Goal: Task Accomplishment & Management: Manage account settings

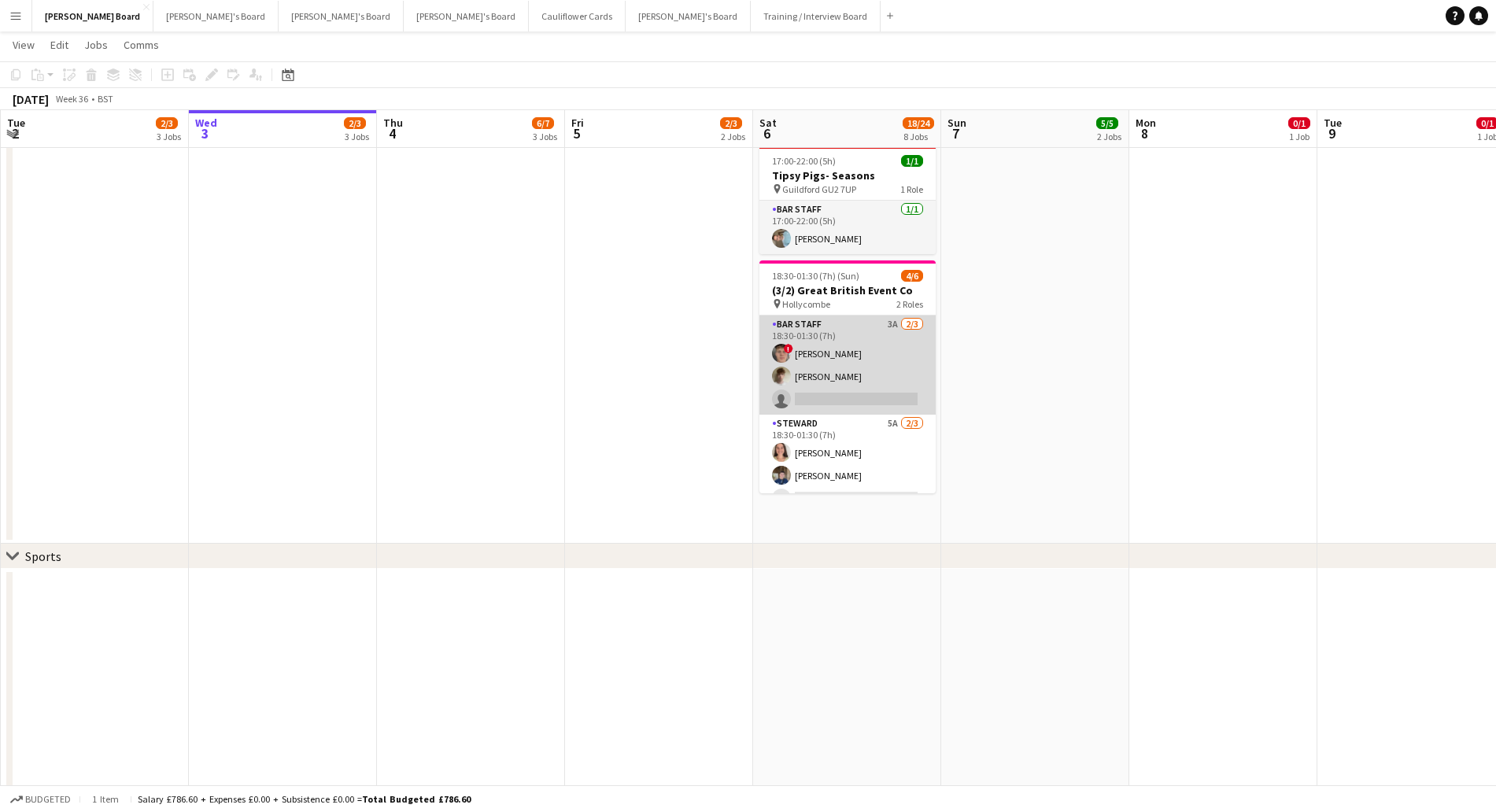
click at [850, 363] on app-card-role "BAR STAFF 3A [DATE] 18:30-01:30 (7h) ! [PERSON_NAME] [PERSON_NAME] single-neutr…" at bounding box center [847, 364] width 176 height 99
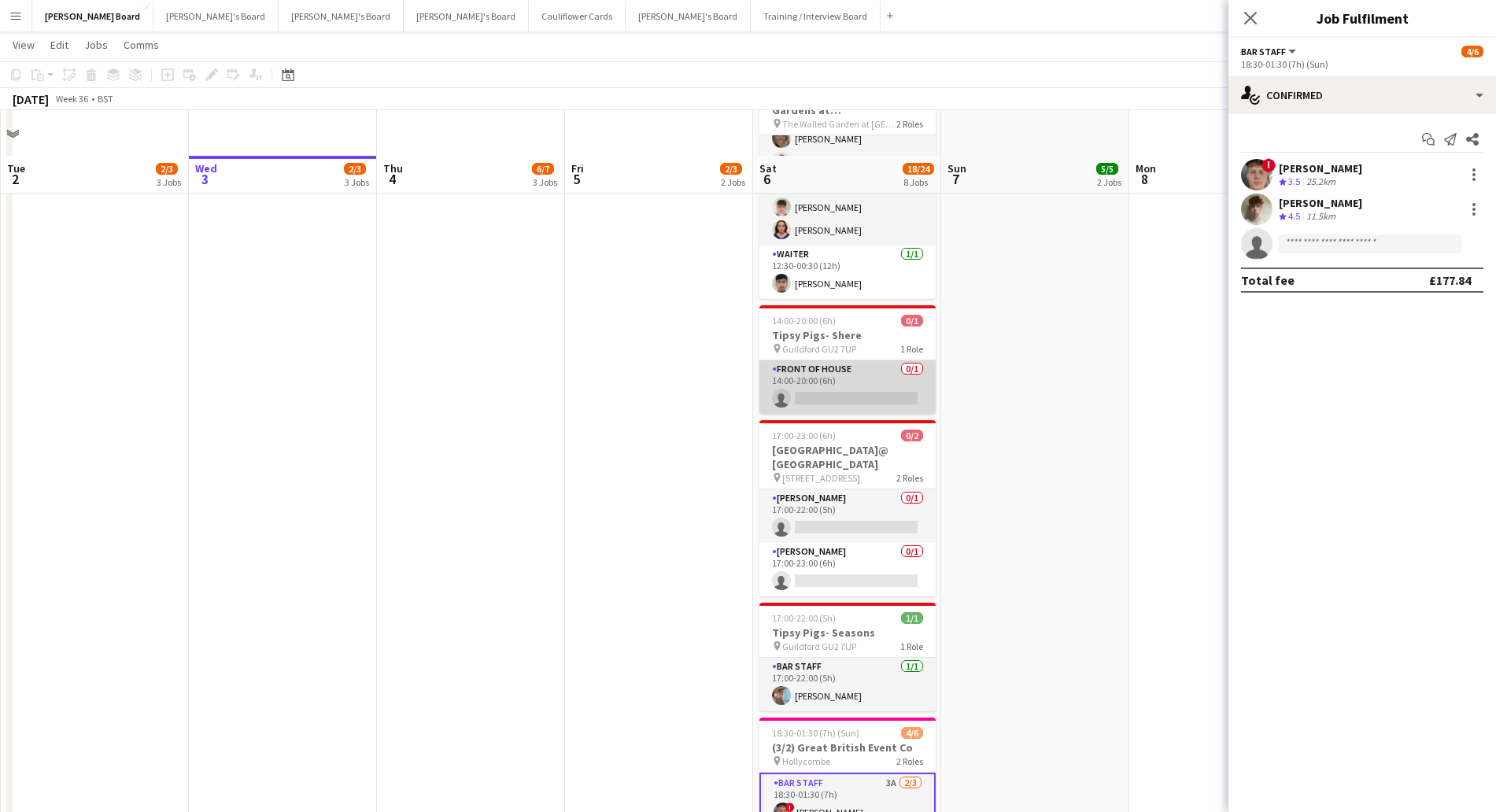
scroll to position [197, 0]
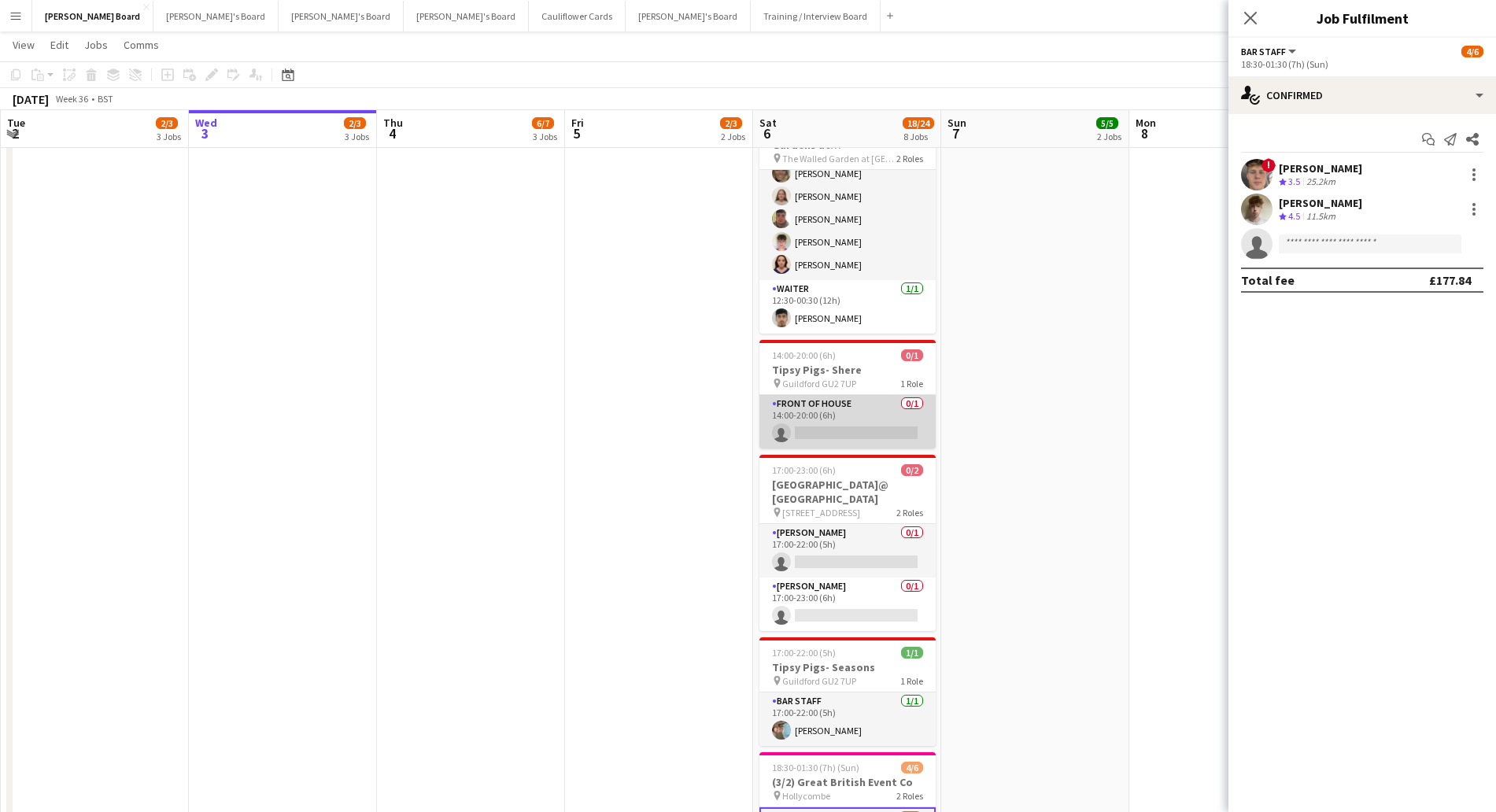
click at [835, 418] on app-card-role "FRONT OF HOUSE 0/1 14:00-20:00 (6h) single-neutral-actions" at bounding box center [847, 422] width 176 height 54
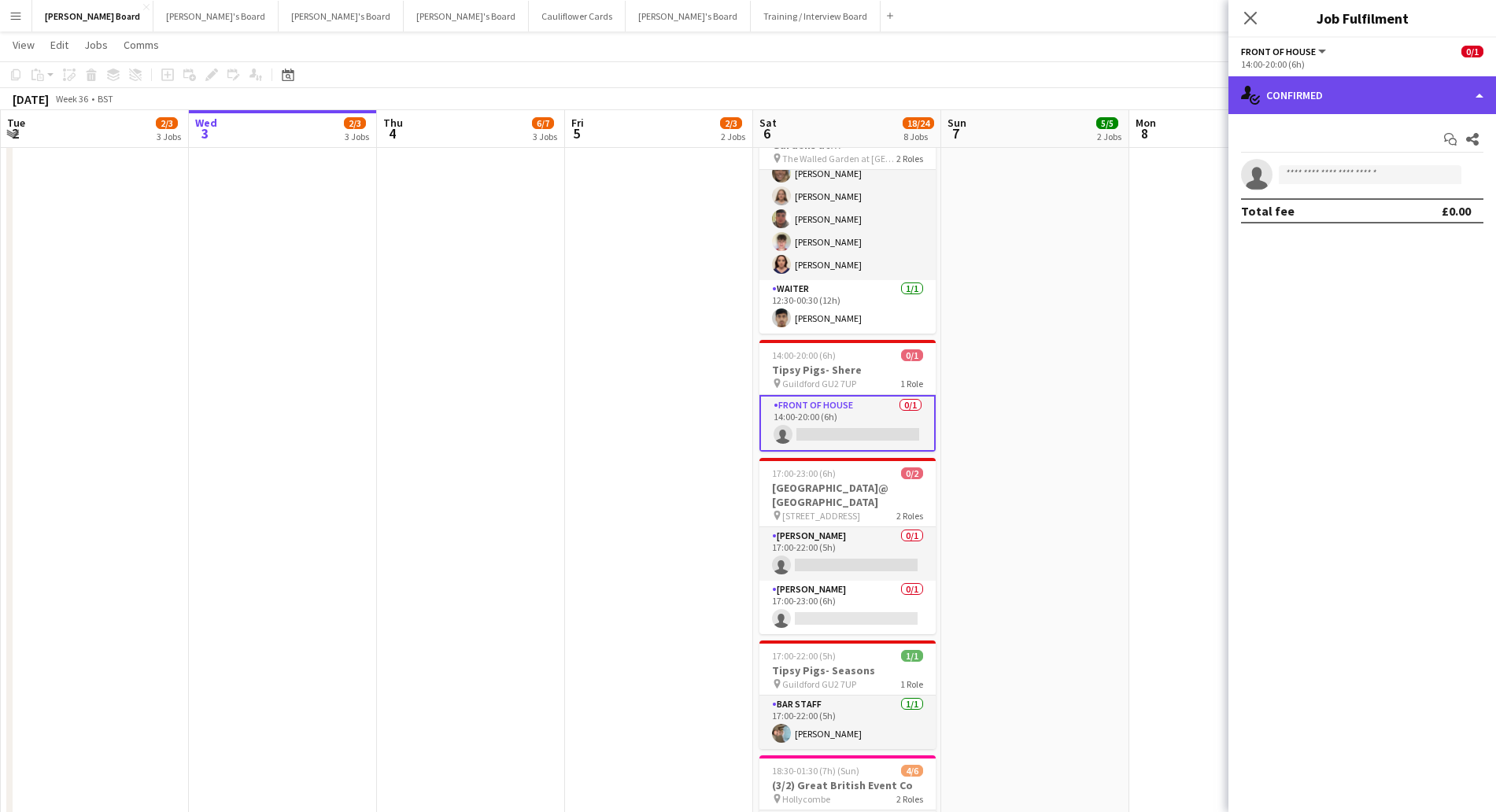
click at [1366, 88] on div "single-neutral-actions-check-2 Confirmed" at bounding box center [1362, 96] width 268 height 38
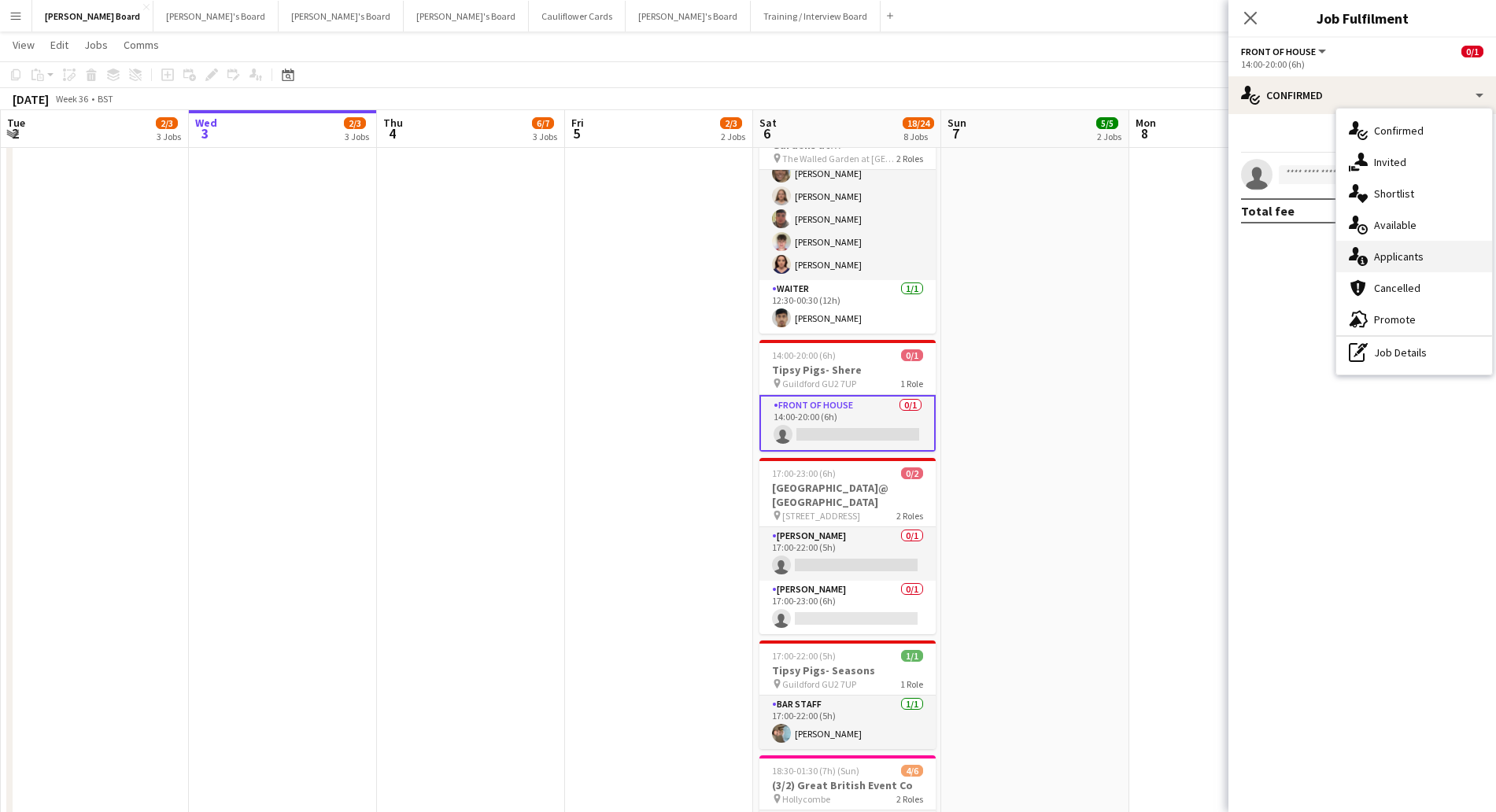
click at [1428, 266] on div "single-neutral-actions-information Applicants" at bounding box center [1414, 257] width 156 height 32
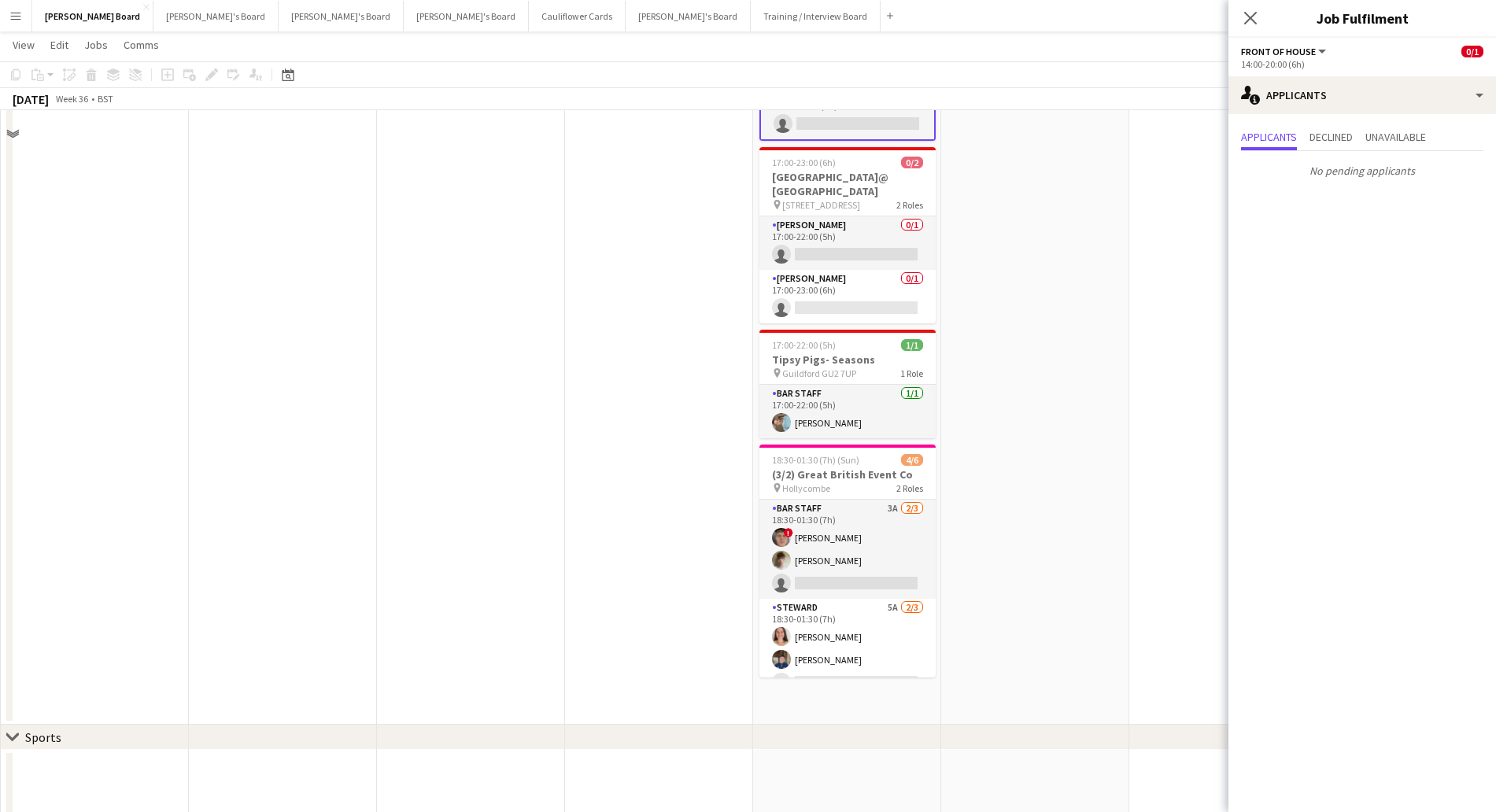
scroll to position [590, 0]
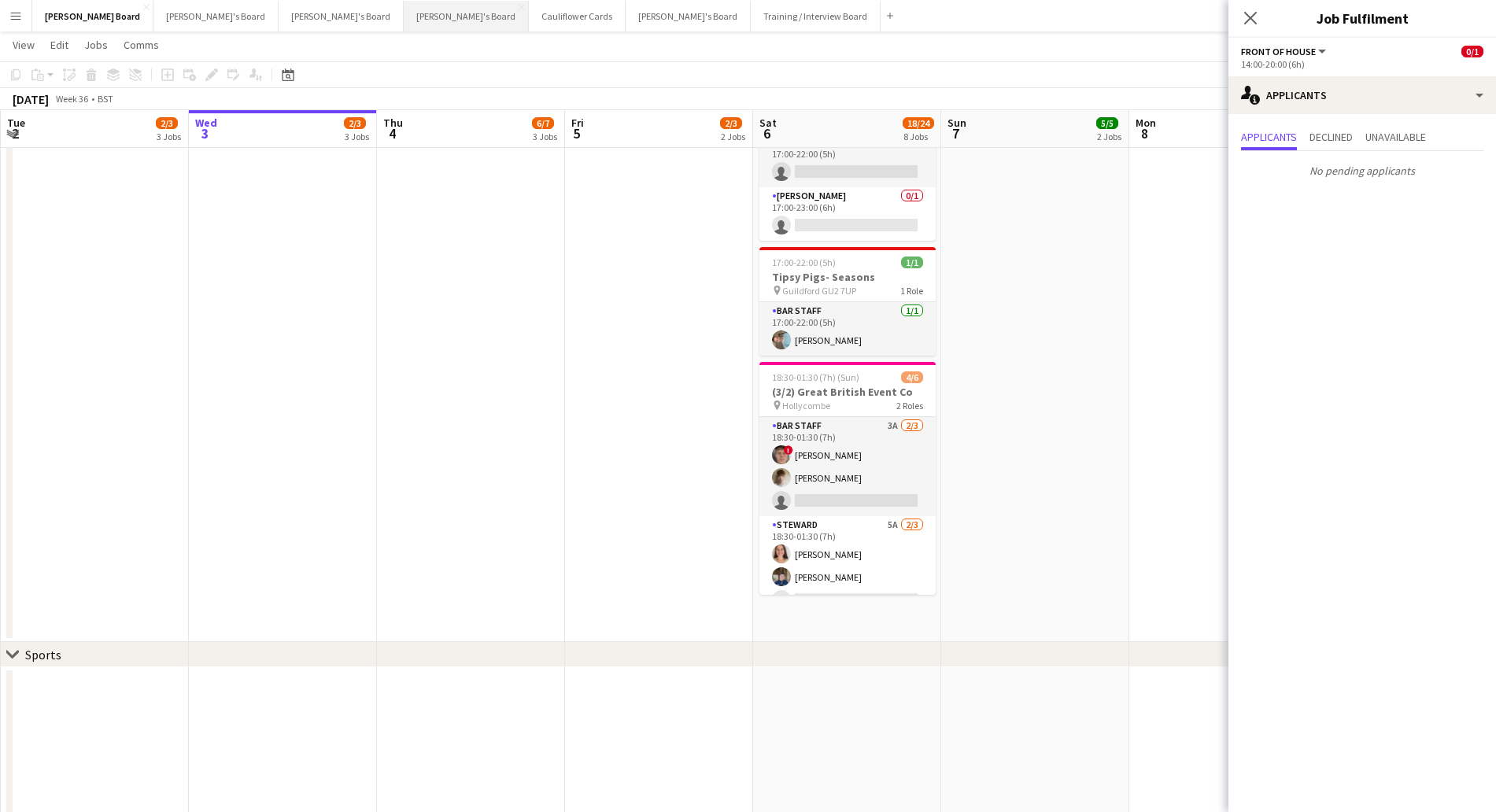
click at [404, 20] on button "[PERSON_NAME]'s Board Close" at bounding box center [466, 16] width 125 height 31
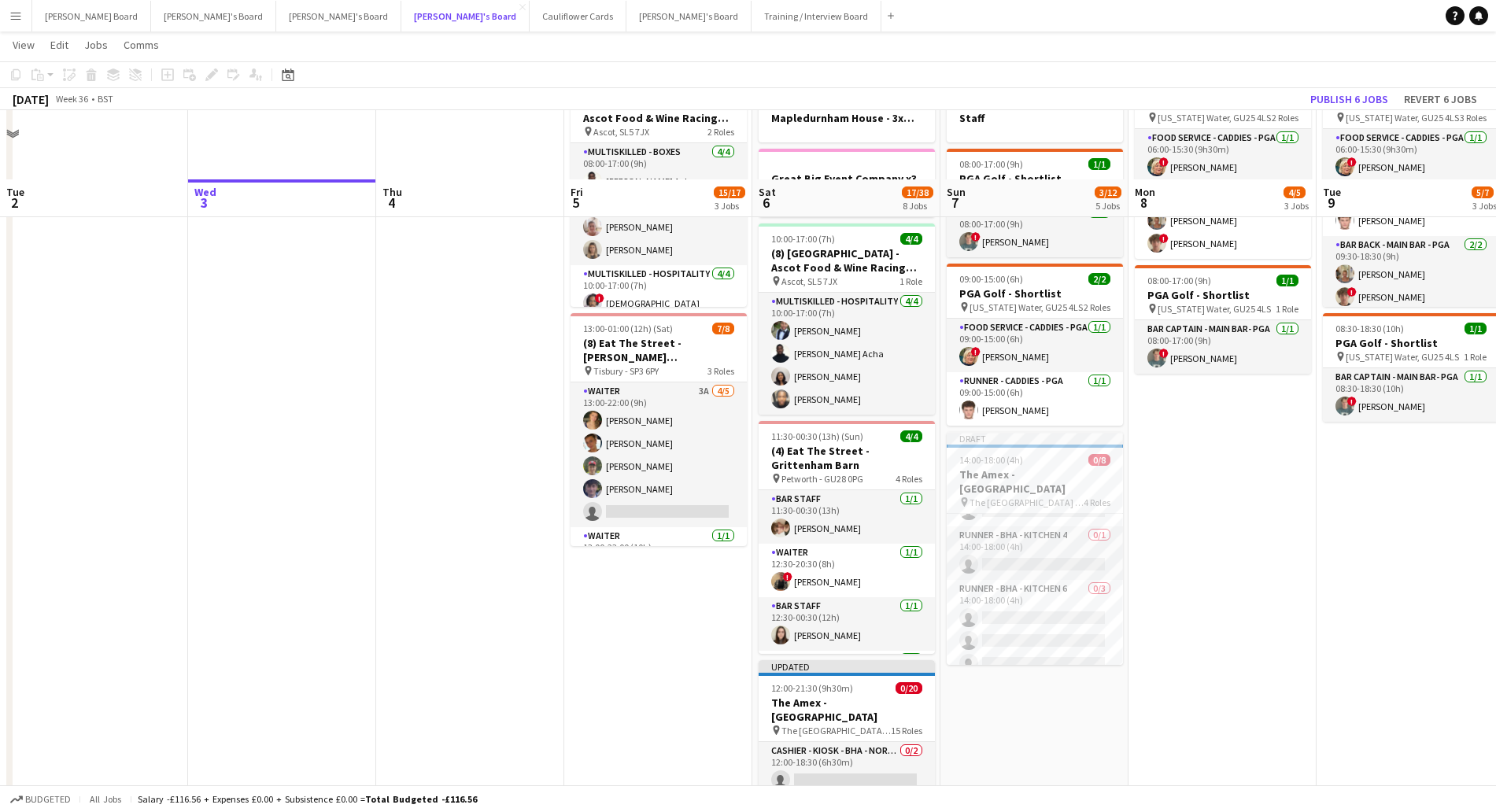
scroll to position [688, 0]
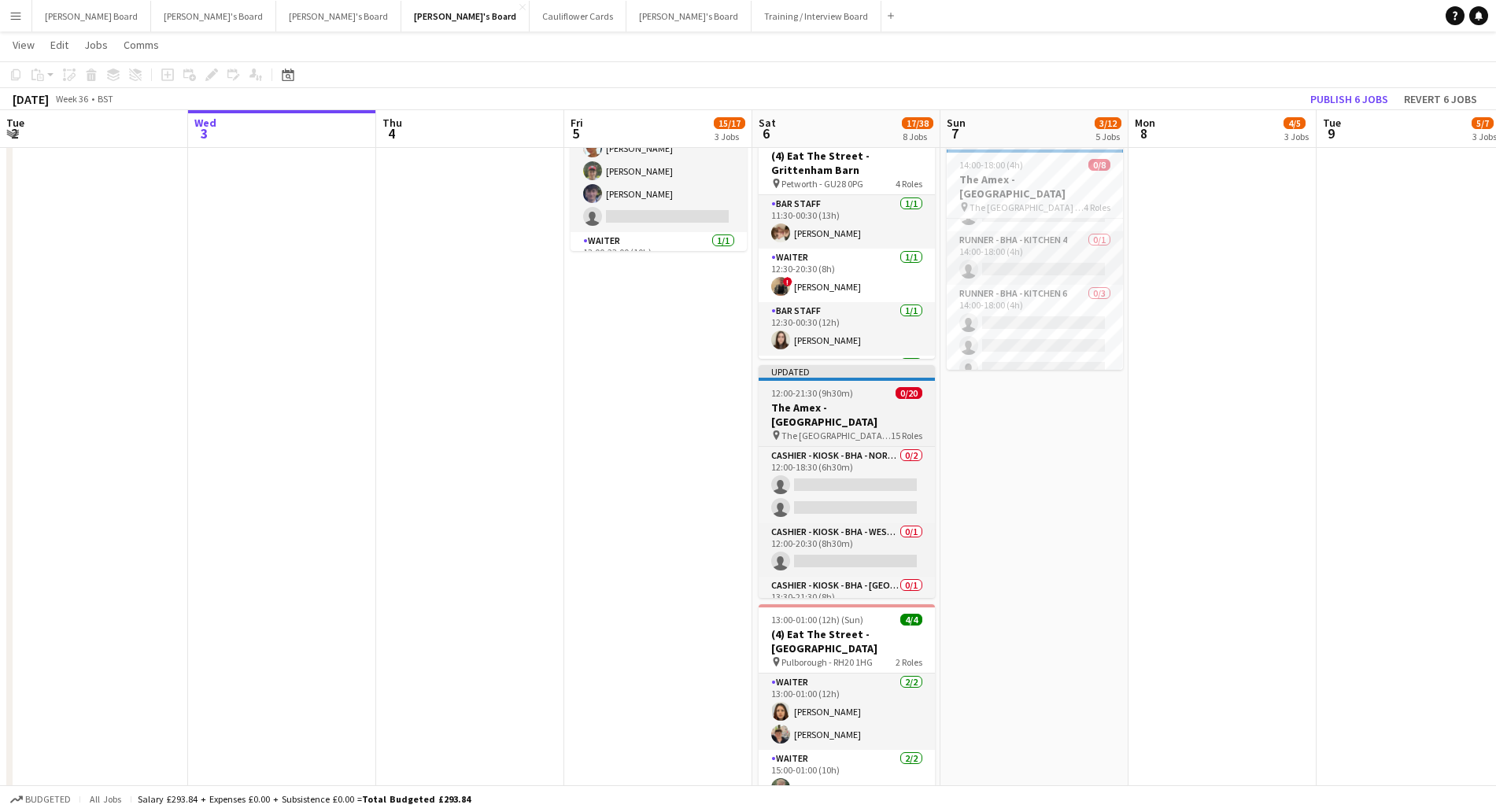
click at [861, 405] on h3 "The Amex - [GEOGRAPHIC_DATA]" at bounding box center [846, 415] width 176 height 28
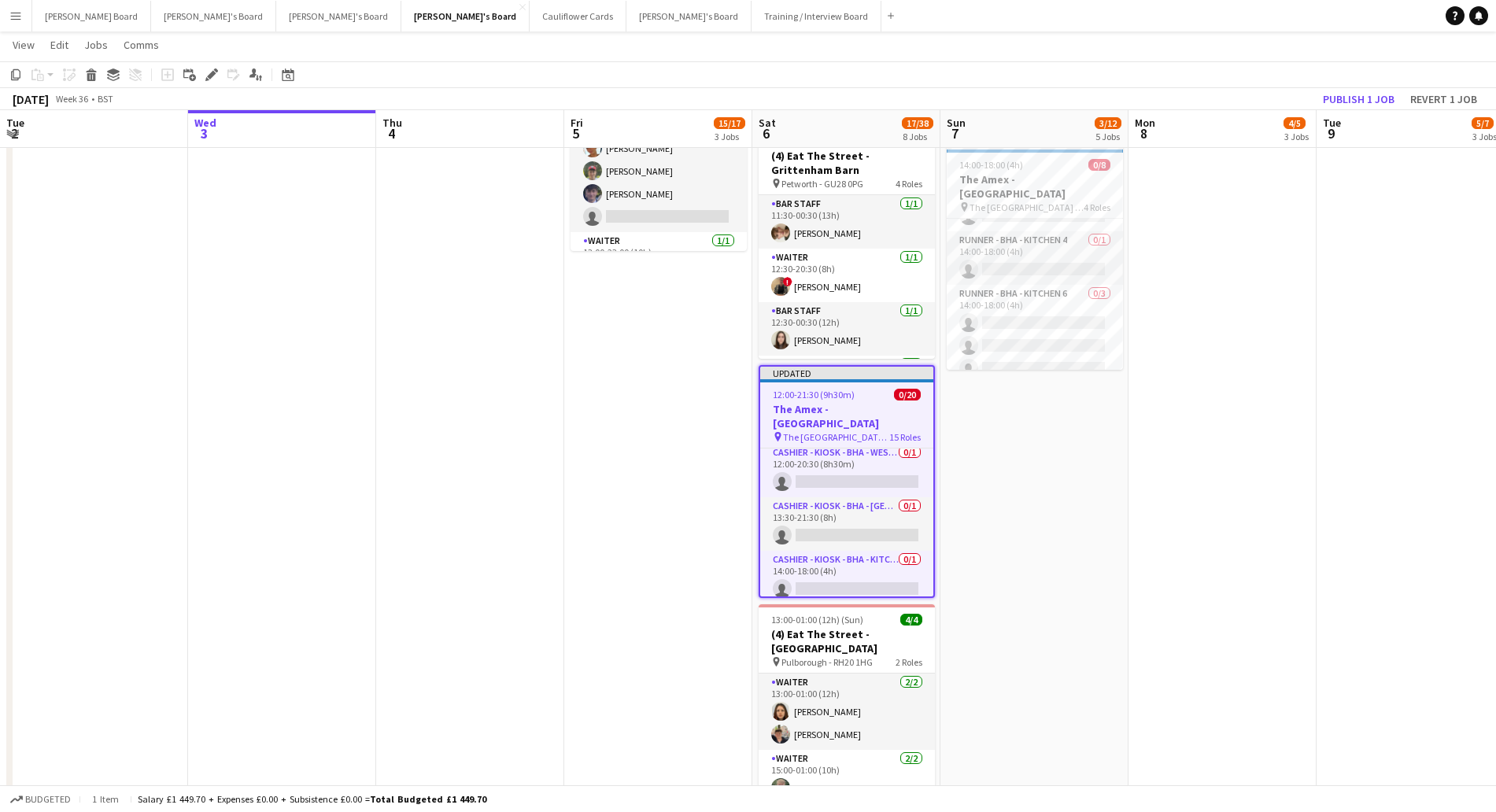
scroll to position [0, 0]
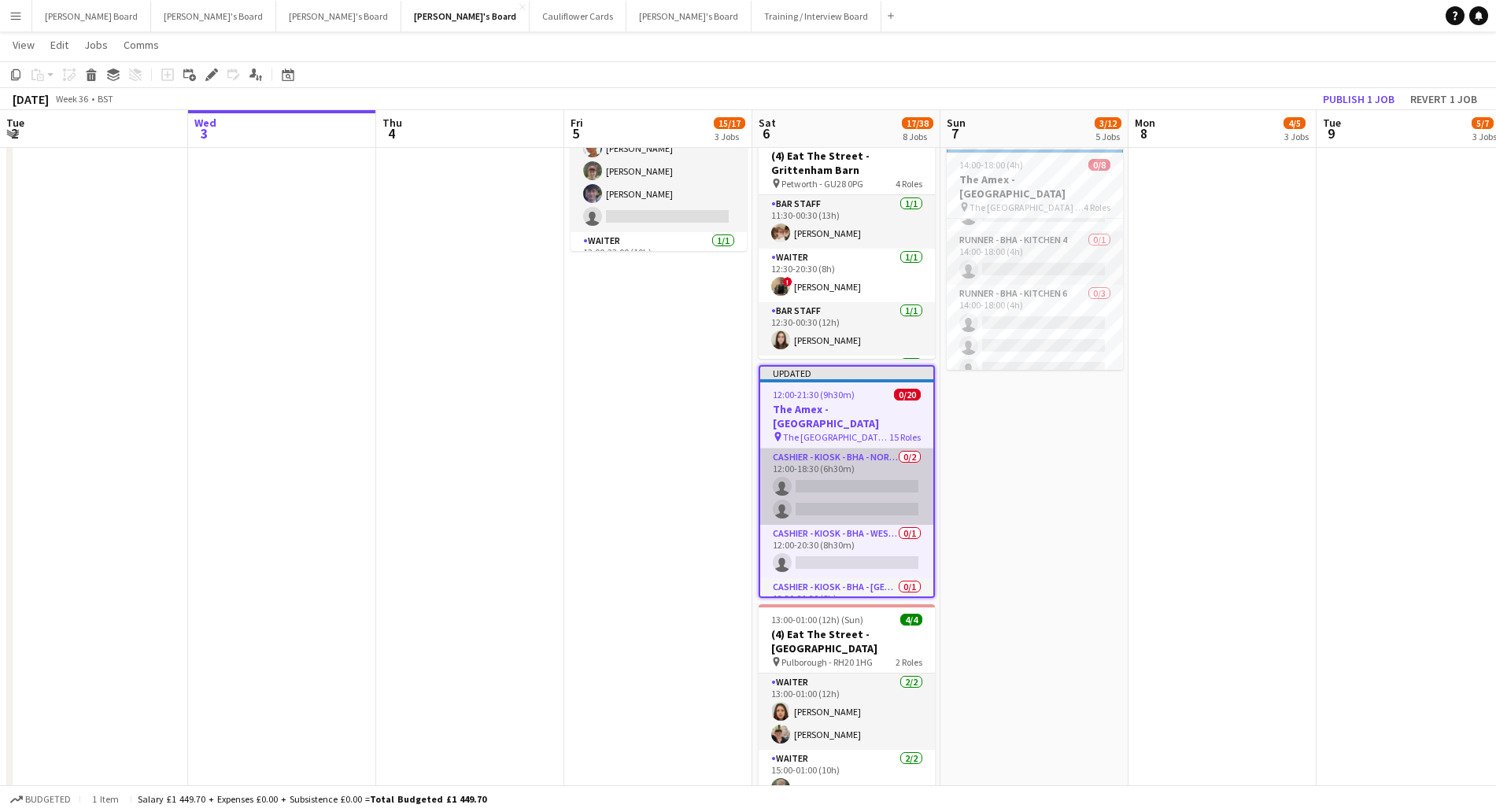
click at [838, 486] on app-card-role "Cashier - Kiosk - BHA - North 4 0/2 12:00-18:30 (6h30m) single-neutral-actions …" at bounding box center [846, 487] width 173 height 77
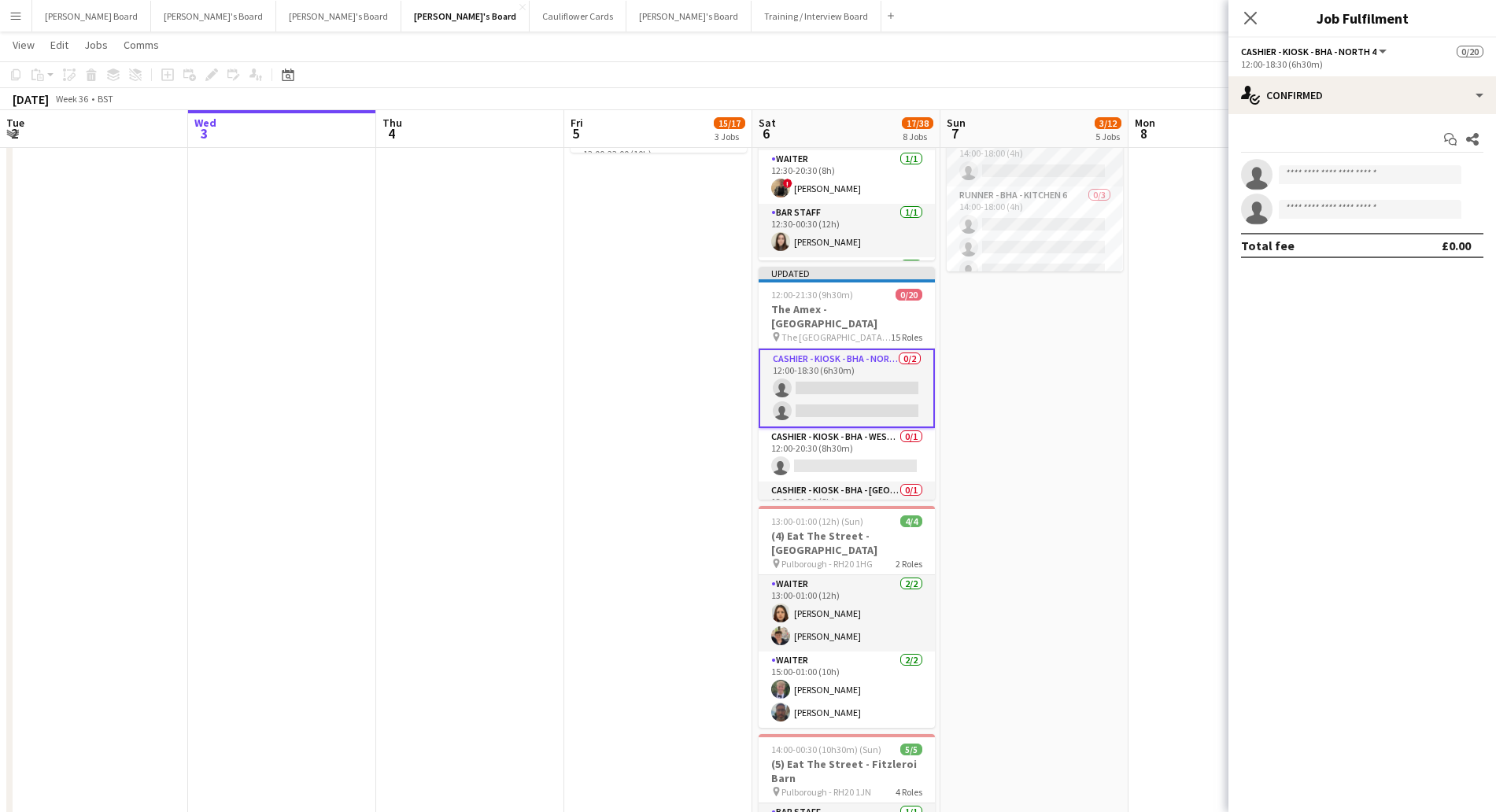
click at [866, 355] on app-card-role "Cashier - Kiosk - BHA - North 4 0/2 12:00-18:30 (6h30m) single-neutral-actions …" at bounding box center [846, 388] width 176 height 80
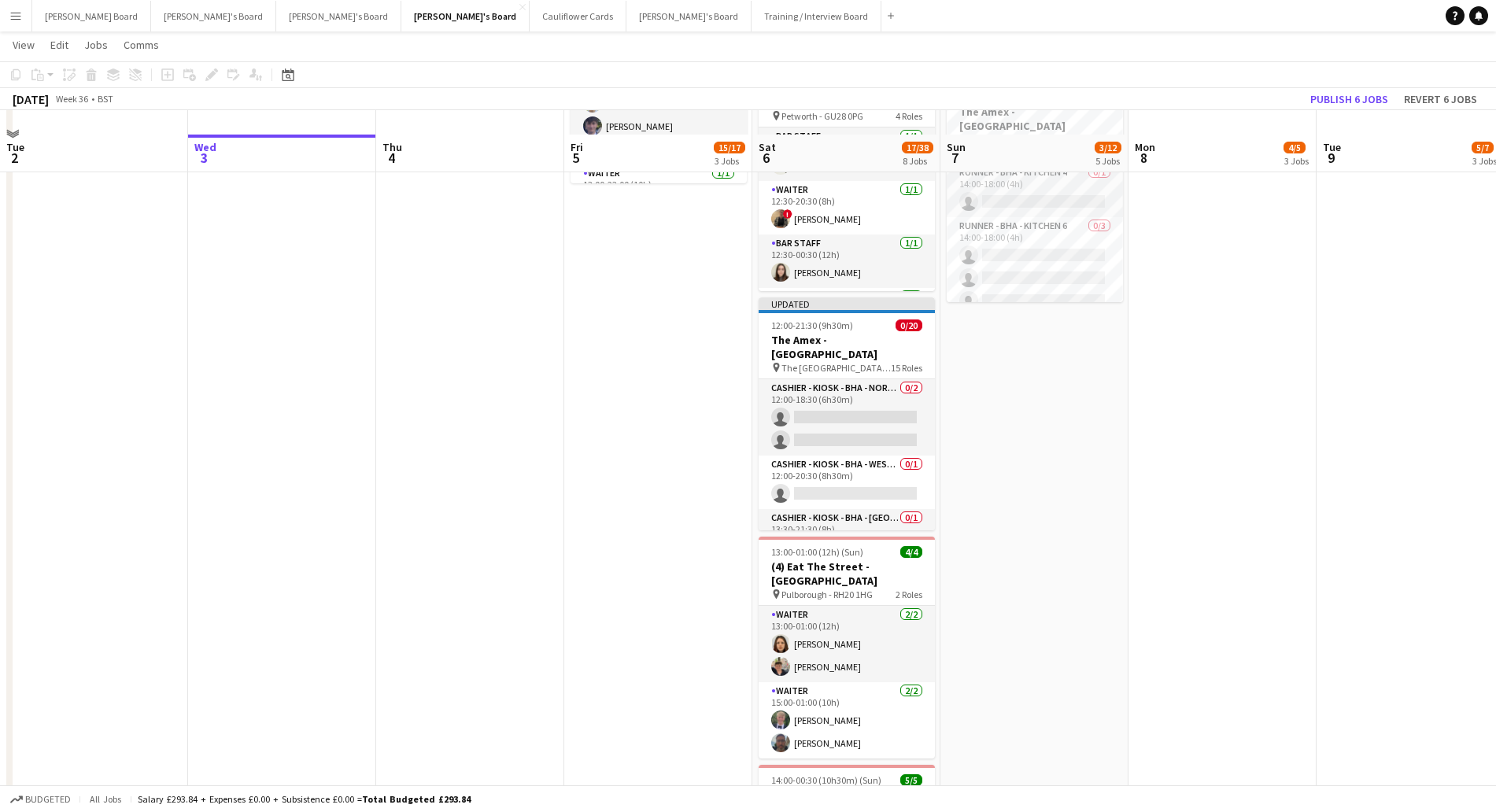
scroll to position [787, 0]
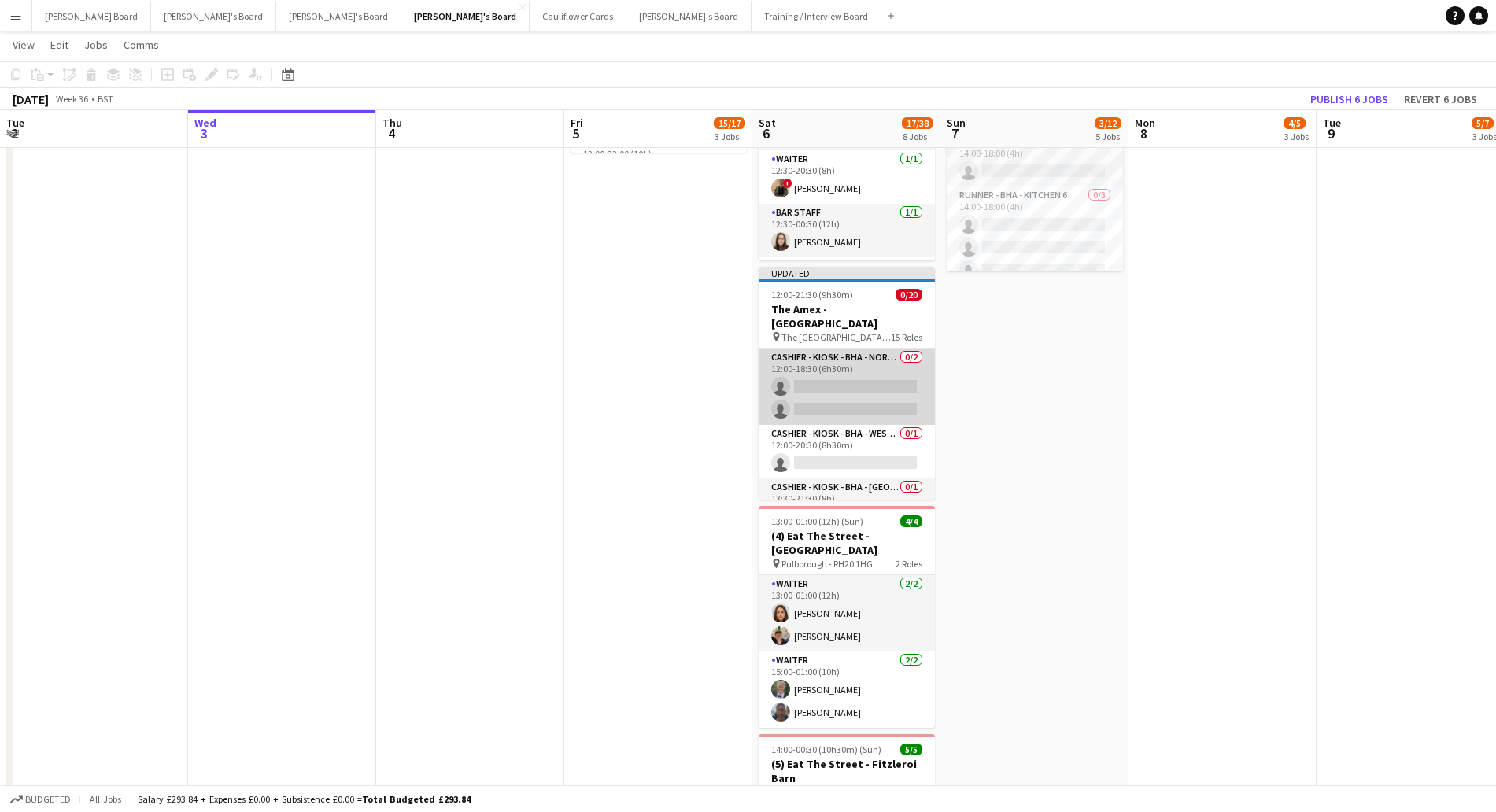
click at [852, 360] on app-card-role "Cashier - Kiosk - BHA - North 4 0/2 12:00-18:30 (6h30m) single-neutral-actions …" at bounding box center [846, 386] width 176 height 77
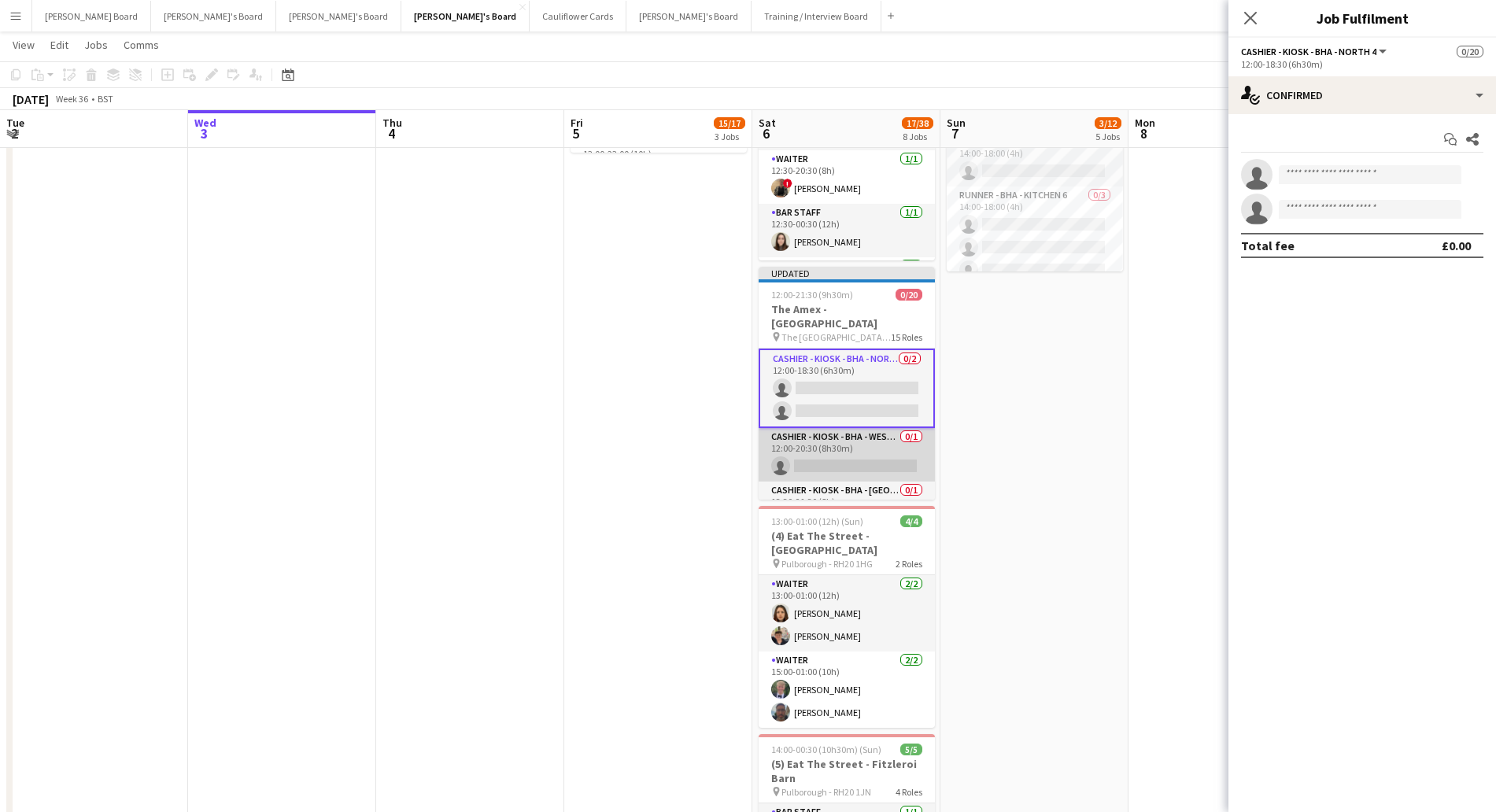
click at [882, 451] on app-card-role "Cashier - Kiosk - BHA - West Lower 2 0/1 12:00-20:30 (8h30m) single-neutral-act…" at bounding box center [846, 455] width 176 height 54
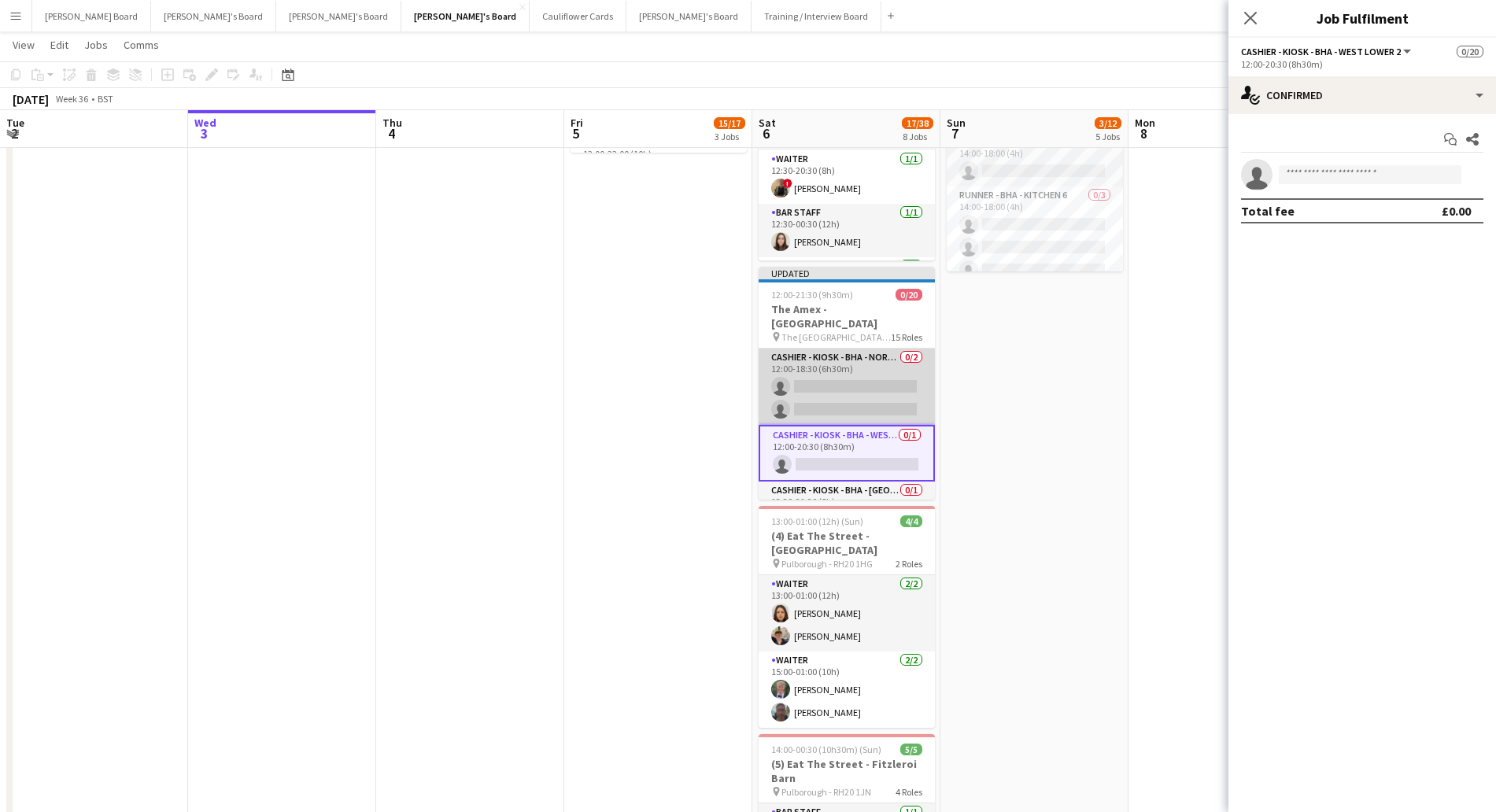
click at [839, 370] on app-card-role "Cashier - Kiosk - BHA - North 4 0/2 12:00-18:30 (6h30m) single-neutral-actions …" at bounding box center [846, 386] width 176 height 77
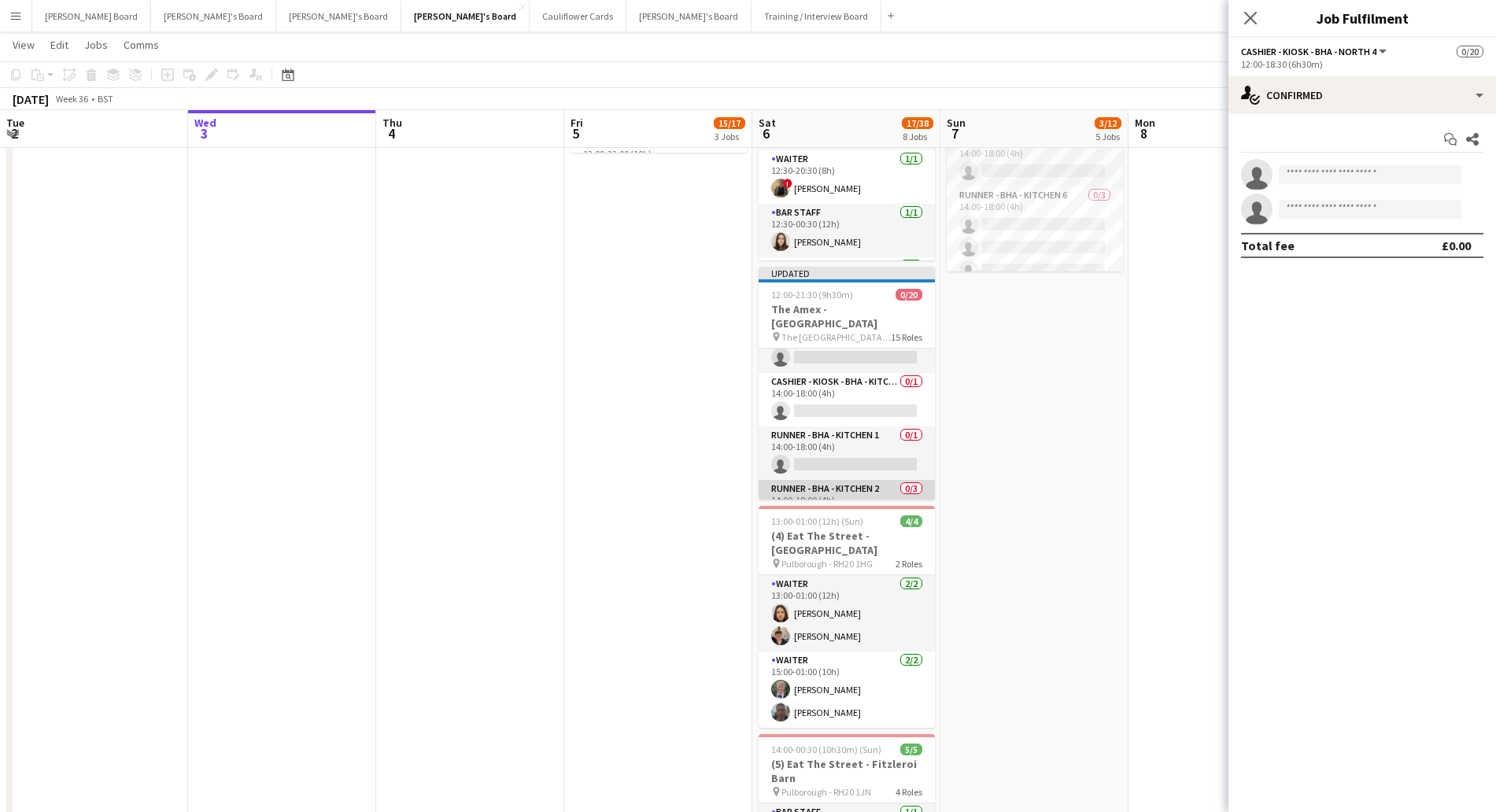
scroll to position [295, 0]
click at [838, 455] on app-card-role "Runner - BHA - Kitchen 4 0/1 14:00-18:00 (4h) single-neutral-actions" at bounding box center [846, 473] width 176 height 54
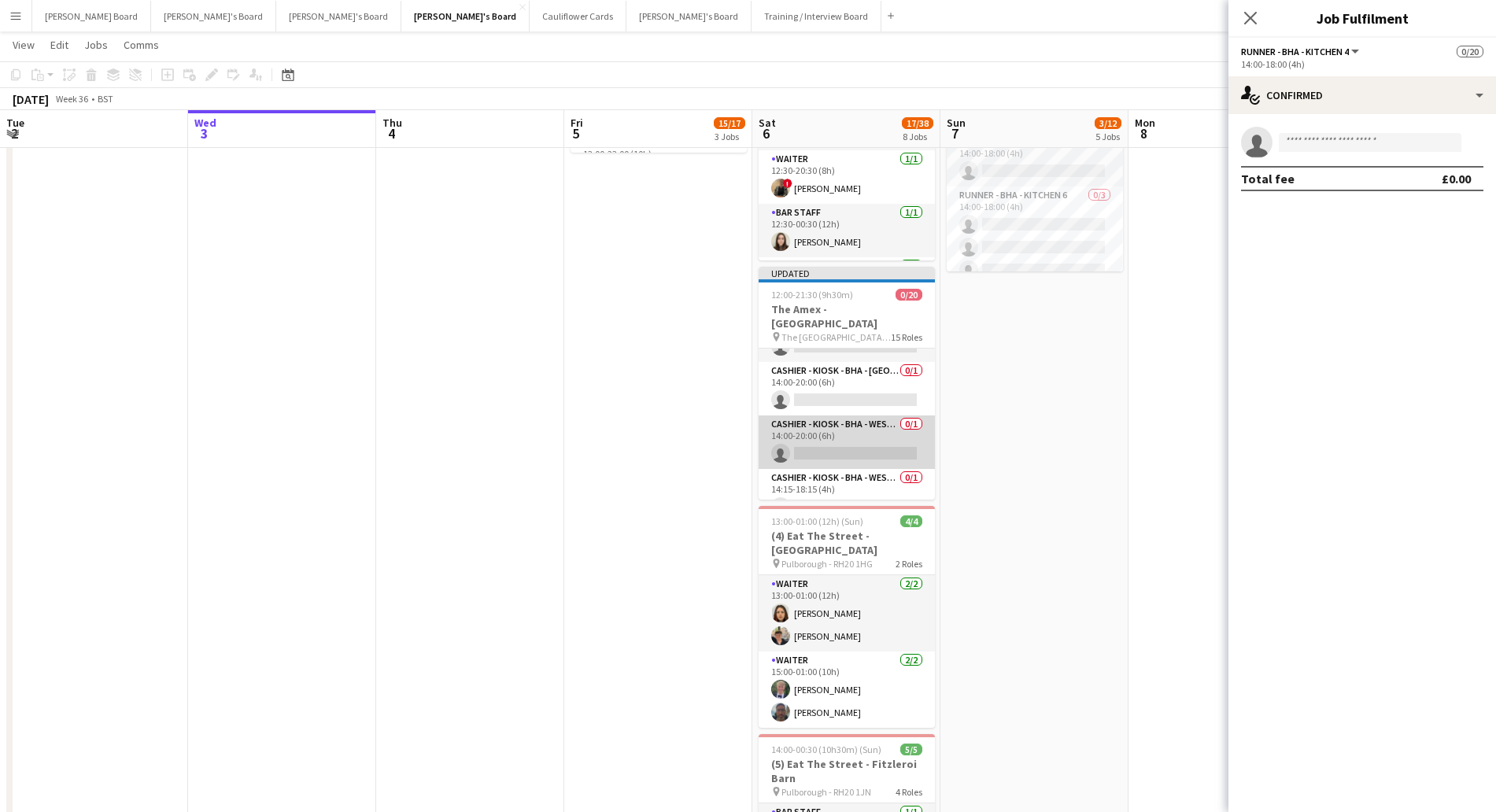
scroll to position [587, 0]
click at [825, 432] on app-card-role "Cashier - Kiosk - BHA - West Lower 2 0/1 14:00-20:00 (6h) single-neutral-actions" at bounding box center [846, 441] width 176 height 54
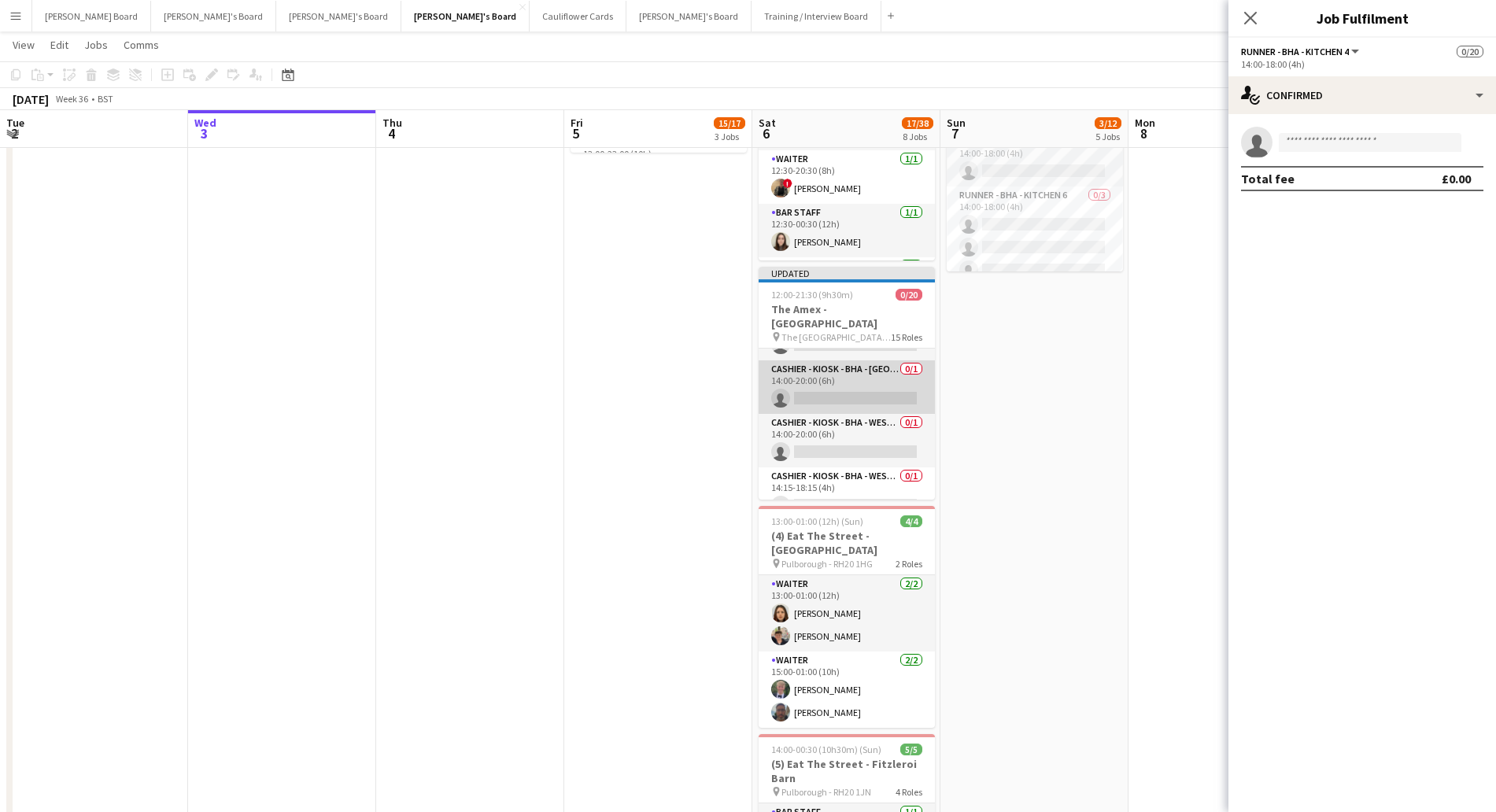
scroll to position [584, 0]
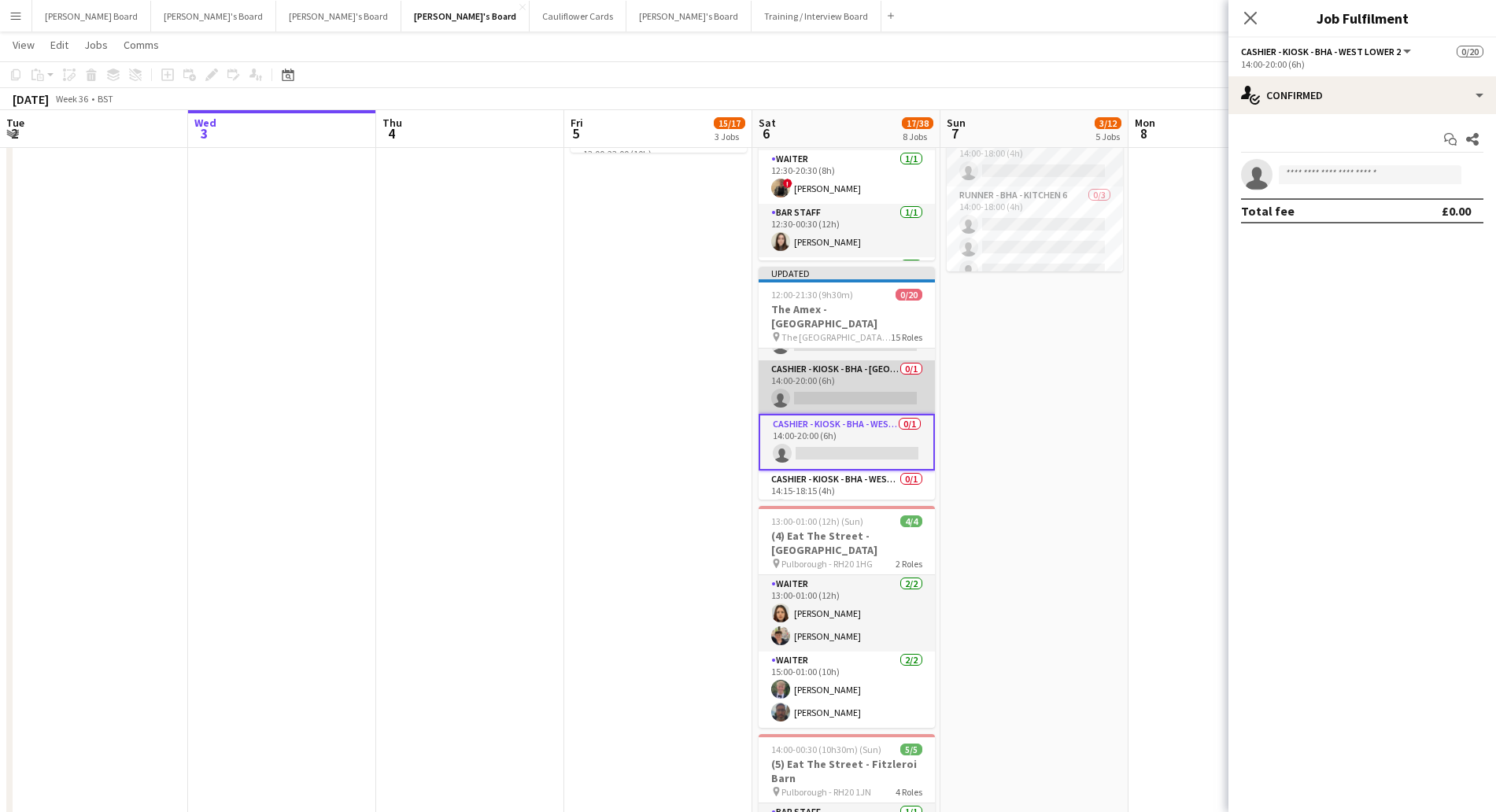
click at [825, 367] on app-card-role "Cashier - Kiosk - BHA - West Lower 1 0/1 14:00-20:00 (6h) single-neutral-actions" at bounding box center [846, 387] width 176 height 54
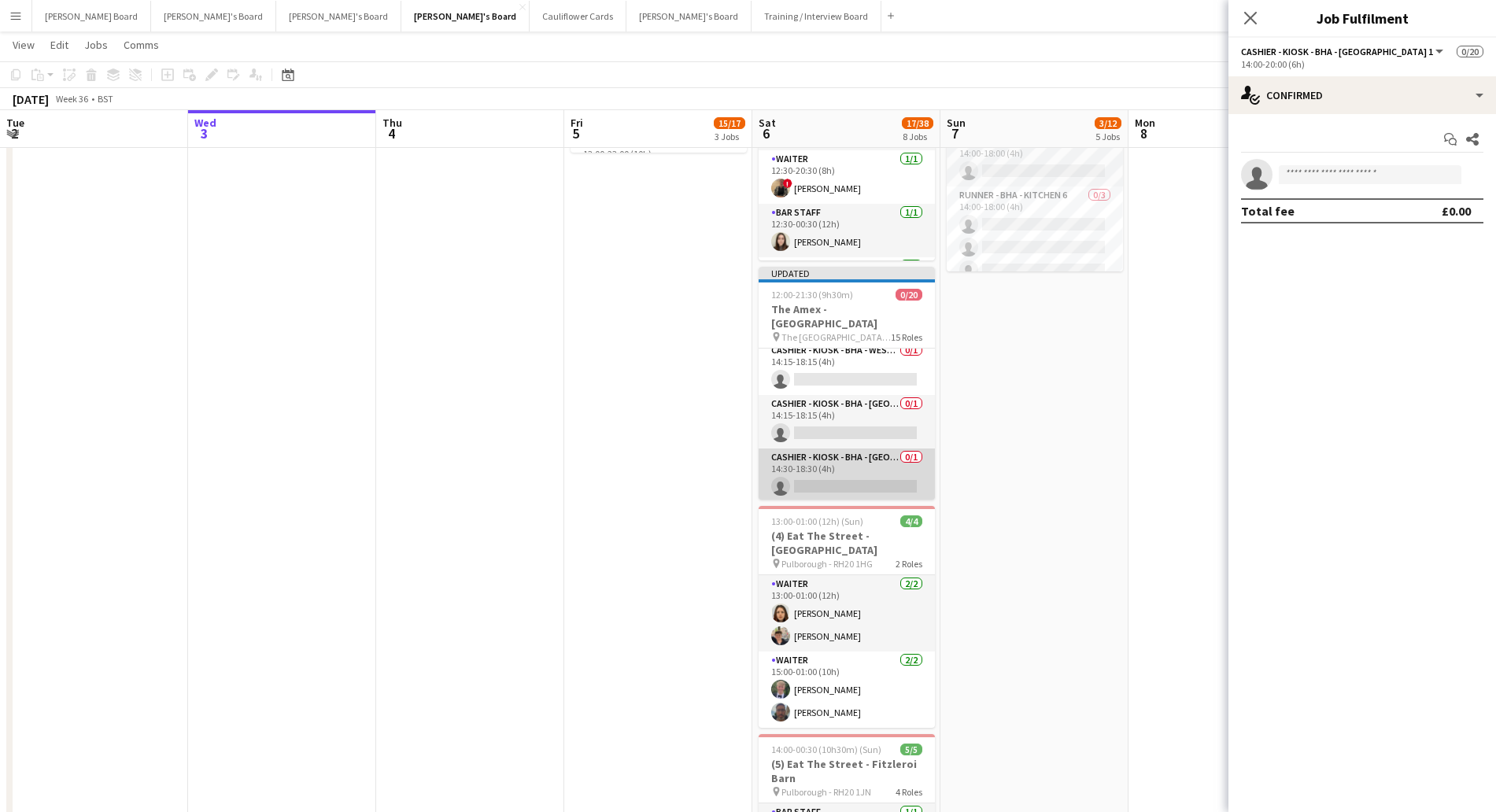
scroll to position [754, 0]
click at [828, 468] on app-card-role "Cashier - Kiosk - BHA - West Lower Beer & Pie 0/1 14:30-18:30 (4h) single-neutr…" at bounding box center [846, 487] width 176 height 54
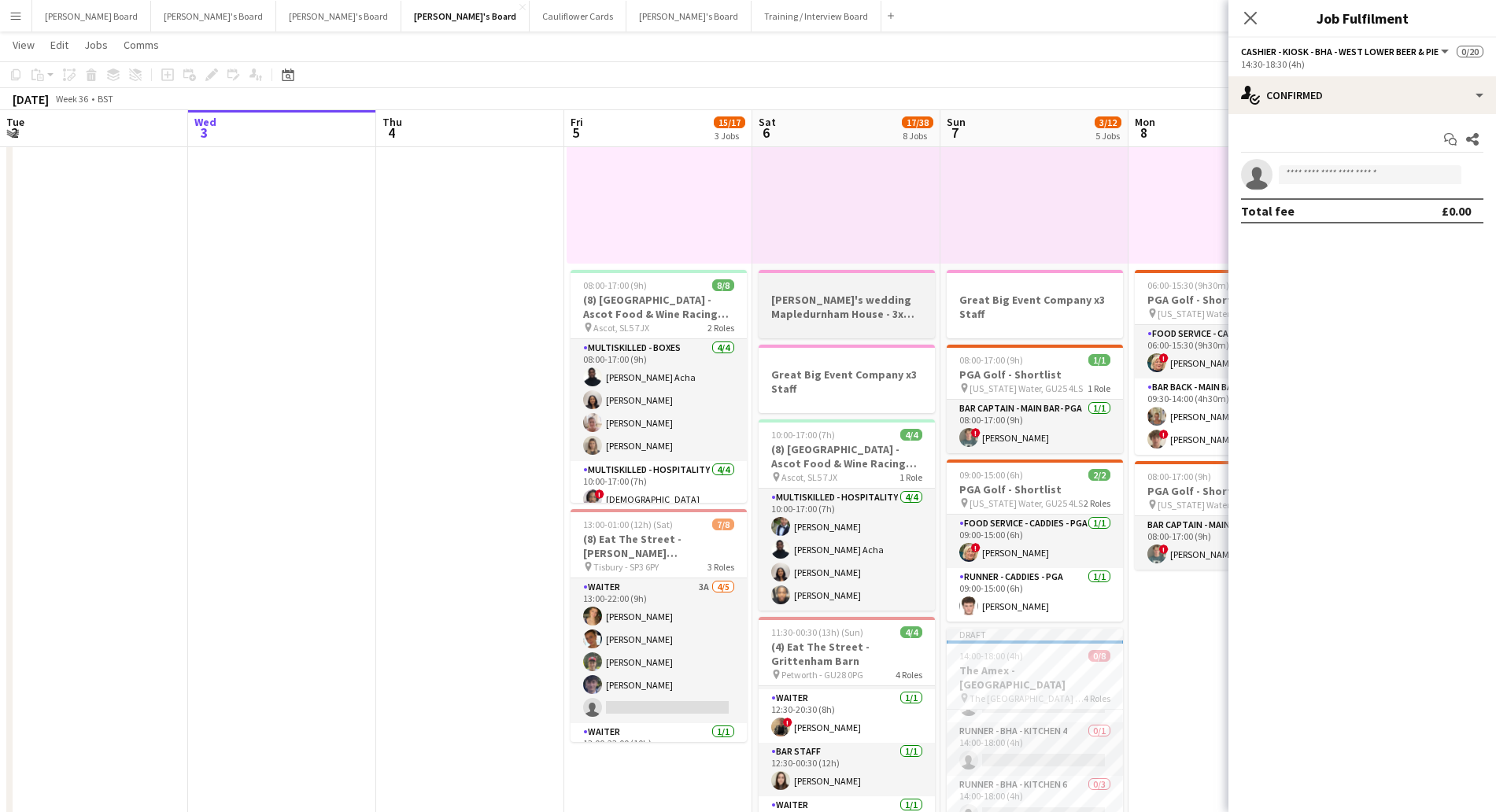
scroll to position [197, 0]
click at [92, 13] on button "[PERSON_NAME] Board Close" at bounding box center [92, 16] width 119 height 31
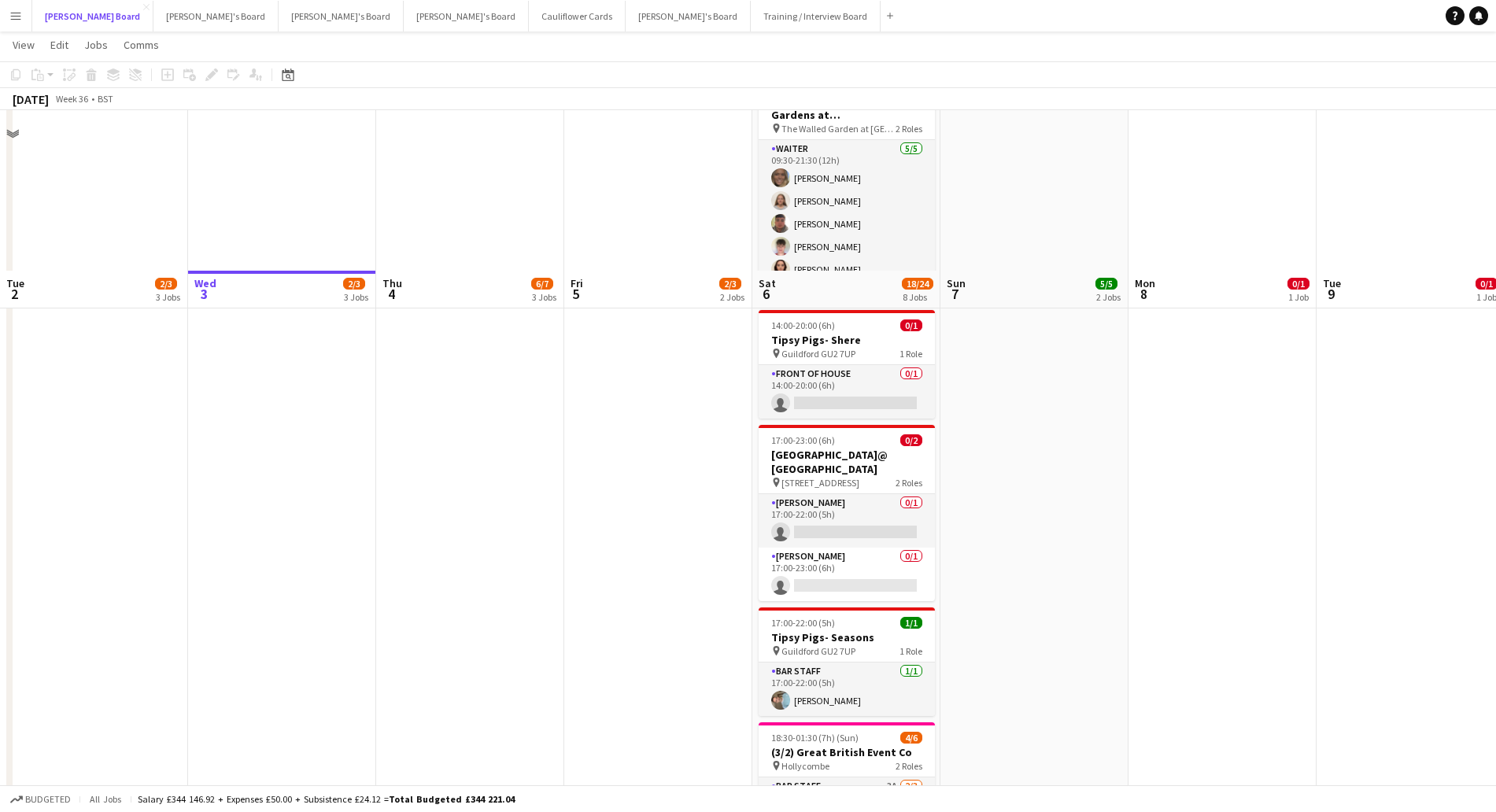
scroll to position [393, 0]
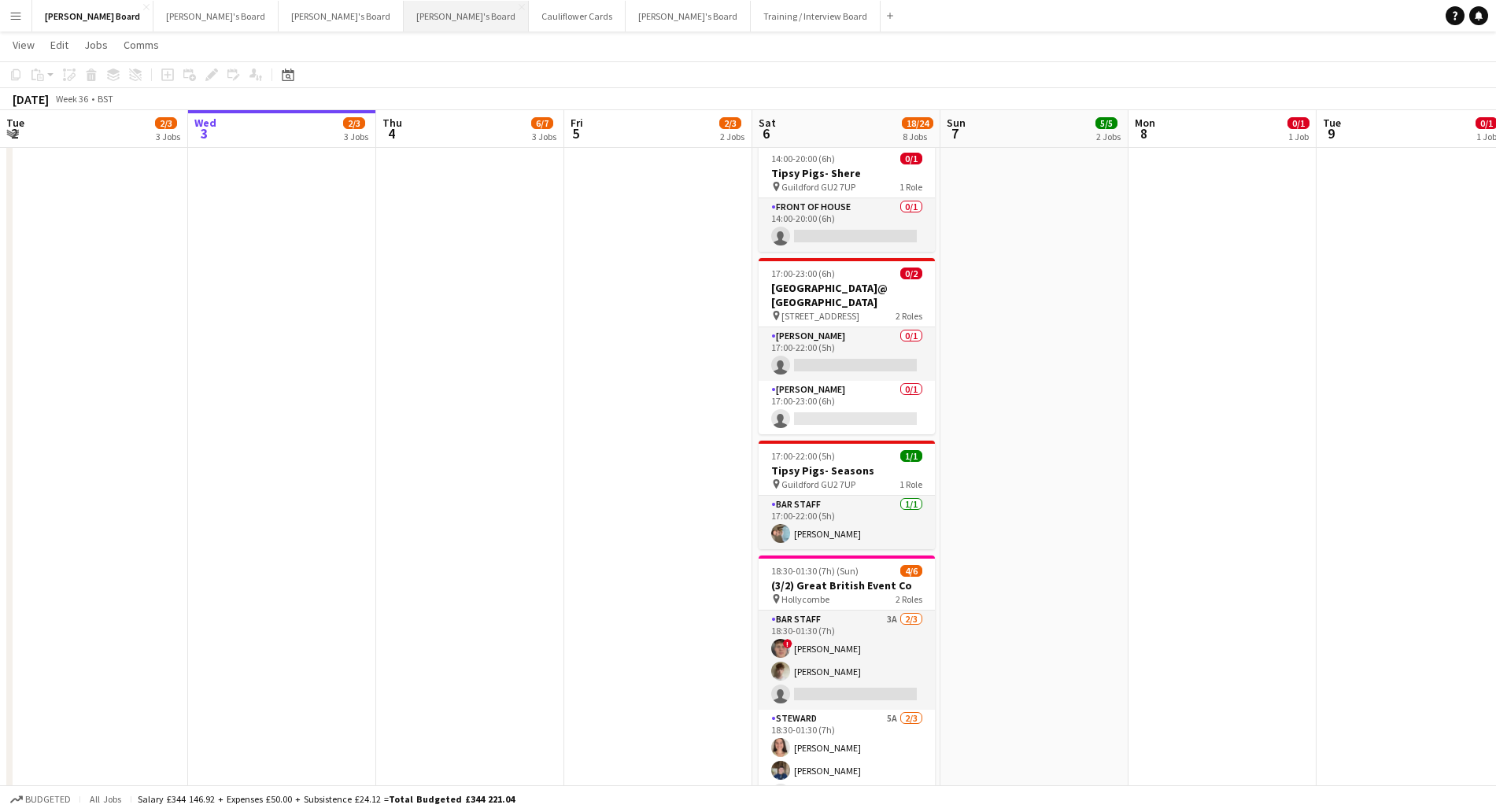
click at [404, 13] on button "[PERSON_NAME]'s Board Close" at bounding box center [466, 16] width 125 height 31
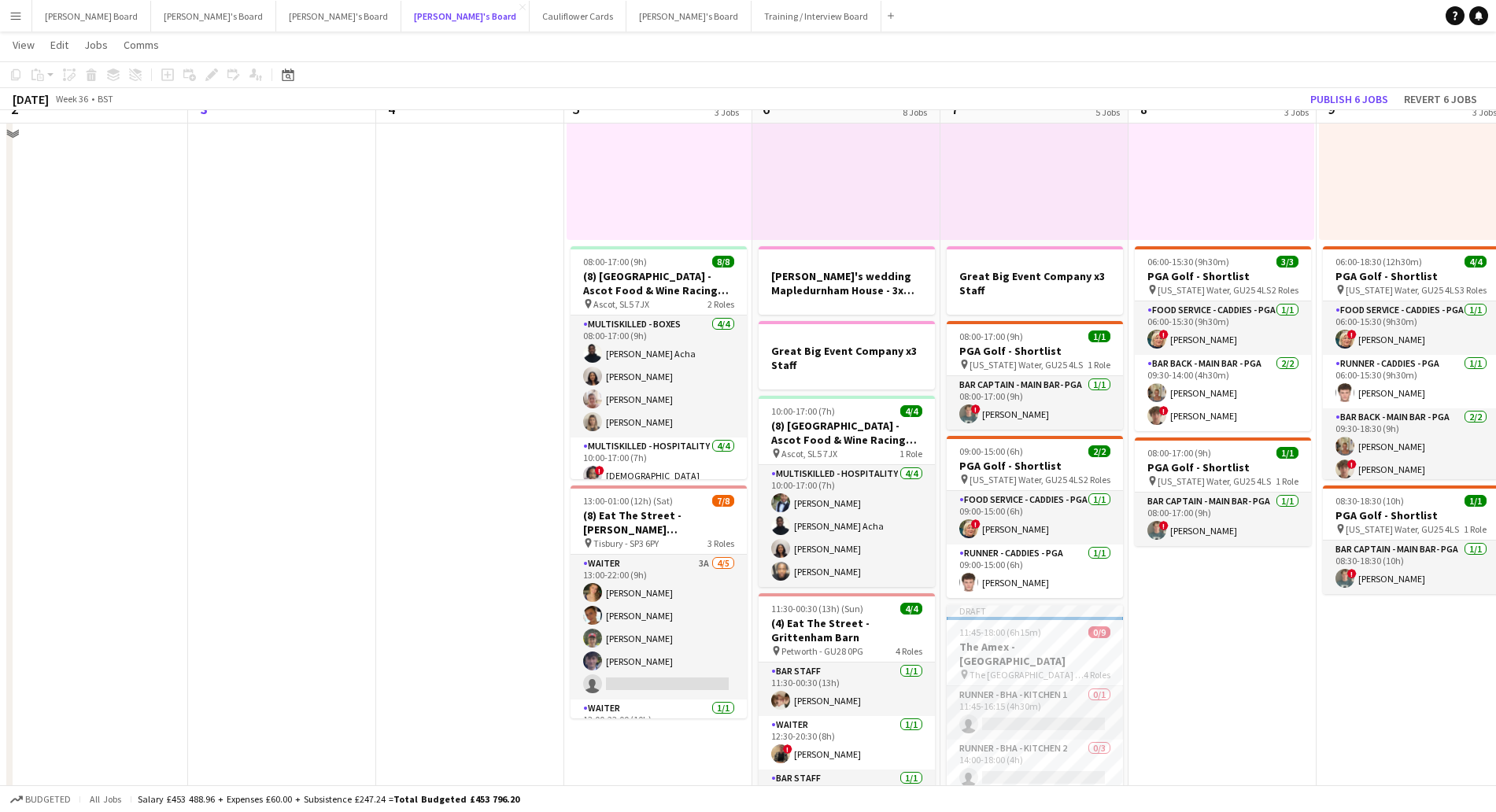
scroll to position [491, 0]
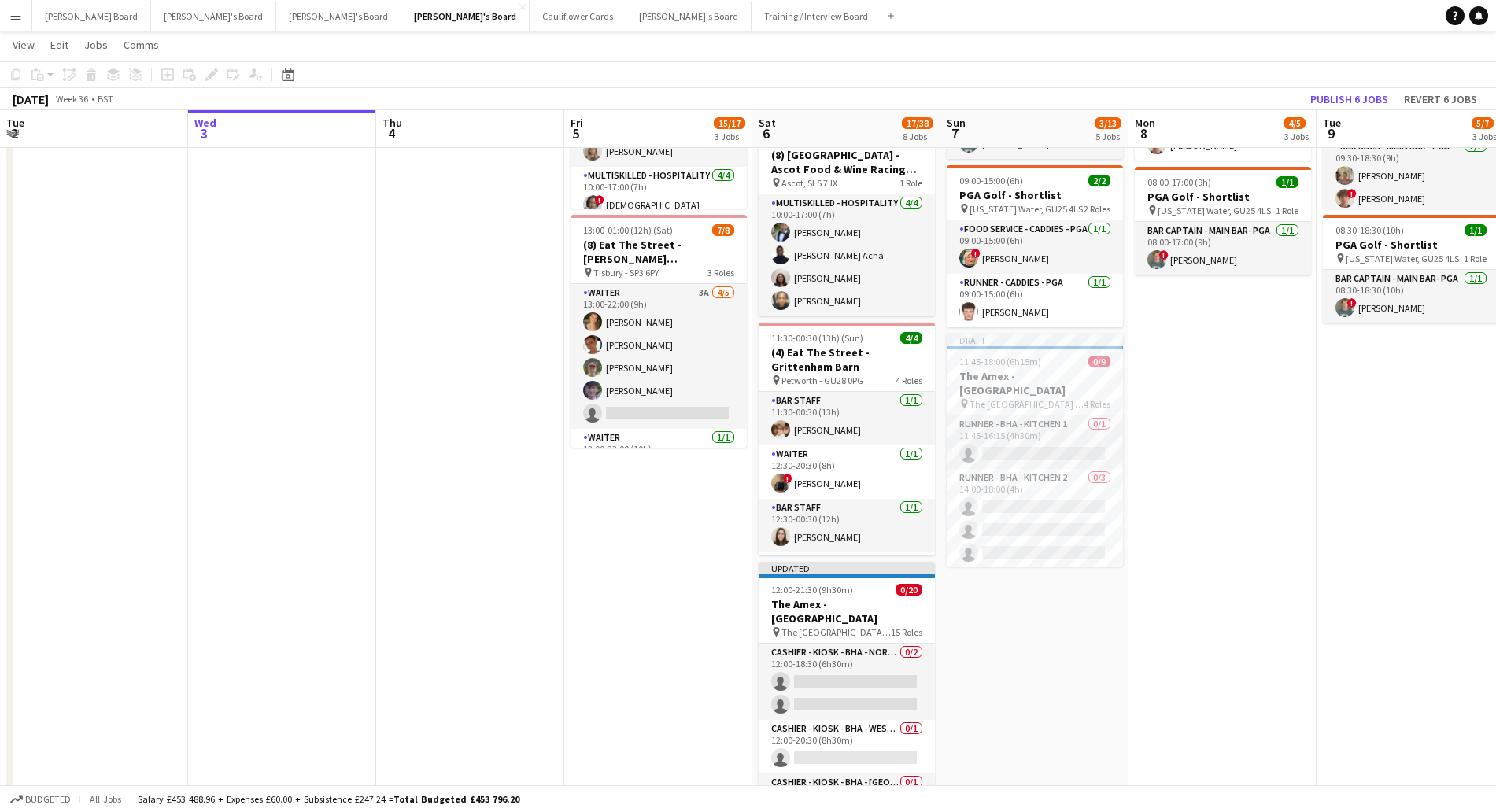
drag, startPoint x: 823, startPoint y: 648, endPoint x: 1066, endPoint y: 609, distance: 246.1
click at [826, 648] on app-card-role "Cashier - Kiosk - BHA - North 4 0/2 12:00-18:30 (6h30m) single-neutral-actions …" at bounding box center [846, 682] width 176 height 77
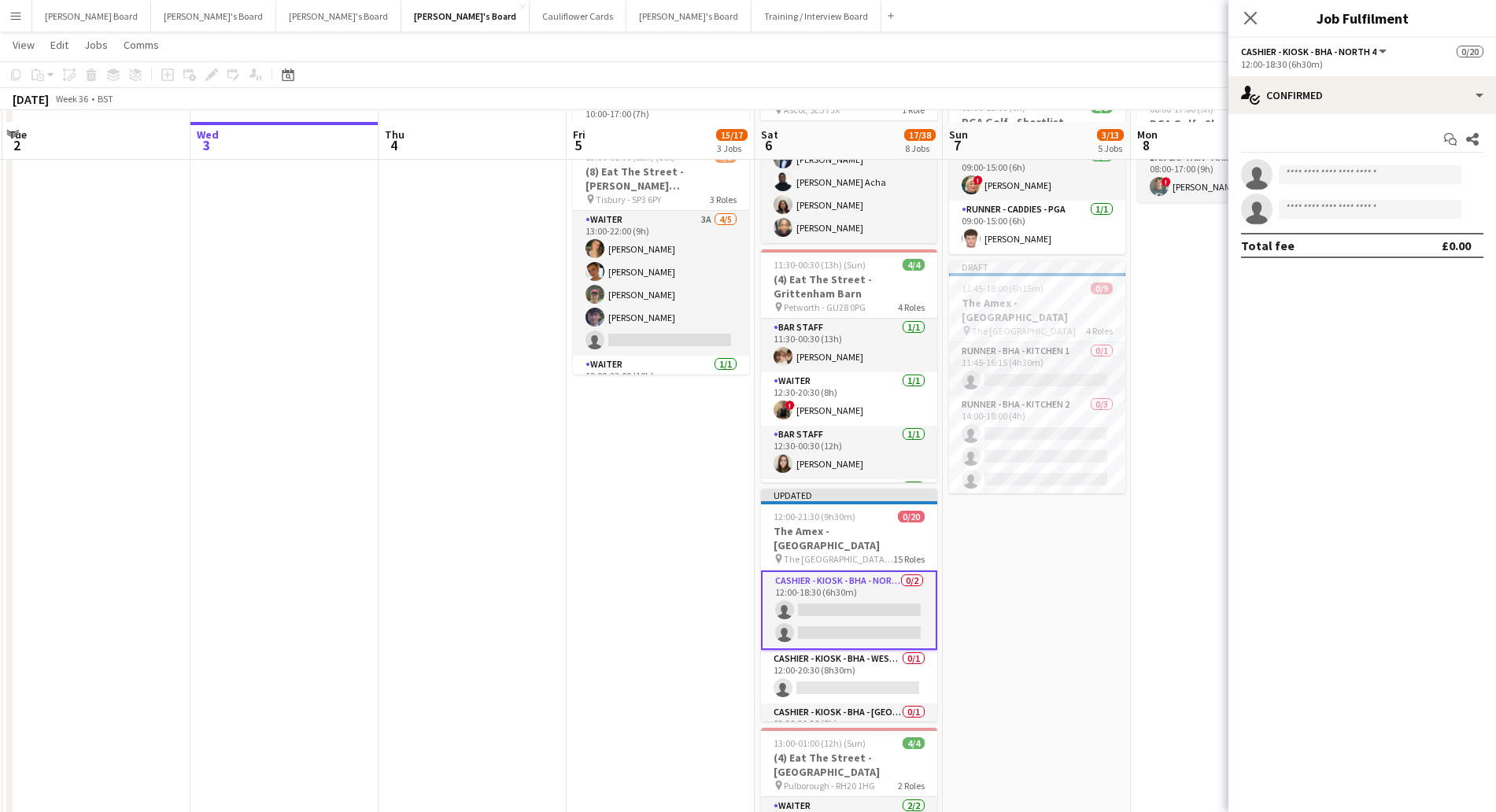
scroll to position [590, 0]
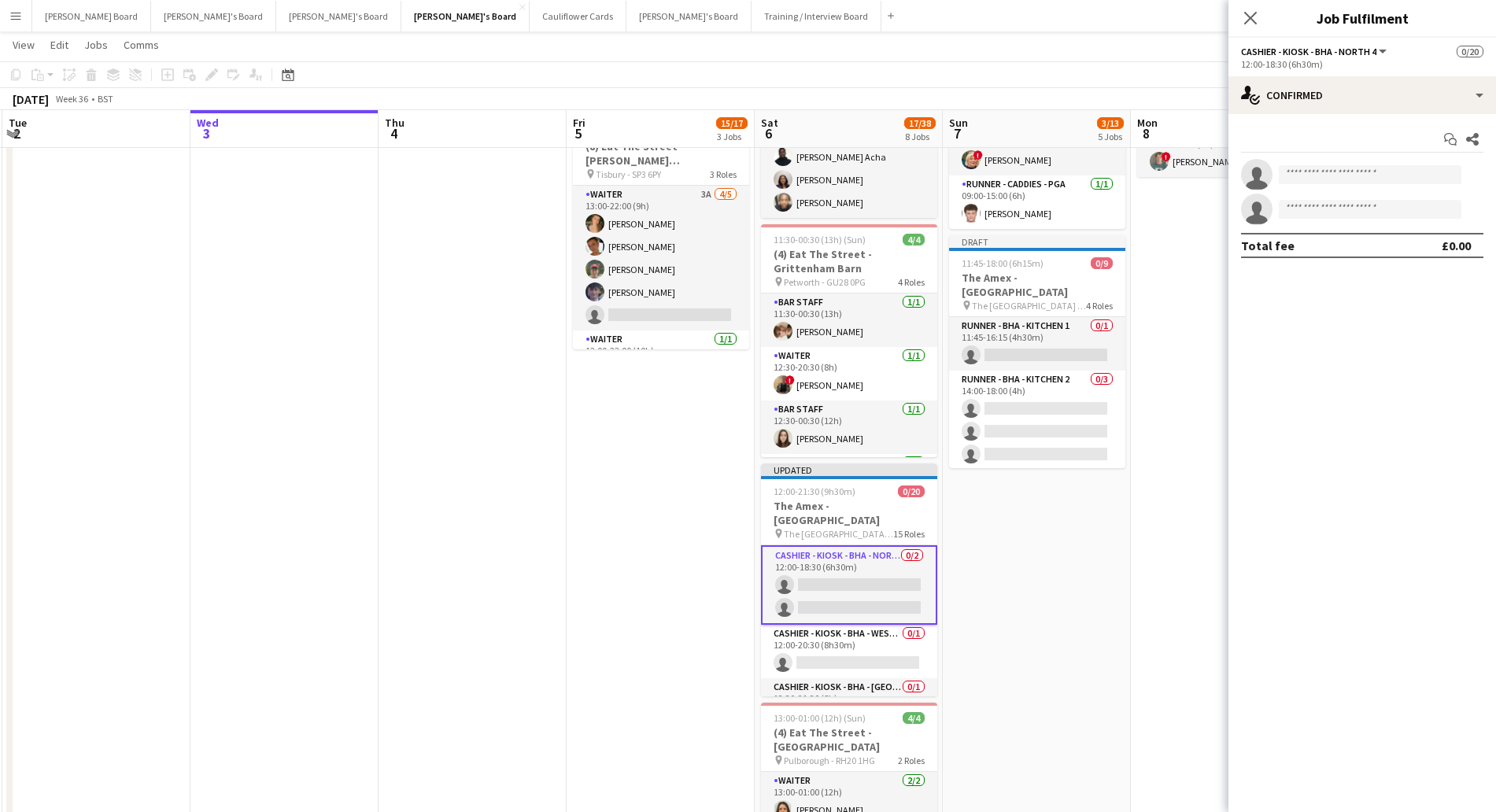
click at [852, 545] on app-card-role "Cashier - Kiosk - BHA - North 4 0/2 12:00-18:30 (6h30m) single-neutral-actions …" at bounding box center [849, 585] width 176 height 80
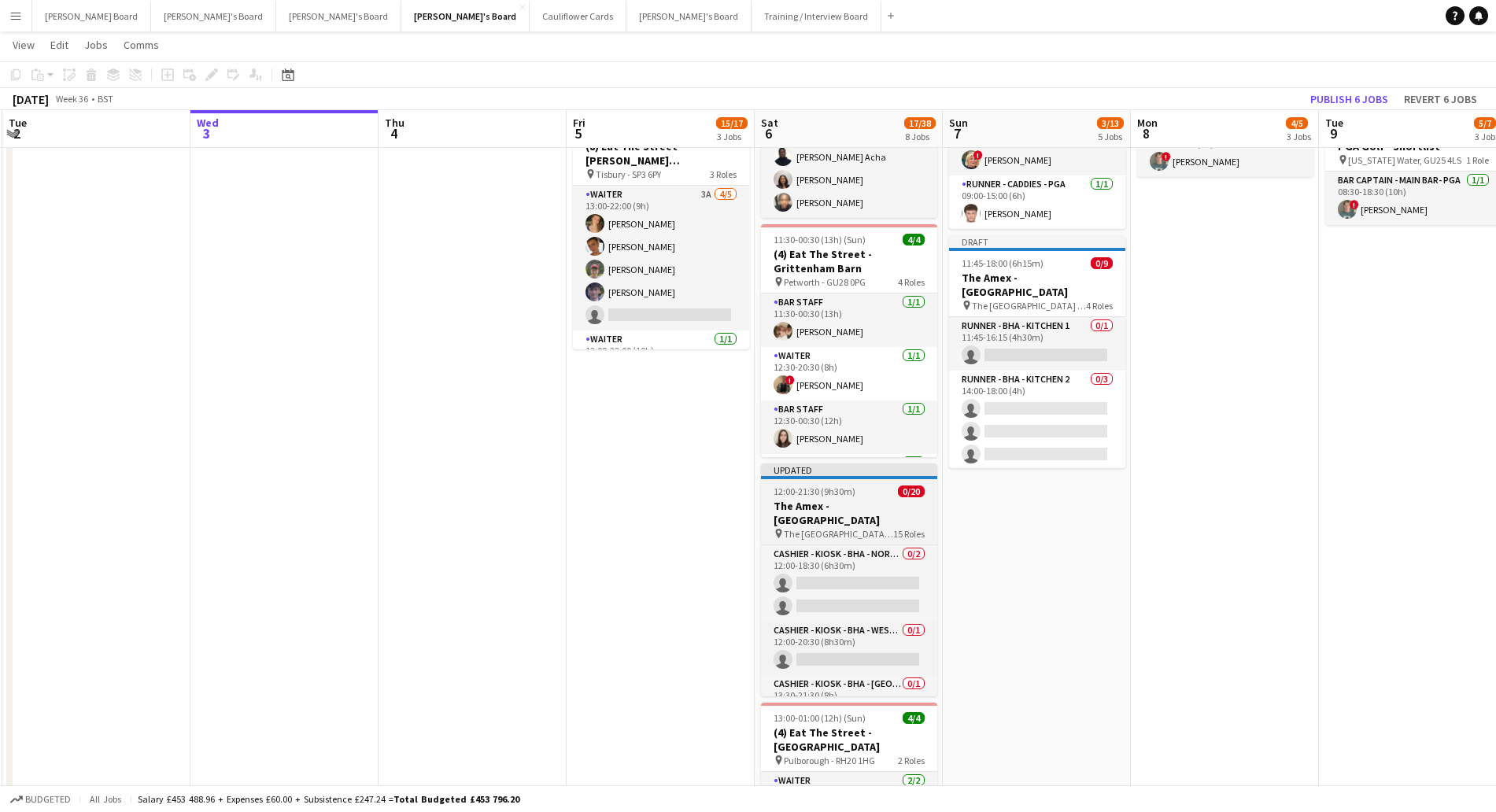
click at [860, 502] on h3 "The Amex - [GEOGRAPHIC_DATA]" at bounding box center [849, 513] width 176 height 28
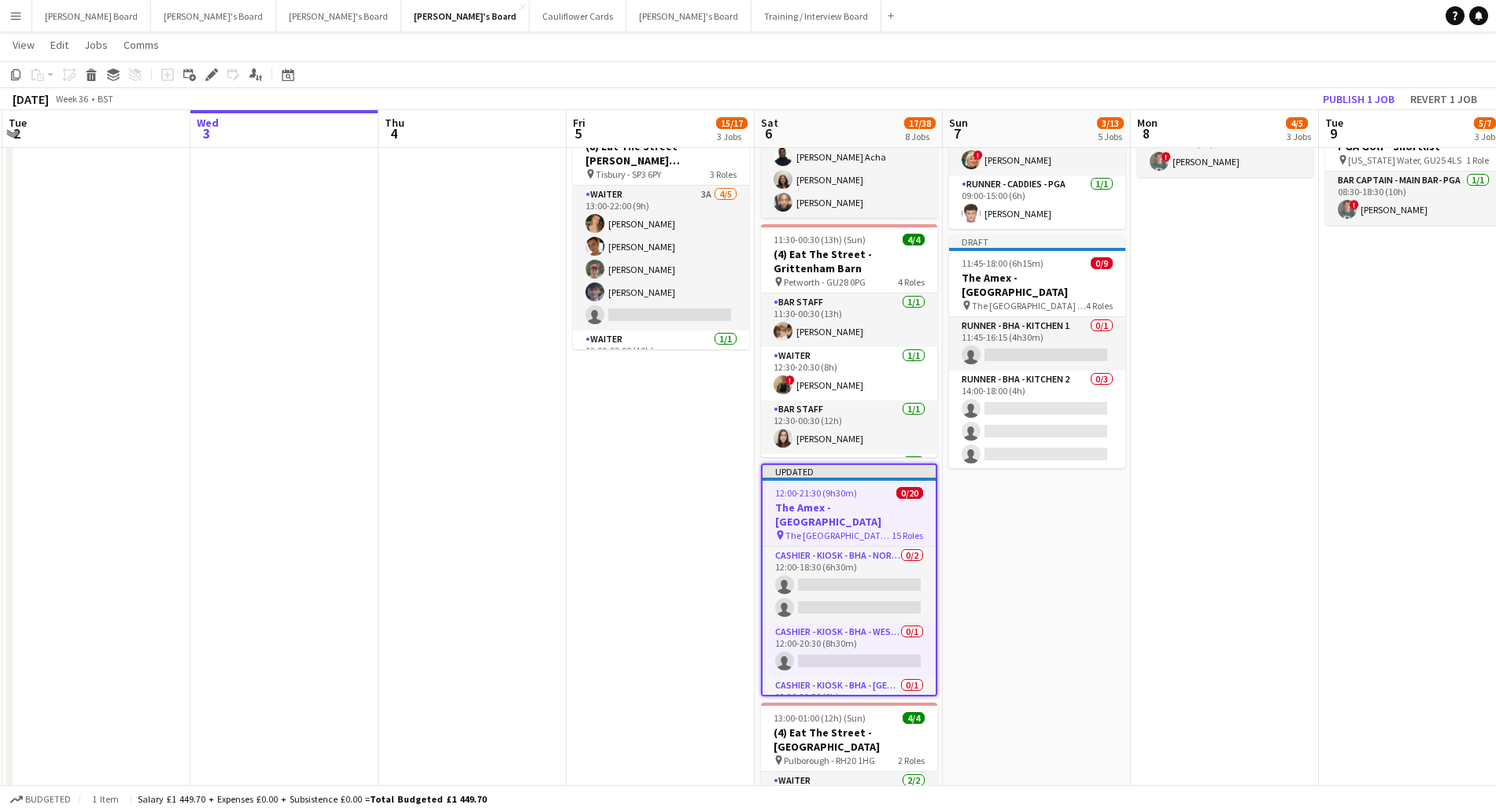
click at [821, 498] on span "12:00-21:30 (9h30m)" at bounding box center [816, 492] width 82 height 12
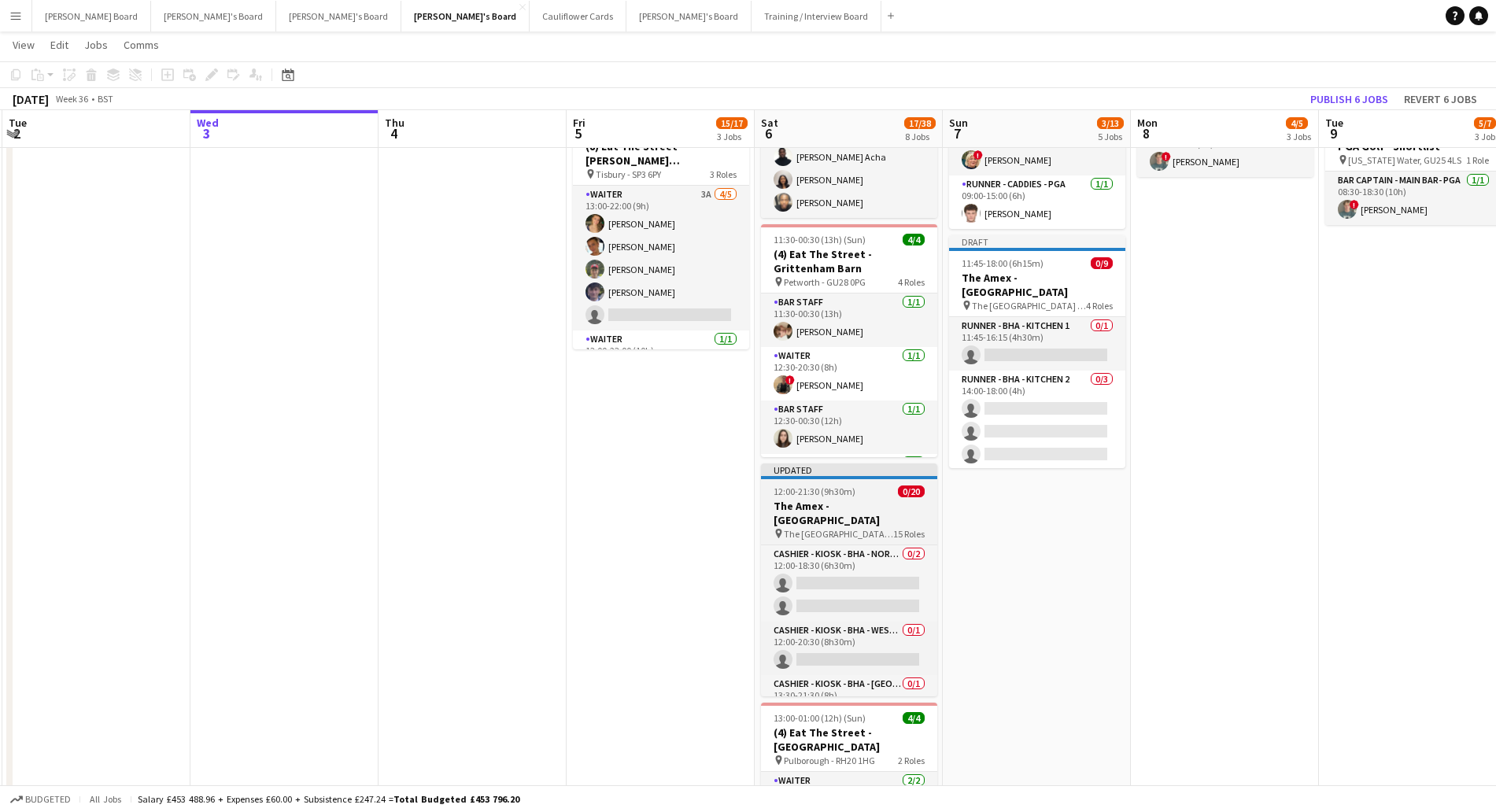
click at [821, 528] on span "The [GEOGRAPHIC_DATA] - [GEOGRAPHIC_DATA]" at bounding box center [838, 533] width 109 height 12
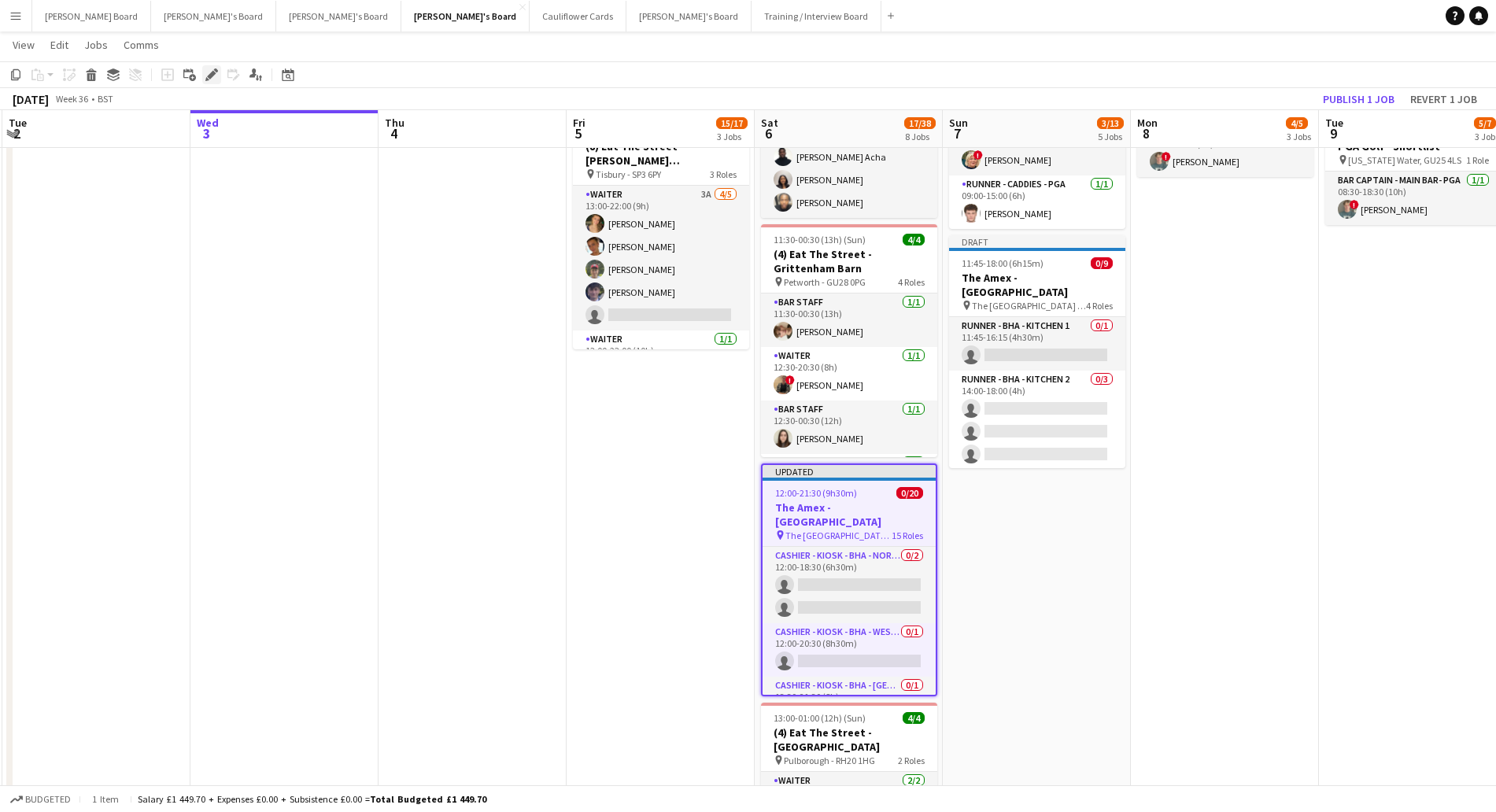
click at [209, 73] on icon "Edit" at bounding box center [212, 75] width 13 height 13
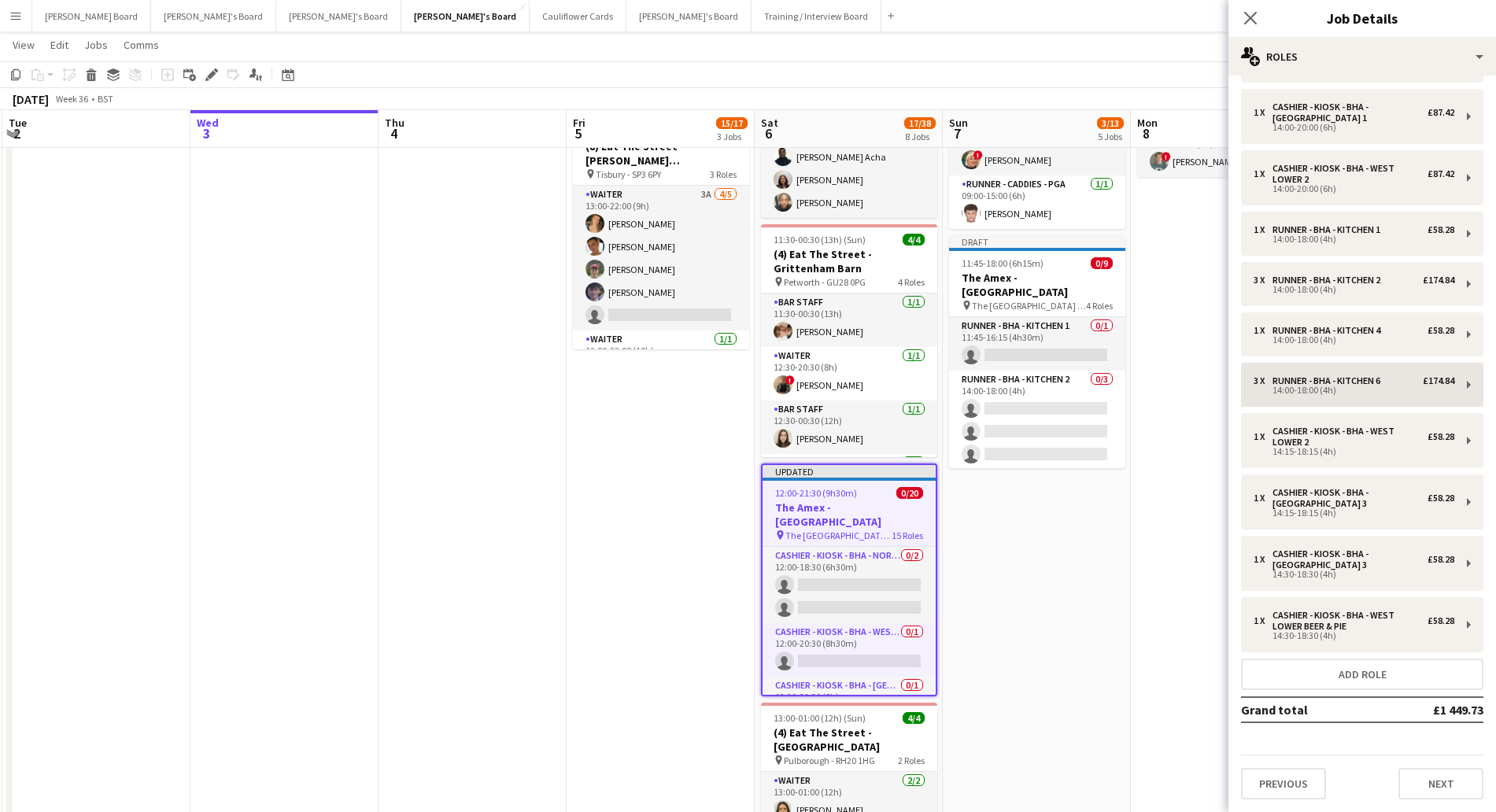
scroll to position [306, 0]
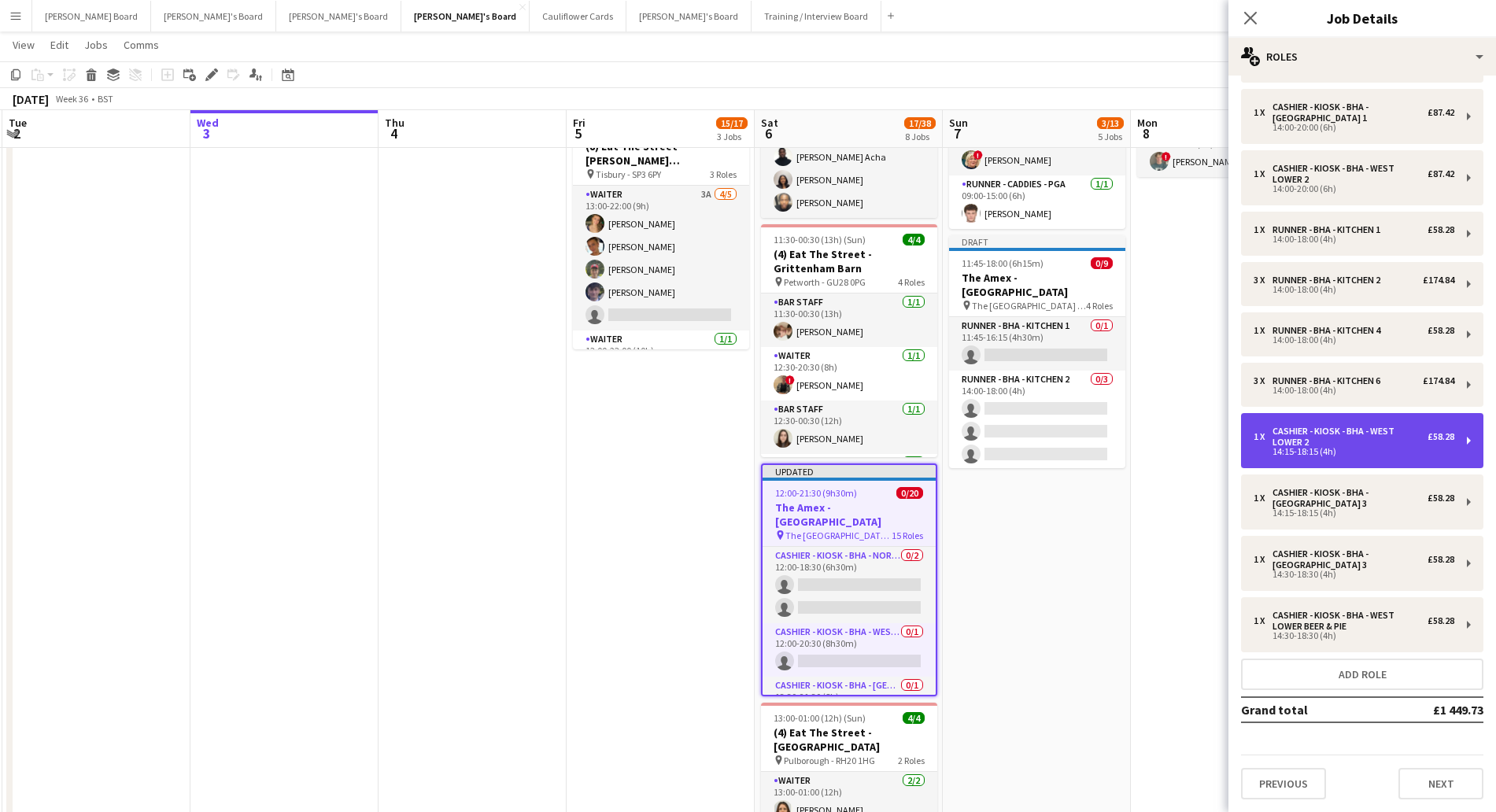
click at [1346, 463] on div "1 x Cashier - Kiosk - BHA - West Lower 2 £58.28 14:15-18:15 (4h)" at bounding box center [1362, 441] width 243 height 55
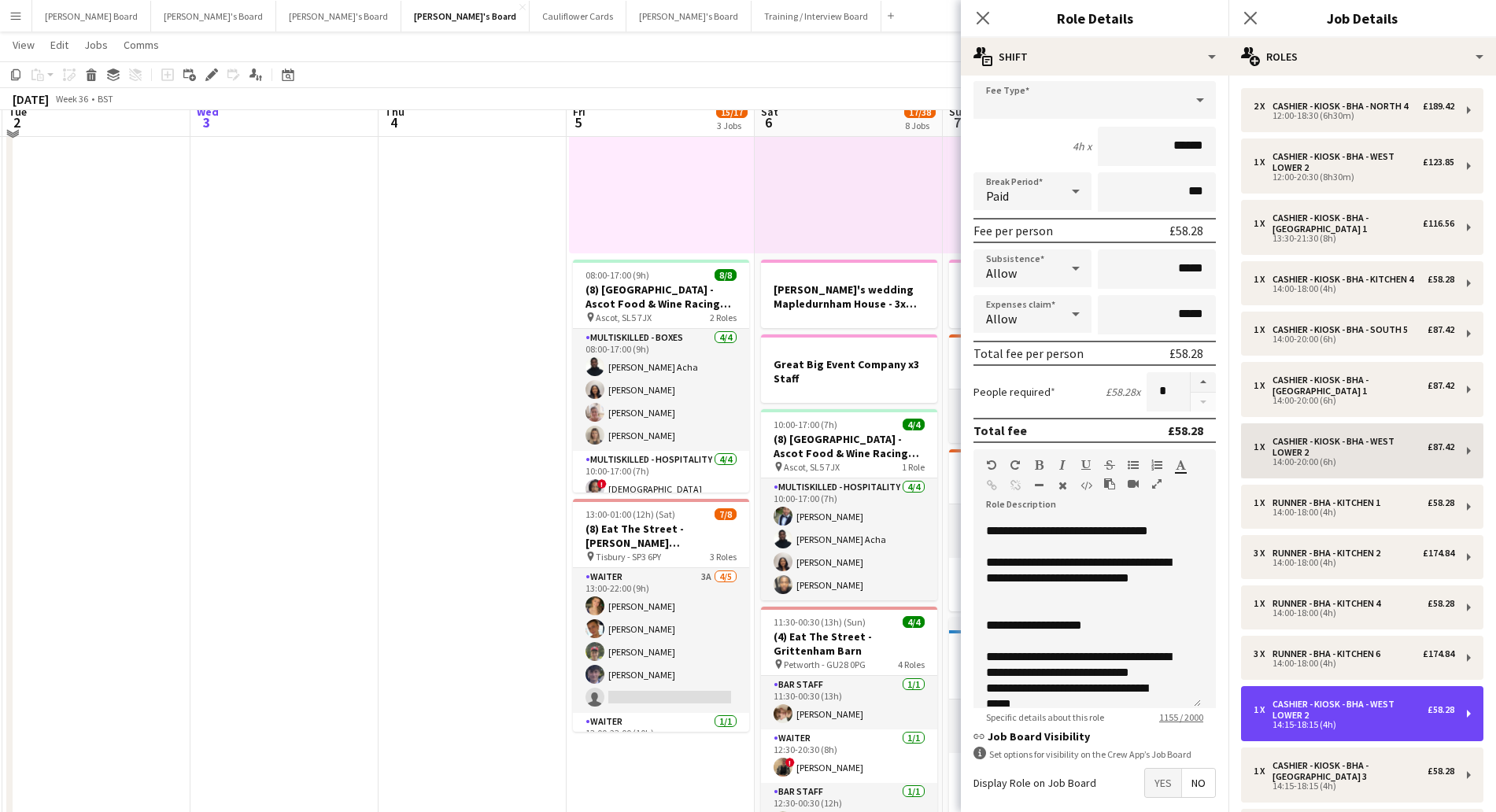
scroll to position [197, 0]
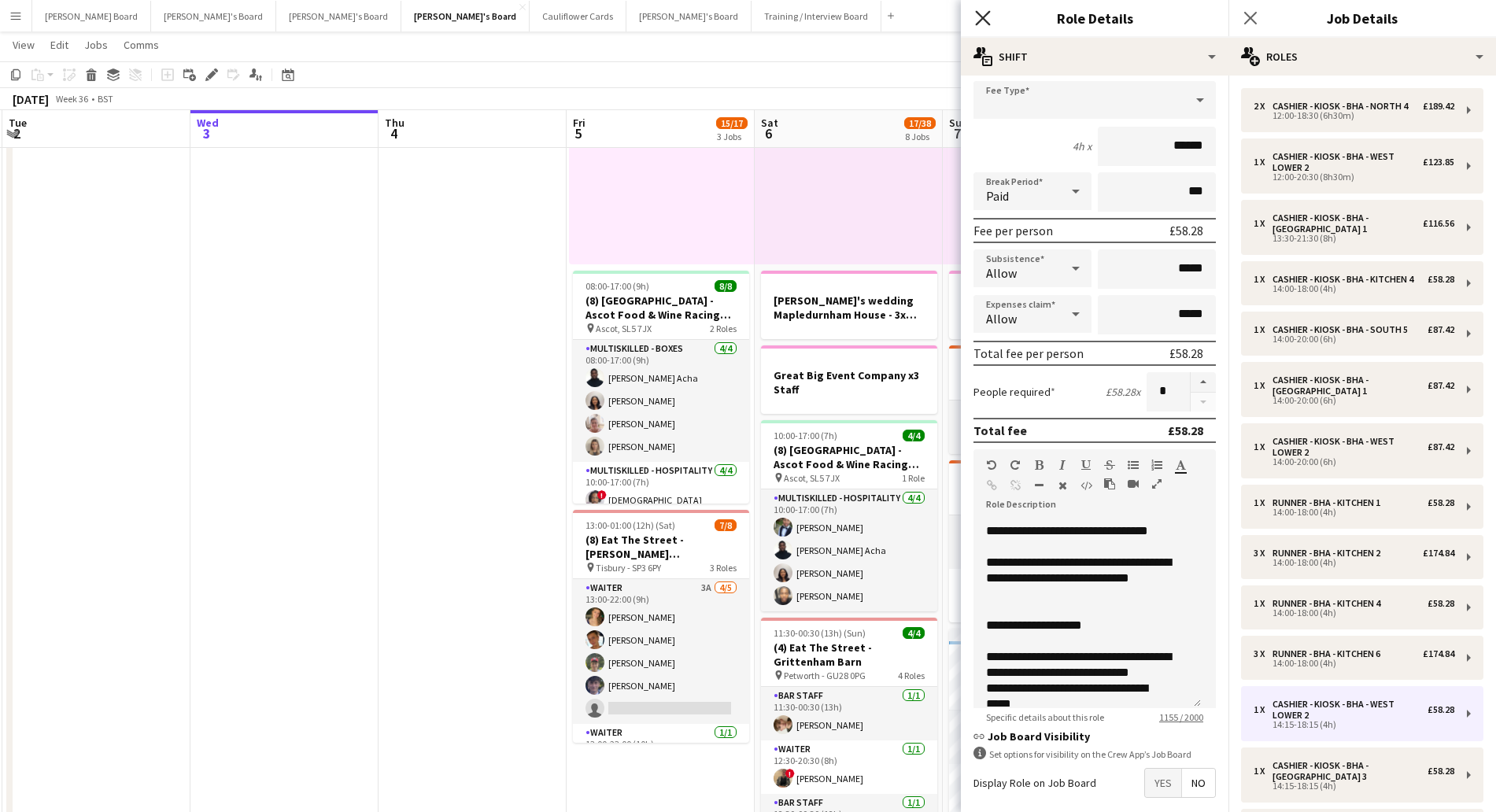
click at [978, 13] on icon at bounding box center [982, 17] width 15 height 15
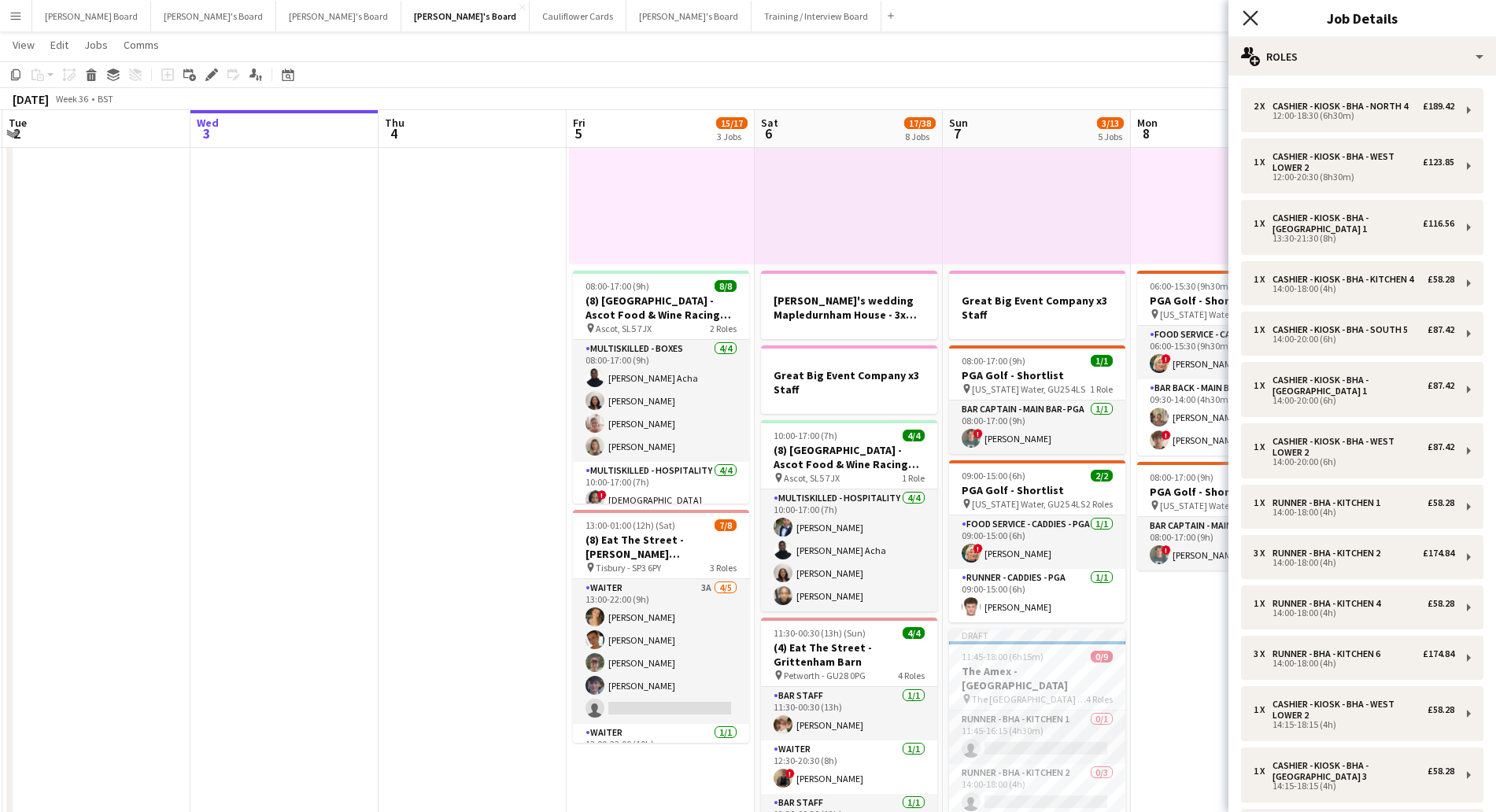
click at [1254, 12] on icon "Close pop-in" at bounding box center [1249, 17] width 15 height 15
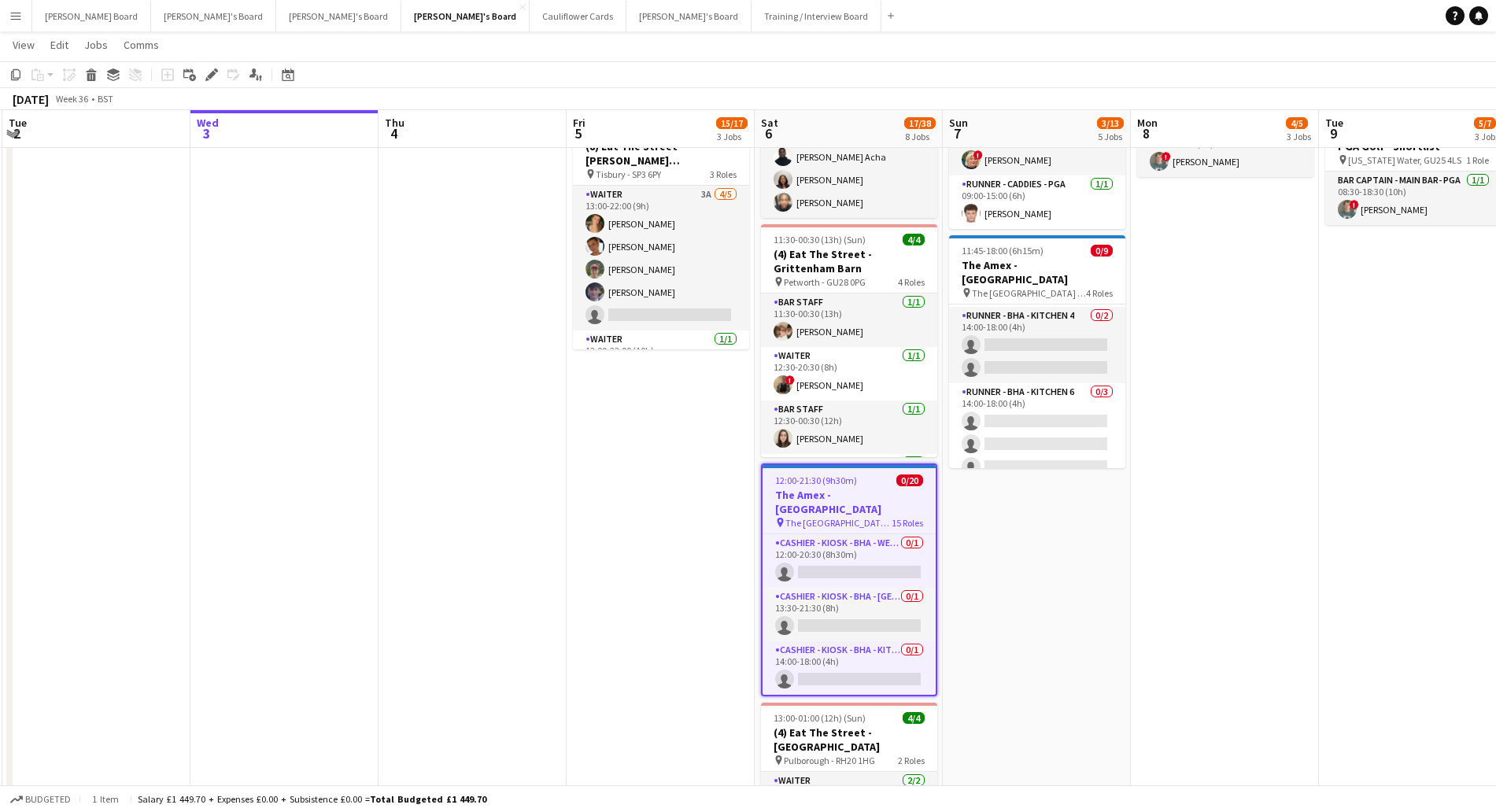
scroll to position [0, 0]
click at [831, 517] on span "The [GEOGRAPHIC_DATA] - [GEOGRAPHIC_DATA]" at bounding box center [838, 522] width 106 height 12
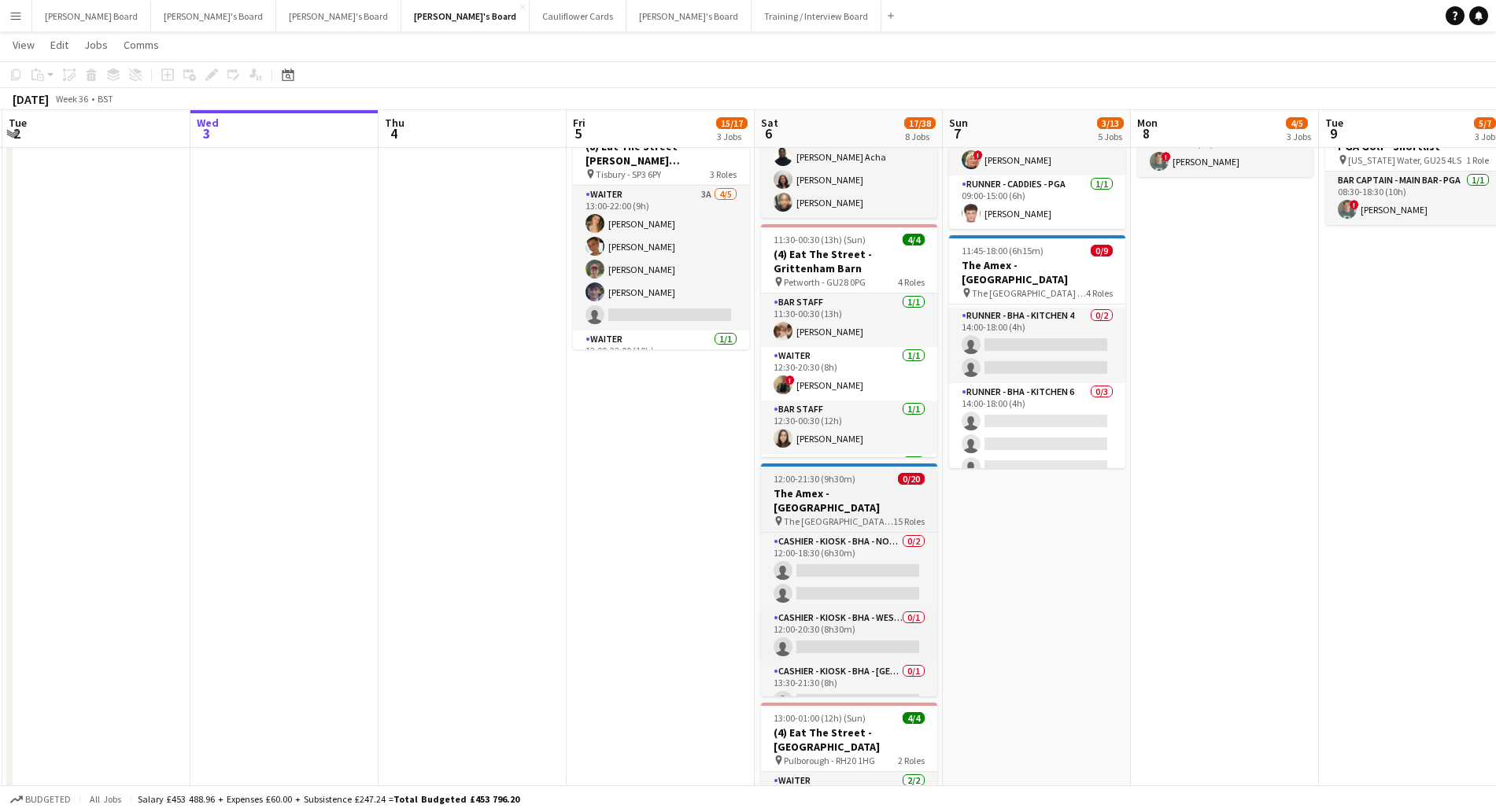
drag, startPoint x: 880, startPoint y: 502, endPoint x: 880, endPoint y: 510, distance: 8.0
click at [880, 515] on span "The [GEOGRAPHIC_DATA] - [GEOGRAPHIC_DATA]" at bounding box center [838, 521] width 109 height 12
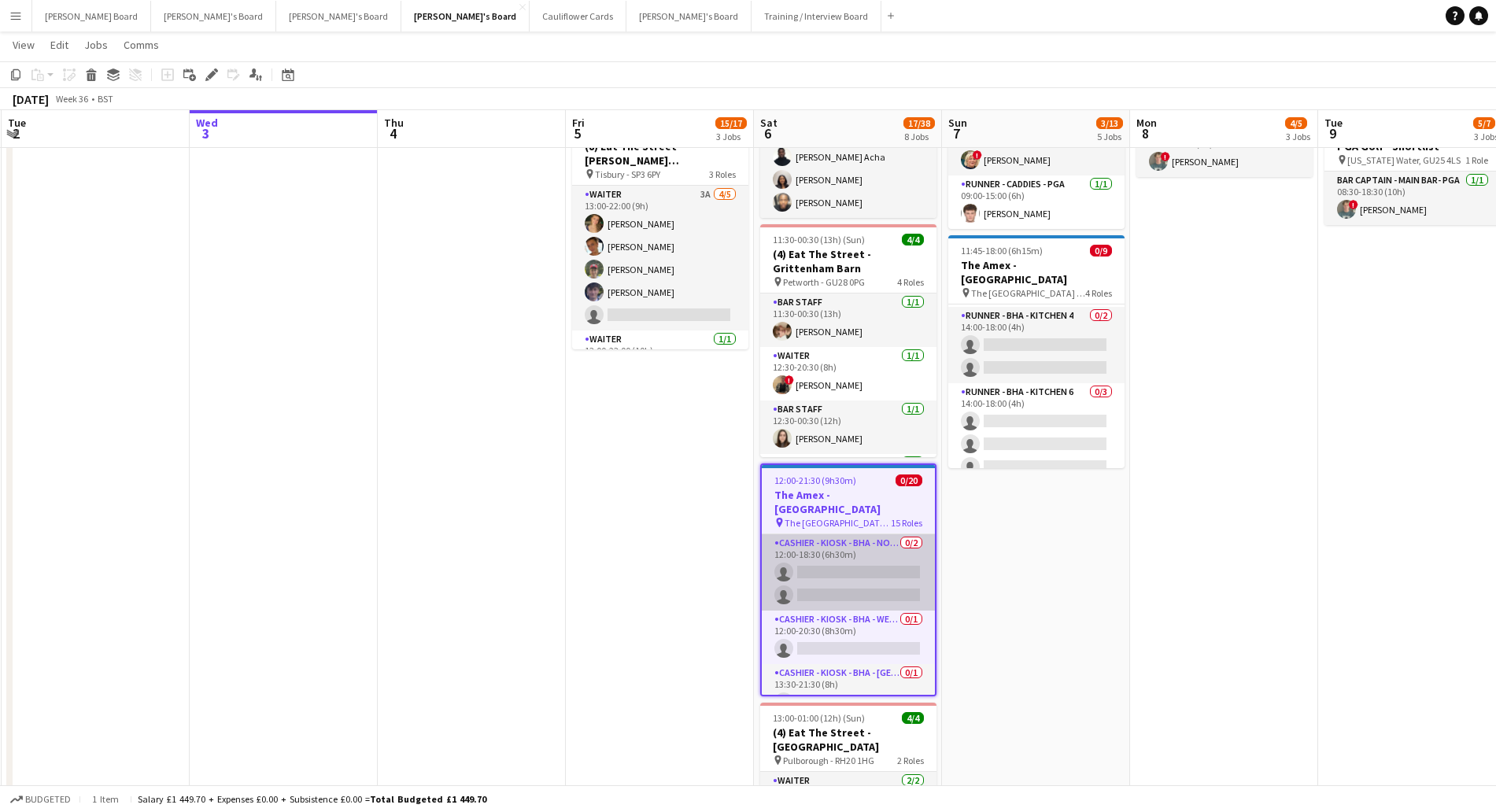
click at [870, 535] on app-card-role "Cashier - Kiosk - BHA - North 4 0/2 12:00-18:30 (6h30m) single-neutral-actions …" at bounding box center [848, 572] width 173 height 77
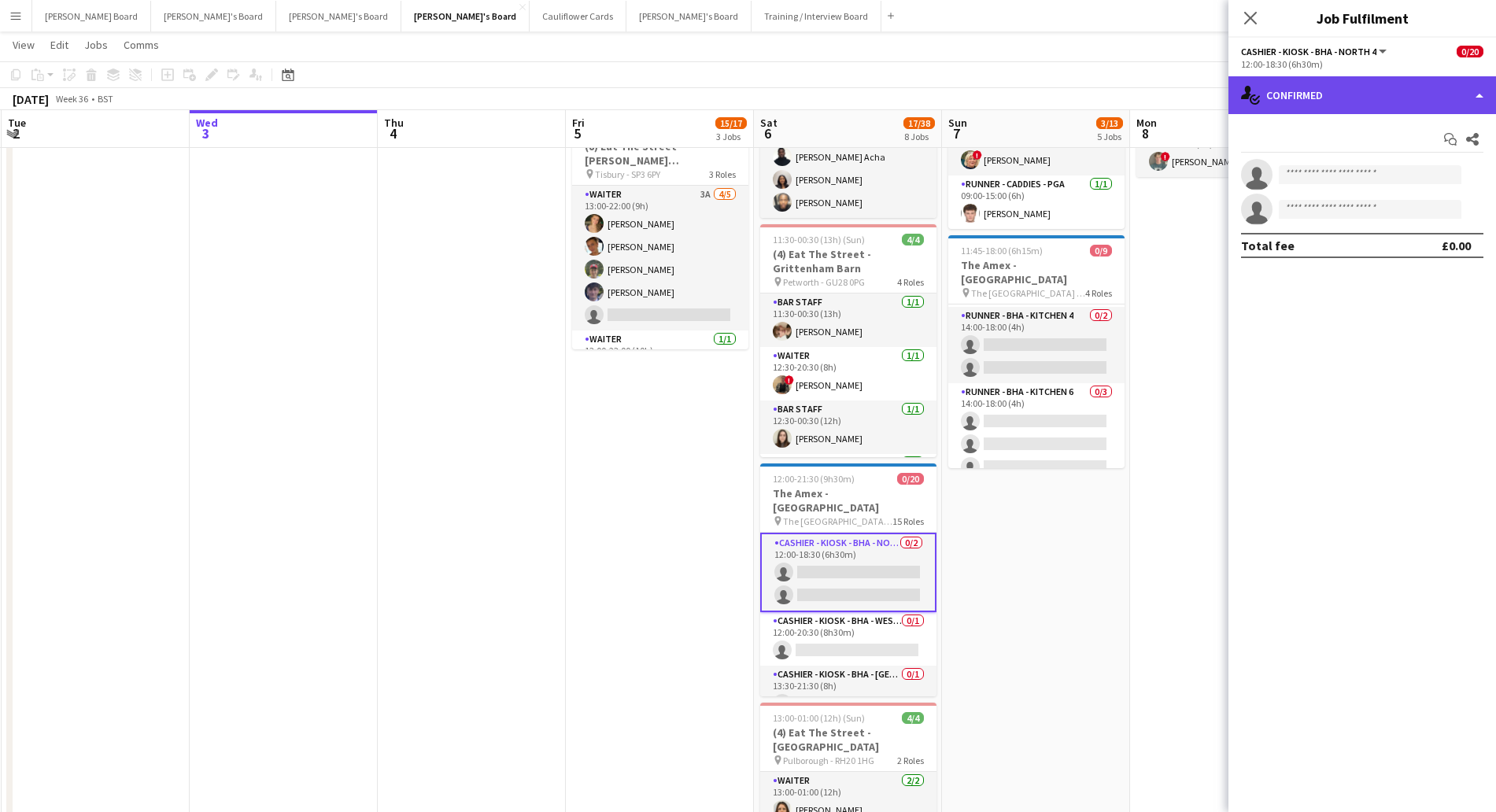
click at [1381, 104] on div "single-neutral-actions-check-2 Confirmed" at bounding box center [1362, 96] width 268 height 38
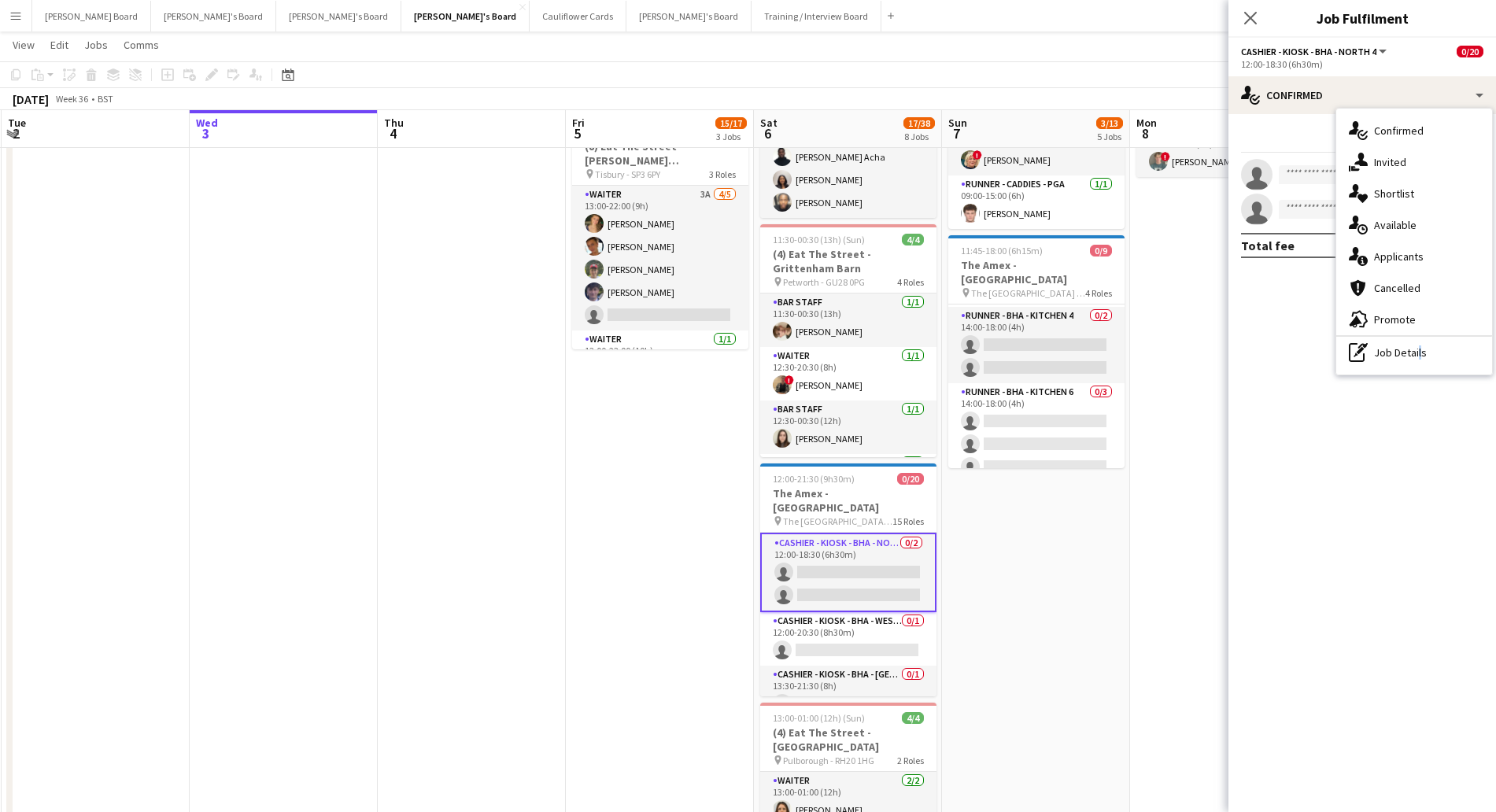
click at [1417, 348] on div "pen-write Job Details" at bounding box center [1414, 352] width 156 height 32
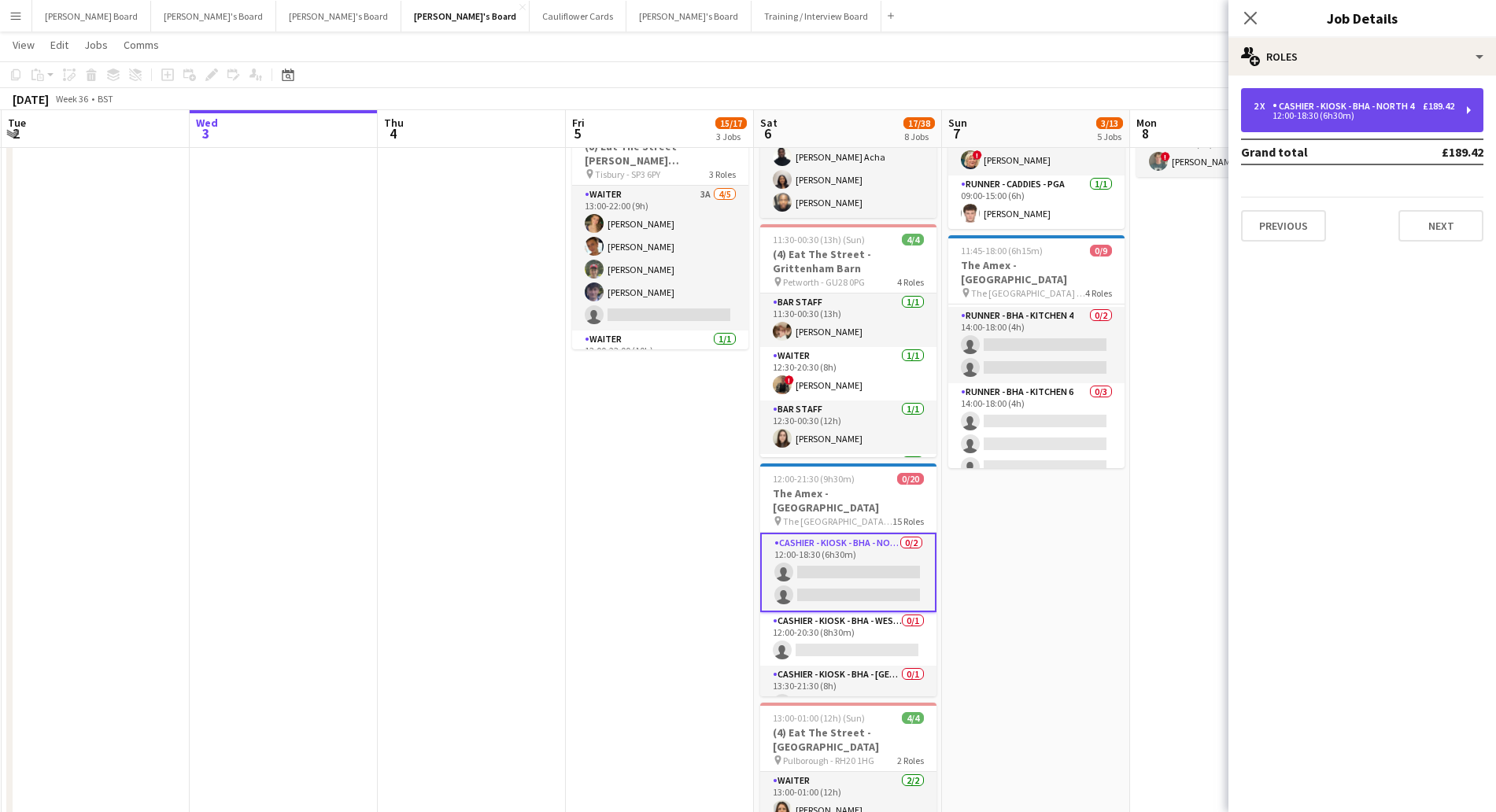
click at [1307, 99] on div "2 x Cashier - Kiosk - BHA - North 4 £189.42 12:00-18:30 (6h30m)" at bounding box center [1362, 111] width 243 height 44
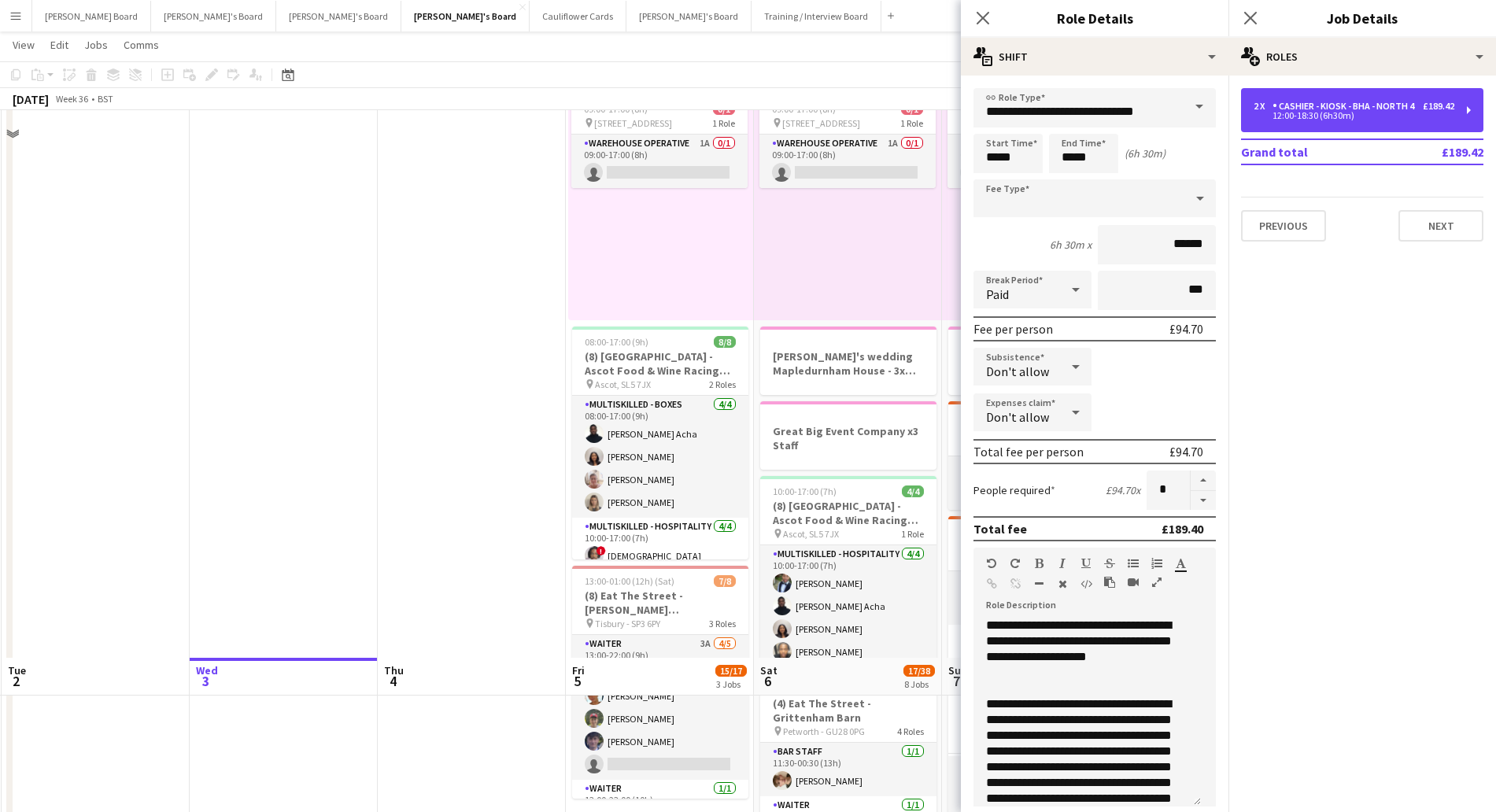
scroll to position [0, 0]
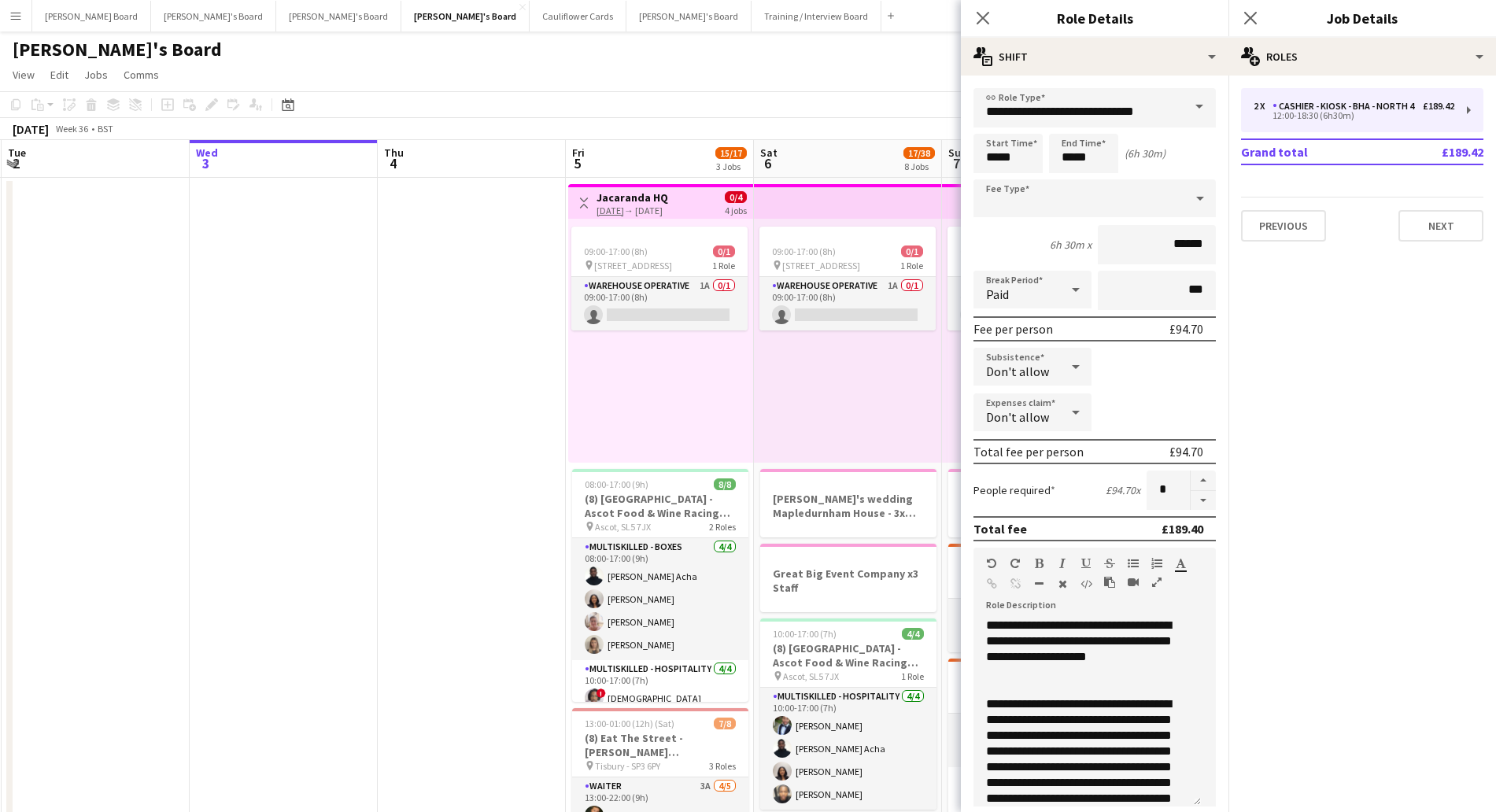
drag, startPoint x: 990, startPoint y: 13, endPoint x: 988, endPoint y: 123, distance: 110.0
click at [989, 13] on icon "Close pop-in" at bounding box center [983, 18] width 13 height 13
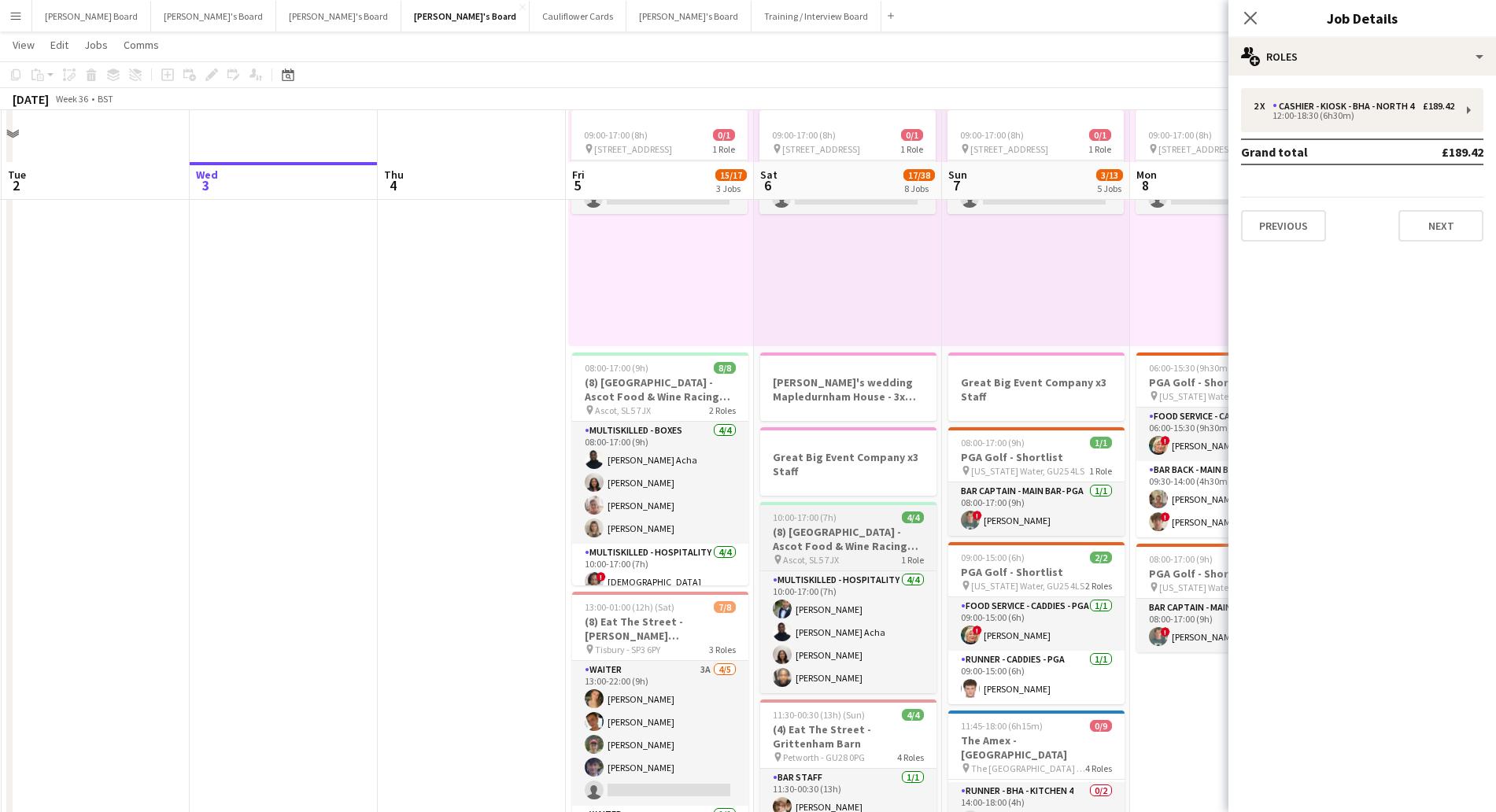
scroll to position [197, 0]
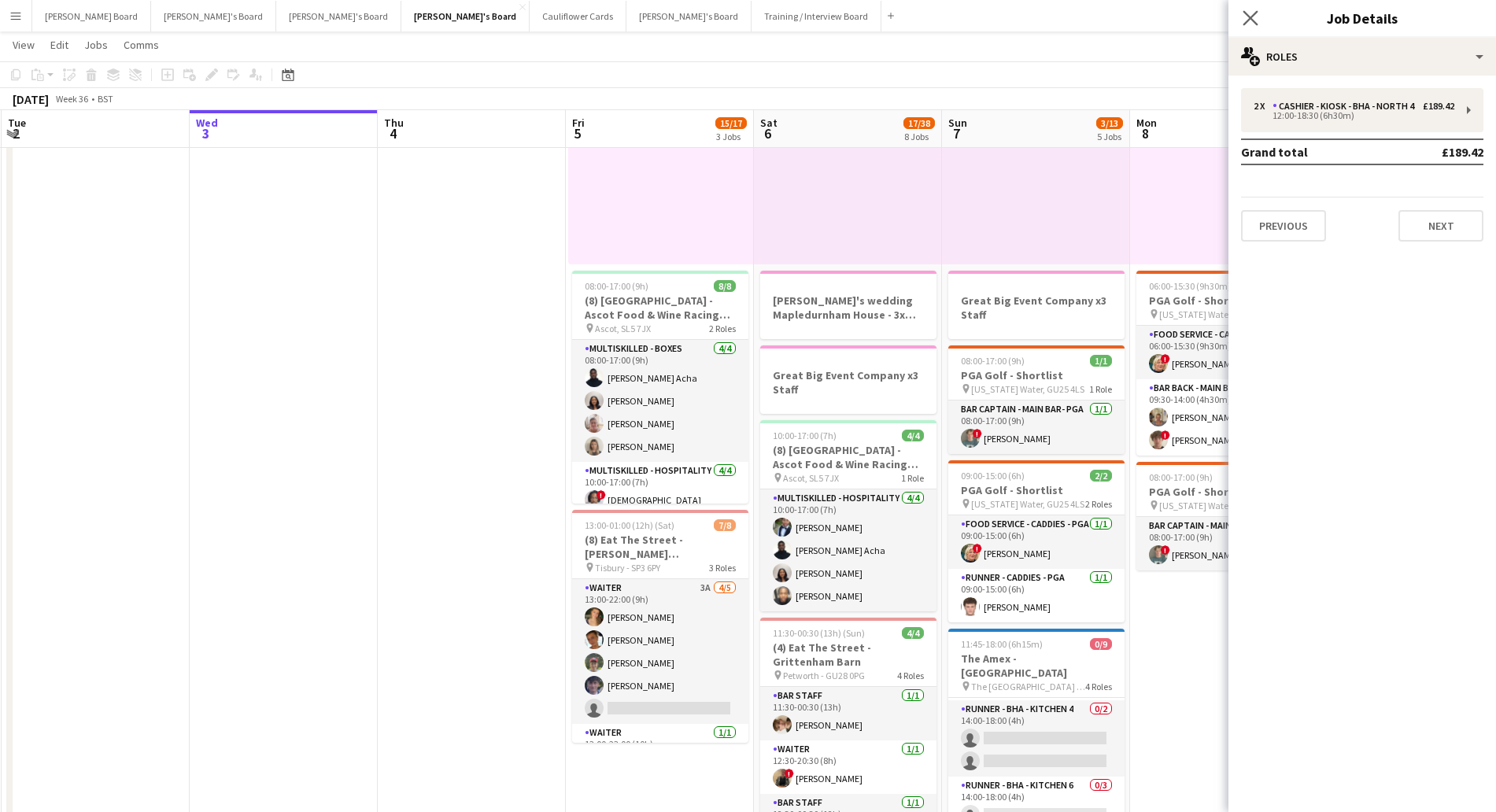
click at [1253, 8] on app-icon "Close pop-in" at bounding box center [1250, 18] width 23 height 23
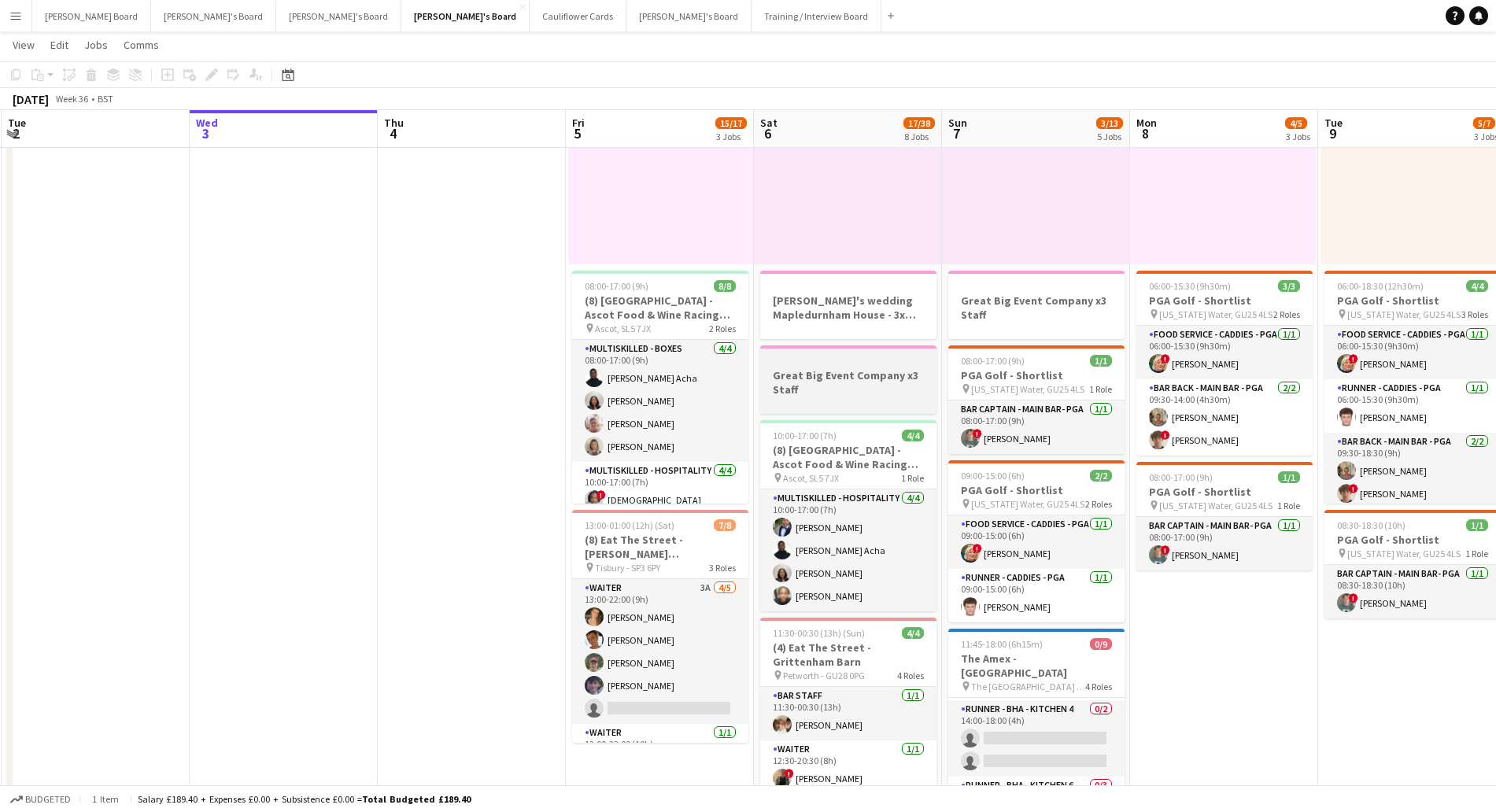
click at [857, 393] on h3 "Great Big Event Company x3 Staff" at bounding box center [848, 382] width 176 height 28
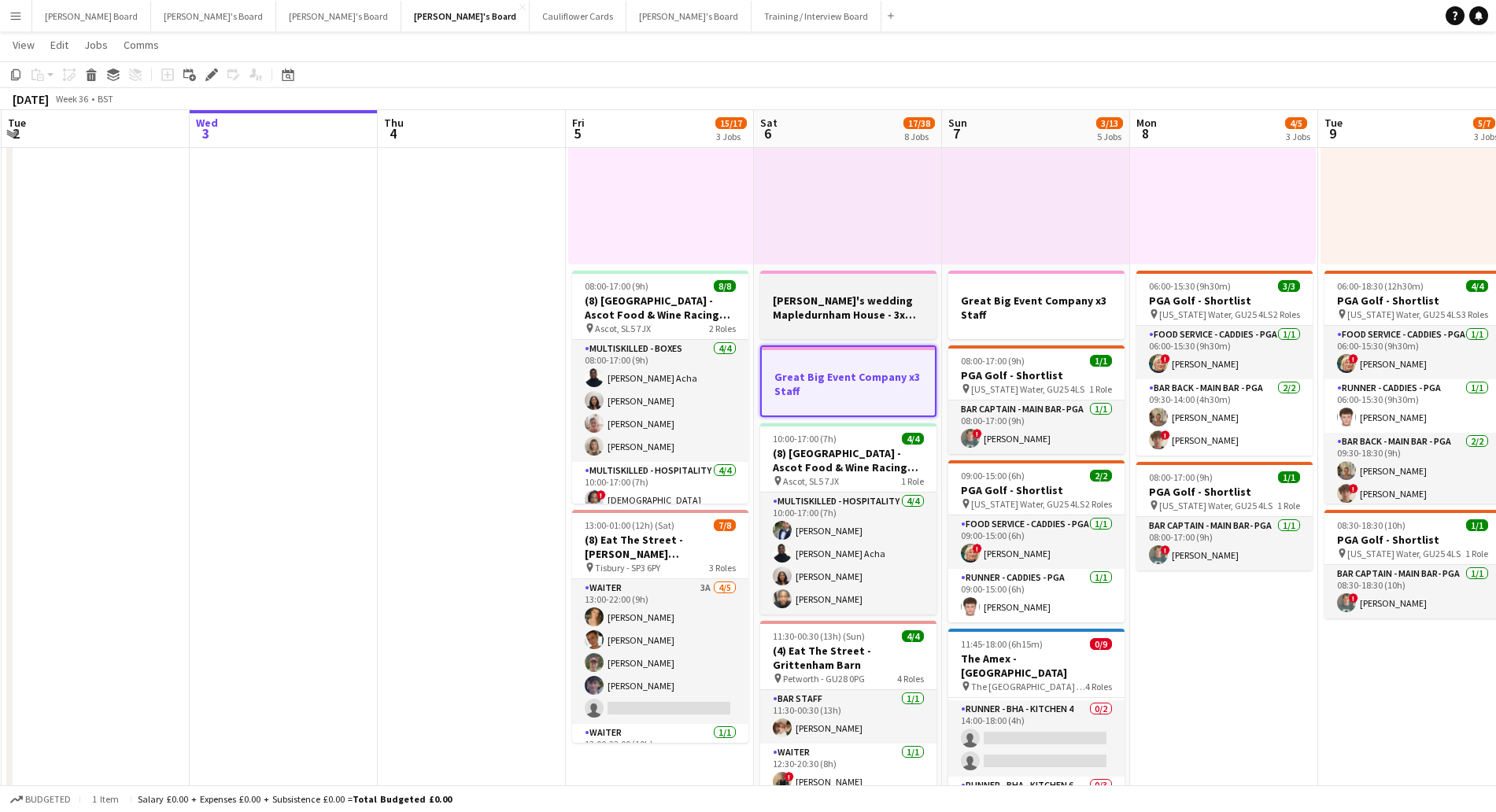
click at [841, 309] on h3 "[PERSON_NAME]'s wedding Mapledurnham House - 3x staff" at bounding box center [848, 307] width 176 height 28
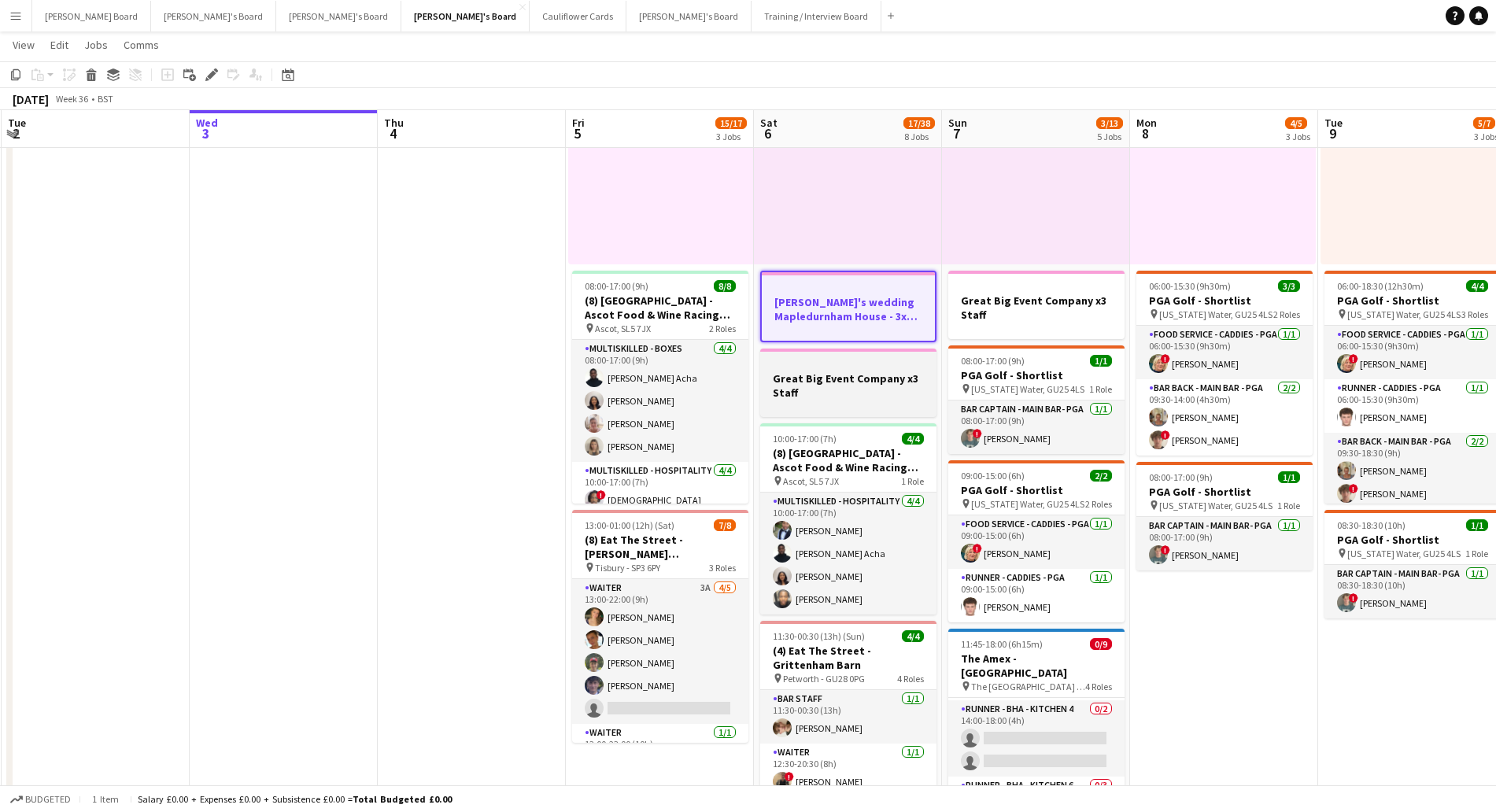
click at [839, 384] on h3 "Great Big Event Company x3 Staff" at bounding box center [848, 385] width 176 height 28
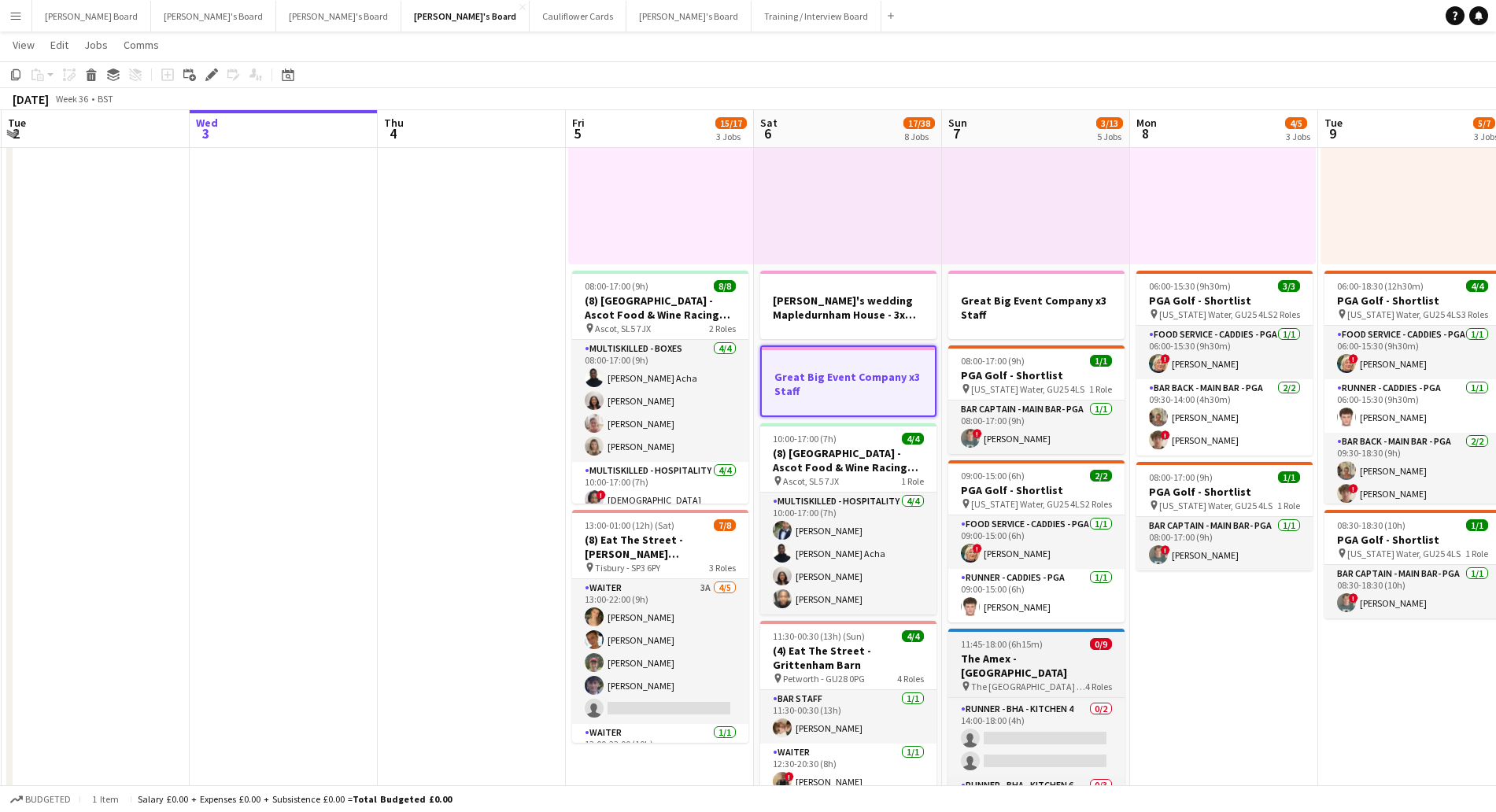
click at [1061, 680] on span "The [GEOGRAPHIC_DATA] - [GEOGRAPHIC_DATA]" at bounding box center [1028, 686] width 114 height 12
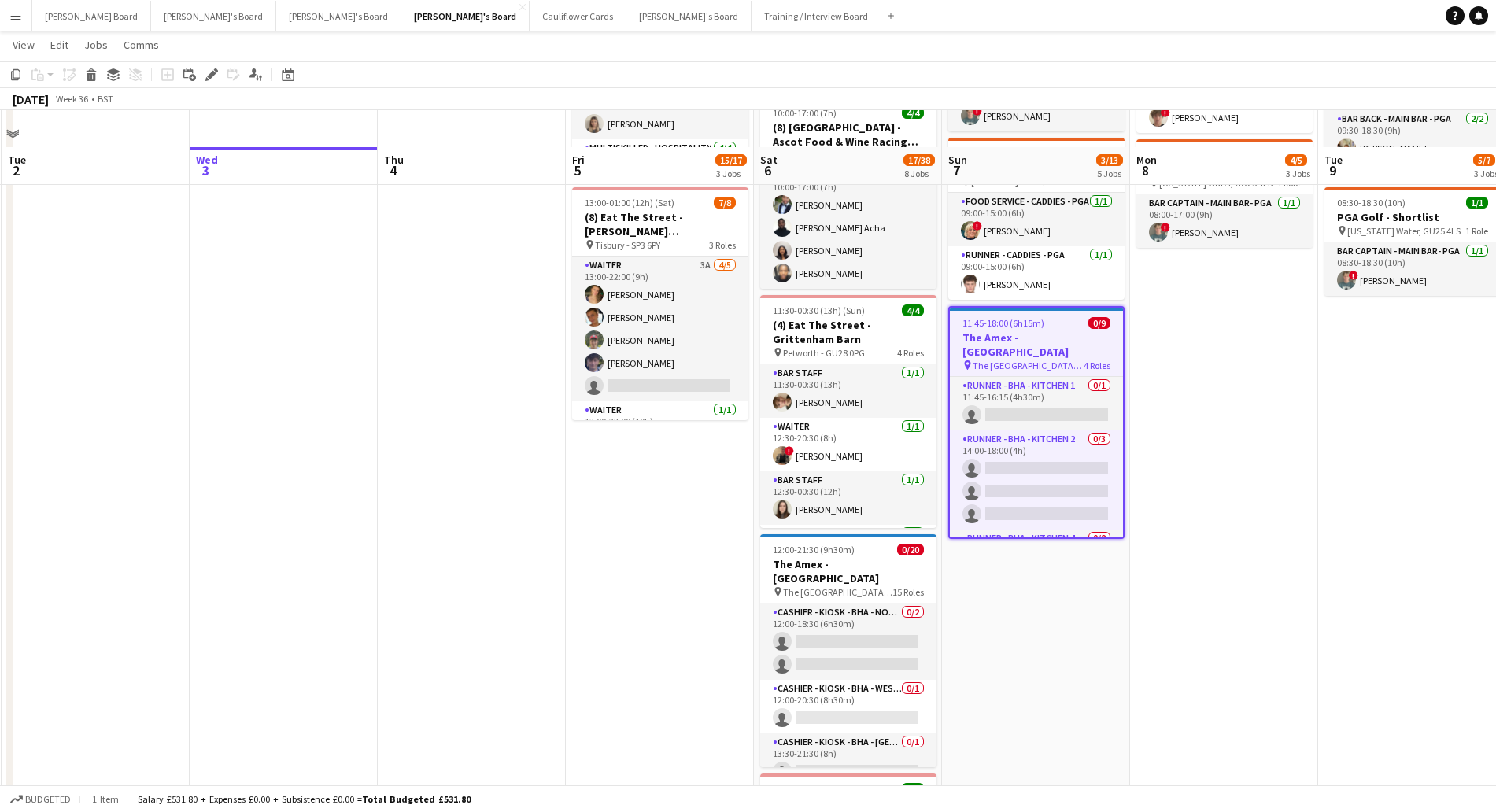
scroll to position [688, 0]
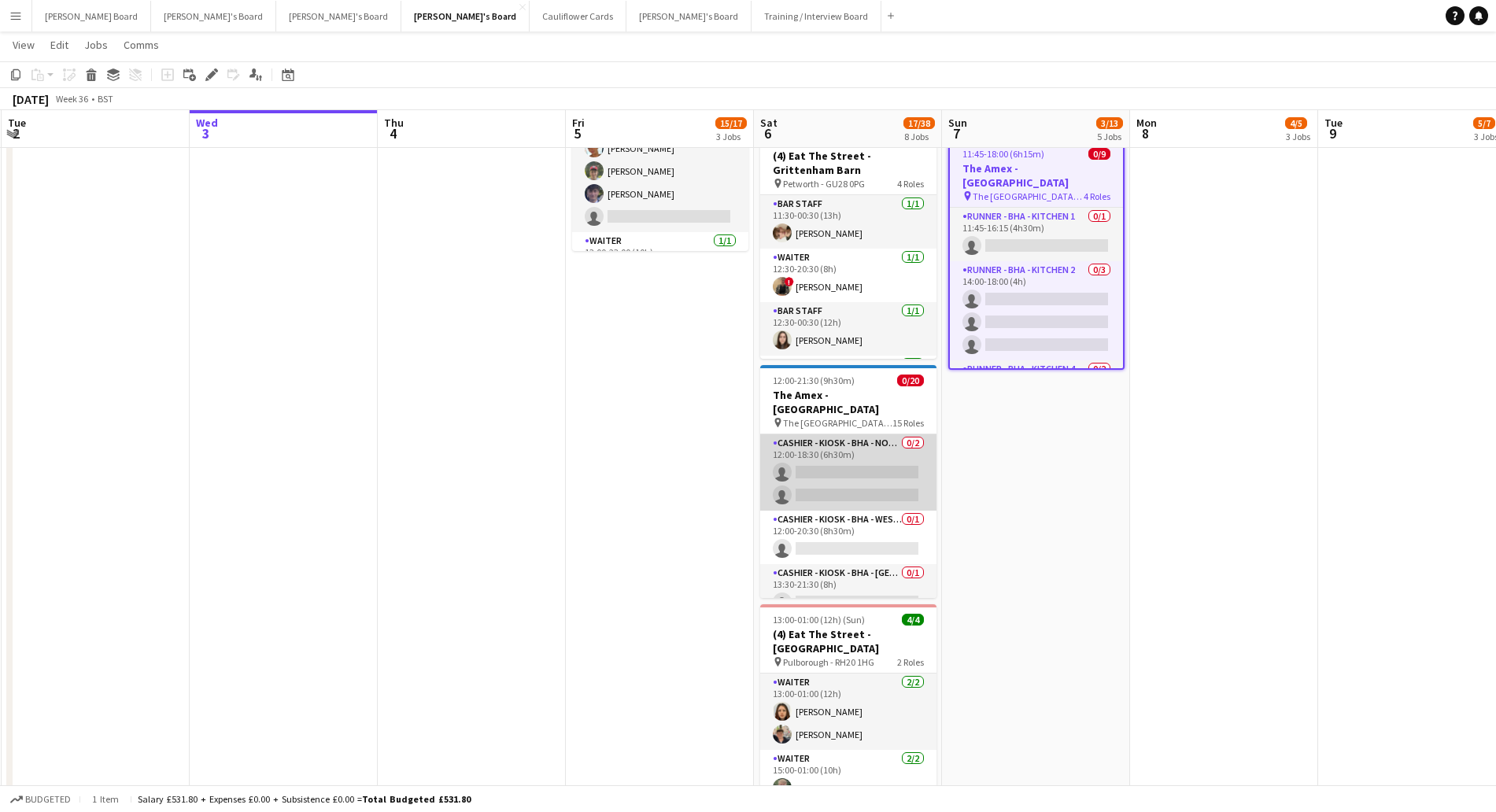
click at [848, 443] on app-card-role "Cashier - Kiosk - BHA - North 4 0/2 12:00-18:30 (6h30m) single-neutral-actions …" at bounding box center [848, 472] width 176 height 77
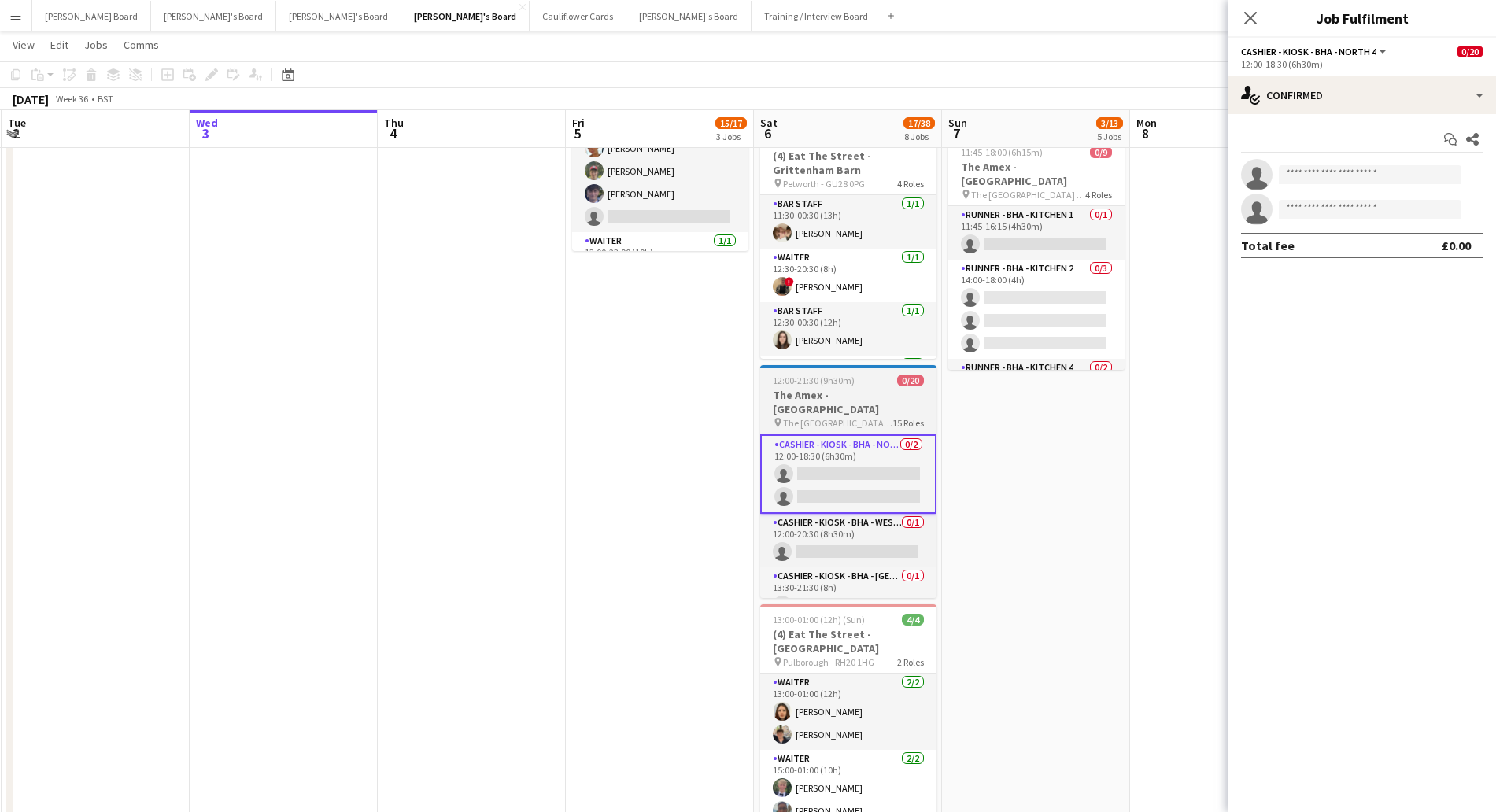
drag, startPoint x: 846, startPoint y: 392, endPoint x: 877, endPoint y: 403, distance: 32.9
click at [846, 393] on h3 "The Amex - [GEOGRAPHIC_DATA]" at bounding box center [848, 402] width 176 height 28
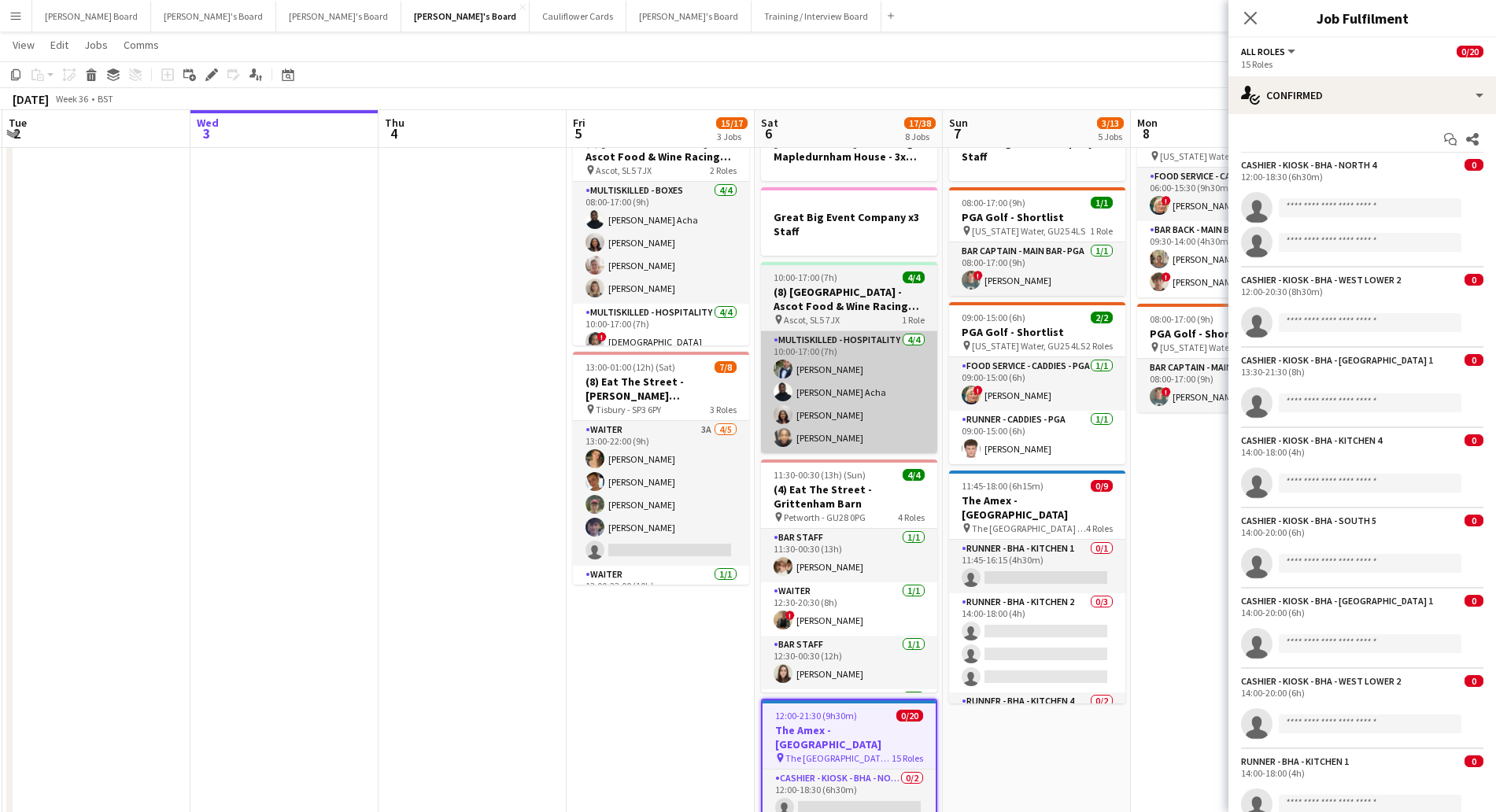
scroll to position [491, 0]
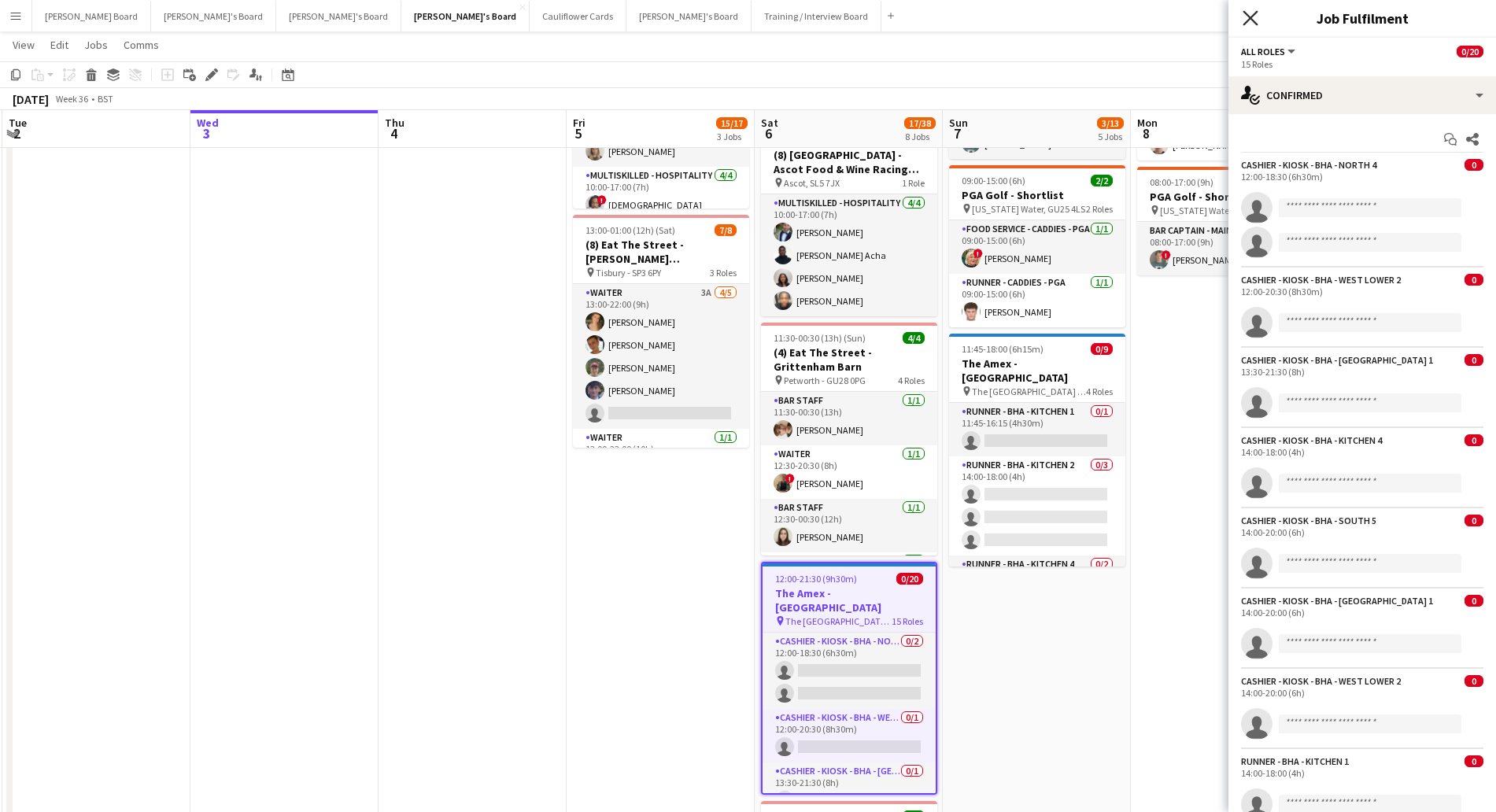
click at [1249, 14] on icon "Close pop-in" at bounding box center [1249, 17] width 15 height 15
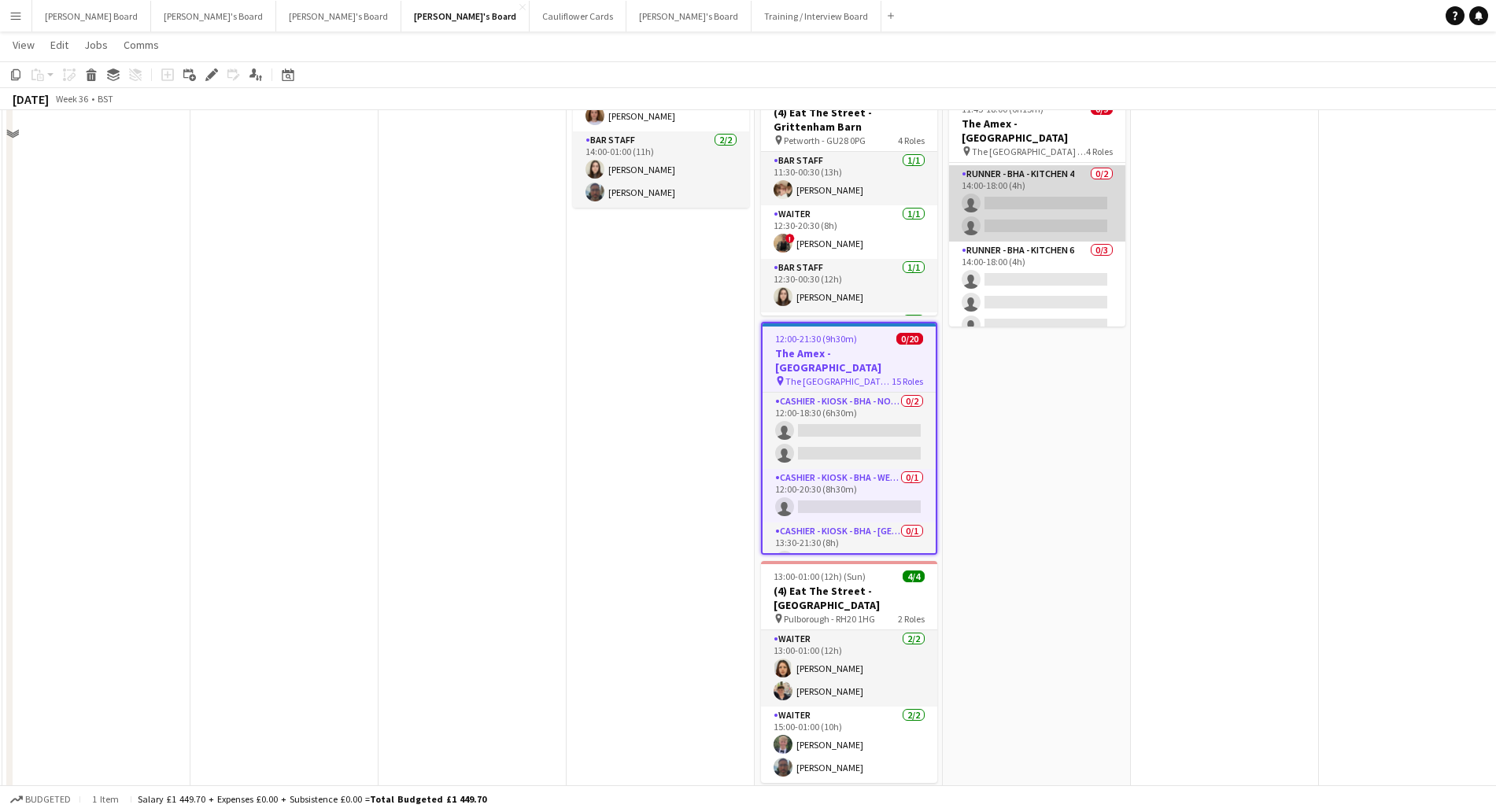
scroll to position [590, 0]
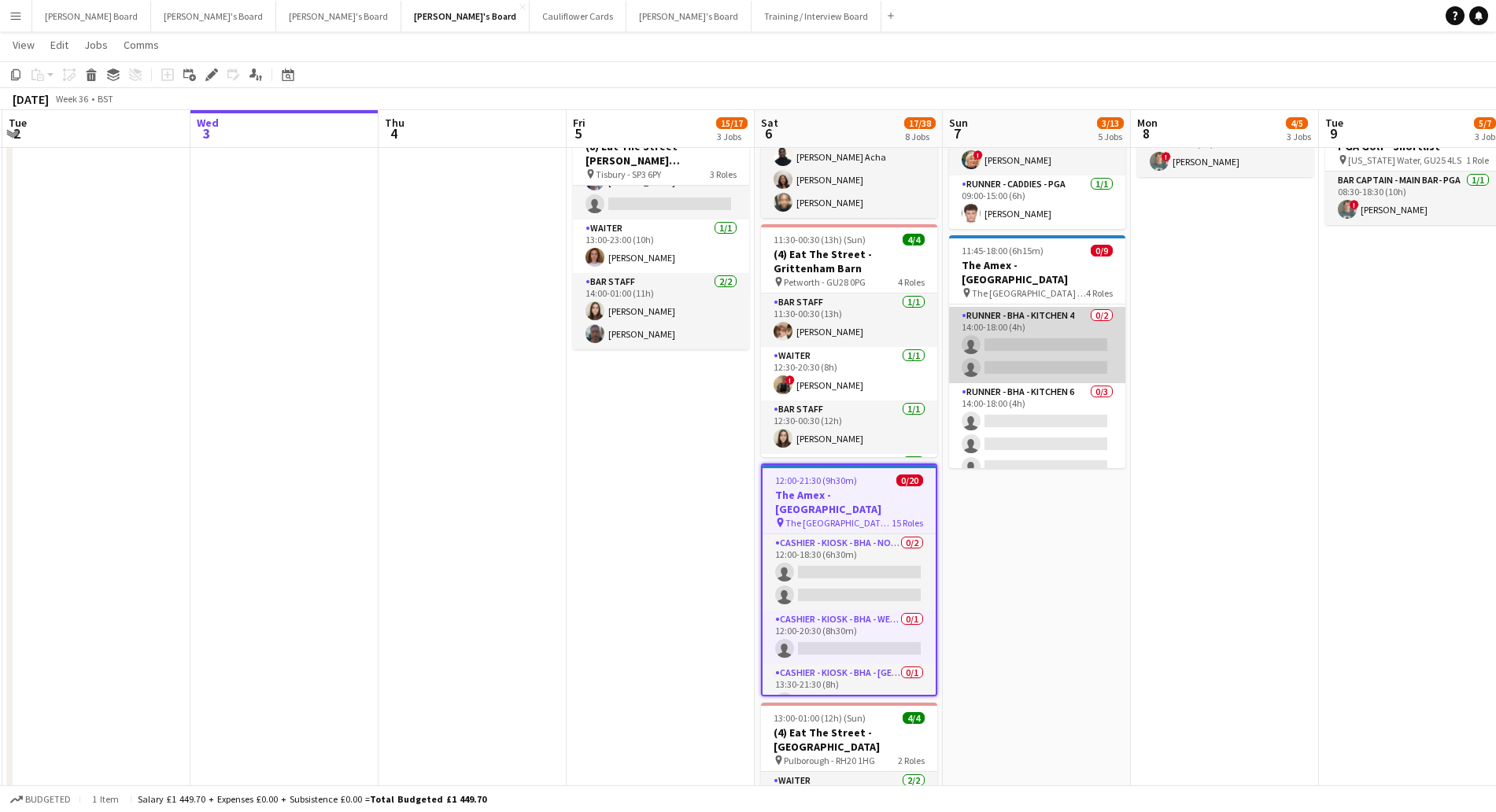
click at [1047, 328] on app-card-role "Runner - BHA - Kitchen 4 0/2 14:00-18:00 (4h) single-neutral-actions single-neu…" at bounding box center [1037, 344] width 176 height 77
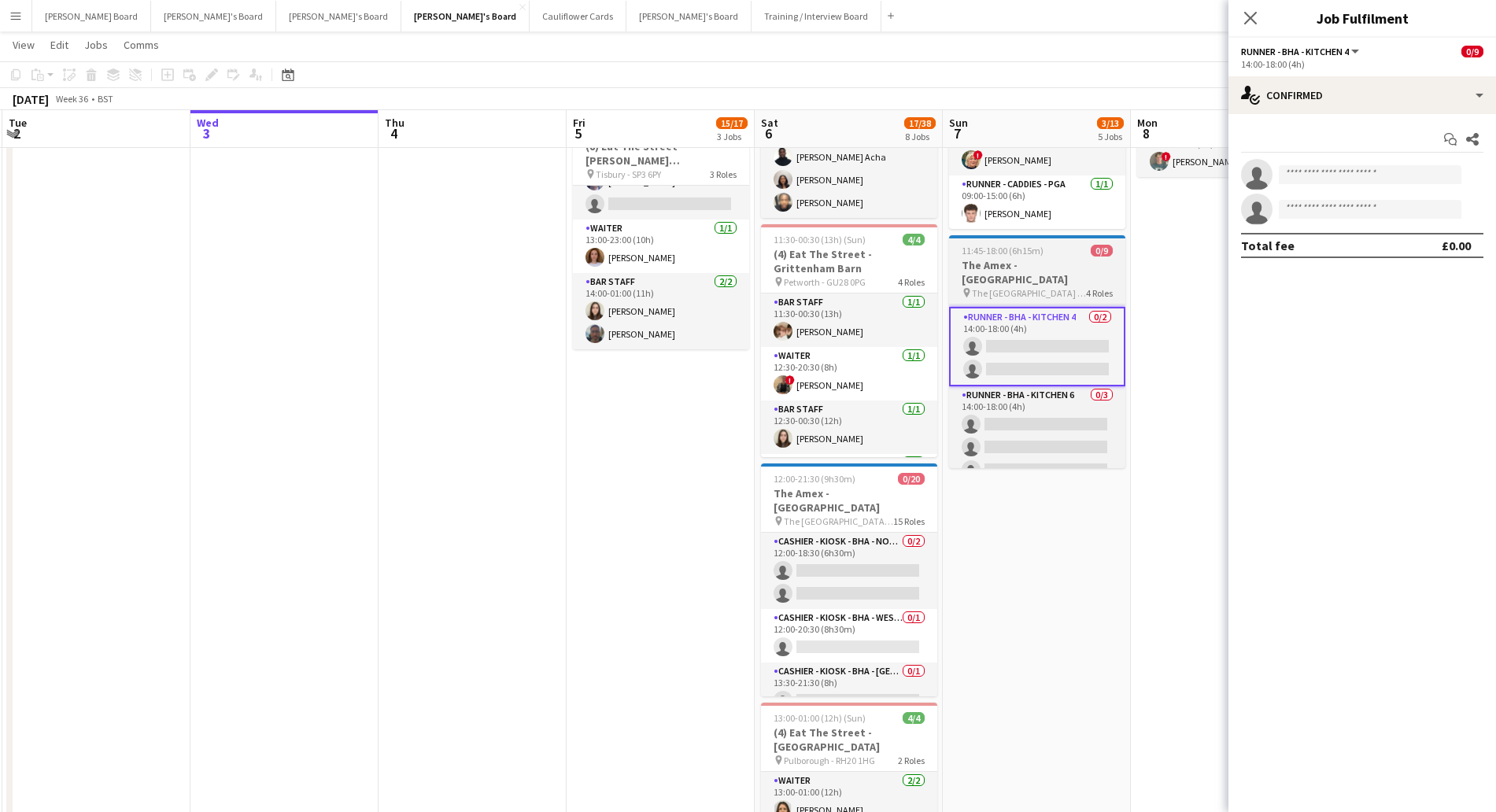
drag, startPoint x: 1028, startPoint y: 286, endPoint x: 1010, endPoint y: 314, distance: 33.3
click at [1027, 287] on app-job-card "11:45-18:00 (6h15m) 0/9 The Amex - [GEOGRAPHIC_DATA] pin The [GEOGRAPHIC_DATA] …" at bounding box center [1037, 351] width 176 height 233
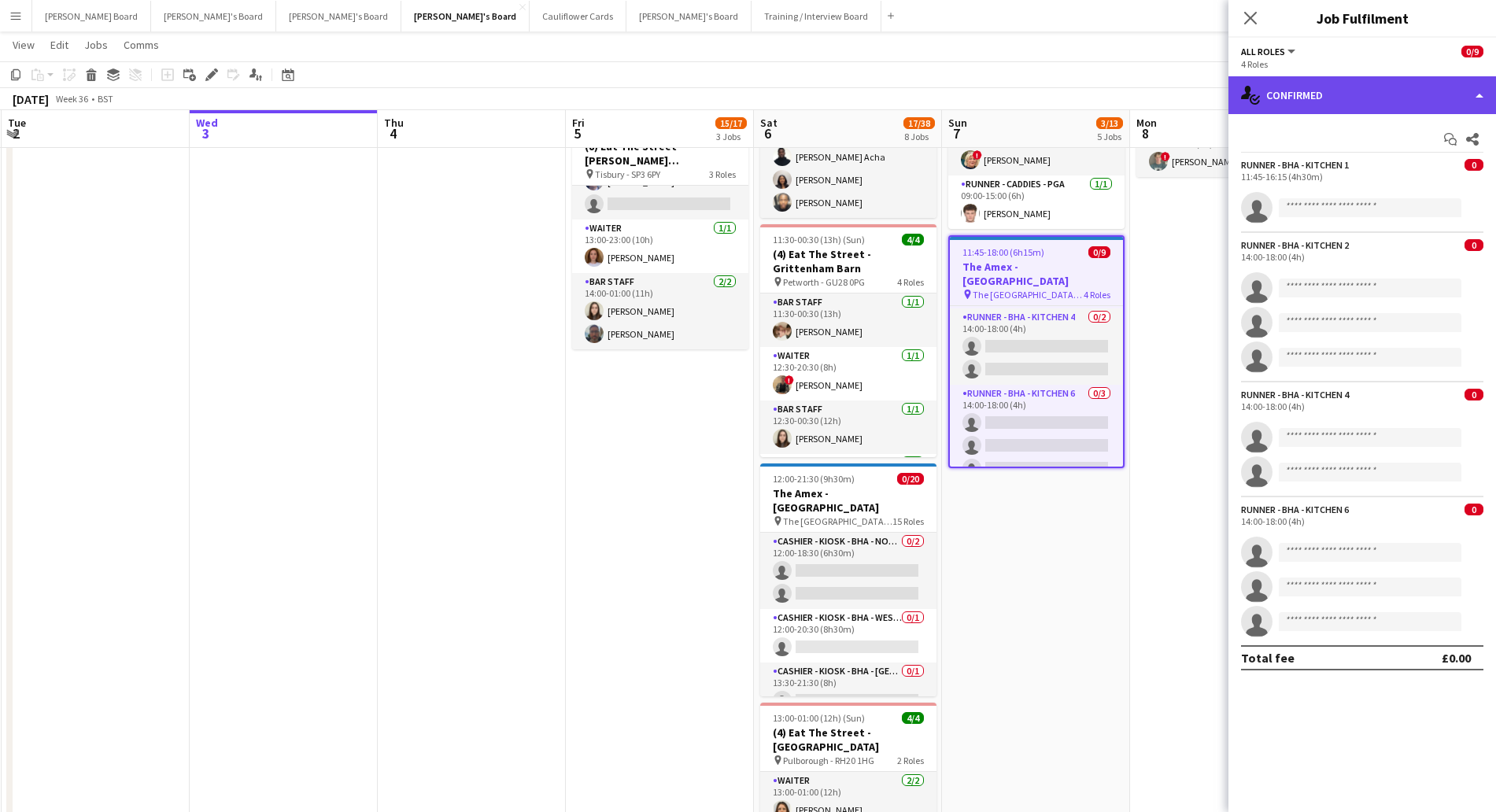
drag, startPoint x: 1361, startPoint y: 83, endPoint x: 1367, endPoint y: 102, distance: 19.9
click at [1361, 85] on div "single-neutral-actions-check-2 Confirmed" at bounding box center [1362, 96] width 268 height 38
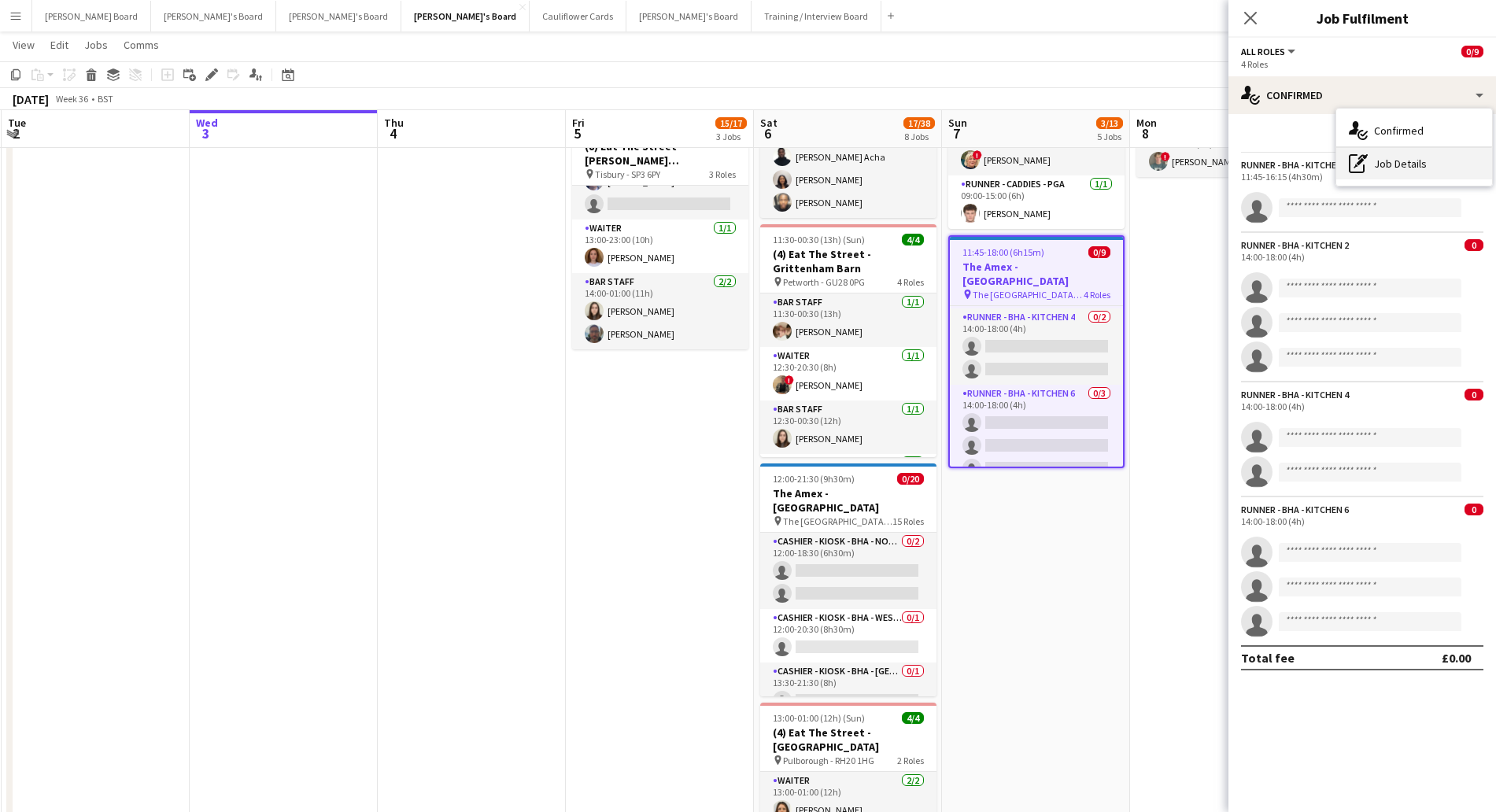
click at [1418, 164] on div "pen-write Job Details" at bounding box center [1414, 164] width 156 height 32
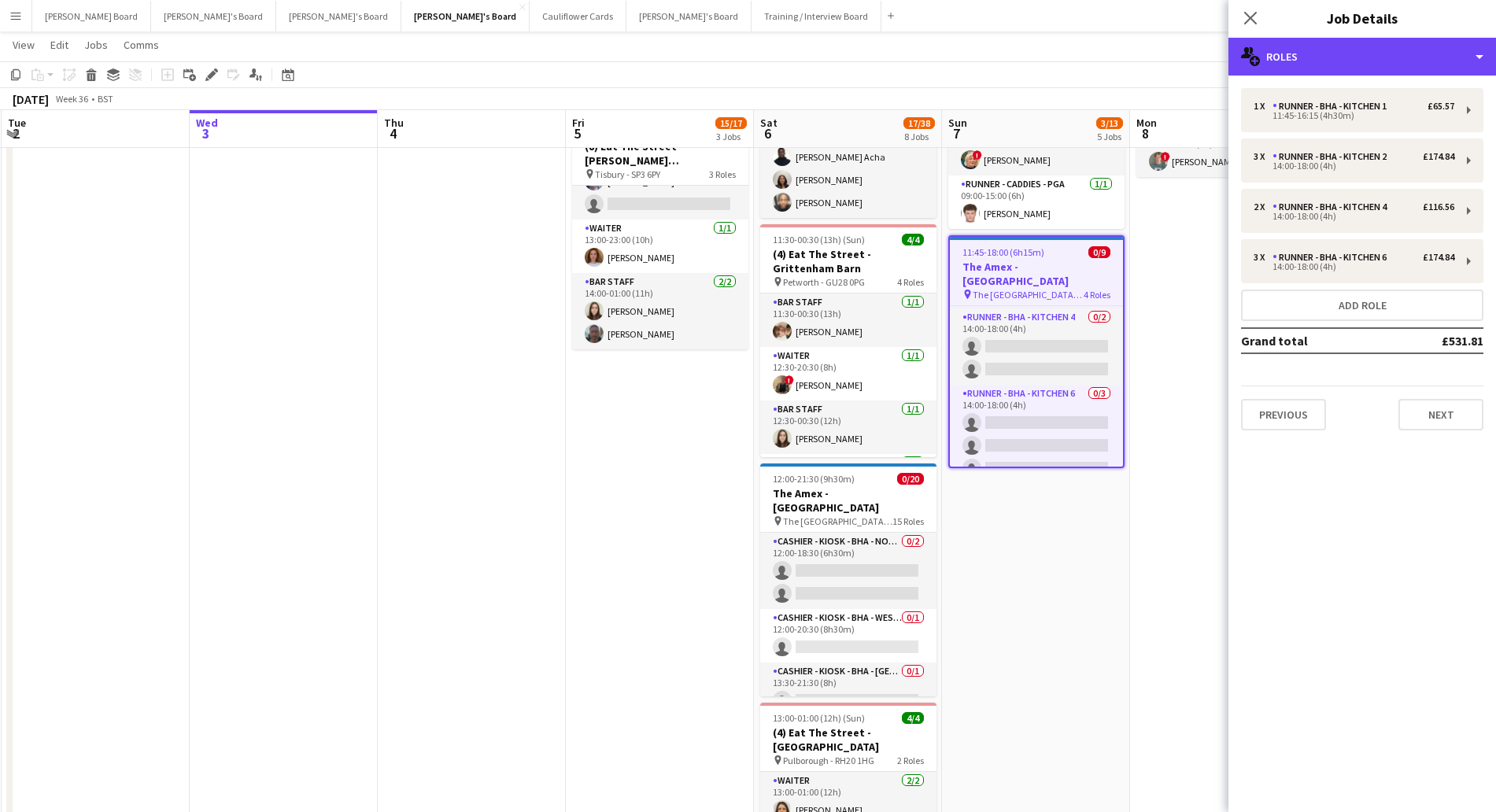
drag, startPoint x: 1351, startPoint y: 49, endPoint x: 1389, endPoint y: 126, distance: 85.9
click at [1351, 51] on div "multiple-users-add Roles" at bounding box center [1362, 57] width 268 height 38
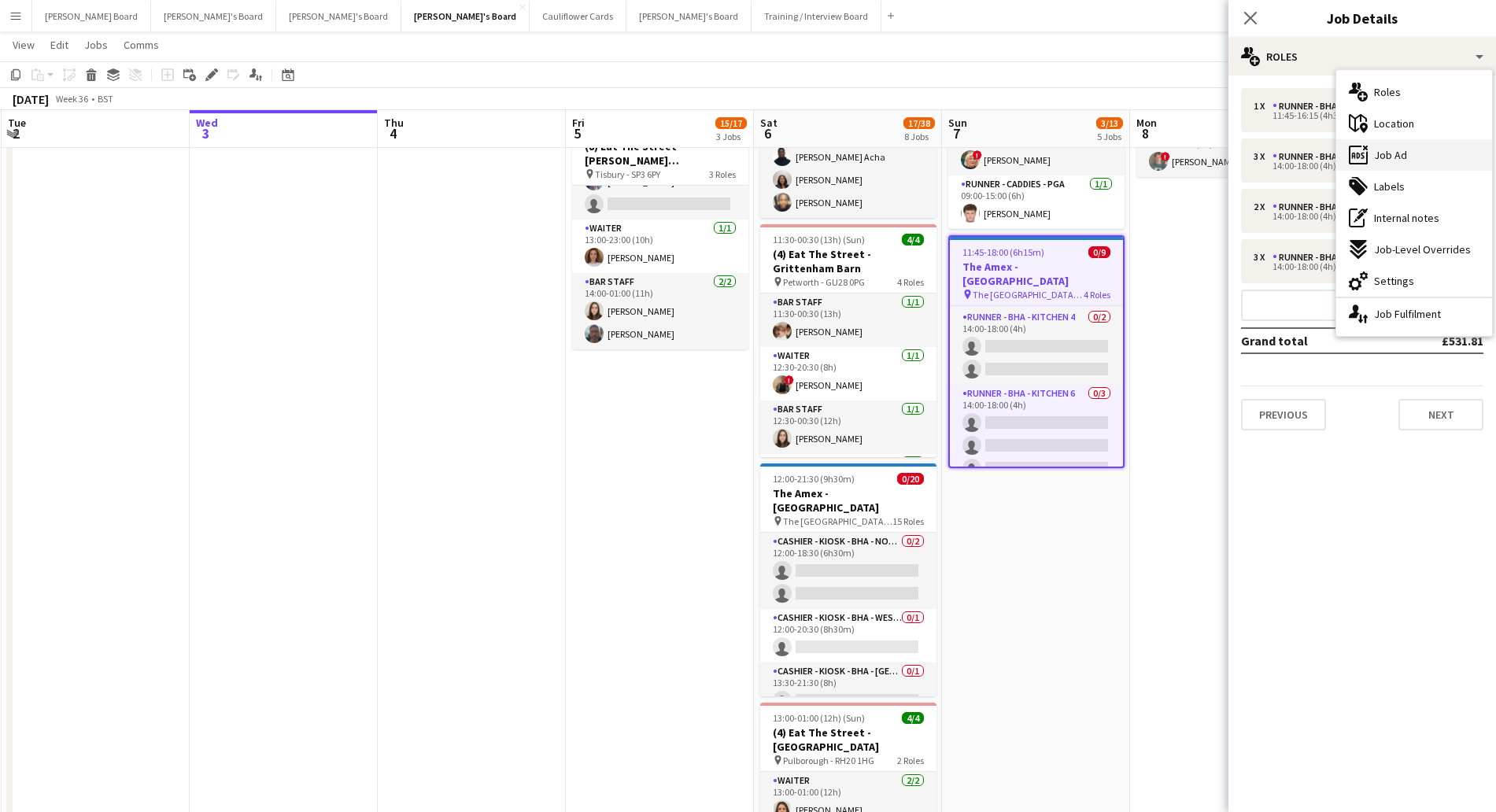
click at [1407, 155] on div "ads-window Job Ad" at bounding box center [1414, 155] width 156 height 32
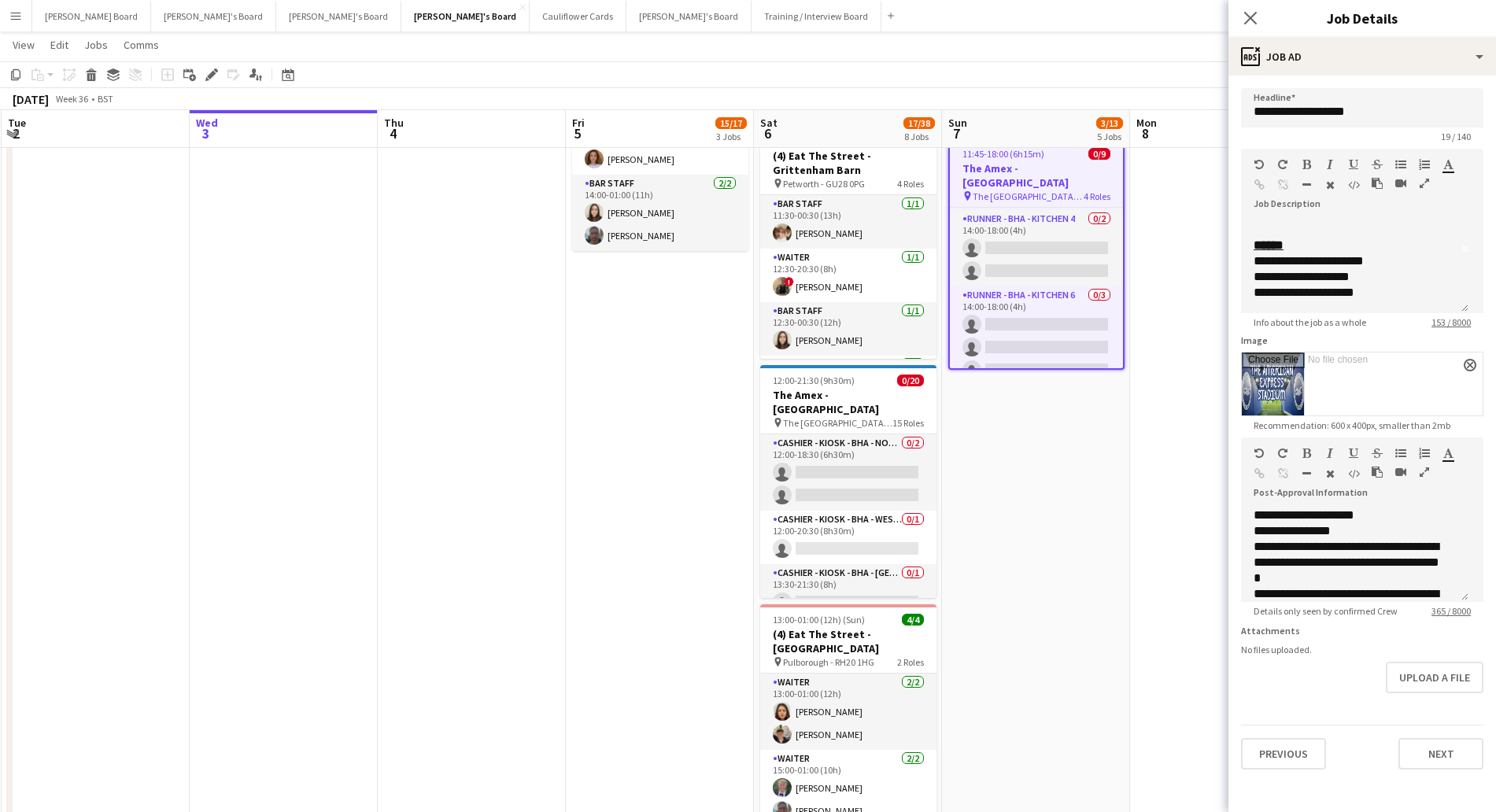
scroll to position [0, 0]
click at [840, 393] on h3 "The Amex - [GEOGRAPHIC_DATA]" at bounding box center [848, 402] width 176 height 28
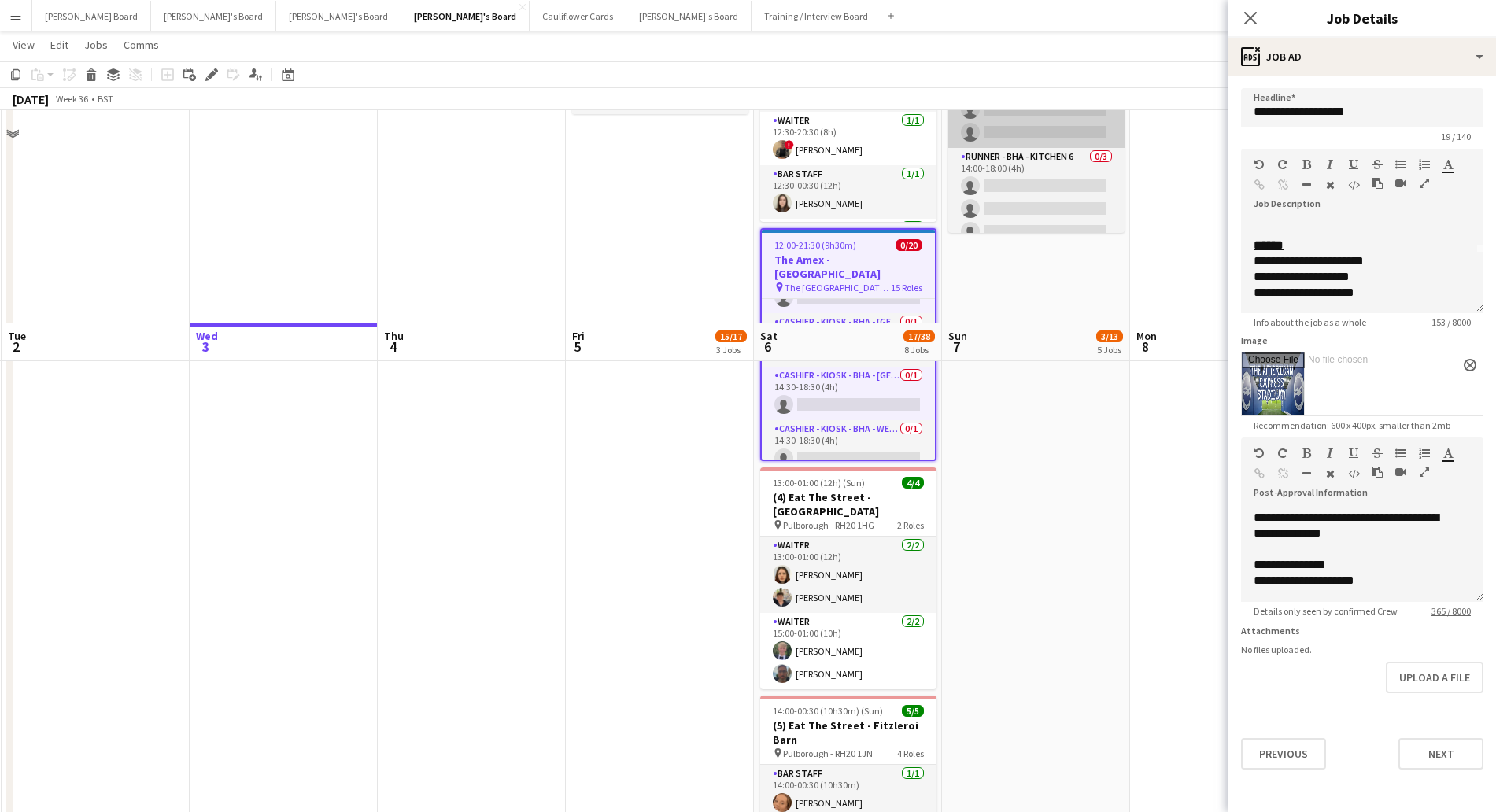
scroll to position [491, 0]
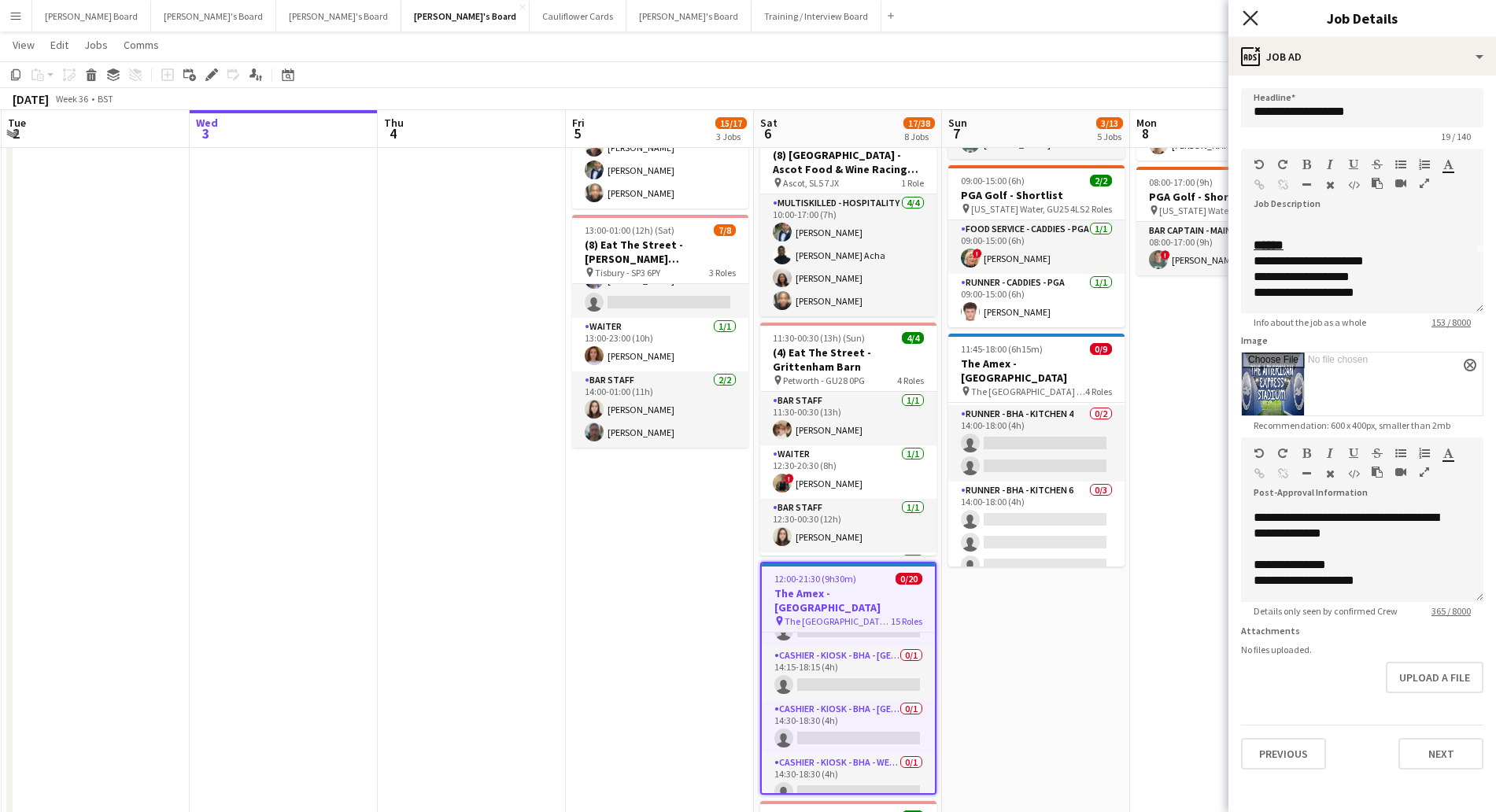
click at [1249, 14] on icon "Close pop-in" at bounding box center [1249, 17] width 15 height 15
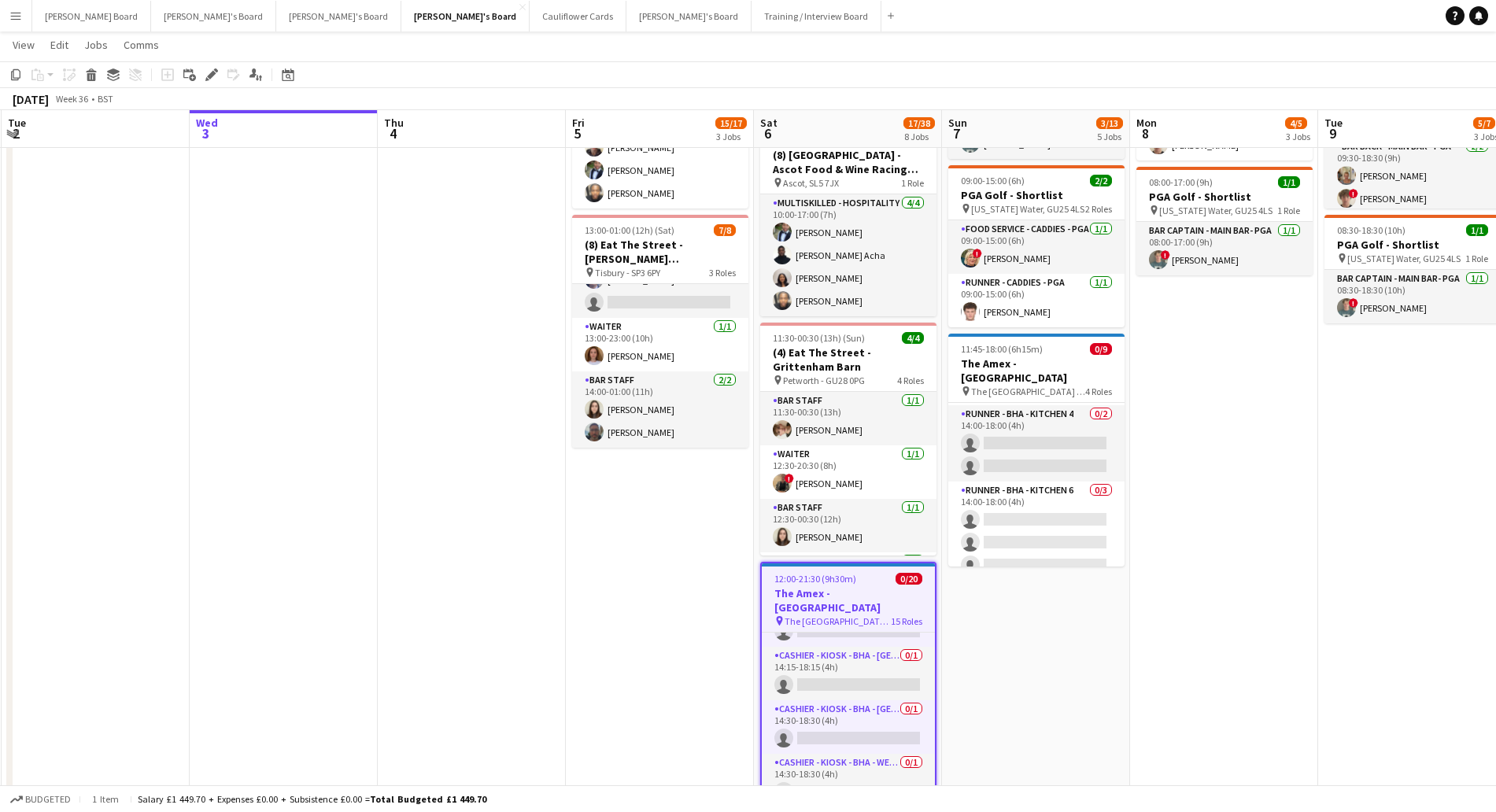
drag, startPoint x: 1161, startPoint y: 434, endPoint x: 1204, endPoint y: 430, distance: 43.2
click at [1179, 431] on app-calendar-viewport "Sun 31 0/1 1 Job Mon 1 Tue 2 Wed 3 Thu 4 Fri 5 15/17 3 Jobs Sat 6 17/38 8 Jobs …" at bounding box center [748, 746] width 1496 height 2355
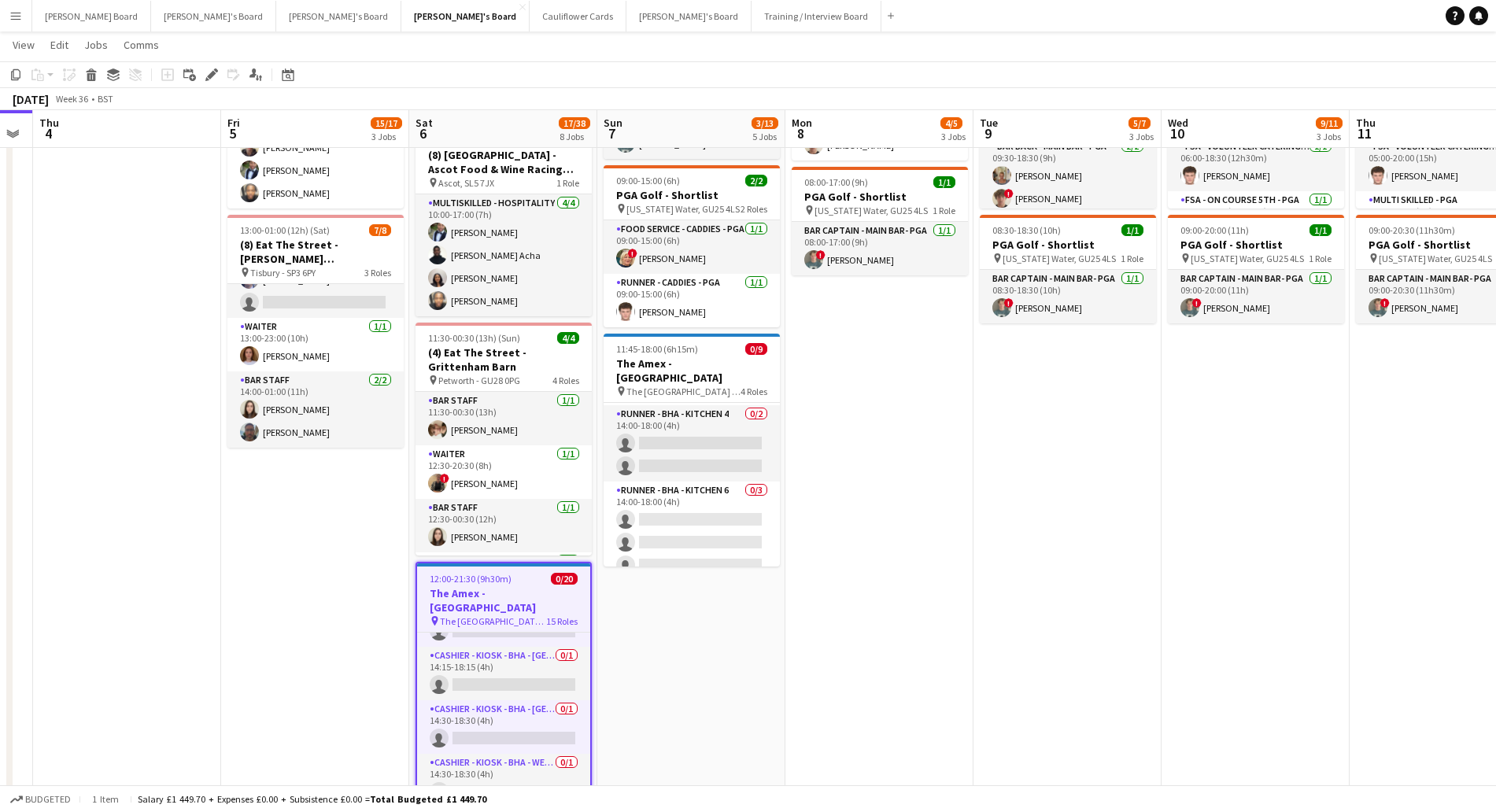
scroll to position [0, 495]
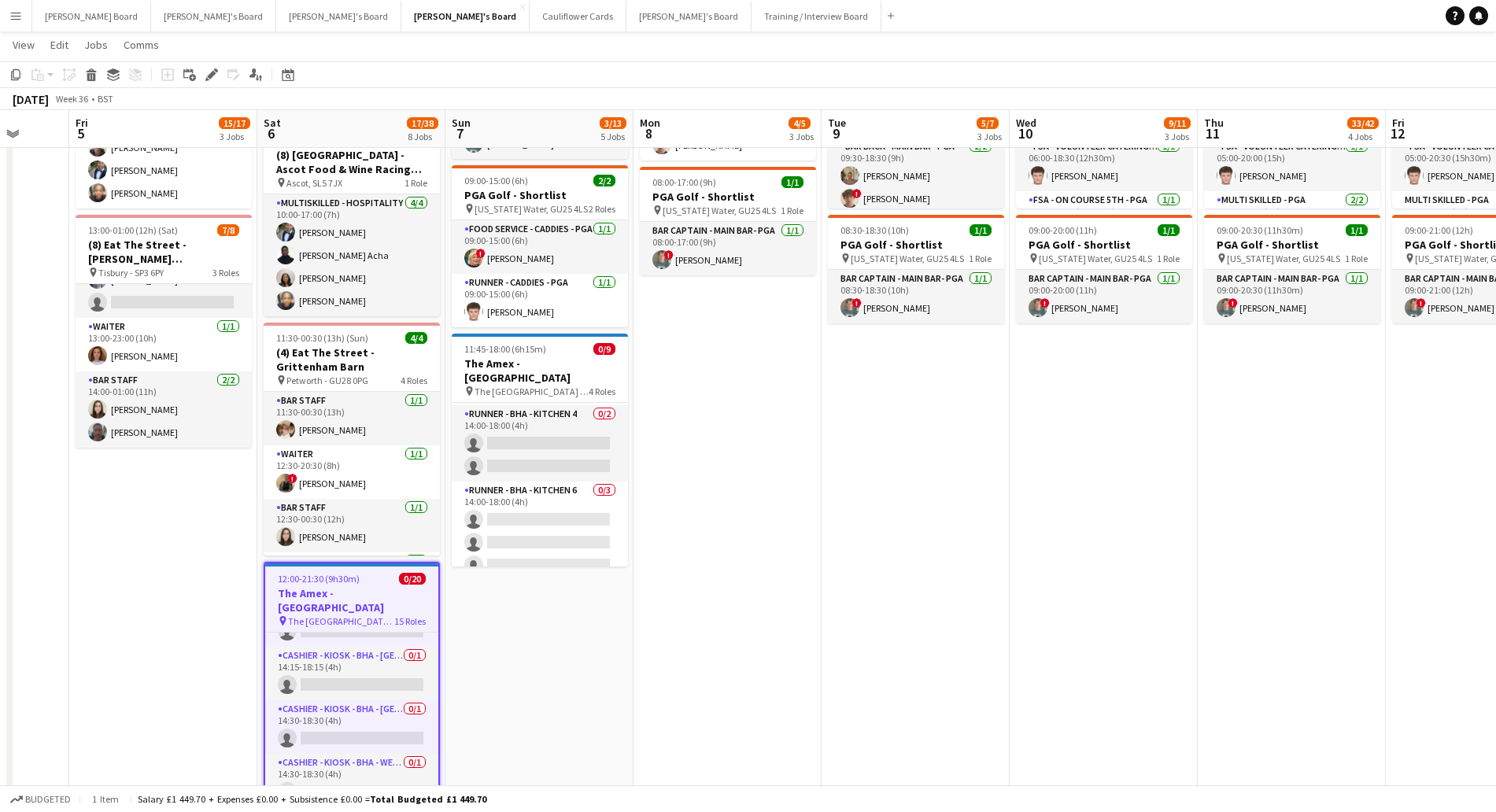
drag, startPoint x: 1204, startPoint y: 430, endPoint x: 692, endPoint y: 432, distance: 512.0
click at [690, 453] on app-calendar-viewport "Tue 2 Wed 3 Thu 4 Fri 5 15/17 3 Jobs Sat 6 17/38 8 Jobs Sun 7 3/13 5 Jobs Mon 8…" at bounding box center [748, 746] width 1496 height 2355
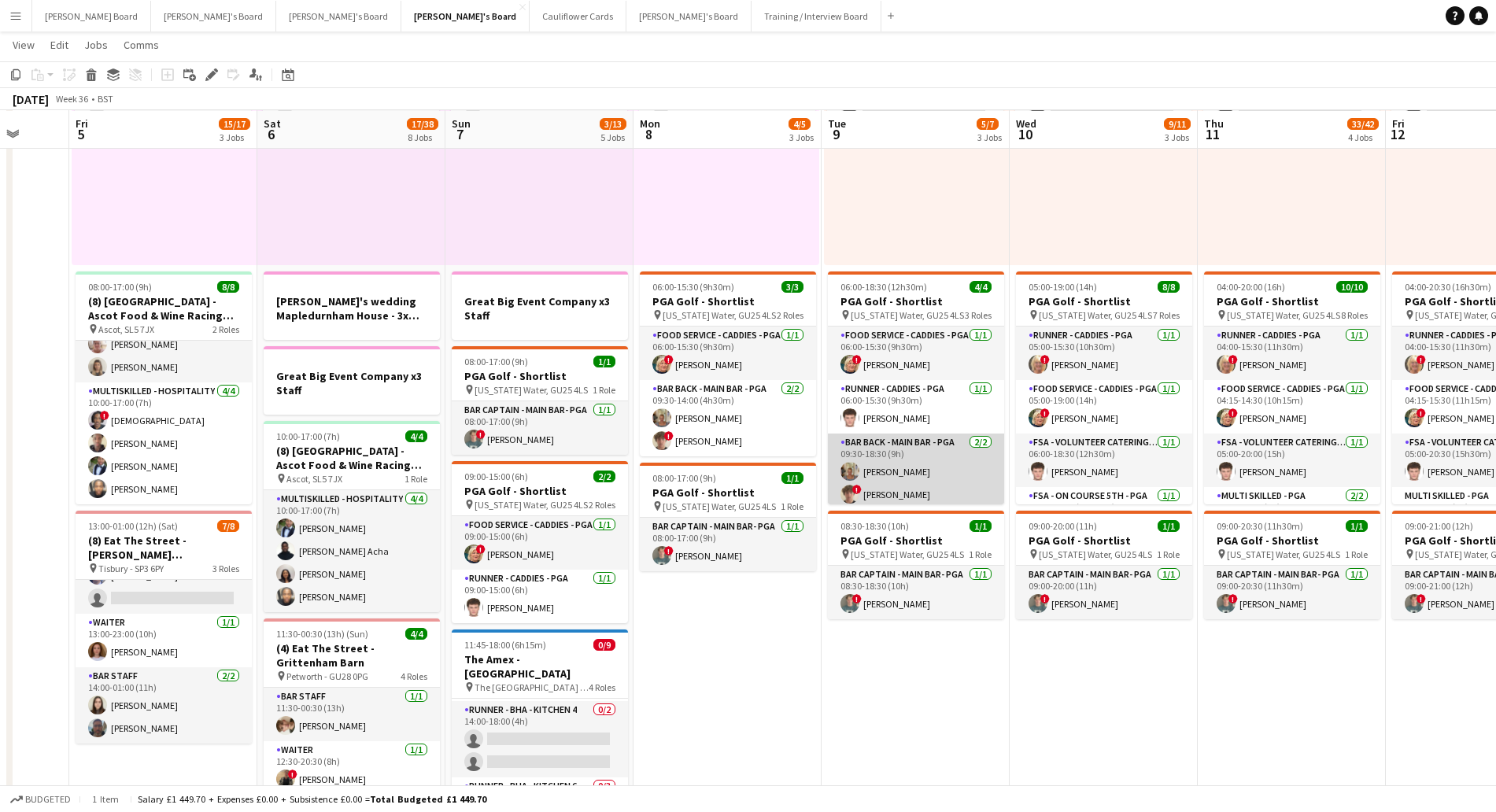
scroll to position [197, 0]
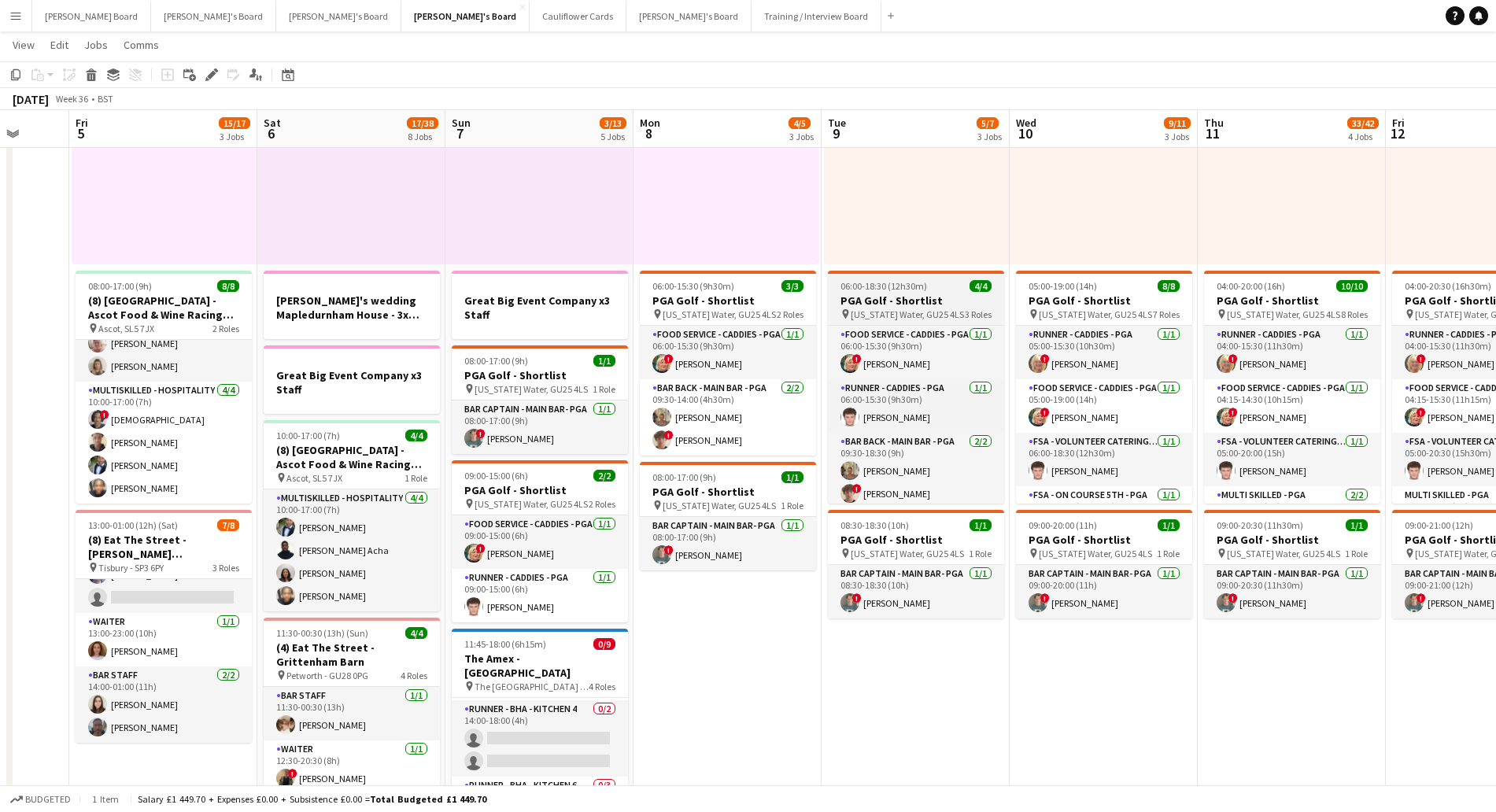
click at [918, 286] on span "06:00-18:30 (12h30m)" at bounding box center [884, 286] width 87 height 12
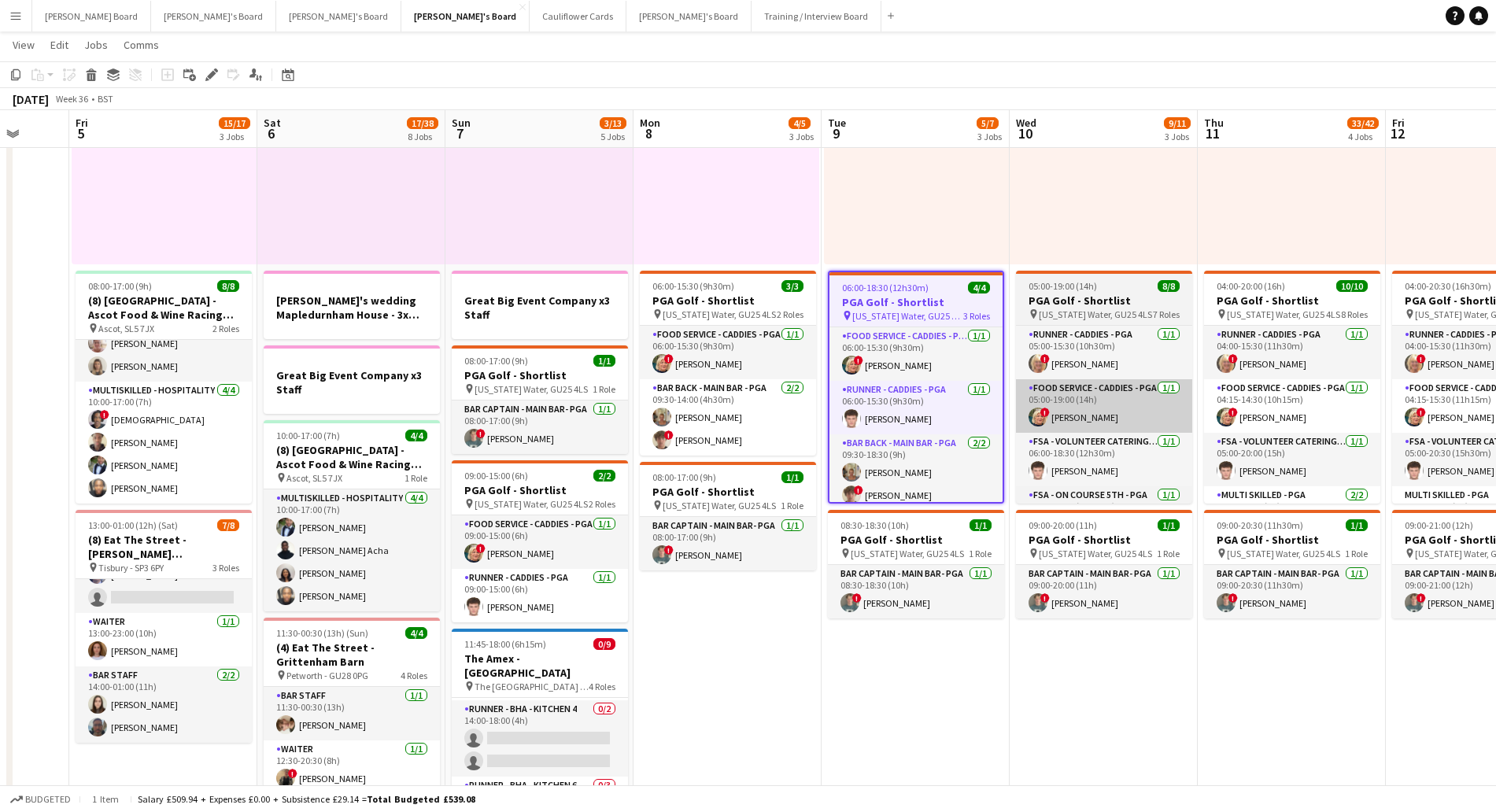
scroll to position [739, 0]
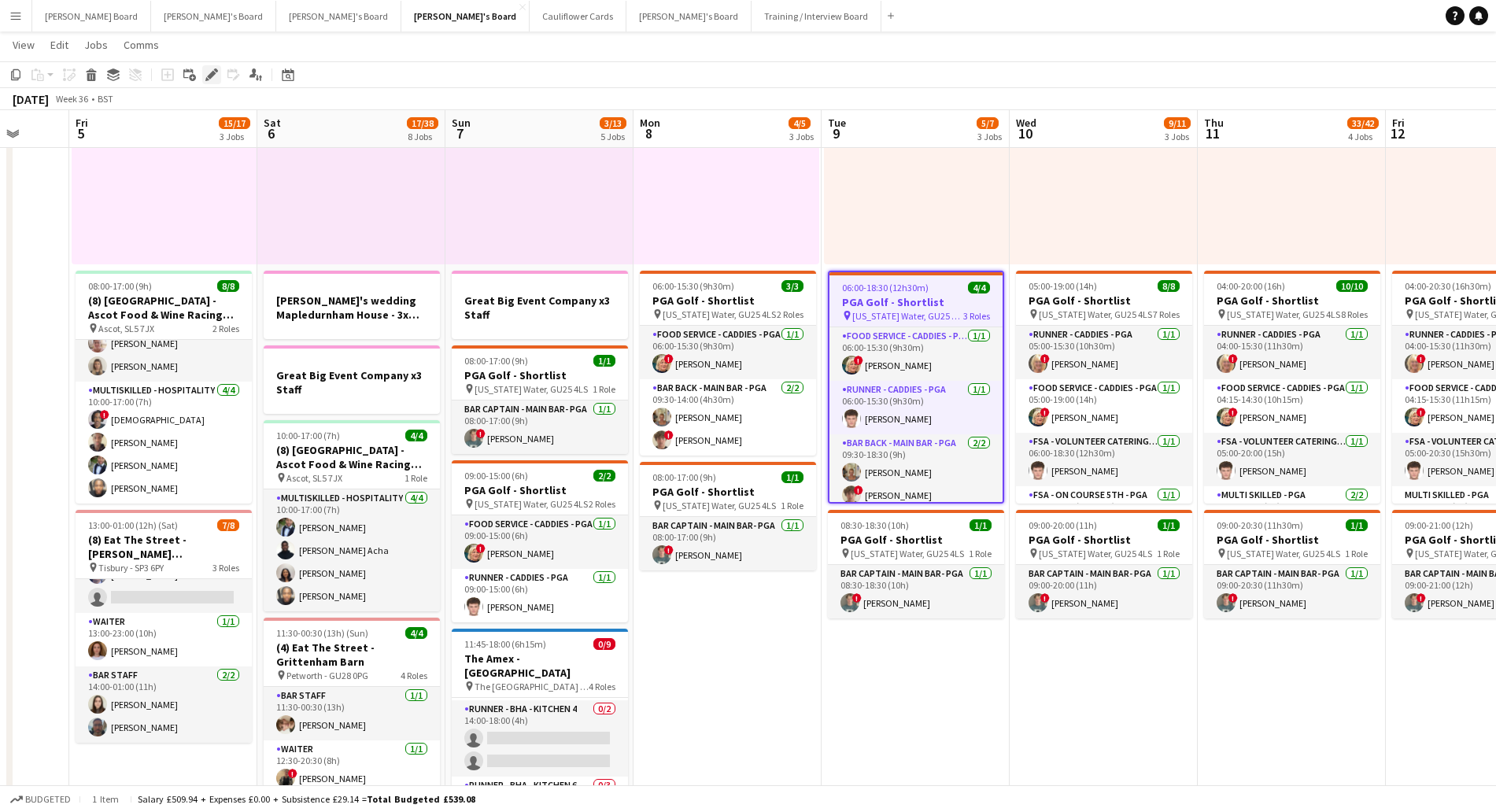
click at [205, 74] on div "Edit" at bounding box center [212, 75] width 19 height 19
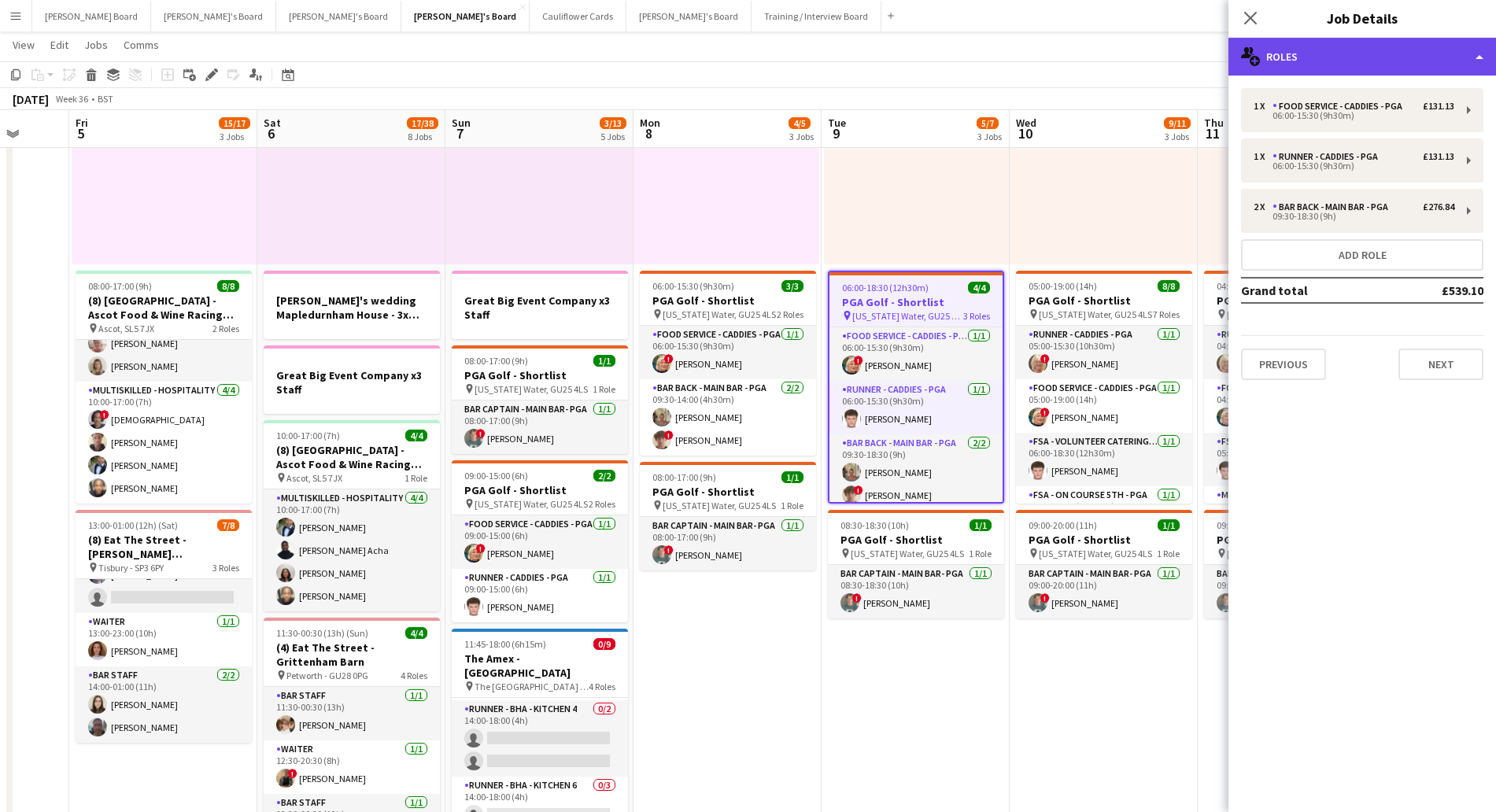
click at [1363, 70] on div "multiple-users-add Roles" at bounding box center [1362, 57] width 268 height 38
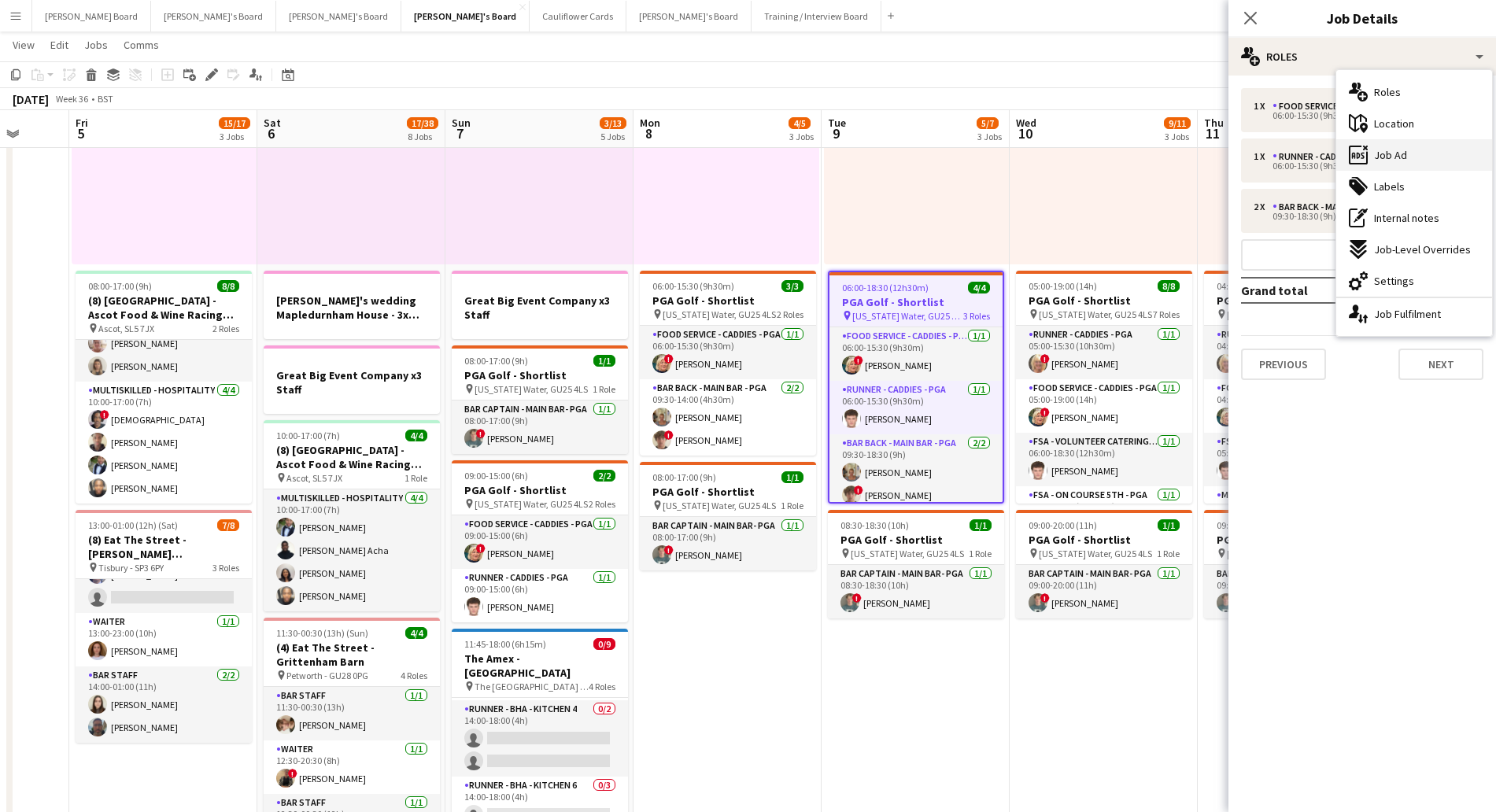
click at [1392, 156] on span "Job Ad" at bounding box center [1391, 155] width 33 height 14
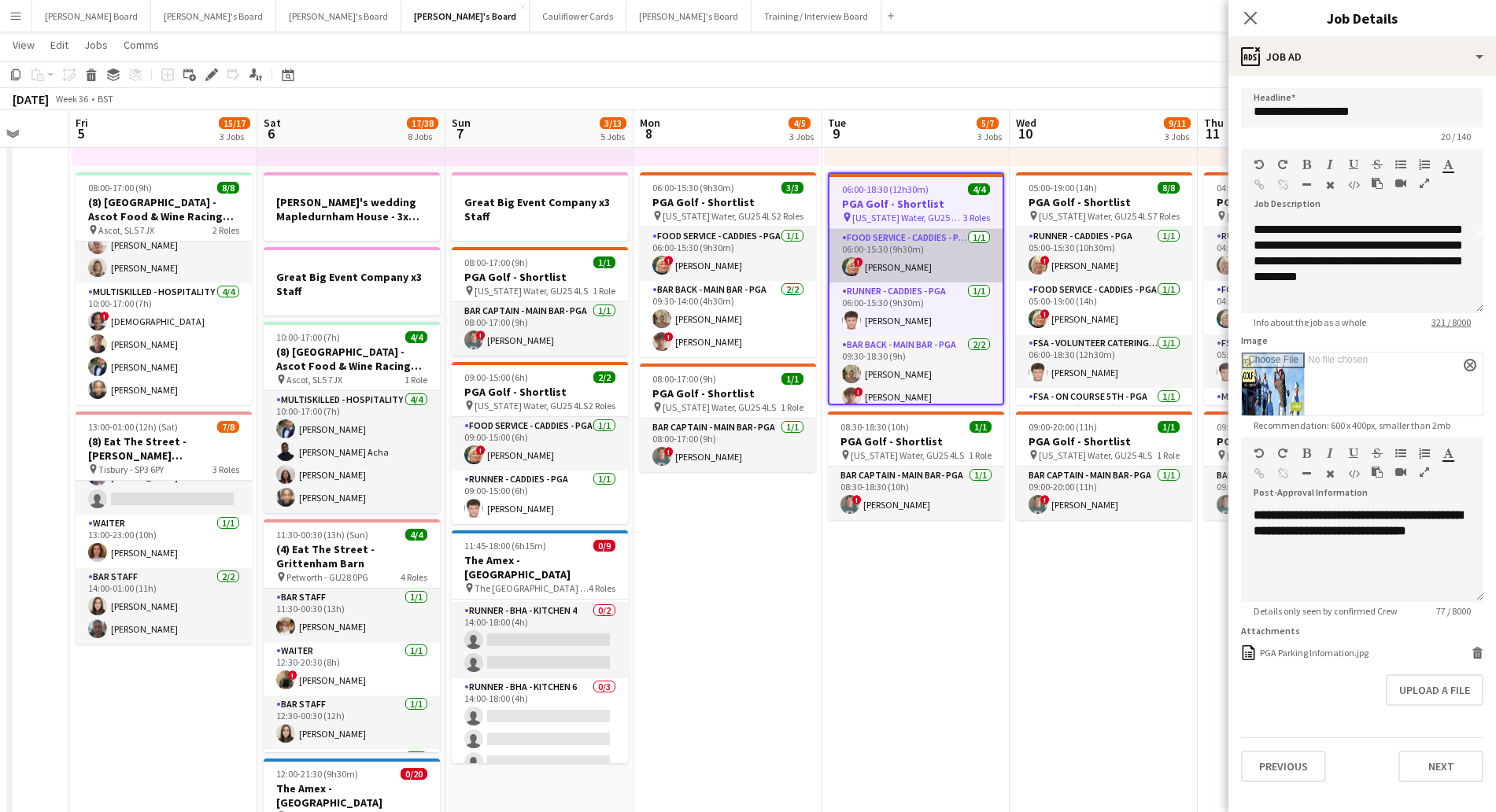
scroll to position [0, 494]
click at [922, 246] on app-card-role "Food Service - Caddies - PGA [DATE] 06:00-15:30 (9h30m) ! [PERSON_NAME]" at bounding box center [917, 256] width 173 height 54
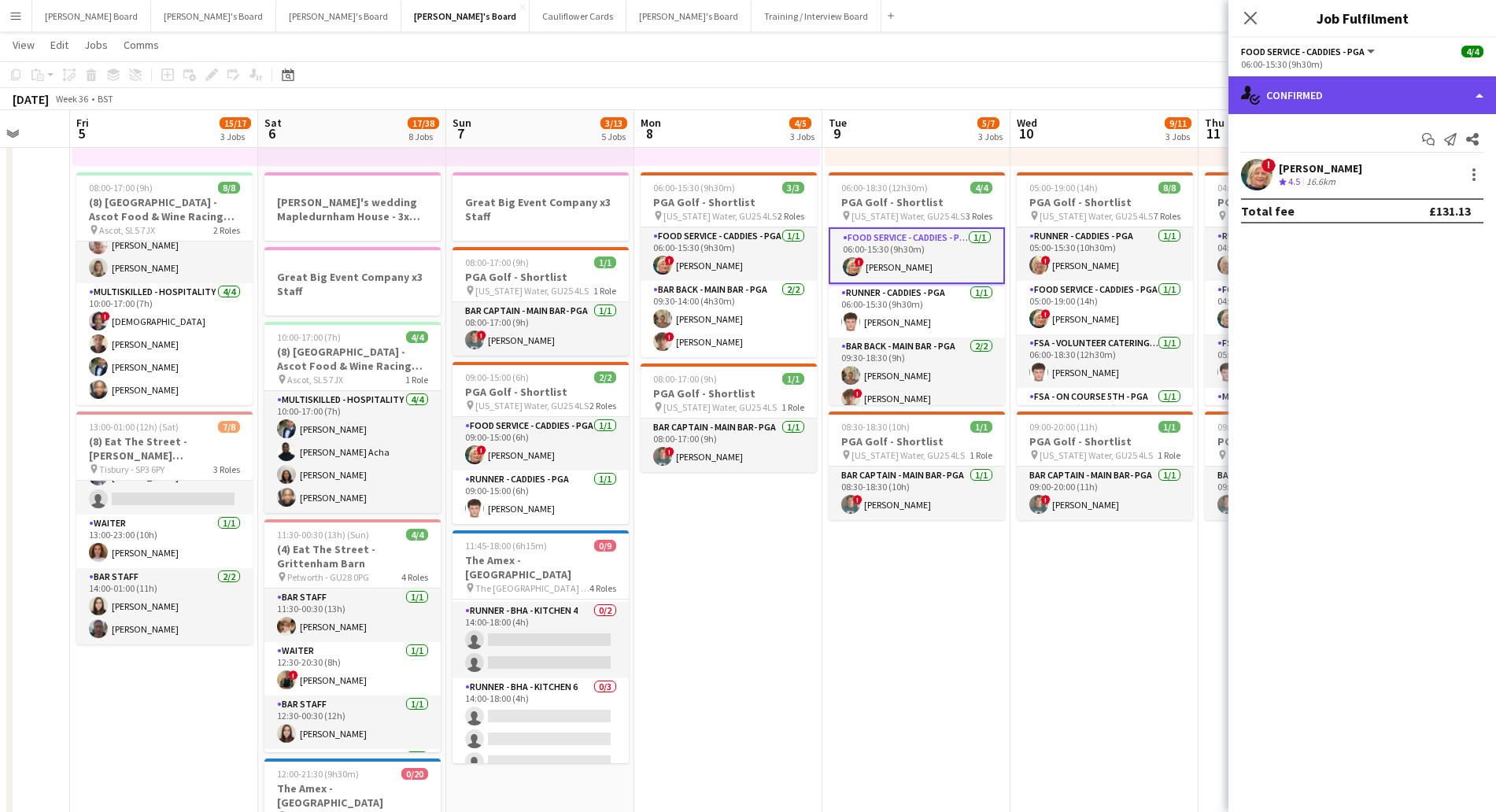
drag, startPoint x: 1379, startPoint y: 91, endPoint x: 1385, endPoint y: 98, distance: 9.2
click at [1380, 91] on div "single-neutral-actions-check-2 Confirmed" at bounding box center [1362, 96] width 268 height 38
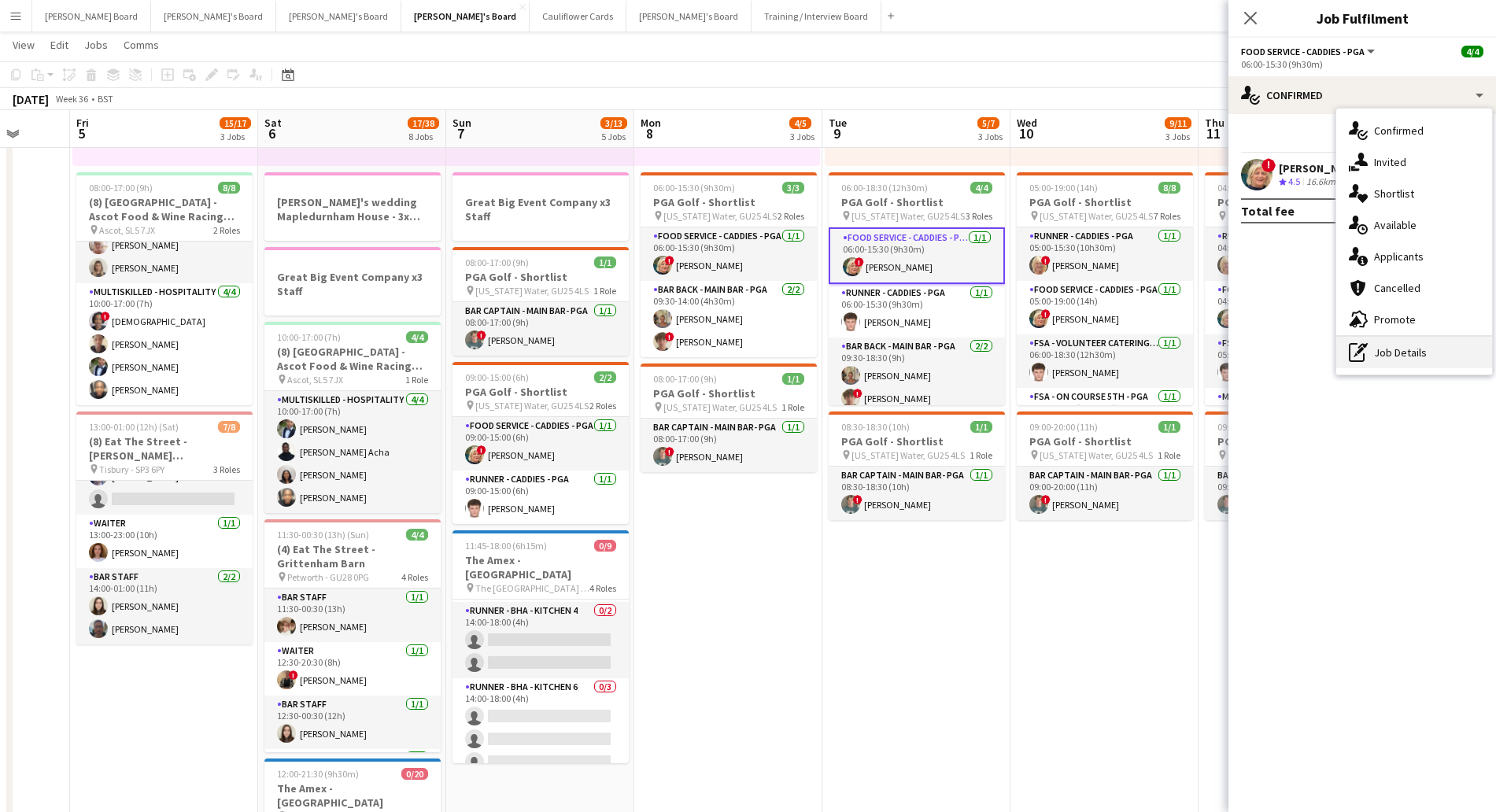
click at [1390, 353] on div "pen-write Job Details" at bounding box center [1414, 352] width 156 height 32
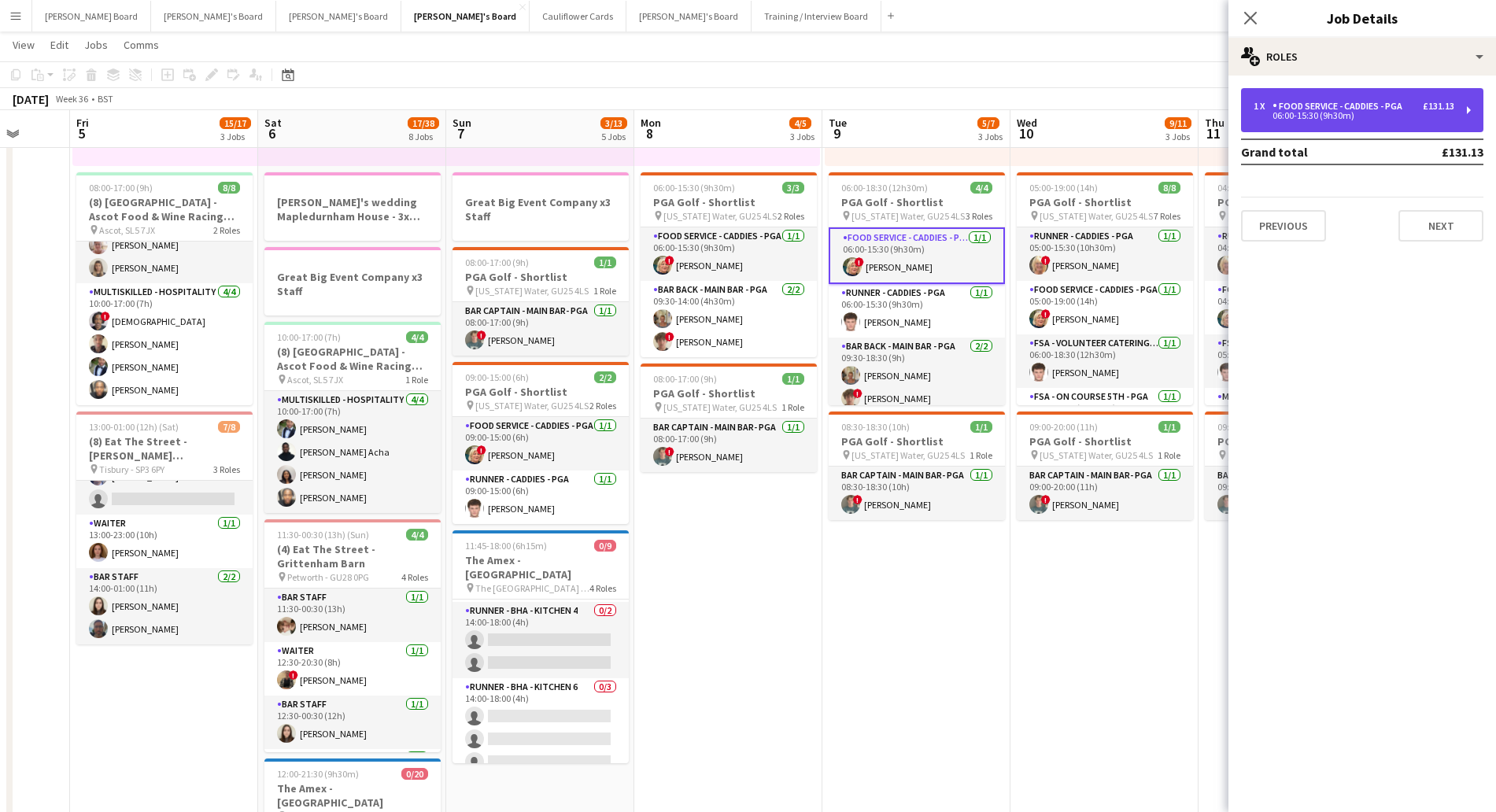
click at [1332, 94] on div "1 x Food Service - Caddies - PGA £131.13 06:00-15:30 (9h30m)" at bounding box center [1362, 111] width 243 height 44
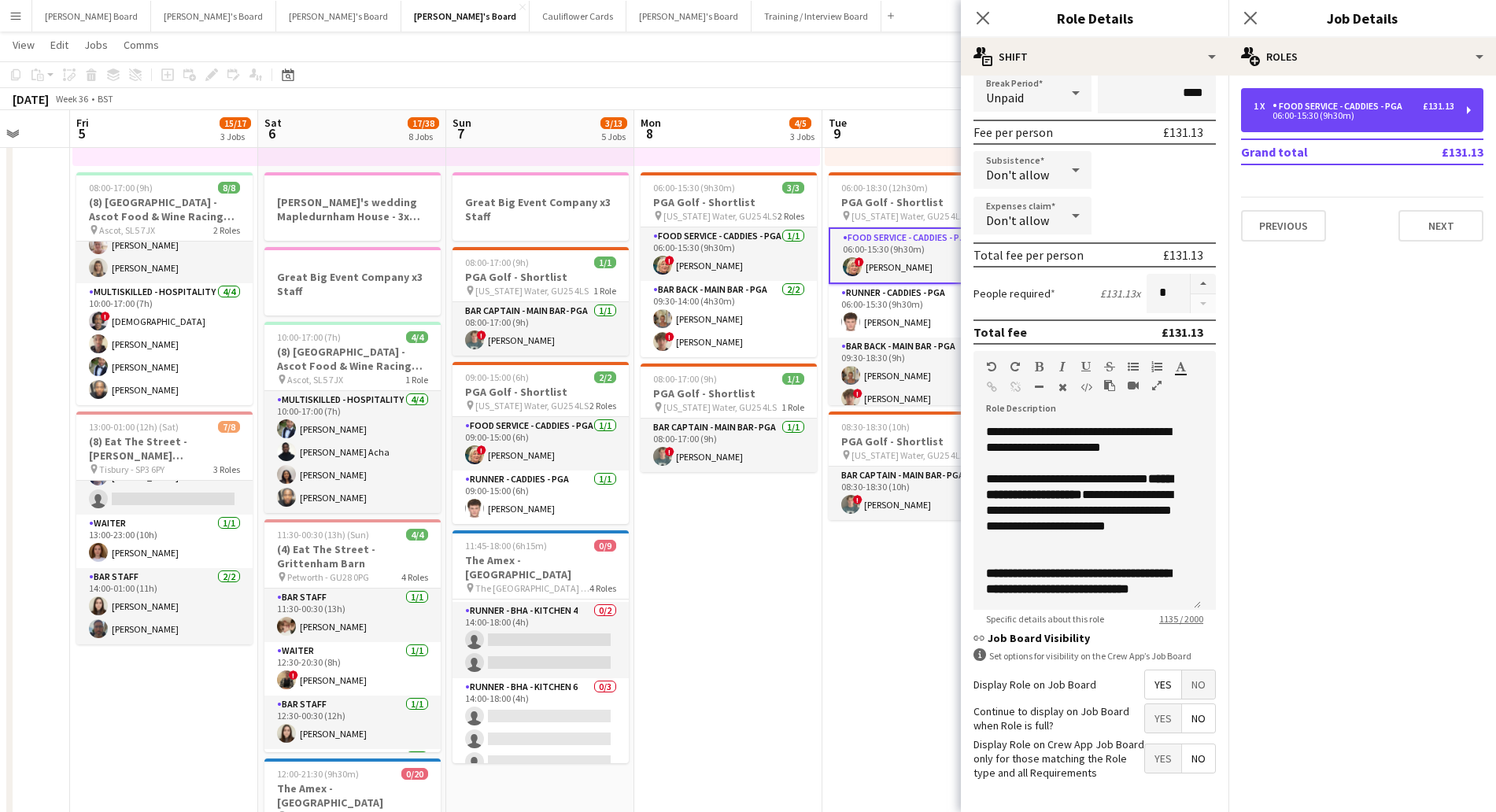
scroll to position [254, 0]
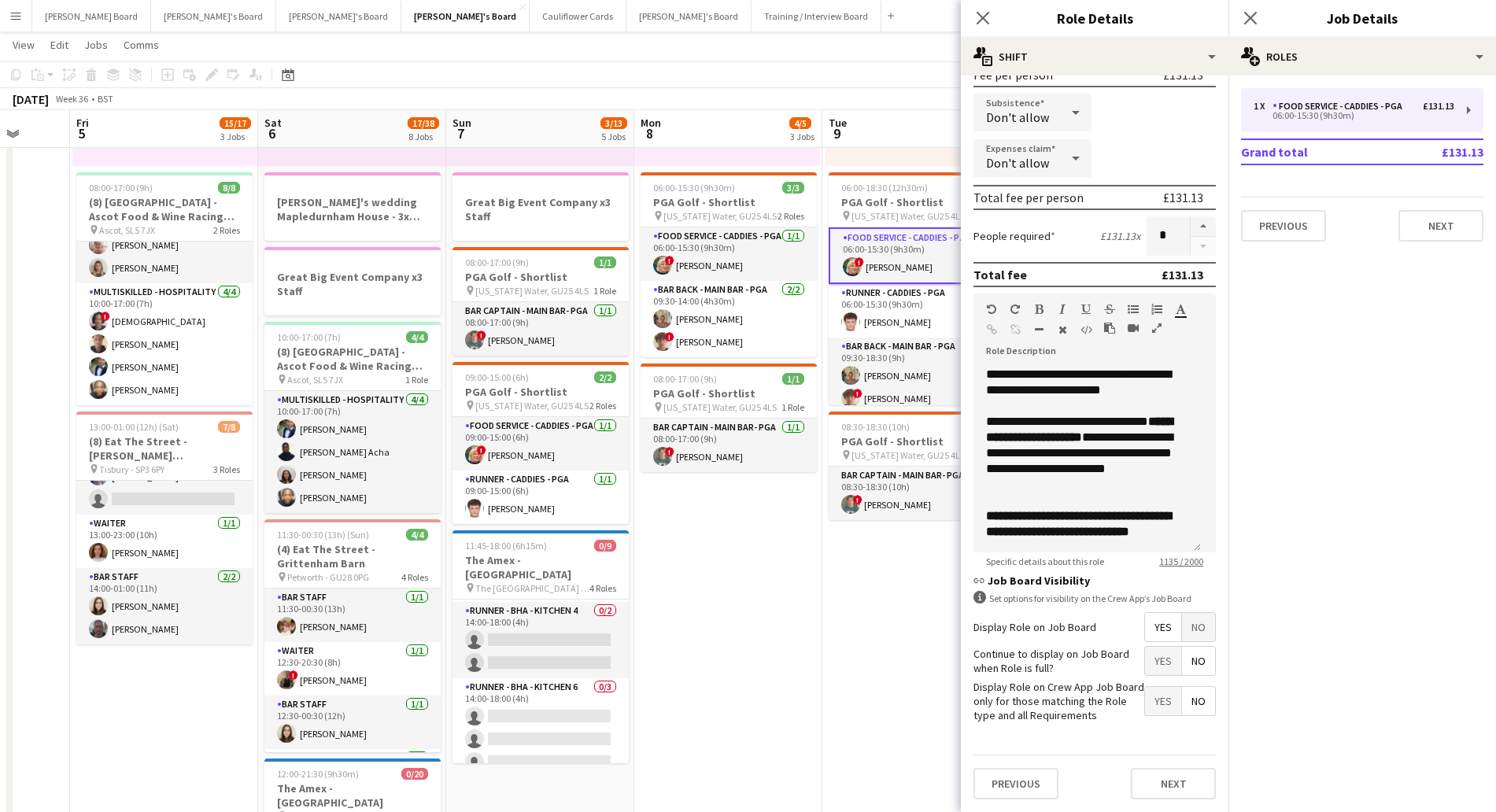
click at [855, 601] on app-date-cell "Toggle View PGA Golf - Shortlist [DATE] → [DATE] 0/10 5 jobs 07:00-17:30 (10h30…" at bounding box center [917, 688] width 188 height 1613
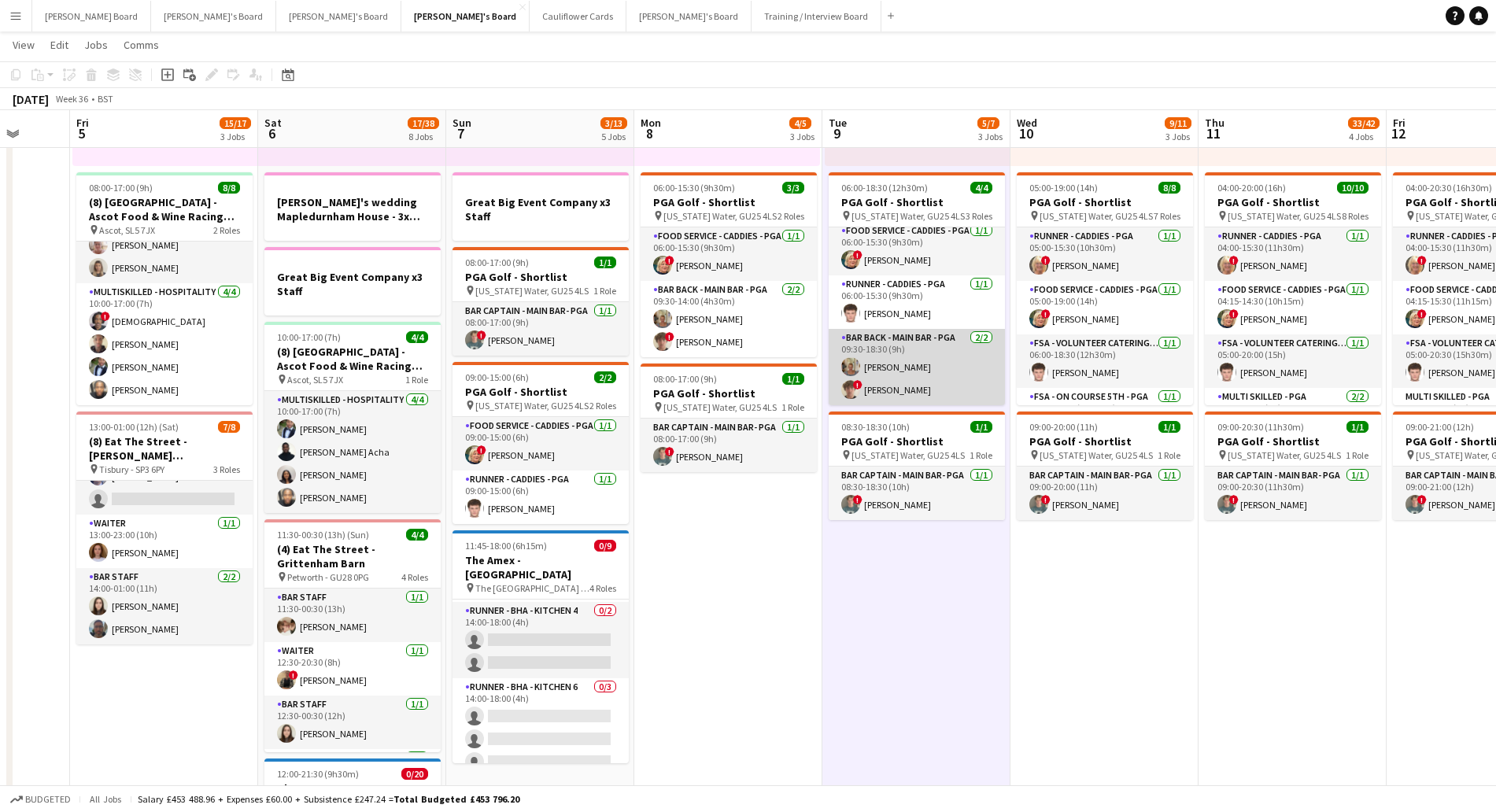
scroll to position [0, 493]
click at [932, 354] on app-card-role "Bar Back - Main Bar - PGA [DATE] 09:30-18:30 (9h) [PERSON_NAME] ! [PERSON_NAME]" at bounding box center [918, 367] width 176 height 77
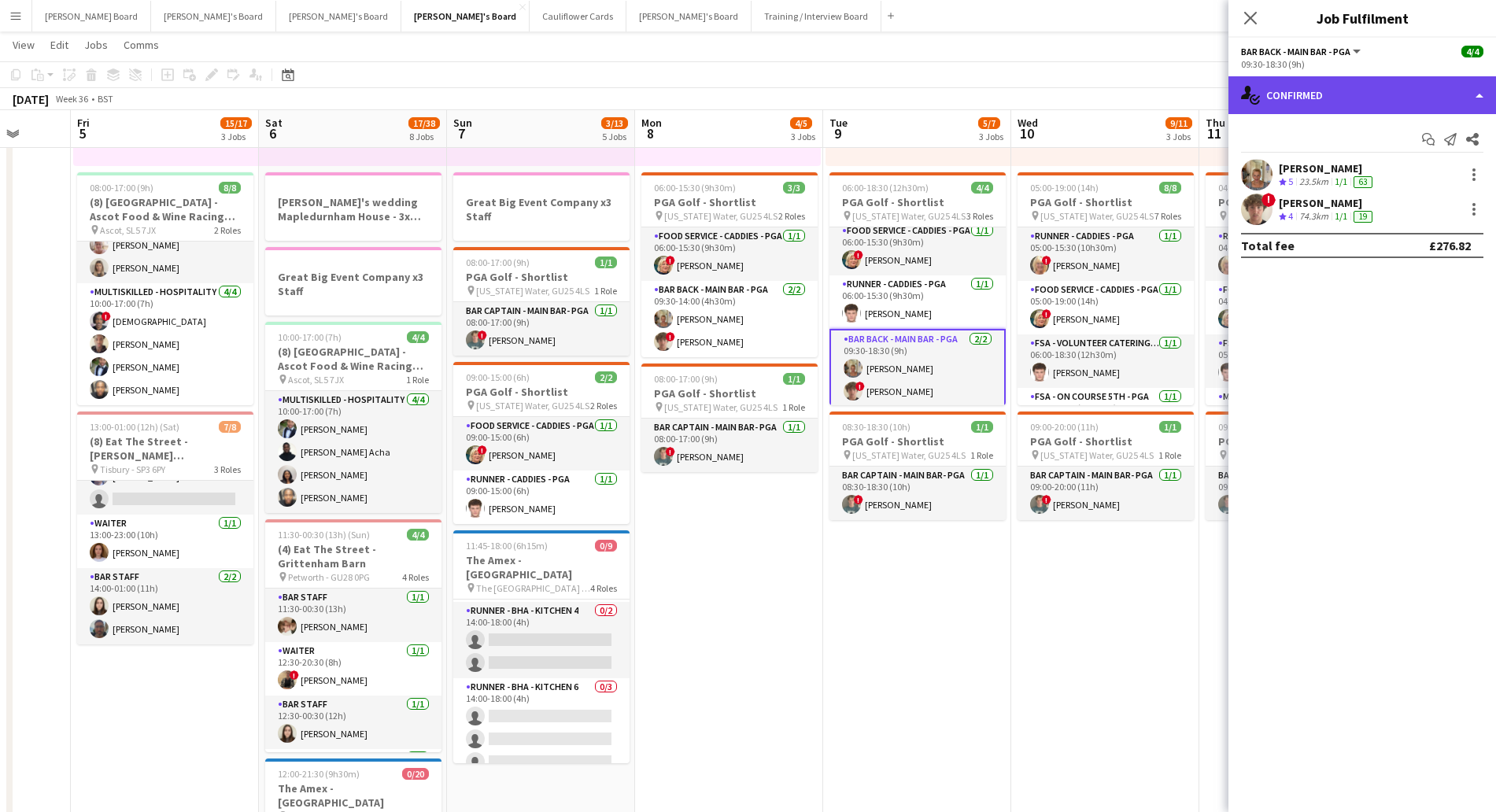
click at [1352, 88] on div "single-neutral-actions-check-2 Confirmed" at bounding box center [1362, 96] width 268 height 38
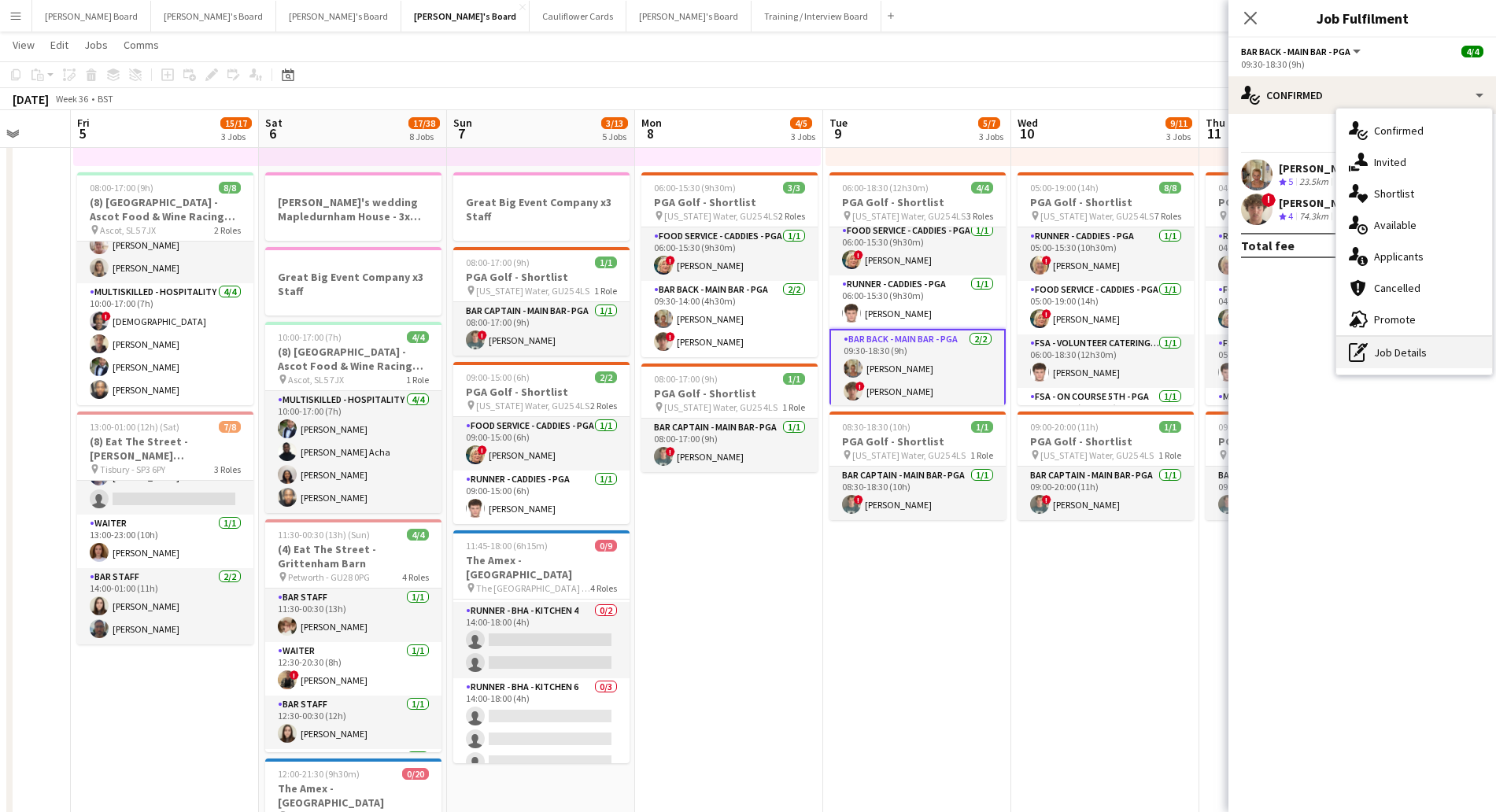
click at [1407, 367] on div "pen-write Job Details" at bounding box center [1414, 352] width 156 height 32
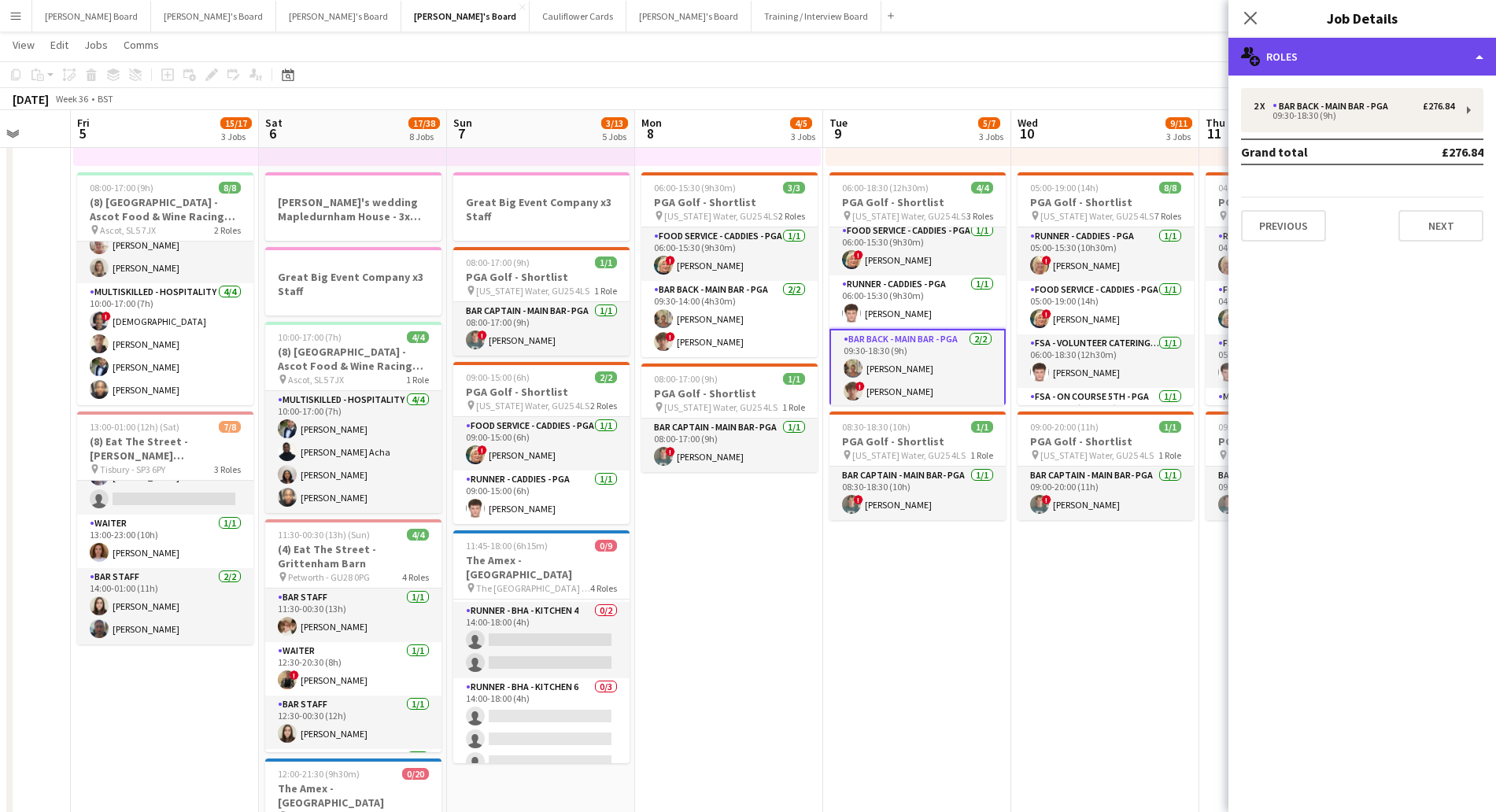
click at [1352, 51] on div "multiple-users-add Roles" at bounding box center [1362, 57] width 268 height 38
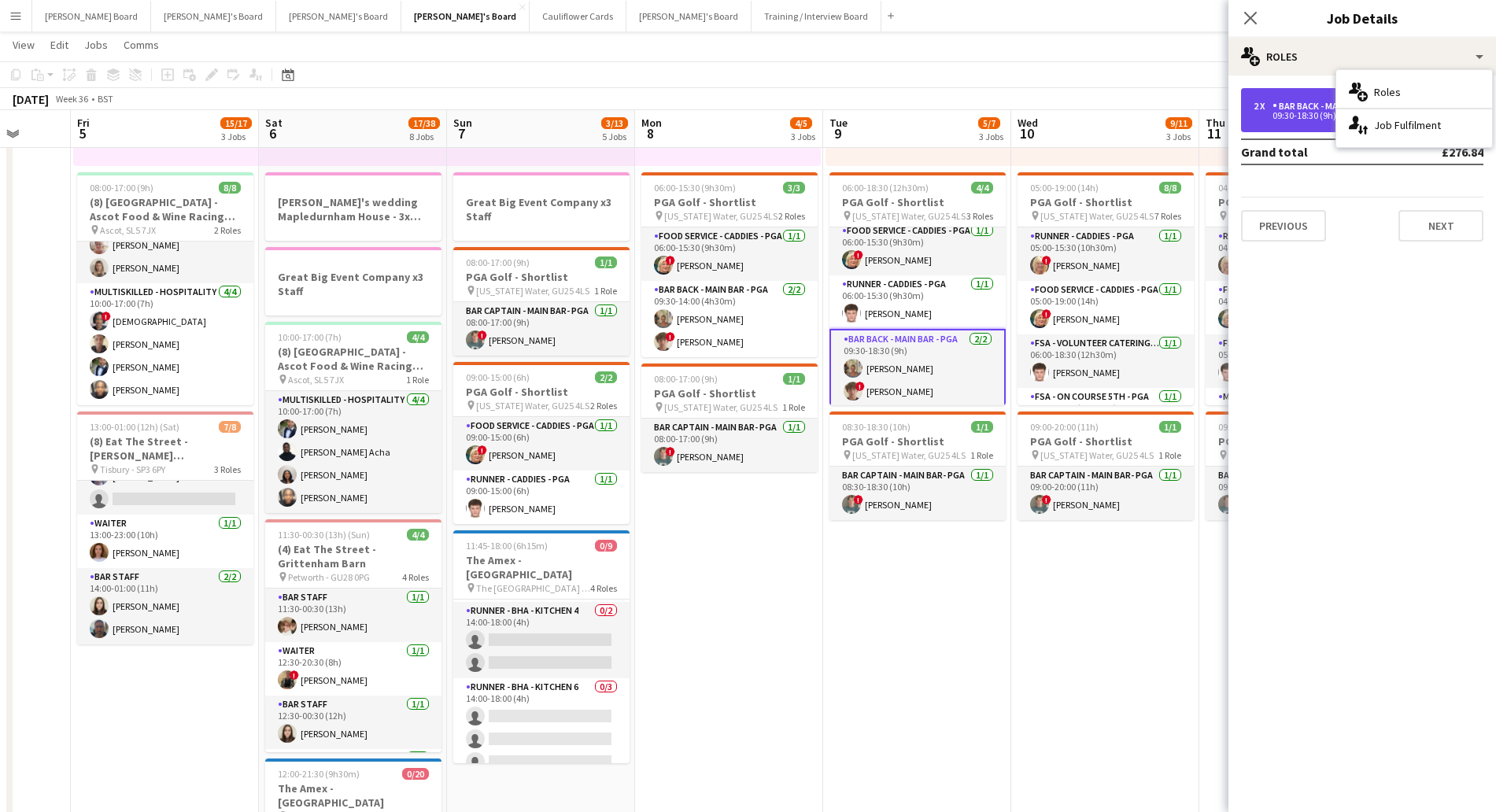
click at [1298, 105] on div "Bar Back - Main Bar - PGA" at bounding box center [1333, 106] width 122 height 11
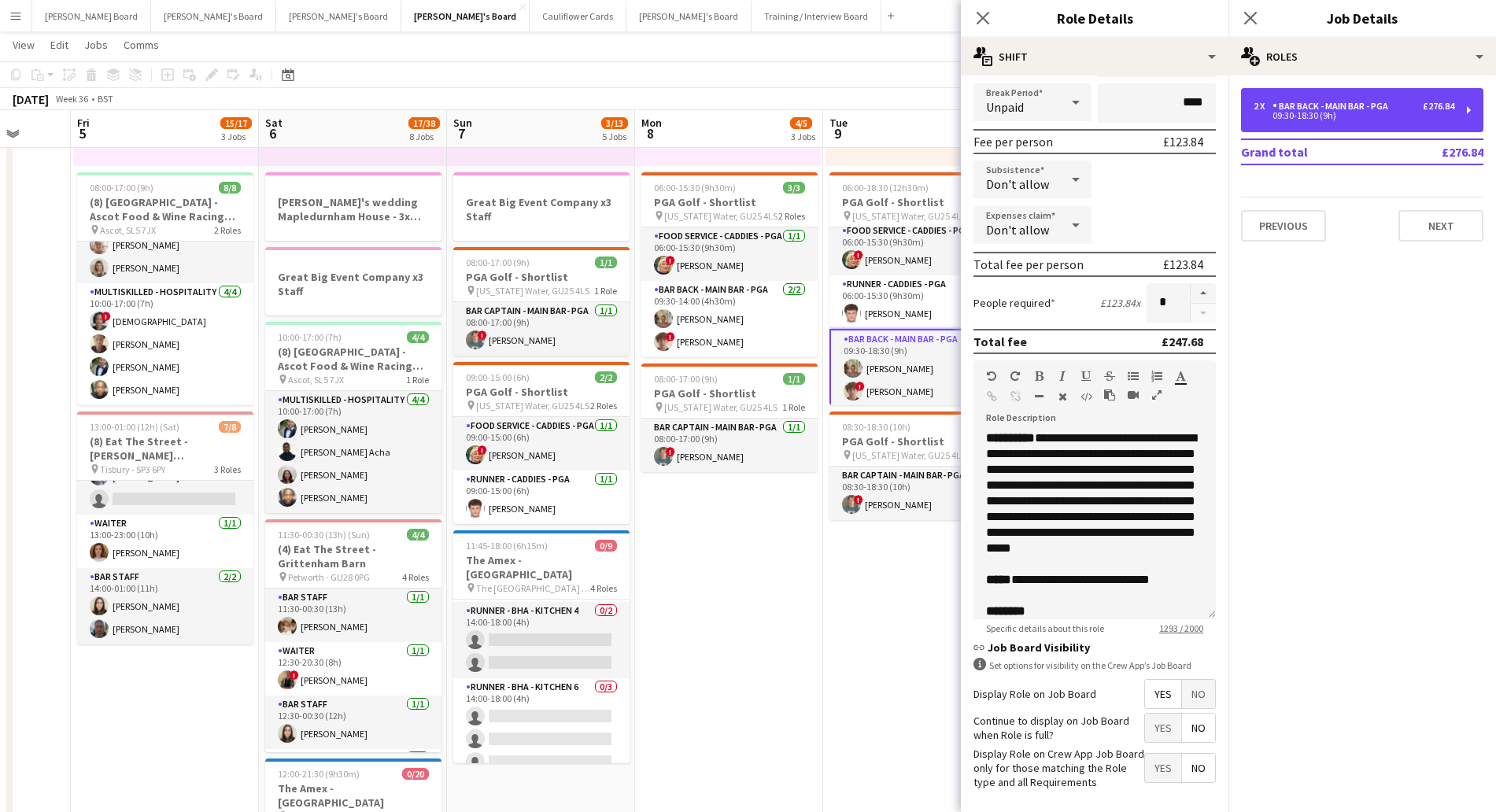
scroll to position [0, 0]
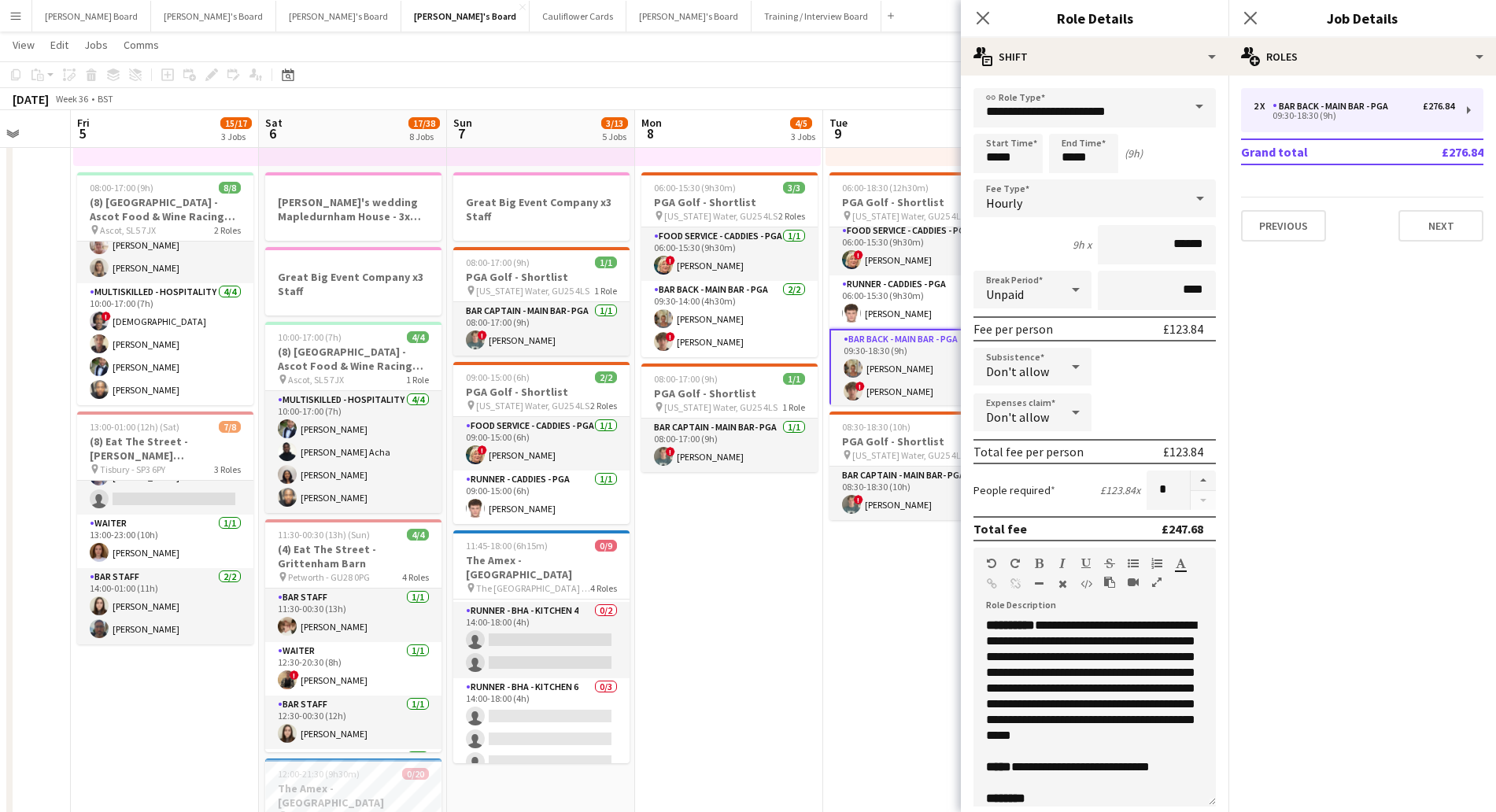
click at [881, 370] on app-card-role "Bar Back - Main Bar - PGA [DATE] 09:30-18:30 (9h) [PERSON_NAME] ! [PERSON_NAME]" at bounding box center [918, 368] width 176 height 80
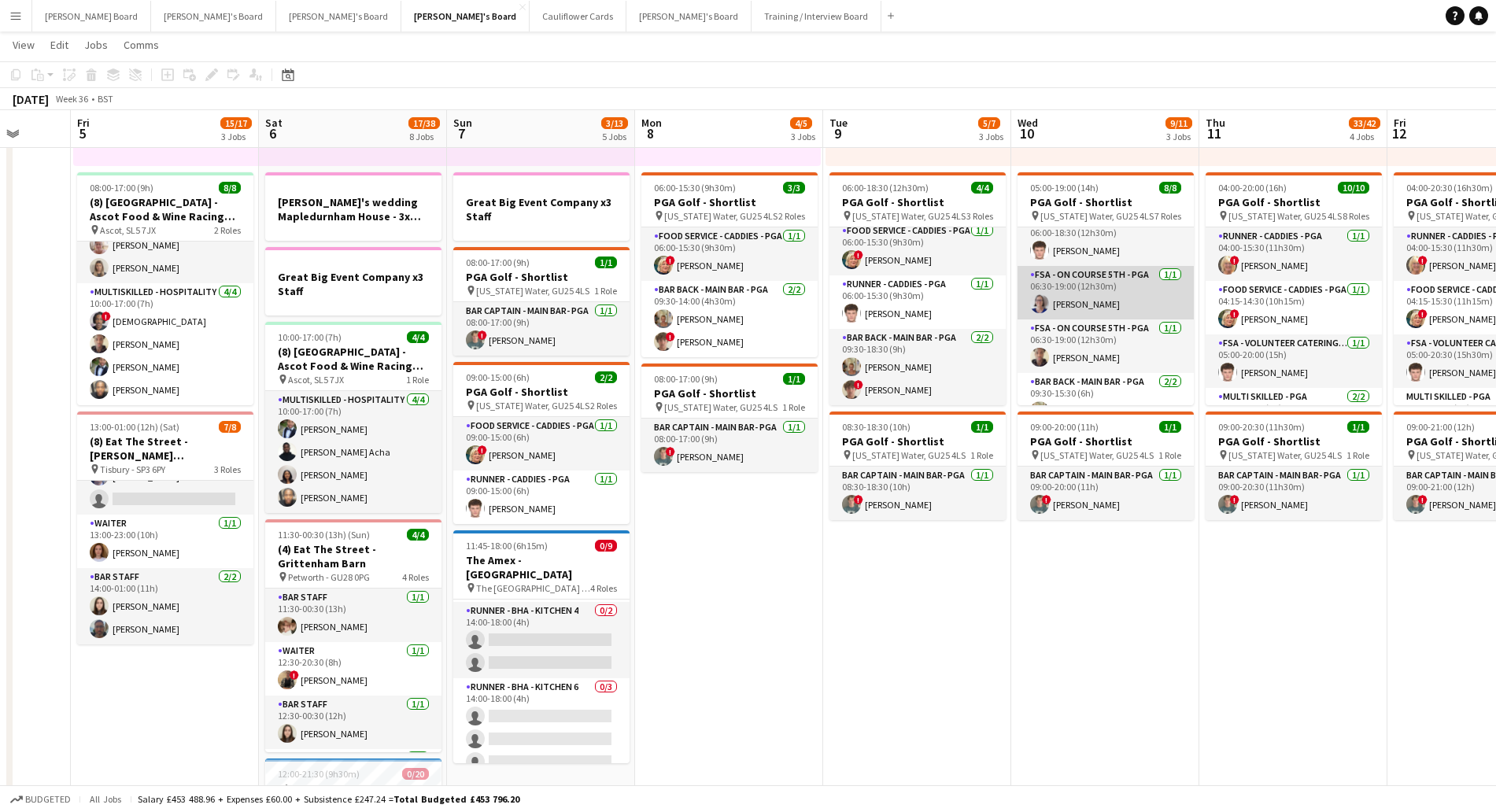
scroll to position [220, 0]
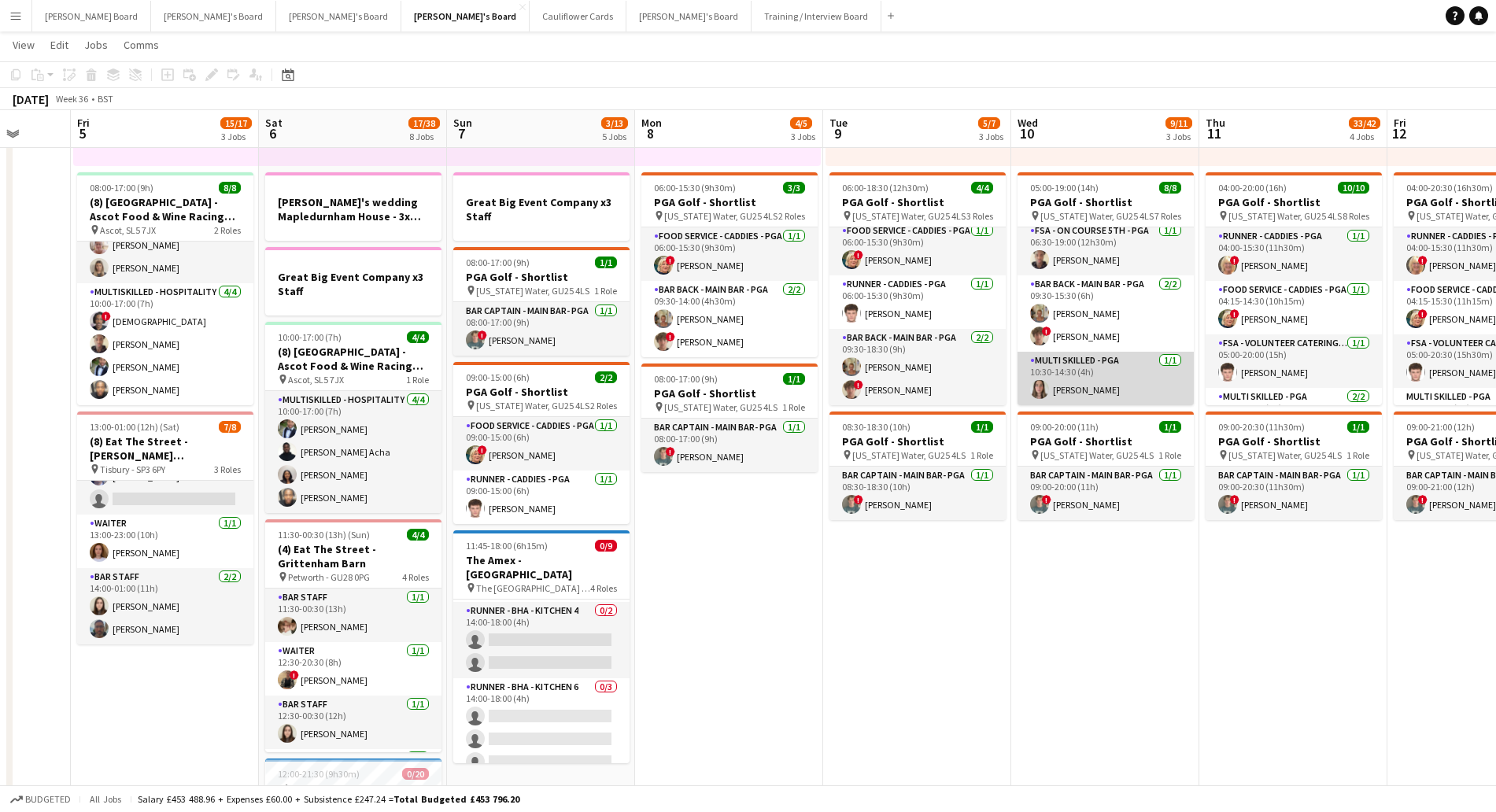
click at [1088, 377] on app-card-role "Multi Skilled - PGA [DATE] 10:30-14:30 (4h) [PERSON_NAME]" at bounding box center [1106, 378] width 176 height 54
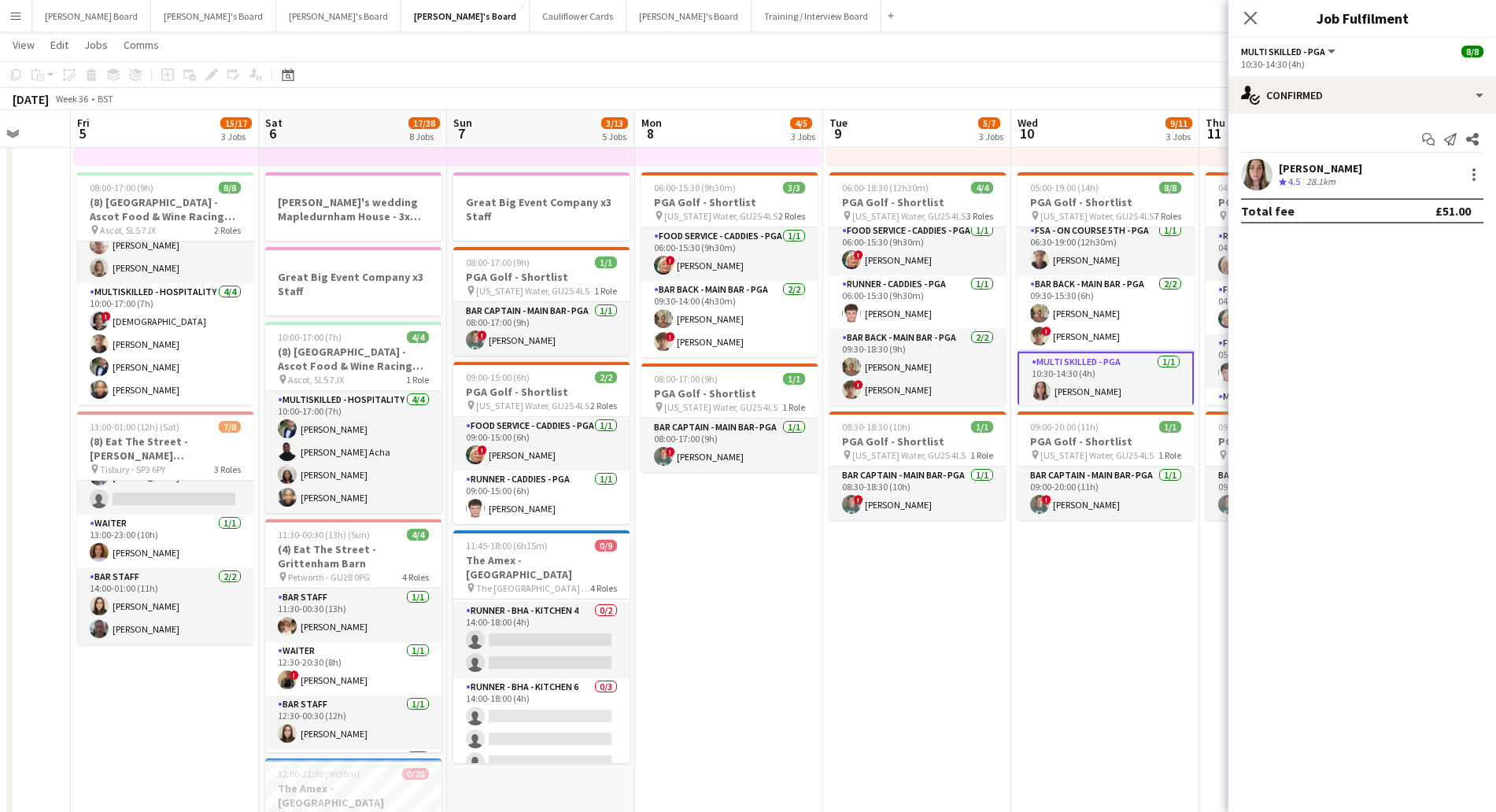
drag, startPoint x: 1180, startPoint y: 664, endPoint x: 1174, endPoint y: 652, distance: 13.4
click at [1179, 664] on app-date-cell "07:00-17:30 (10h30m) 0/2 pin [US_STATE] Water, GU25 4LS 1 Role Shortlisted 179A…" at bounding box center [1106, 688] width 188 height 1613
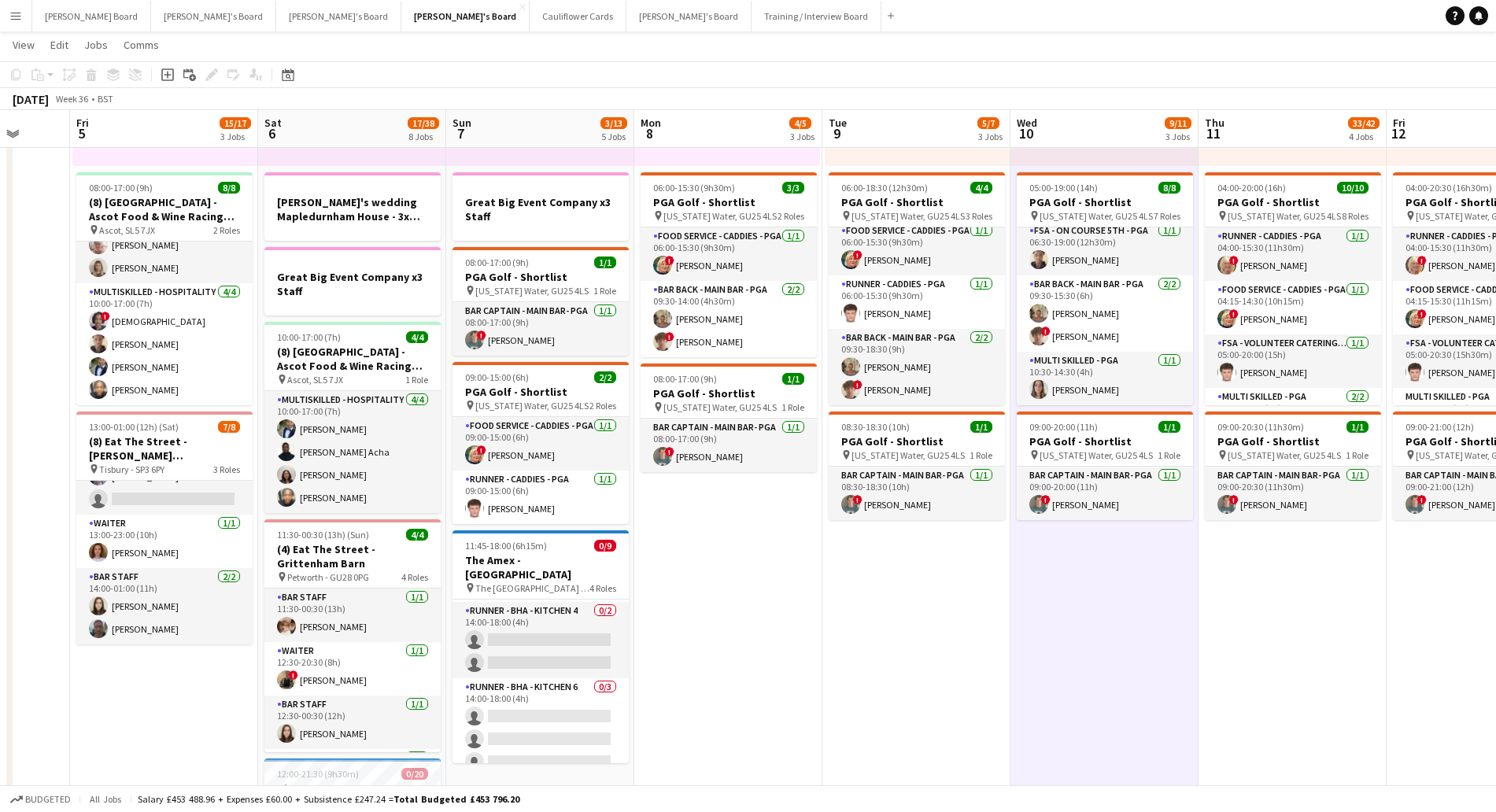
scroll to position [0, 563]
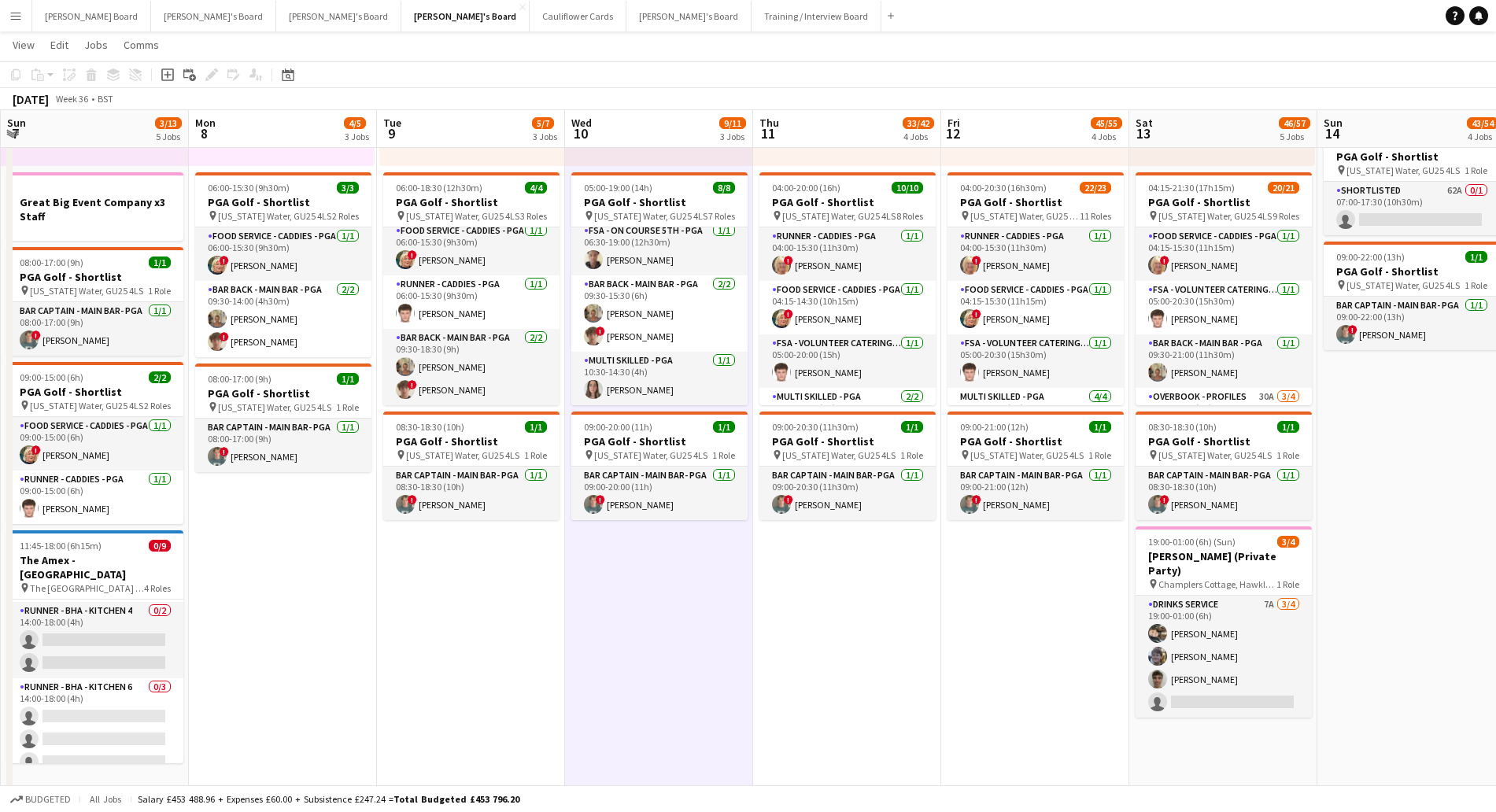
drag, startPoint x: 1321, startPoint y: 647, endPoint x: 926, endPoint y: 626, distance: 395.6
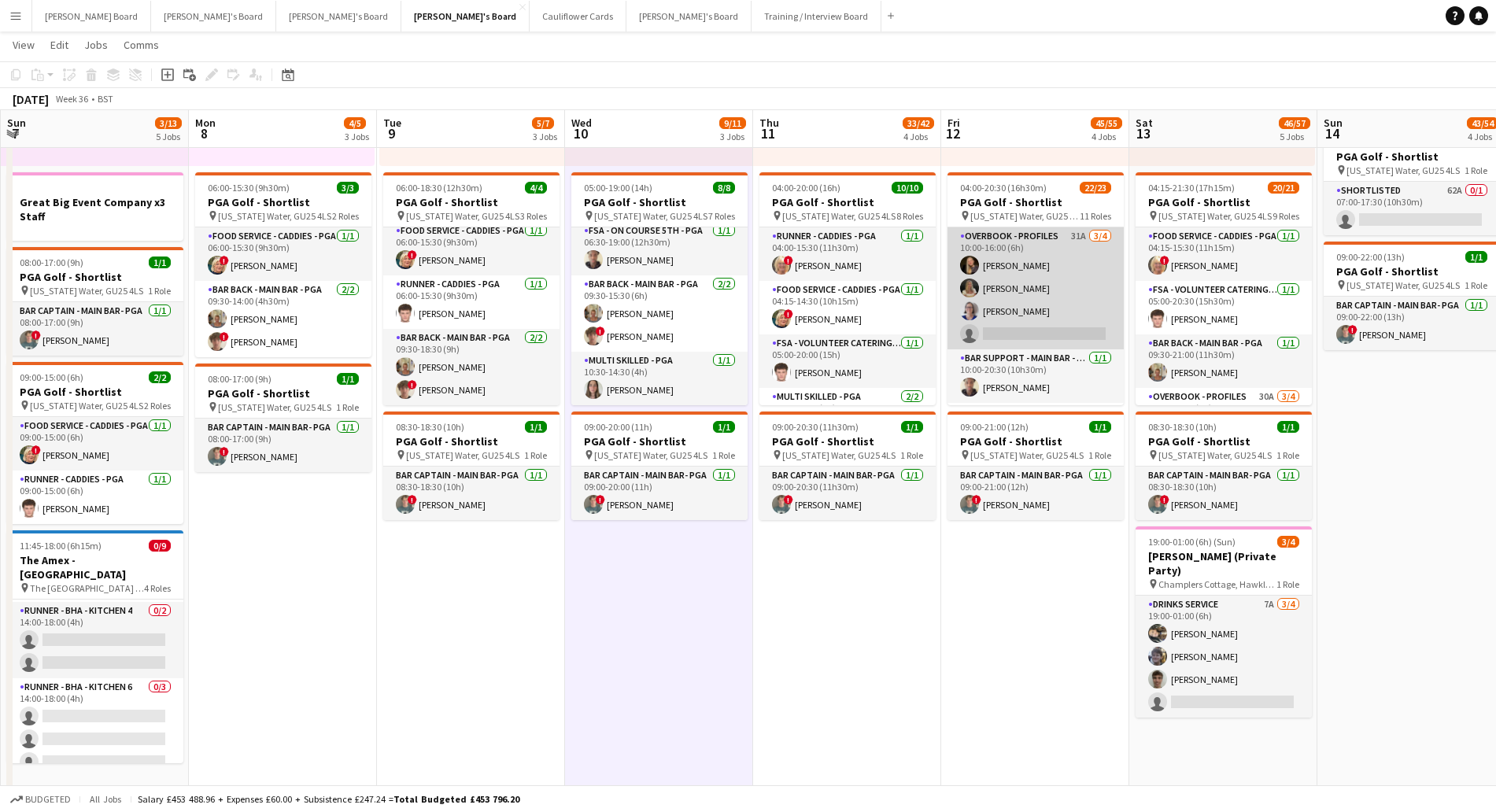
scroll to position [389, 0]
click at [1034, 278] on app-card-role "Overbook - Profiles 31A [DATE] 10:00-16:00 (6h) [PERSON_NAME] [PERSON_NAME] [PE…" at bounding box center [1035, 258] width 176 height 122
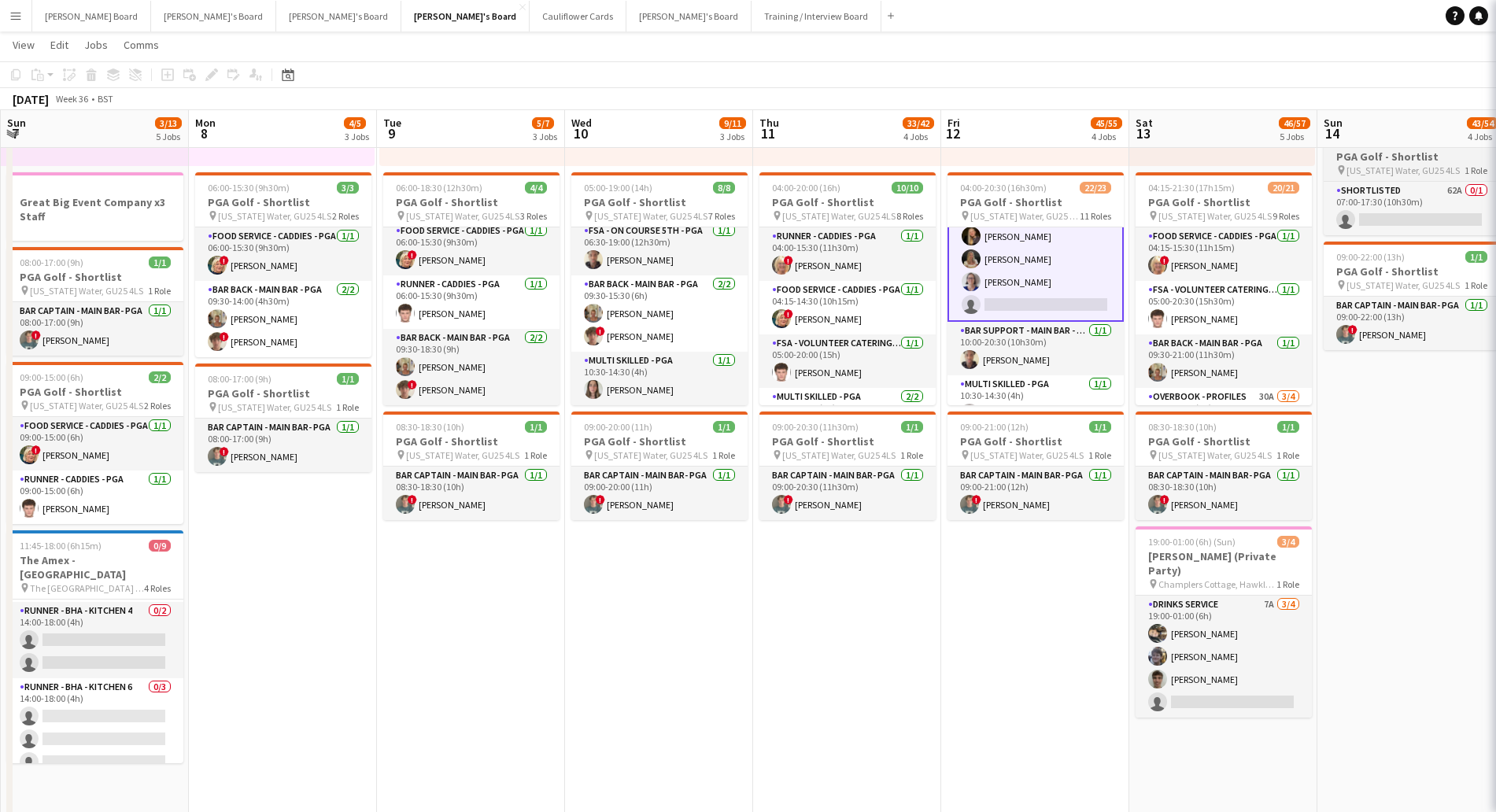
scroll to position [391, 0]
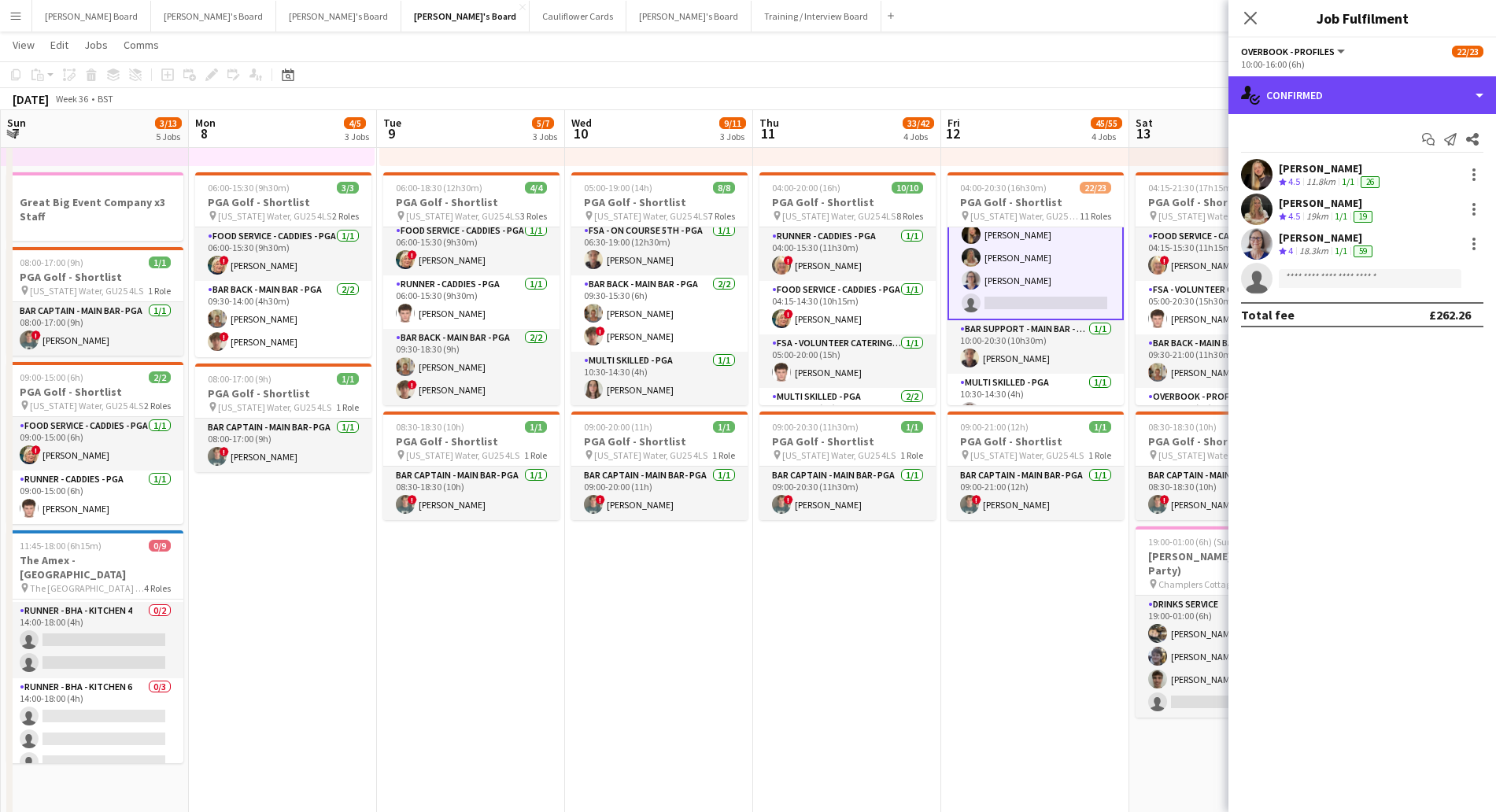
drag, startPoint x: 1360, startPoint y: 85, endPoint x: 1387, endPoint y: 196, distance: 114.2
click at [1360, 85] on div "single-neutral-actions-check-2 Confirmed" at bounding box center [1362, 96] width 268 height 38
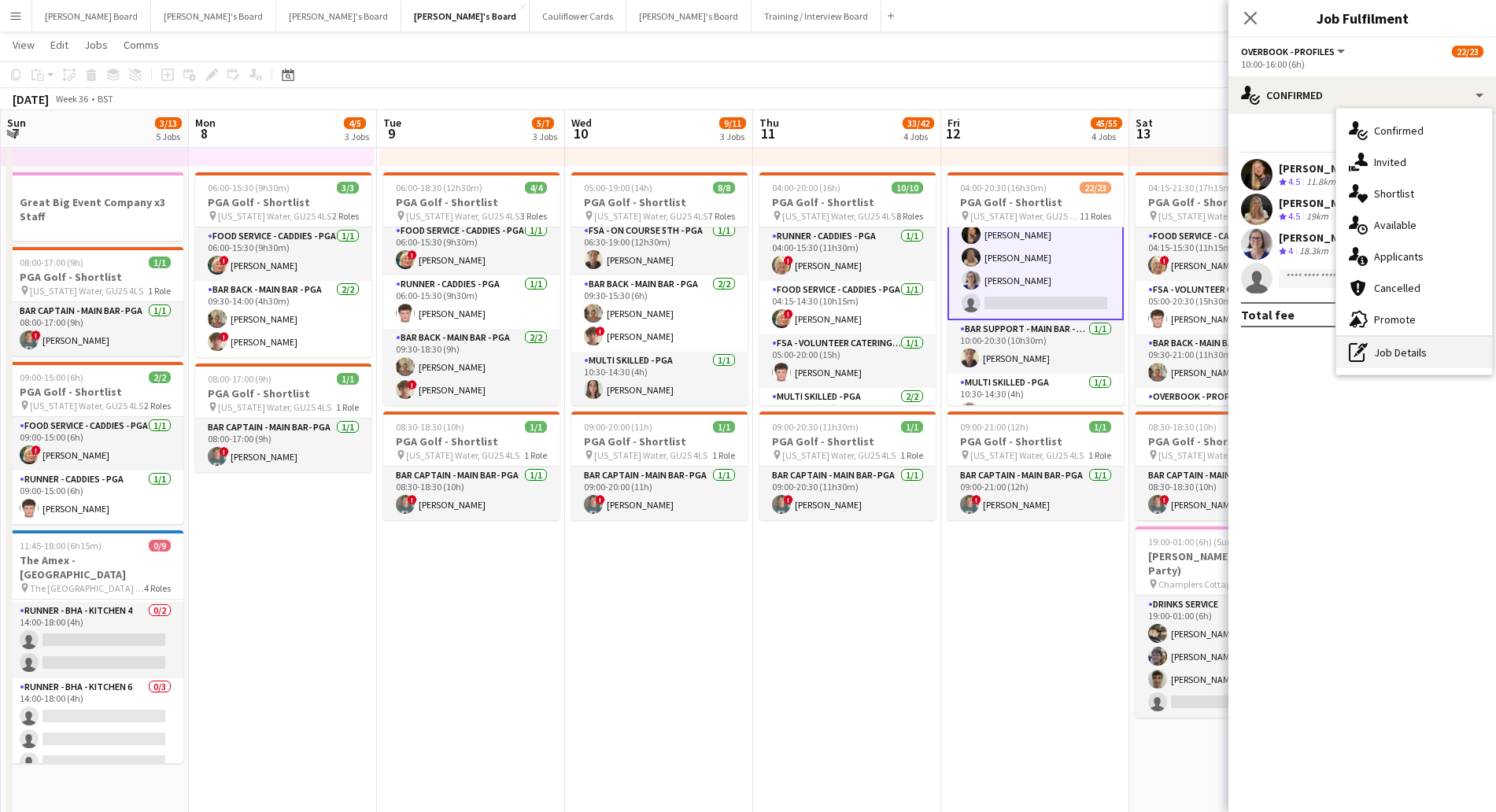
click at [1390, 347] on div "pen-write Job Details" at bounding box center [1414, 352] width 156 height 32
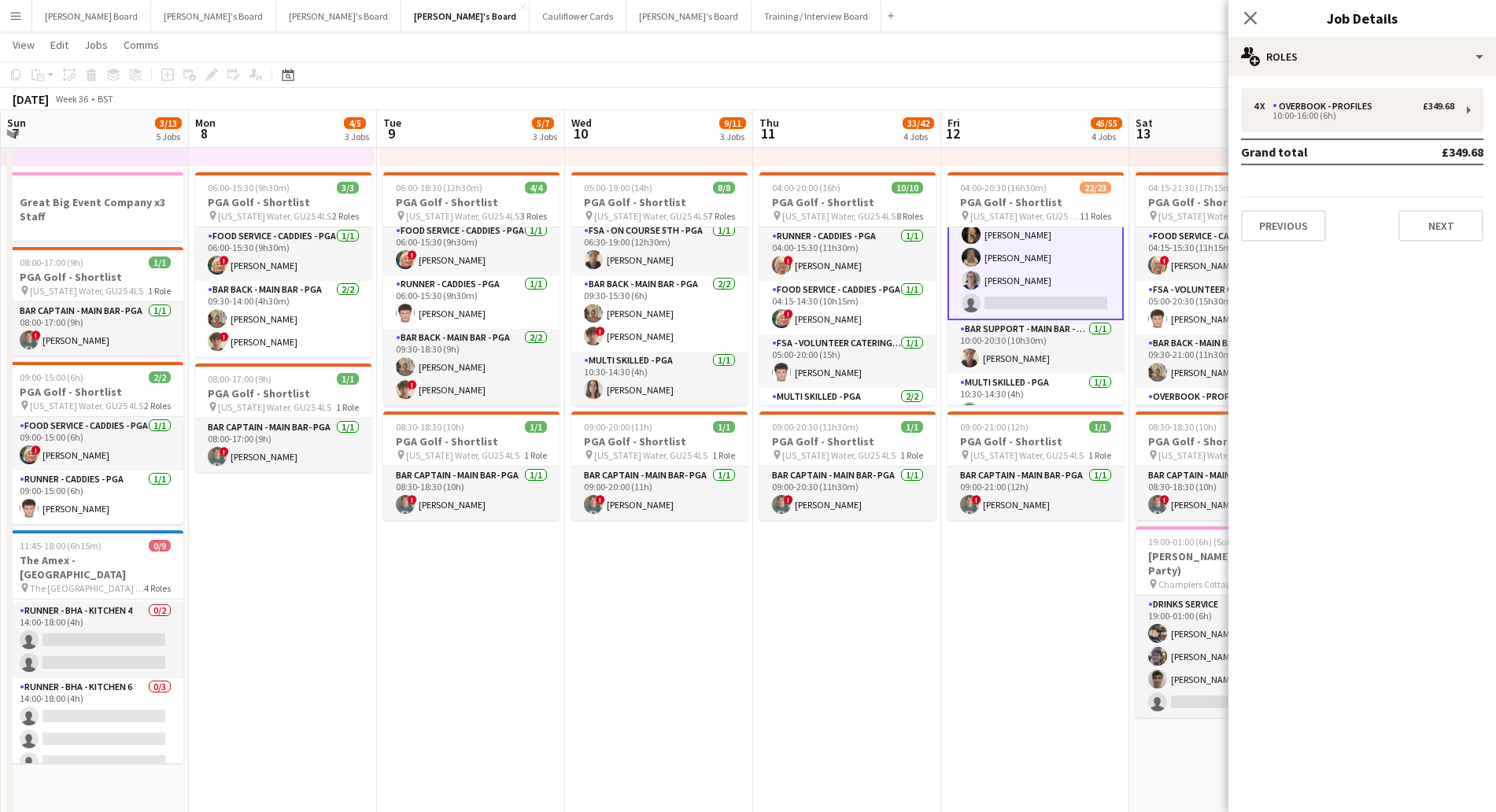
drag, startPoint x: 1019, startPoint y: 194, endPoint x: 869, endPoint y: 166, distance: 152.6
click at [1019, 195] on h3 "PGA Golf - Shortlist" at bounding box center [1035, 202] width 176 height 14
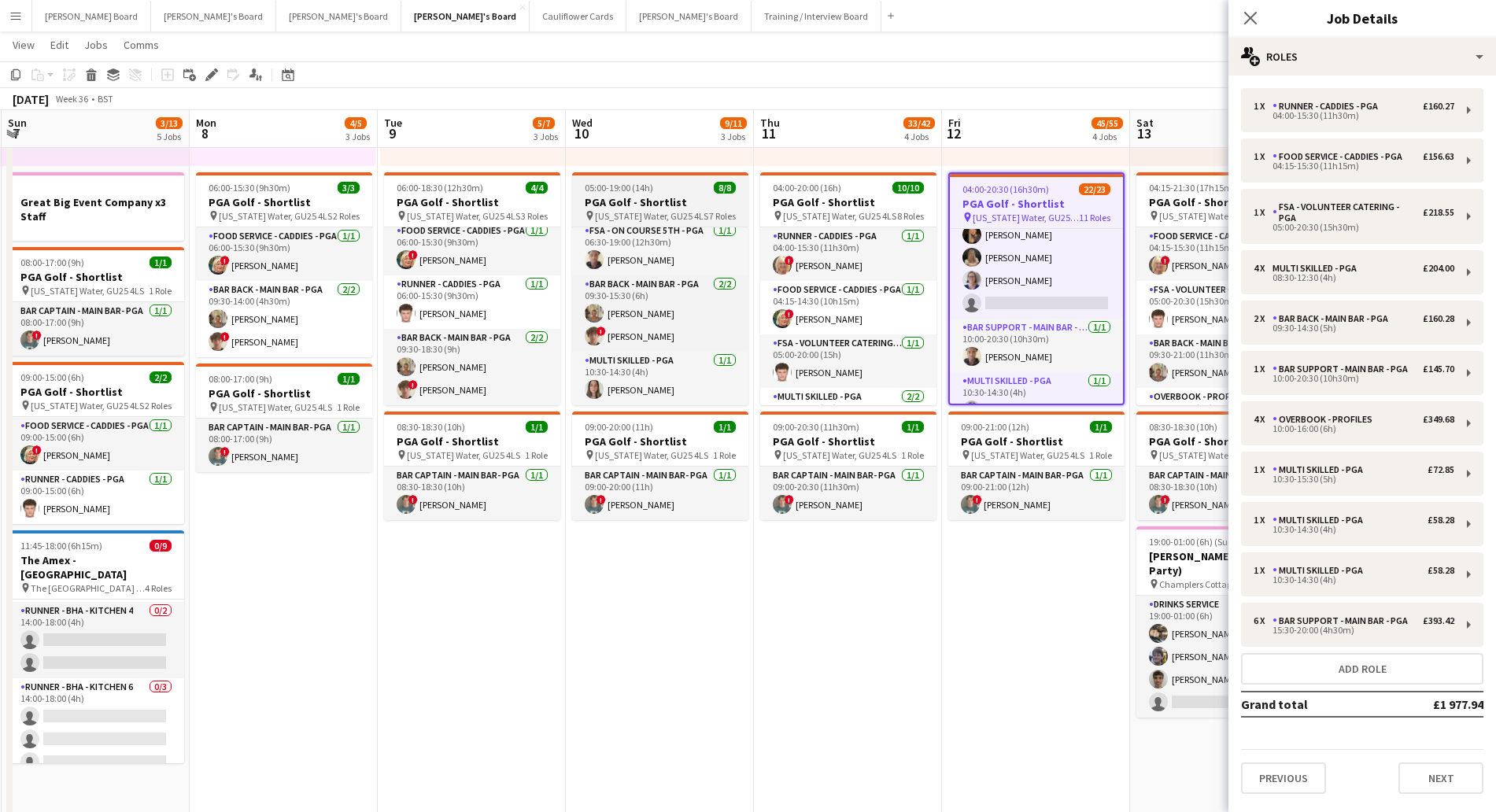
scroll to position [389, 0]
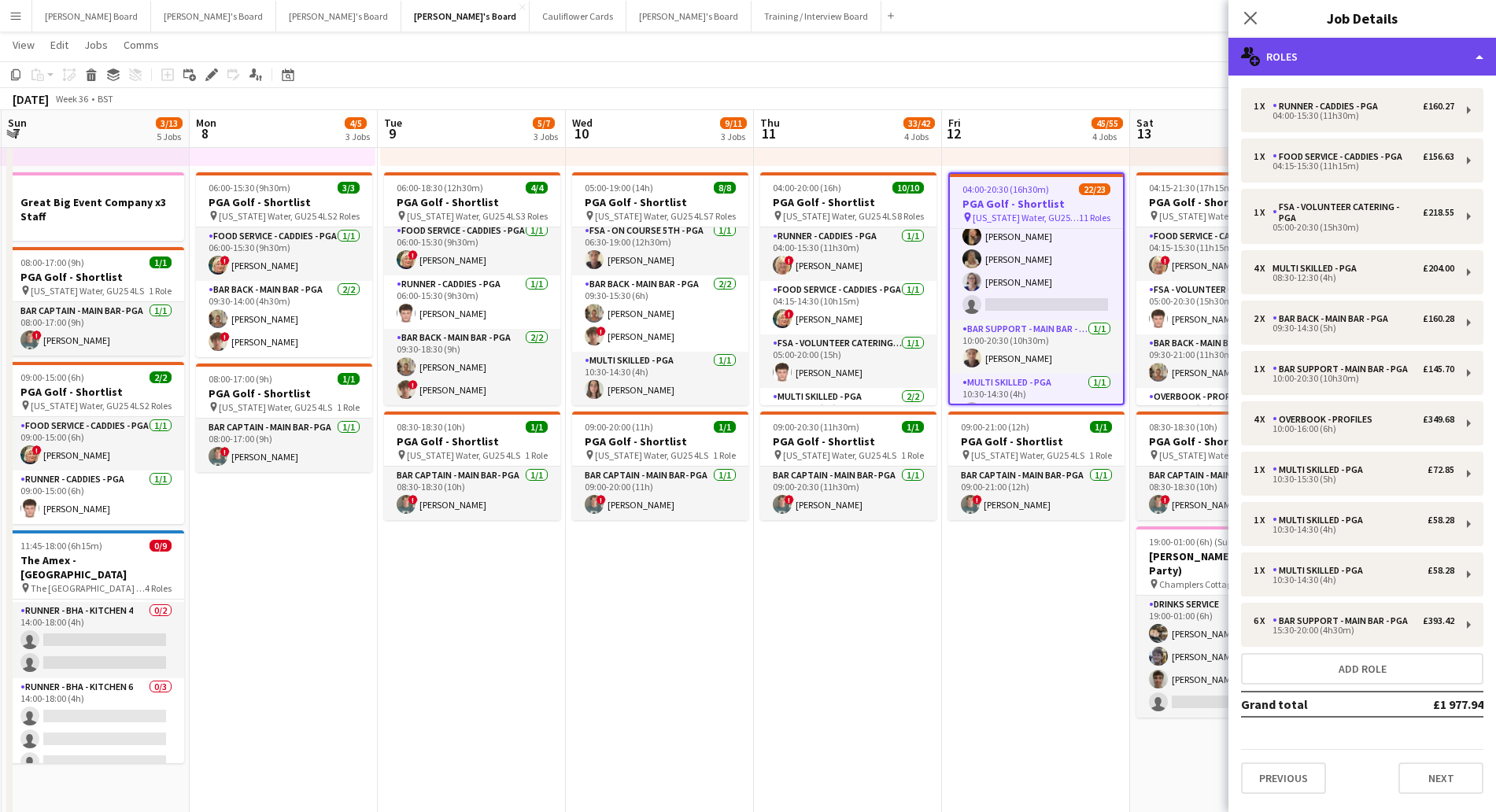
click at [1406, 48] on div "multiple-users-add Roles" at bounding box center [1362, 57] width 268 height 38
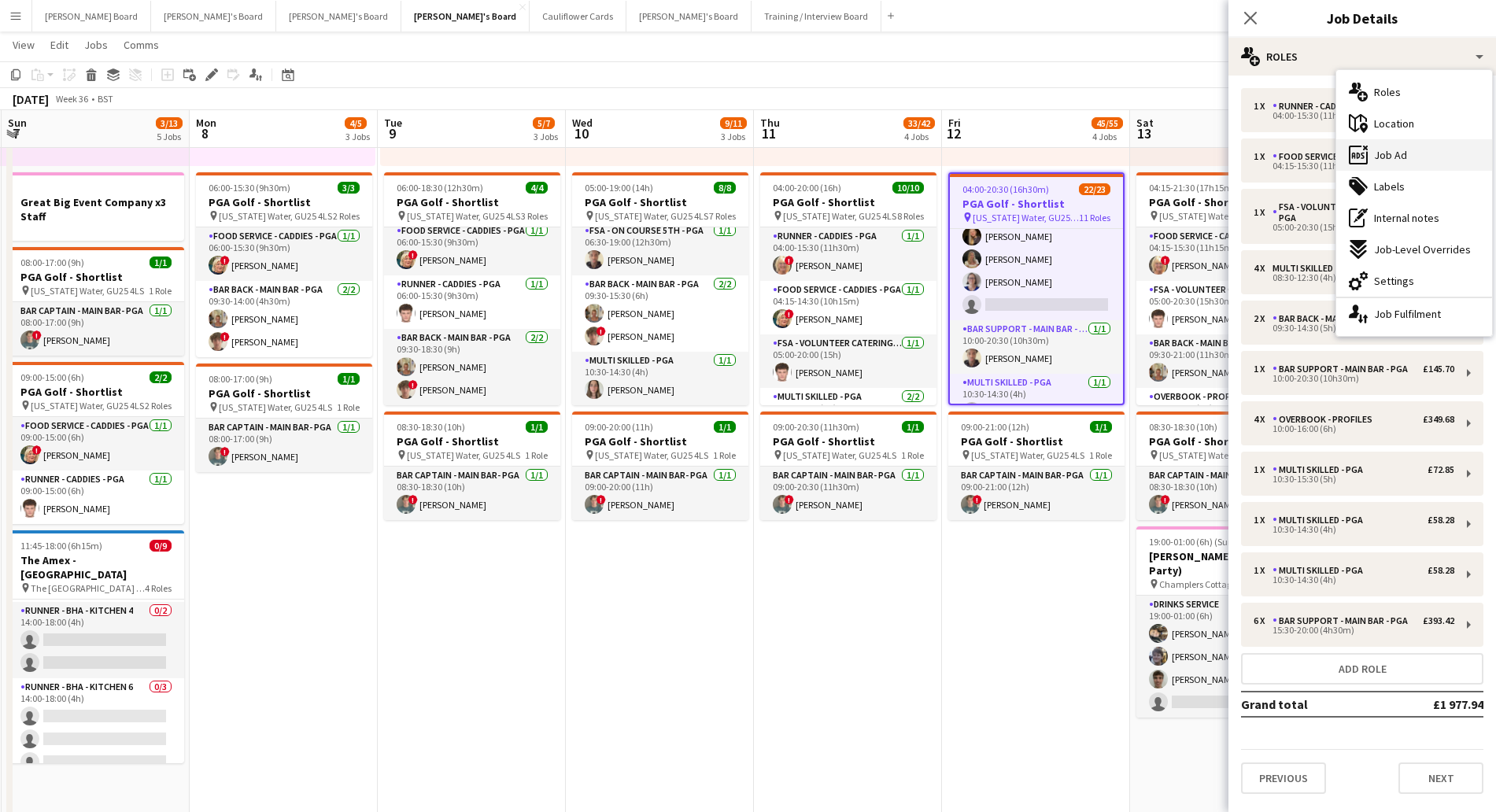
click at [1402, 158] on span "Job Ad" at bounding box center [1391, 155] width 33 height 14
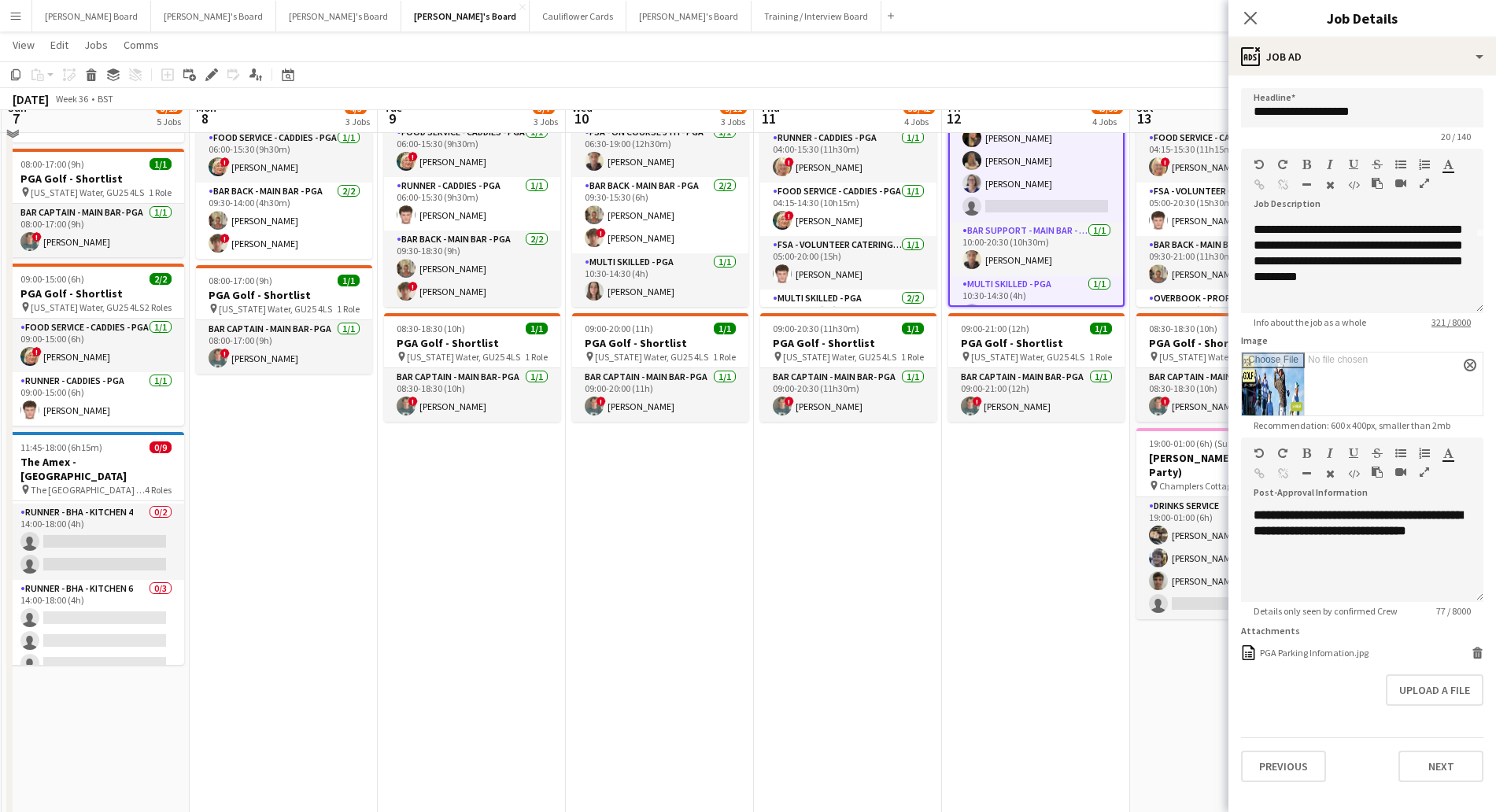
scroll to position [197, 0]
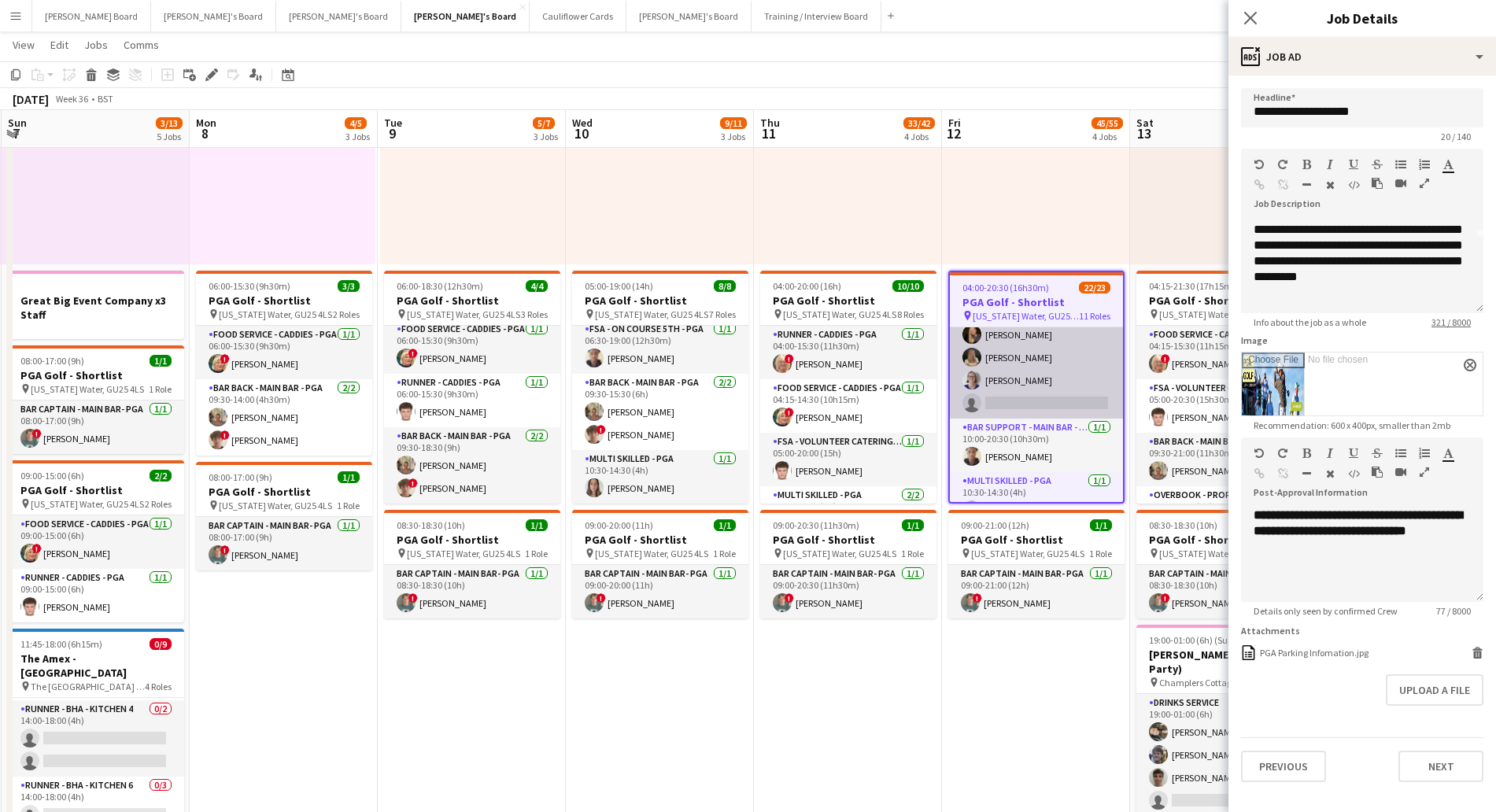
click at [1034, 397] on app-card-role "Overbook - Profiles 31A [DATE] 10:00-16:00 (6h) [PERSON_NAME] [PERSON_NAME] [PE…" at bounding box center [1036, 357] width 173 height 122
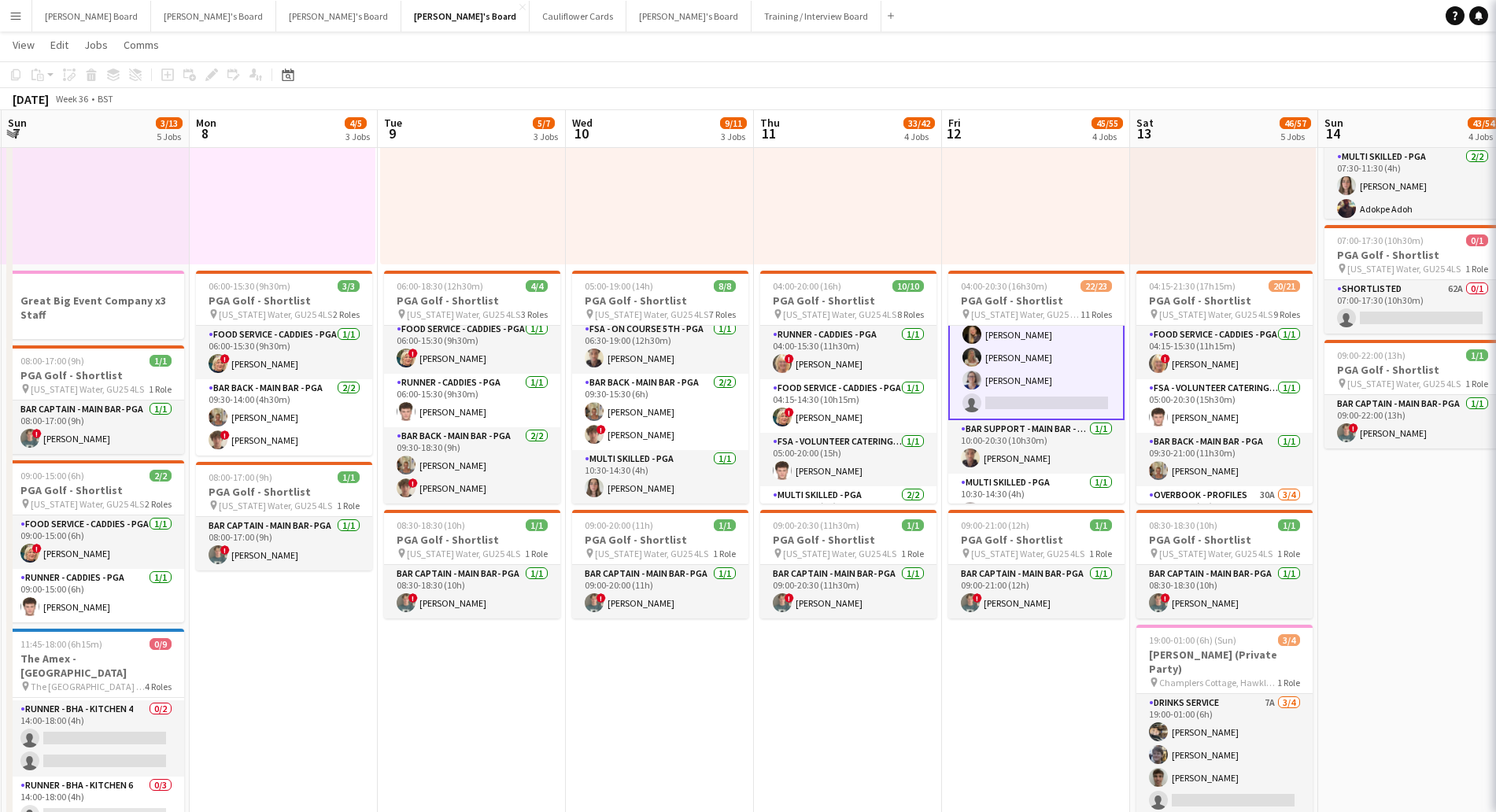
scroll to position [391, 0]
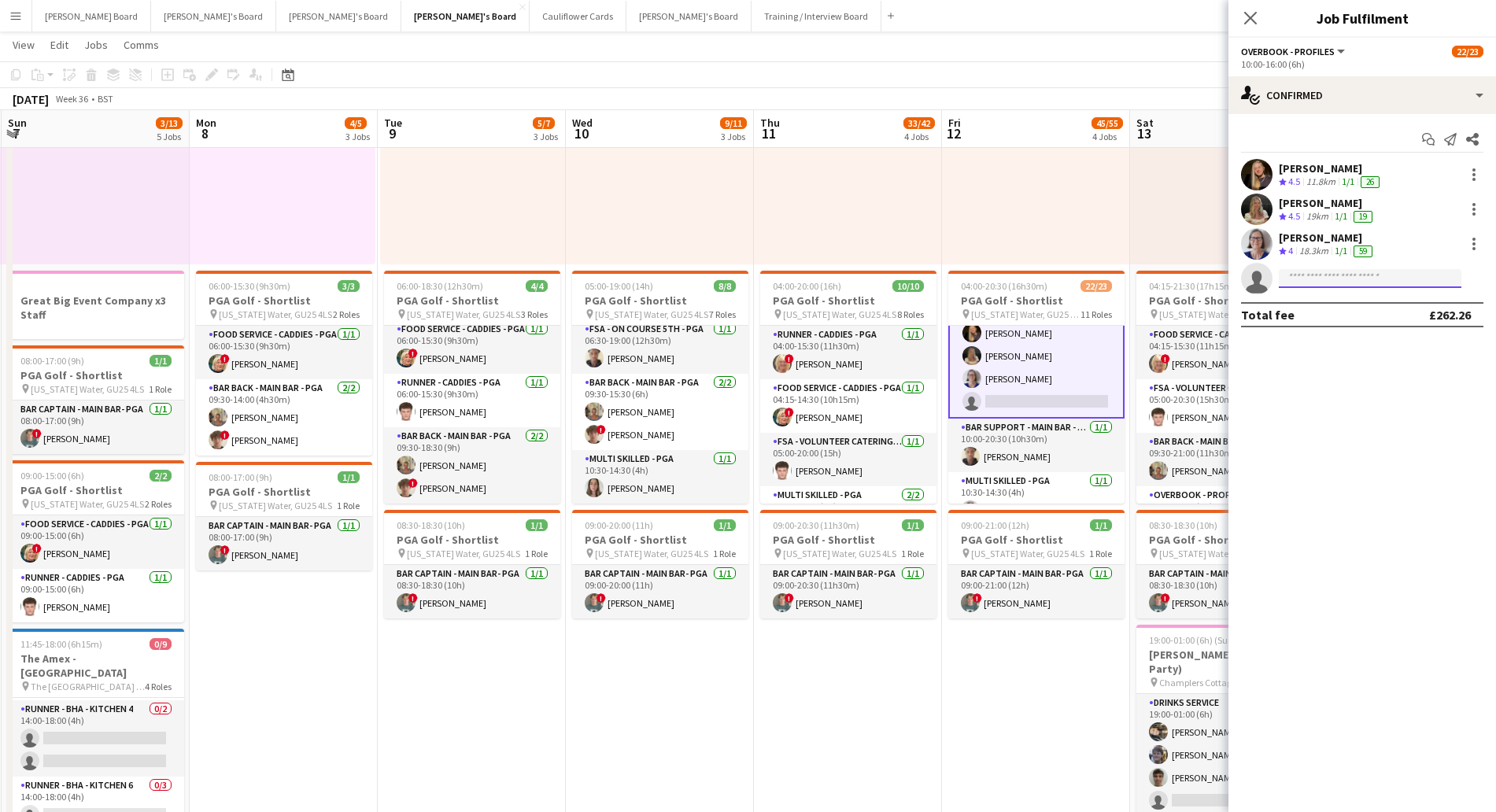
click at [1355, 278] on input at bounding box center [1370, 279] width 183 height 19
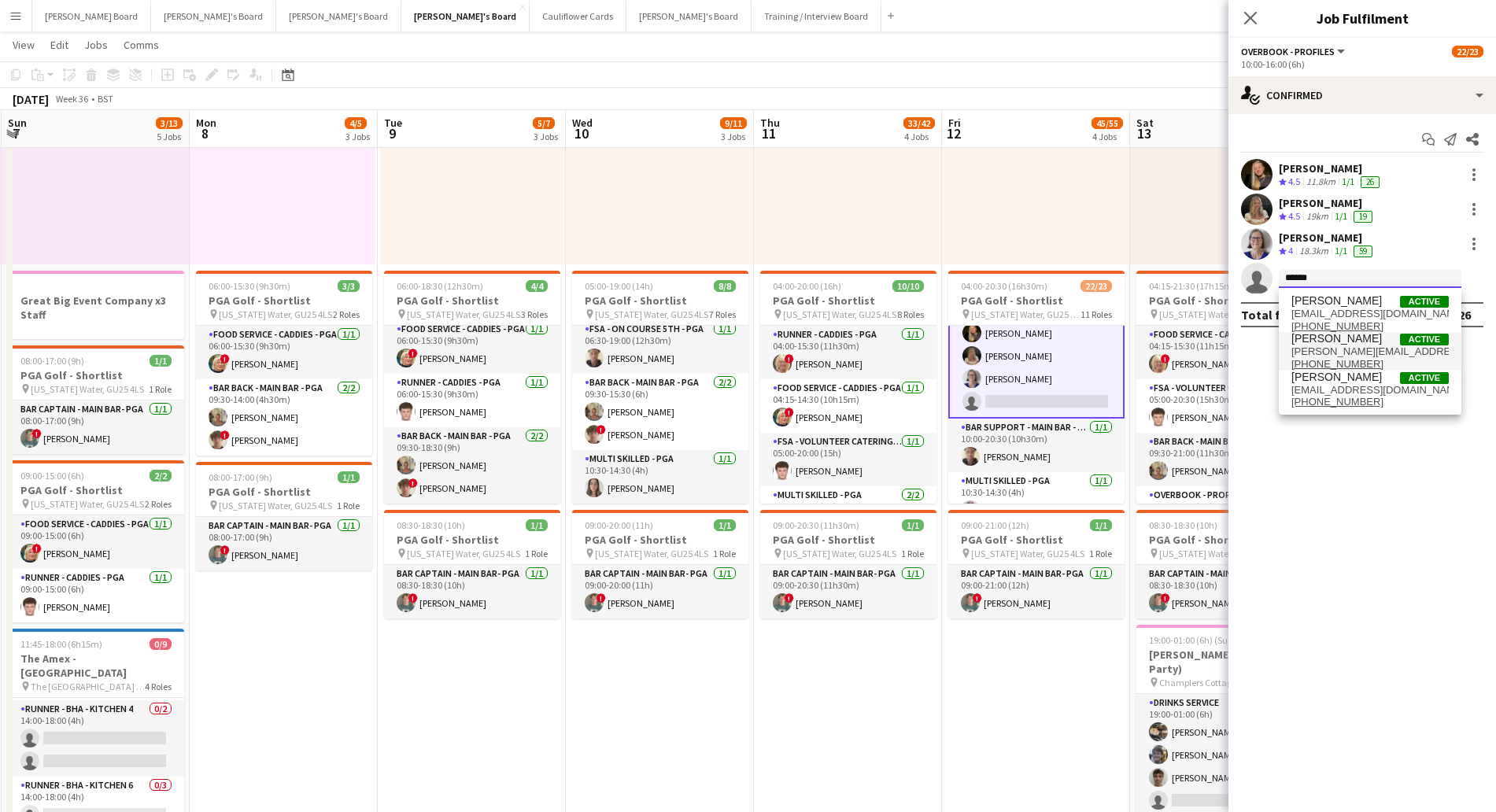
type input "******"
click at [1366, 345] on span "[PERSON_NAME][EMAIL_ADDRESS][DOMAIN_NAME]" at bounding box center [1370, 351] width 157 height 13
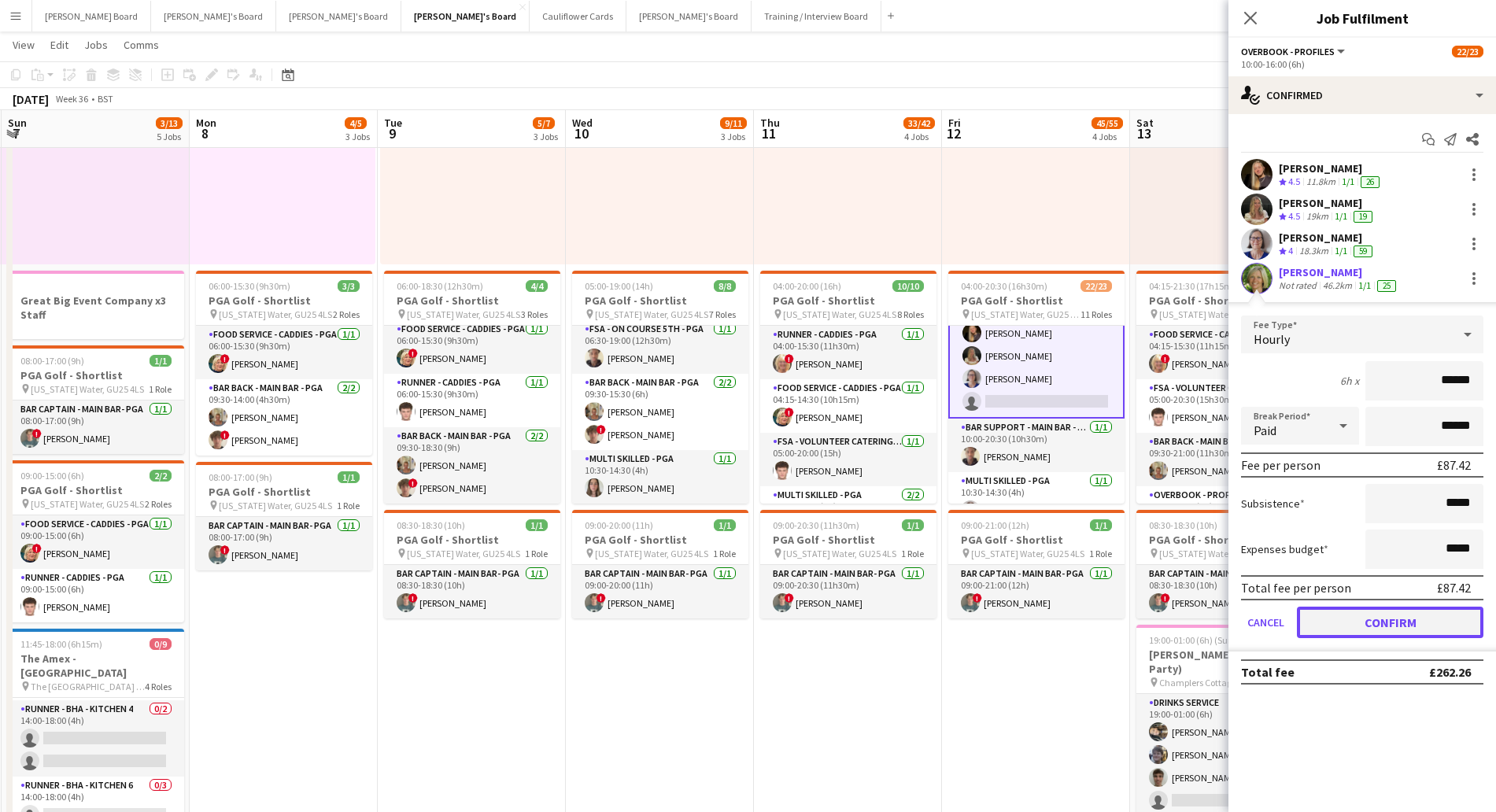
drag, startPoint x: 1425, startPoint y: 625, endPoint x: 1355, endPoint y: 615, distance: 70.7
click at [1423, 624] on button "Confirm" at bounding box center [1390, 622] width 187 height 32
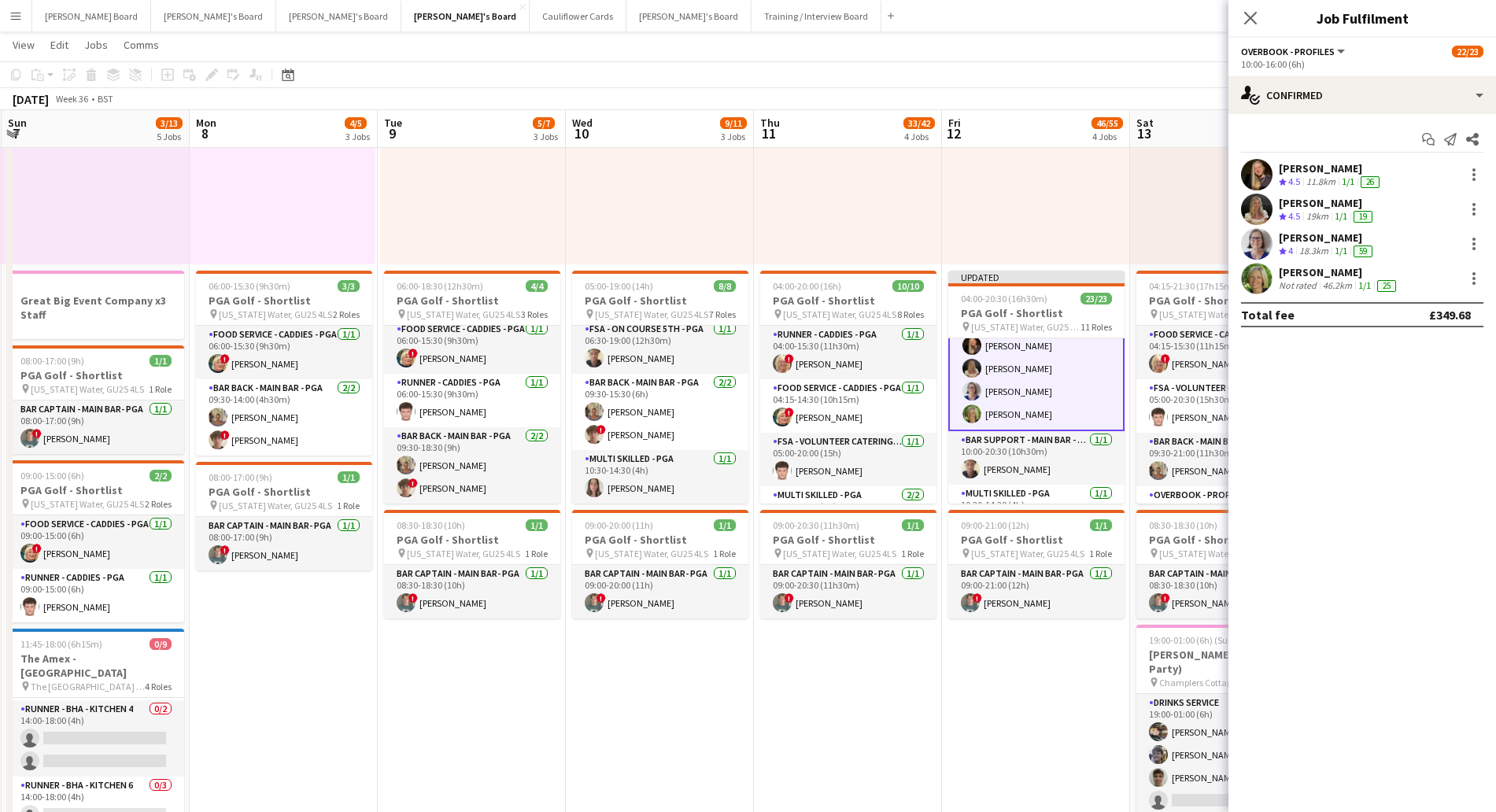
click at [1086, 203] on div "07:00-17:30 (10h30m) 0/2 pin [US_STATE] Water, GU25 4LS 1 Role Shortlisted 179A…" at bounding box center [1036, 142] width 188 height 244
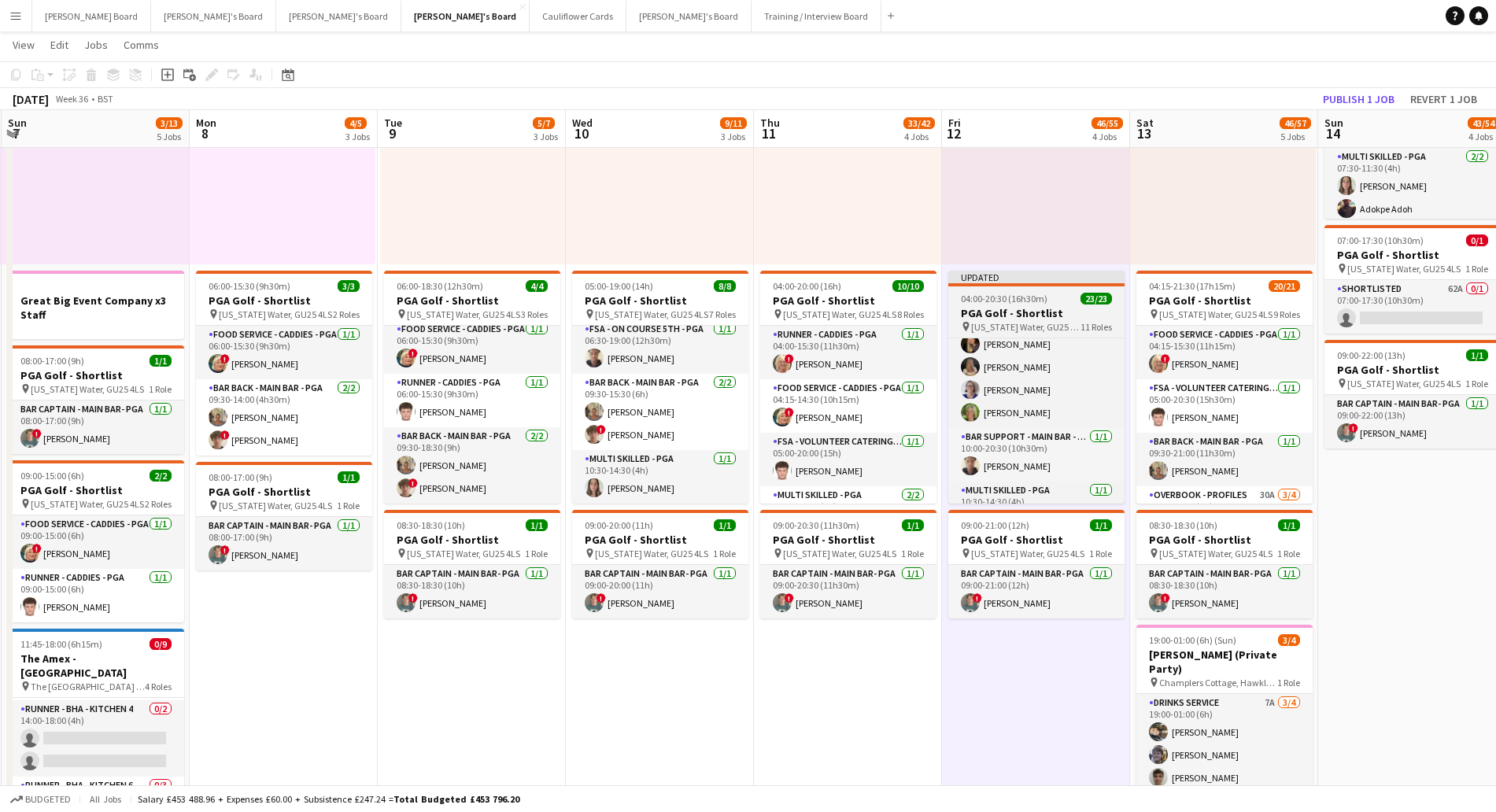
scroll to position [389, 0]
click at [1068, 282] on div "Updated" at bounding box center [1036, 277] width 176 height 13
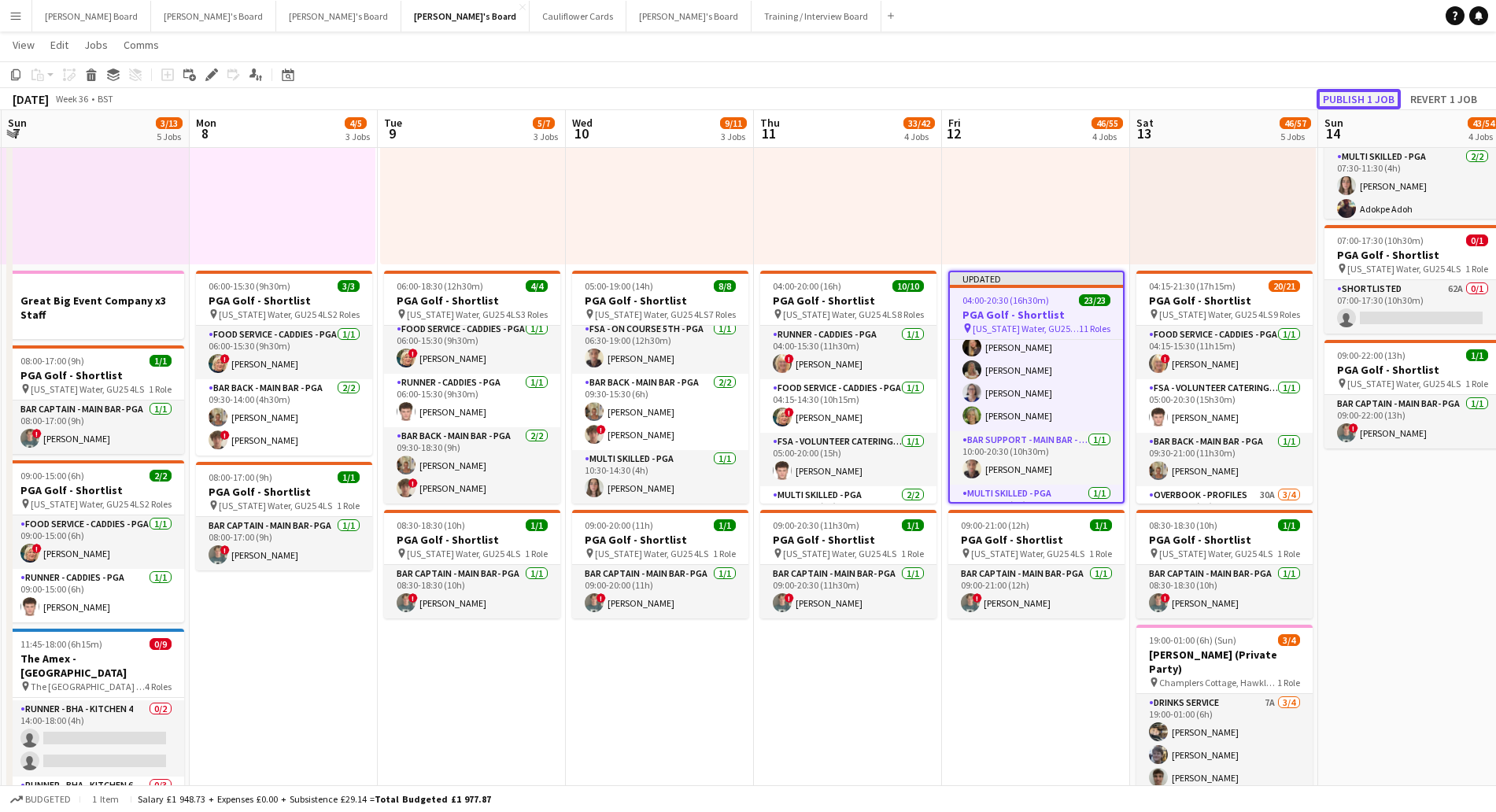
click at [1362, 105] on button "Publish 1 job" at bounding box center [1358, 100] width 85 height 21
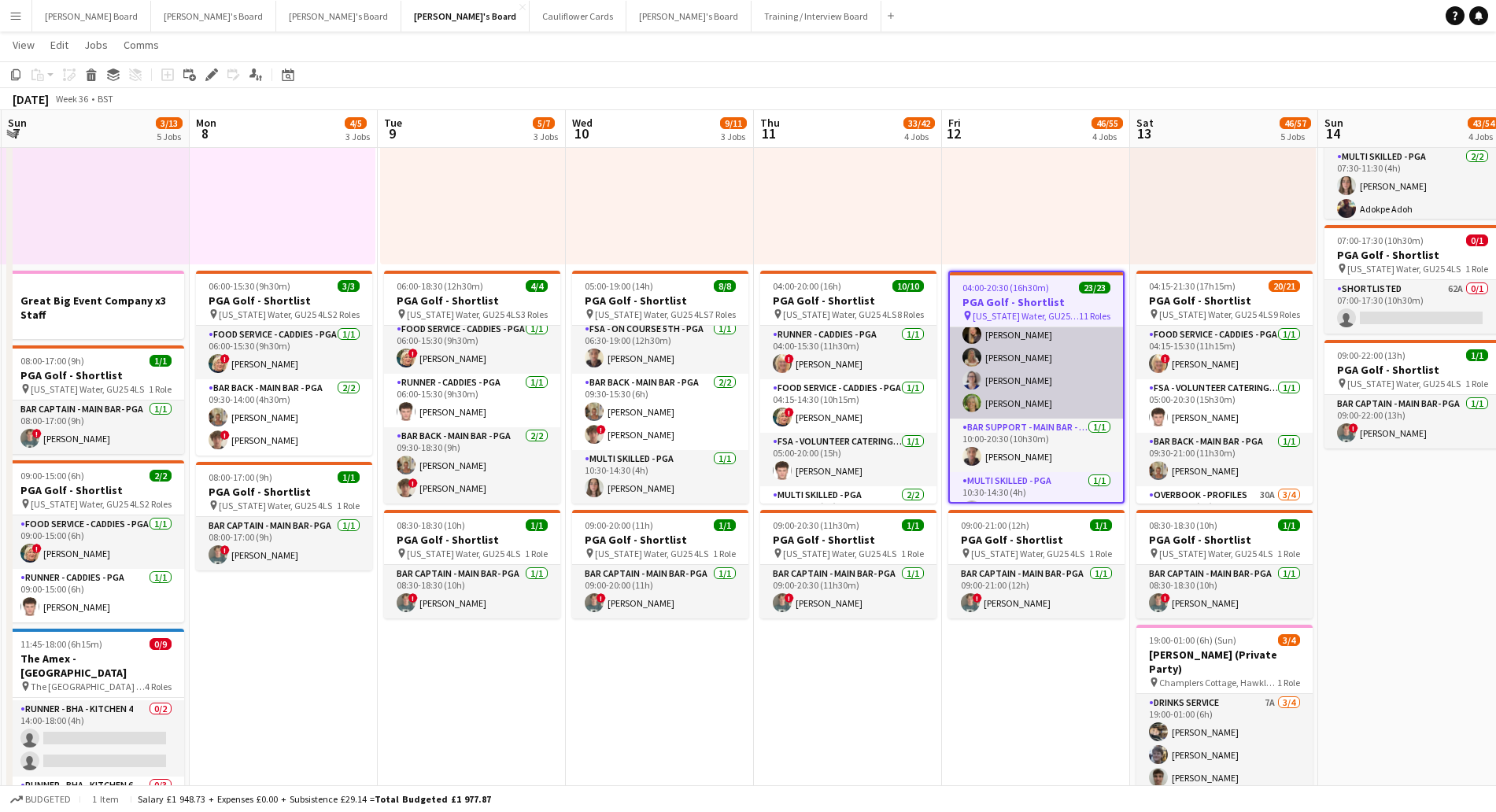
scroll to position [94, 0]
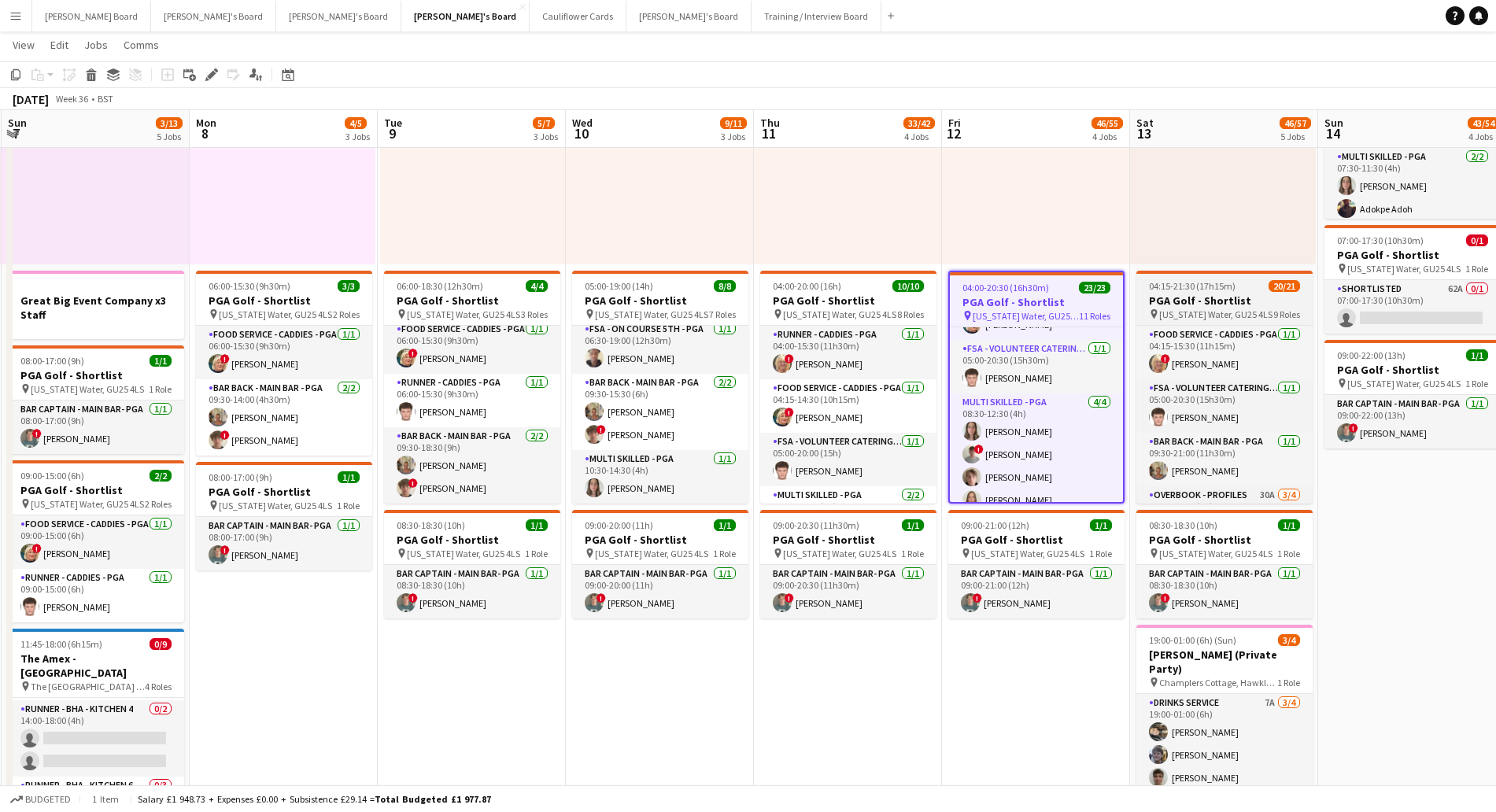
drag, startPoint x: 1041, startPoint y: 361, endPoint x: 1248, endPoint y: 323, distance: 210.5
click at [1041, 361] on app-card-role "FSA - Volunteer Catering - PGA [DATE] 05:00-20:30 (15h30m) [PERSON_NAME]" at bounding box center [1036, 367] width 173 height 54
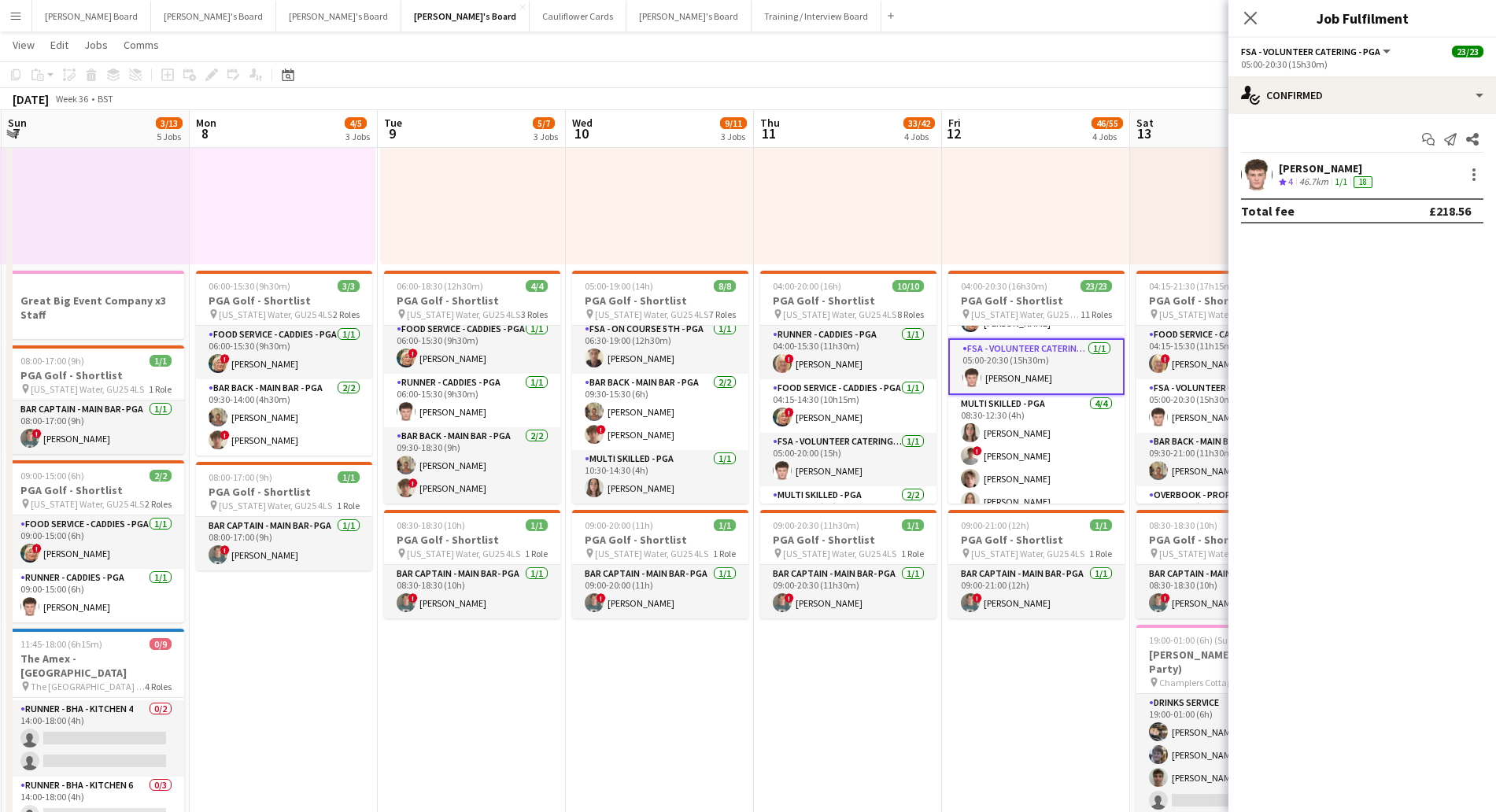
click at [1331, 50] on span "FSA - Volunteer Catering - PGA" at bounding box center [1310, 51] width 139 height 12
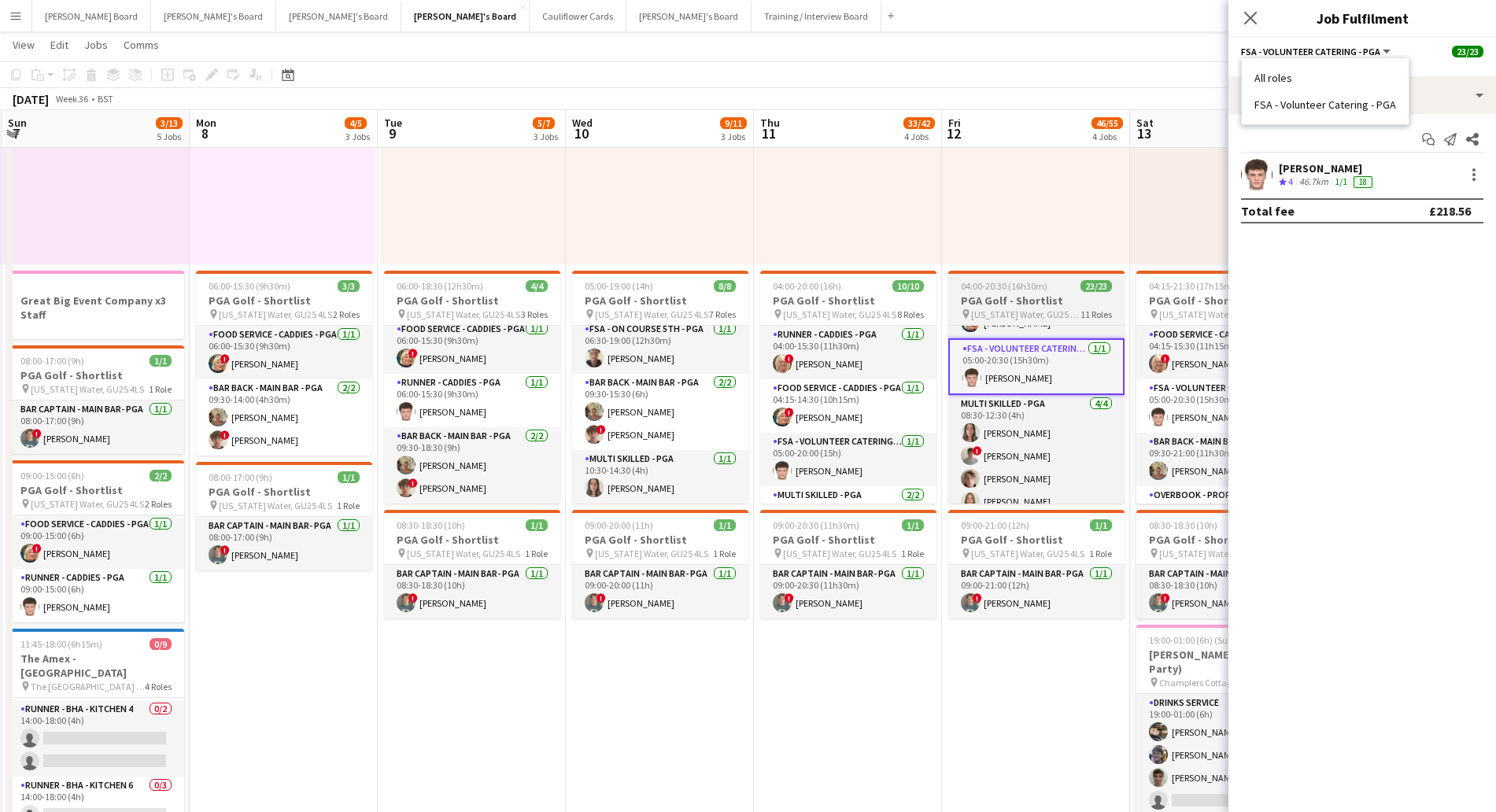
scroll to position [0, 562]
click at [996, 303] on h3 "PGA Golf - Shortlist" at bounding box center [1037, 300] width 176 height 14
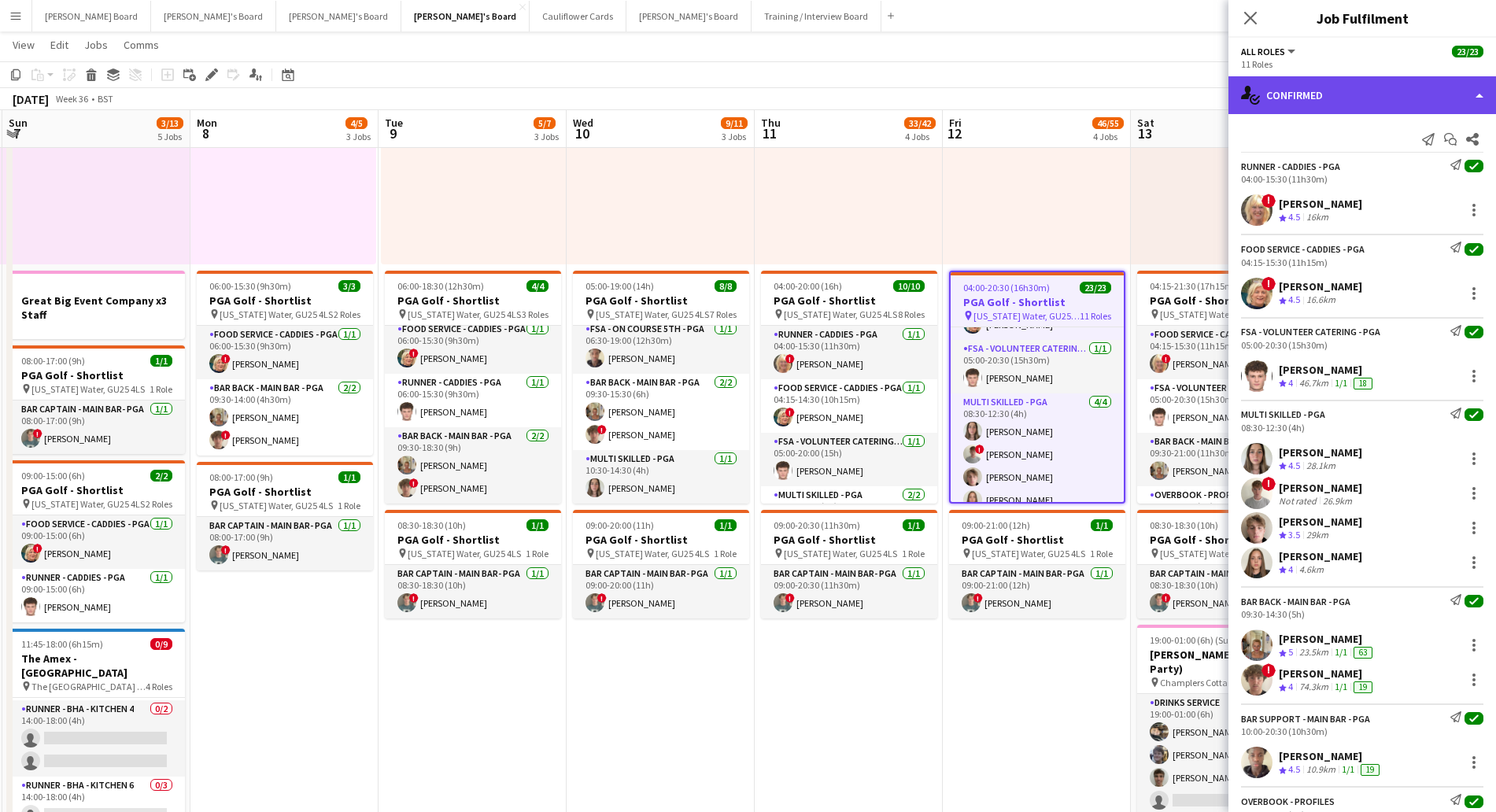
click at [1340, 95] on div "single-neutral-actions-check-2 Confirmed" at bounding box center [1362, 96] width 268 height 38
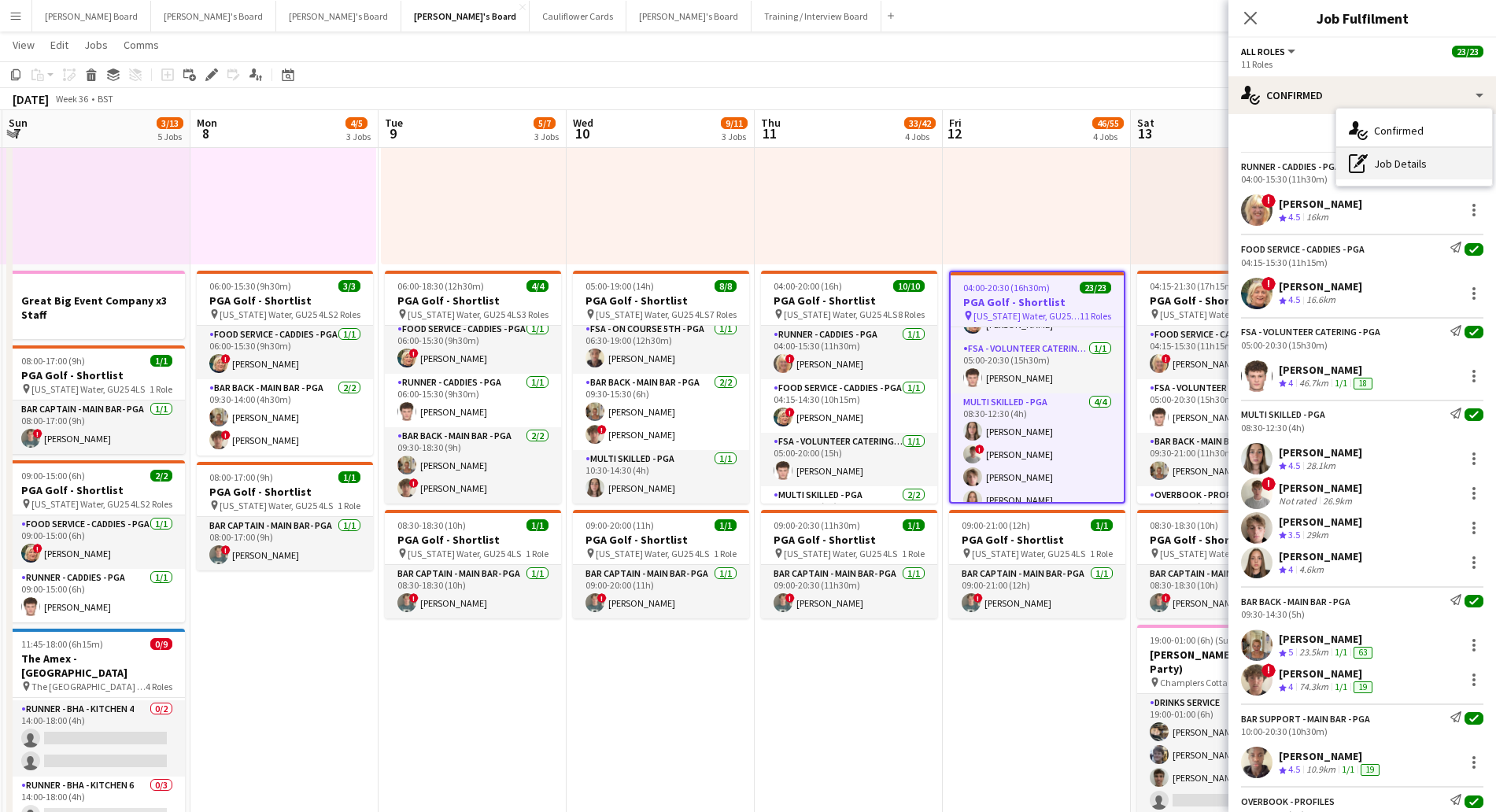
click at [1389, 164] on div "pen-write Job Details" at bounding box center [1414, 164] width 156 height 32
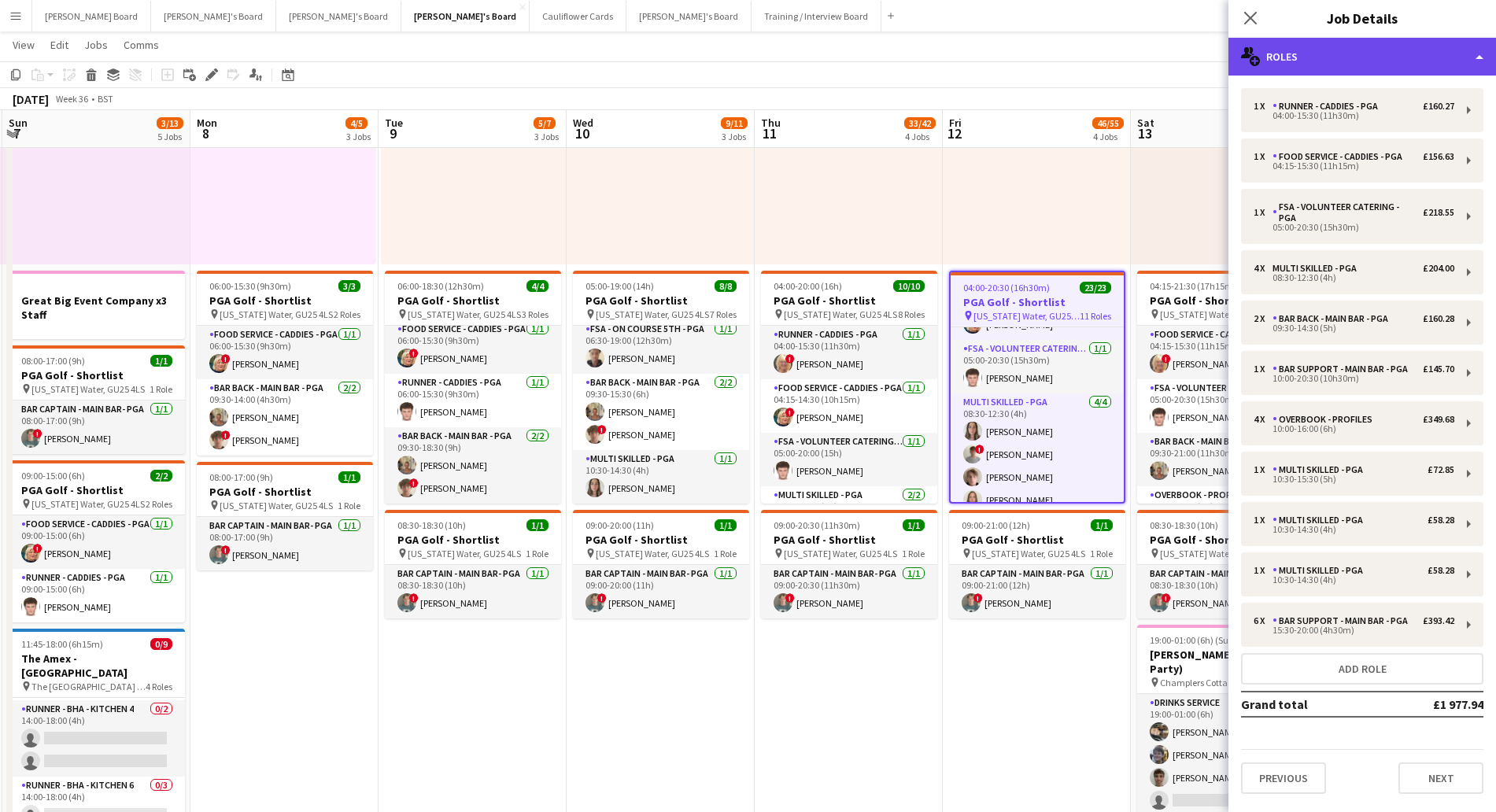
drag, startPoint x: 1338, startPoint y: 53, endPoint x: 1343, endPoint y: 62, distance: 10.3
click at [1340, 53] on div "multiple-users-add Roles" at bounding box center [1362, 57] width 268 height 38
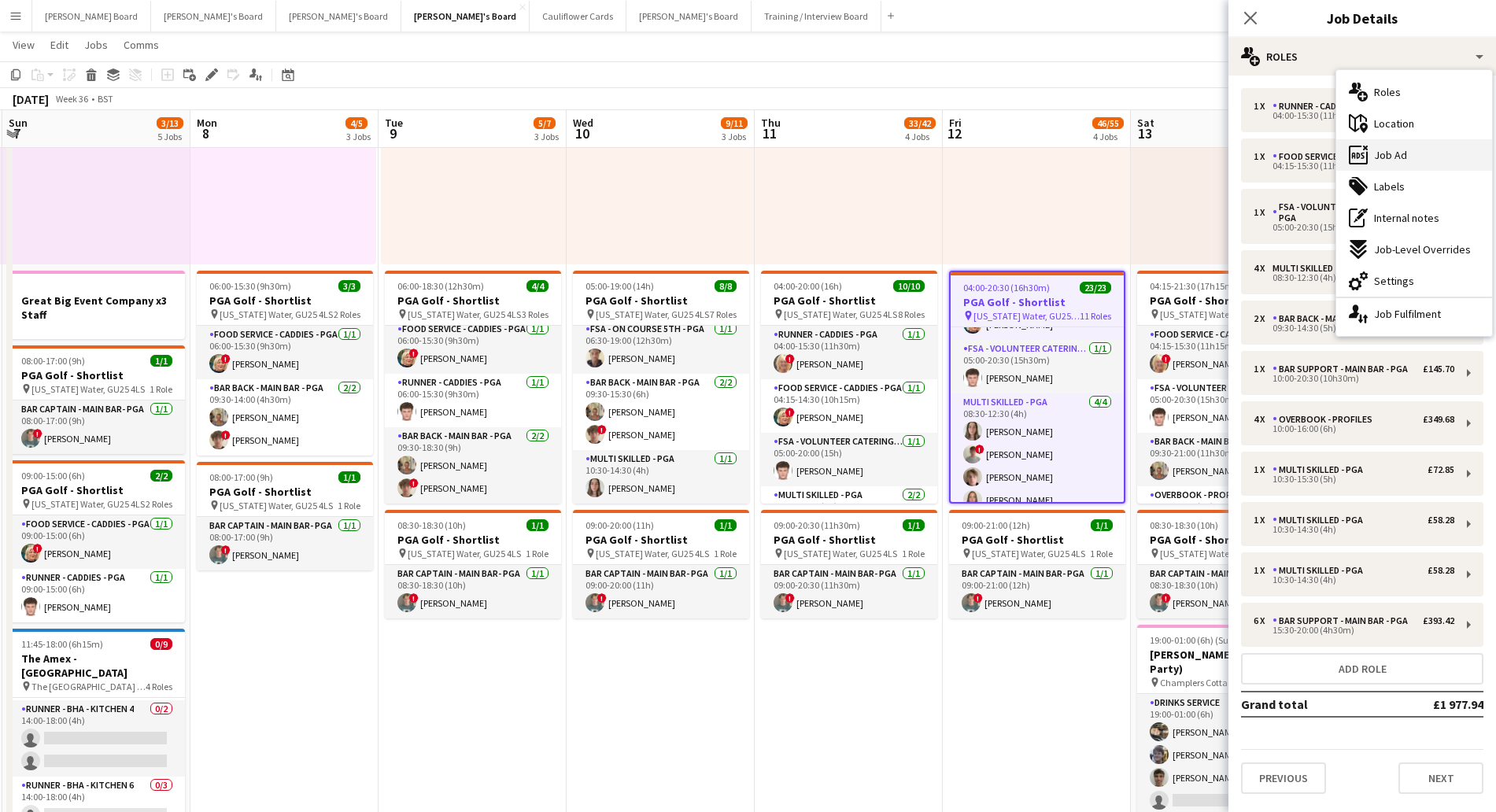
drag, startPoint x: 1392, startPoint y: 160, endPoint x: 1379, endPoint y: 186, distance: 29.1
click at [1391, 161] on span "Job Ad" at bounding box center [1391, 155] width 33 height 14
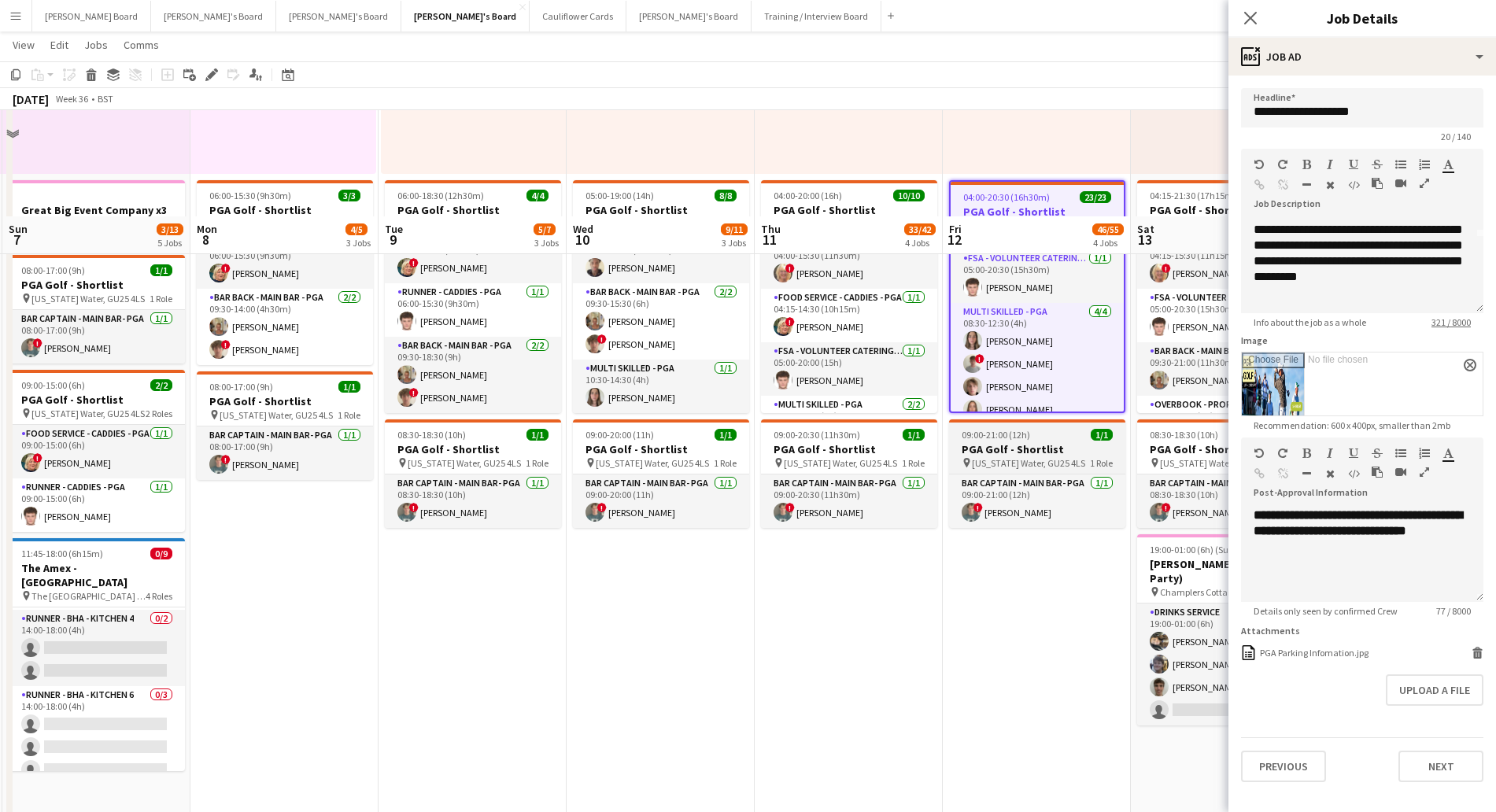
scroll to position [393, 0]
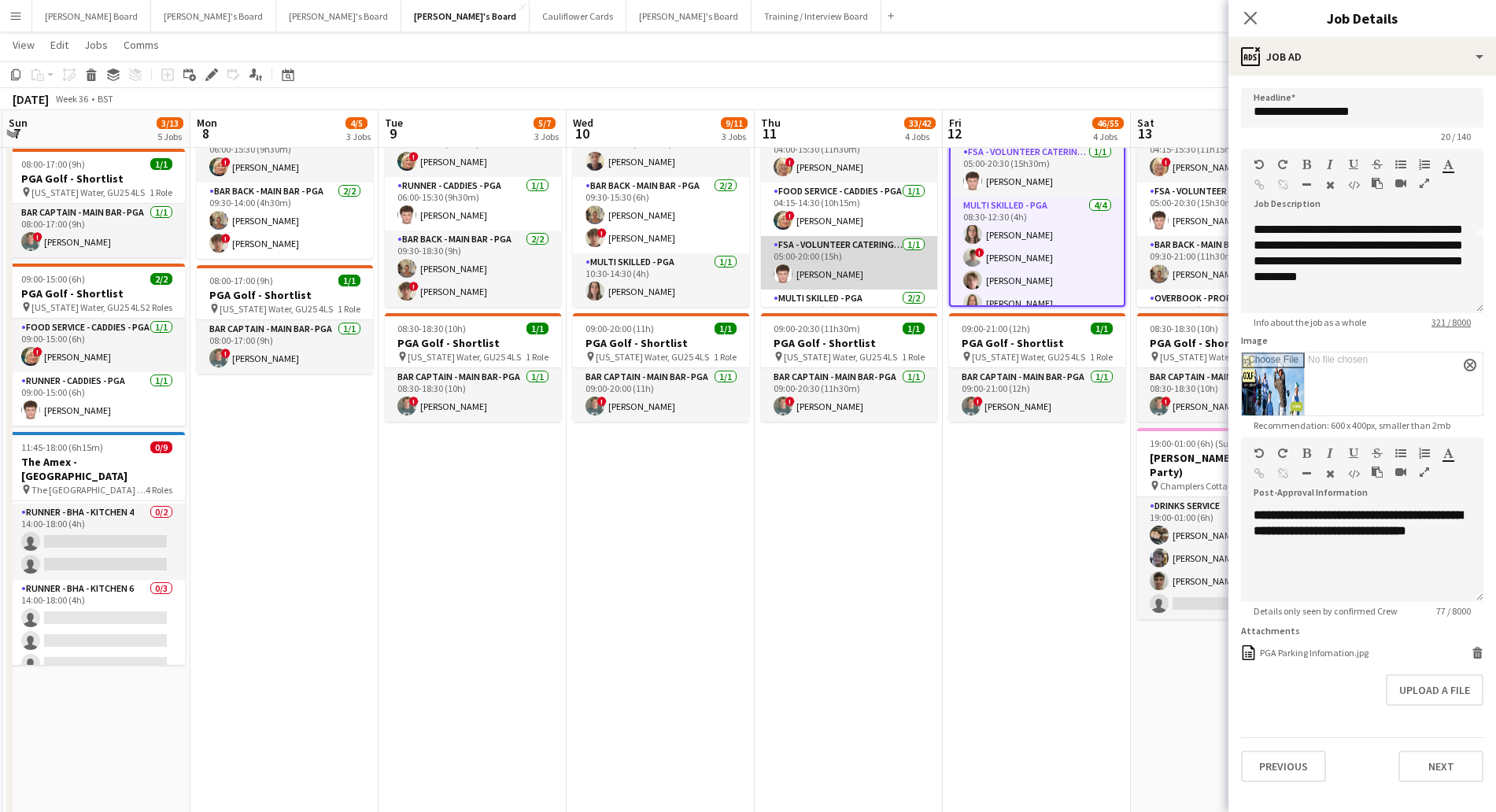
click at [786, 278] on app-user-avatar at bounding box center [783, 274] width 19 height 19
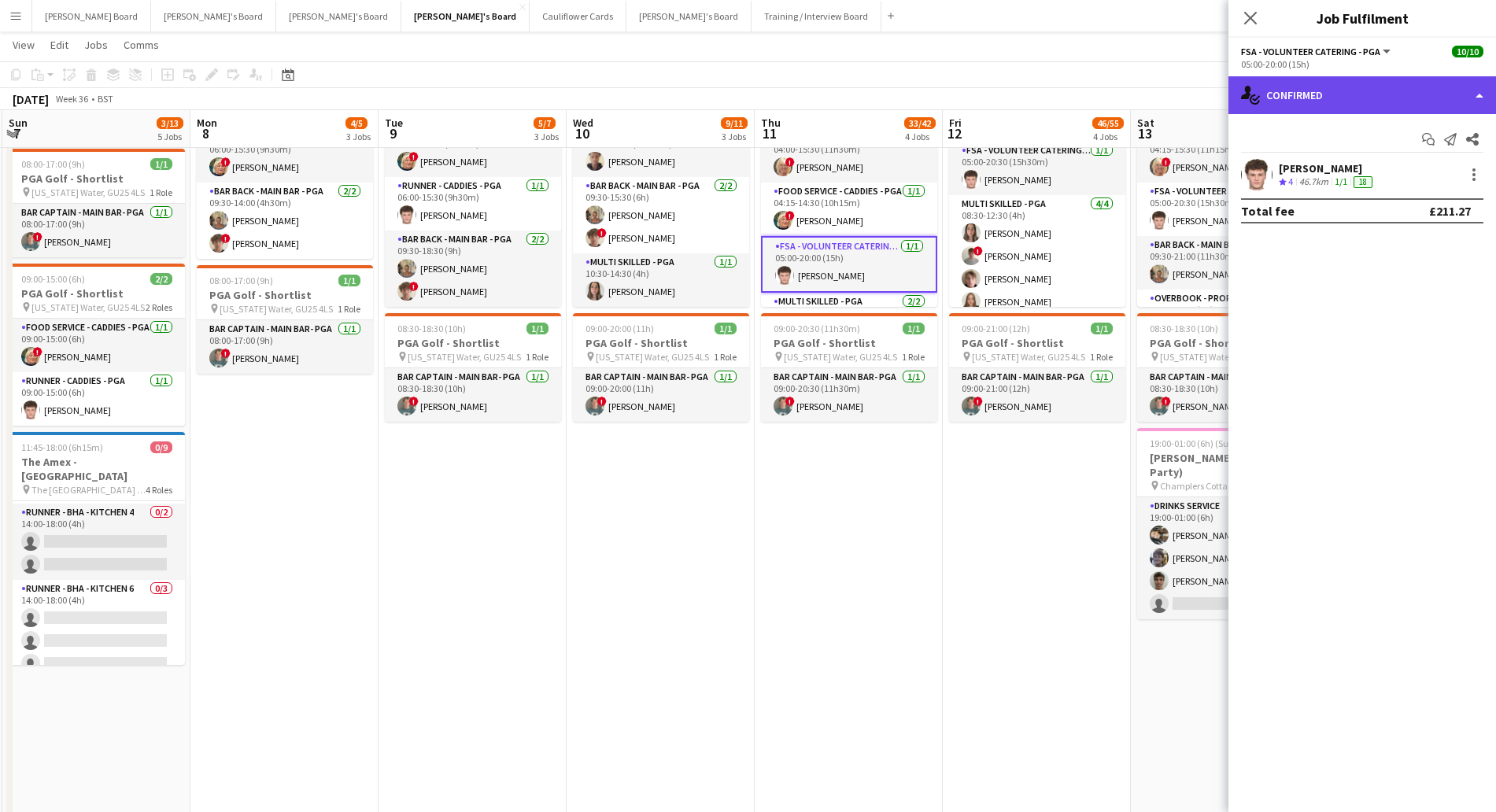
click at [1315, 85] on div "single-neutral-actions-check-2 Confirmed" at bounding box center [1362, 96] width 268 height 38
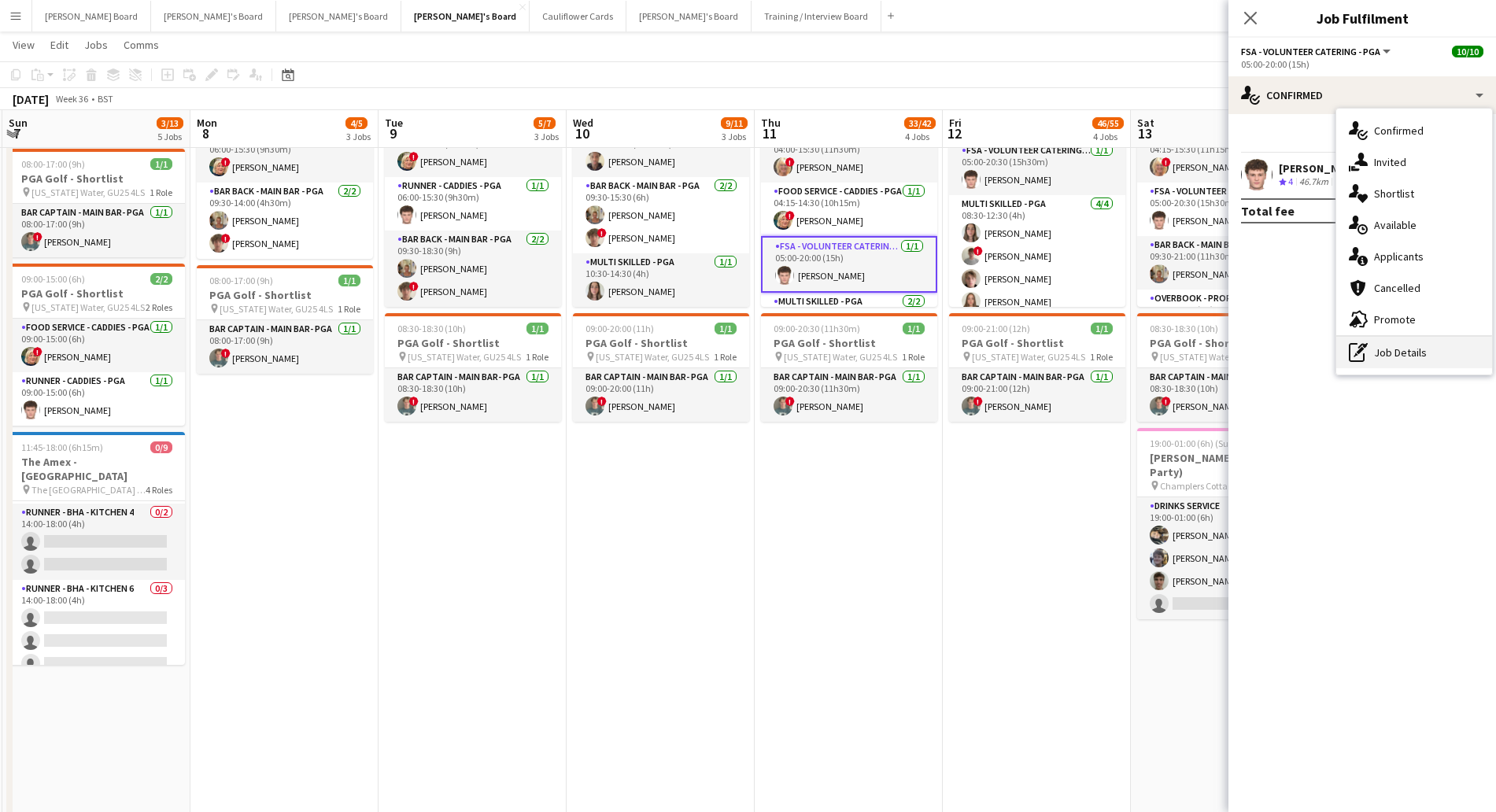
click at [1426, 351] on div "pen-write Job Details" at bounding box center [1414, 352] width 156 height 32
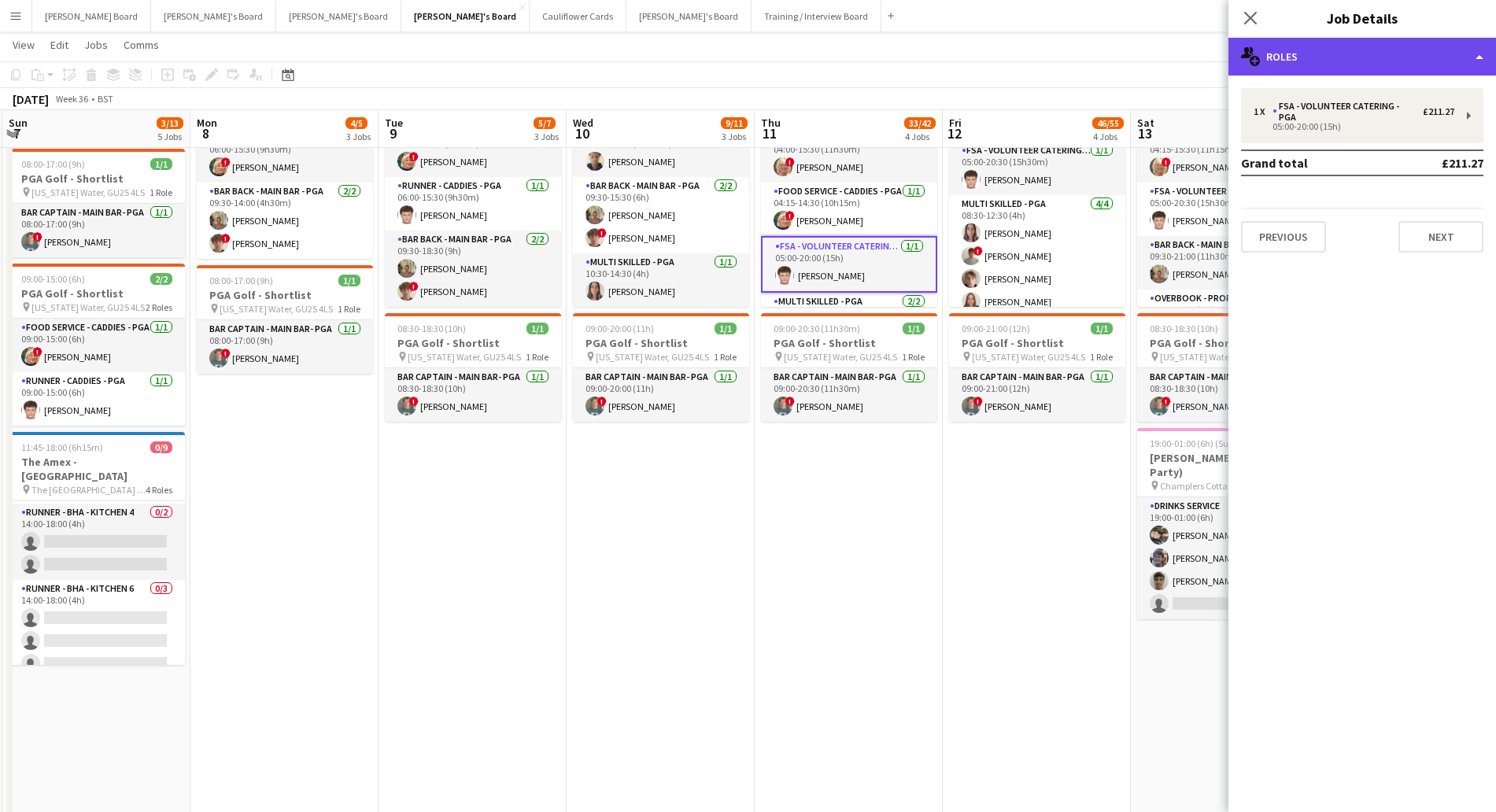
click at [1317, 55] on div "multiple-users-add Roles" at bounding box center [1362, 57] width 268 height 38
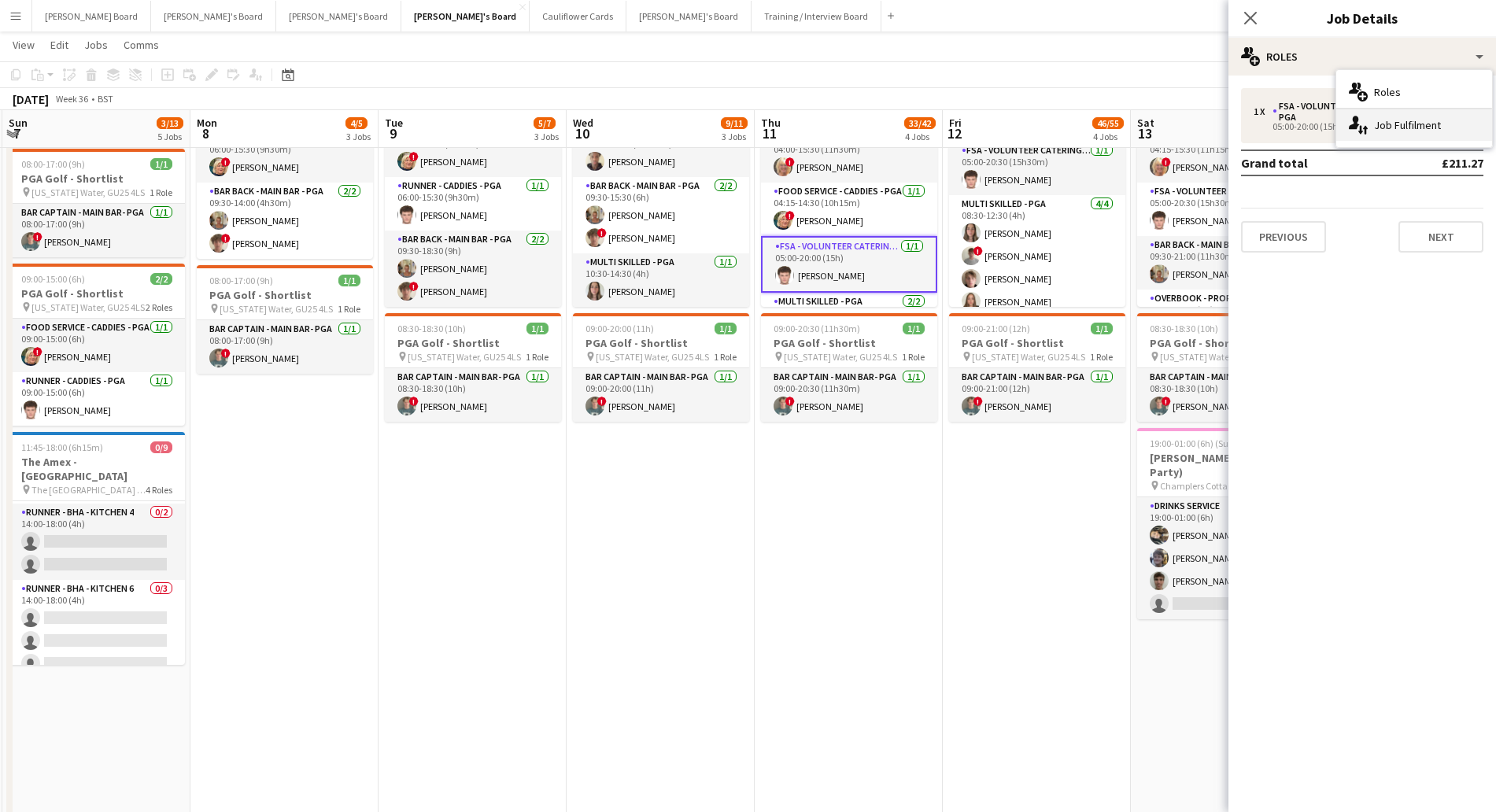
drag, startPoint x: 1387, startPoint y: 123, endPoint x: 1373, endPoint y: 130, distance: 15.7
click at [1386, 124] on div "single-neutral-actions-up-down Job Fulfilment" at bounding box center [1414, 125] width 156 height 32
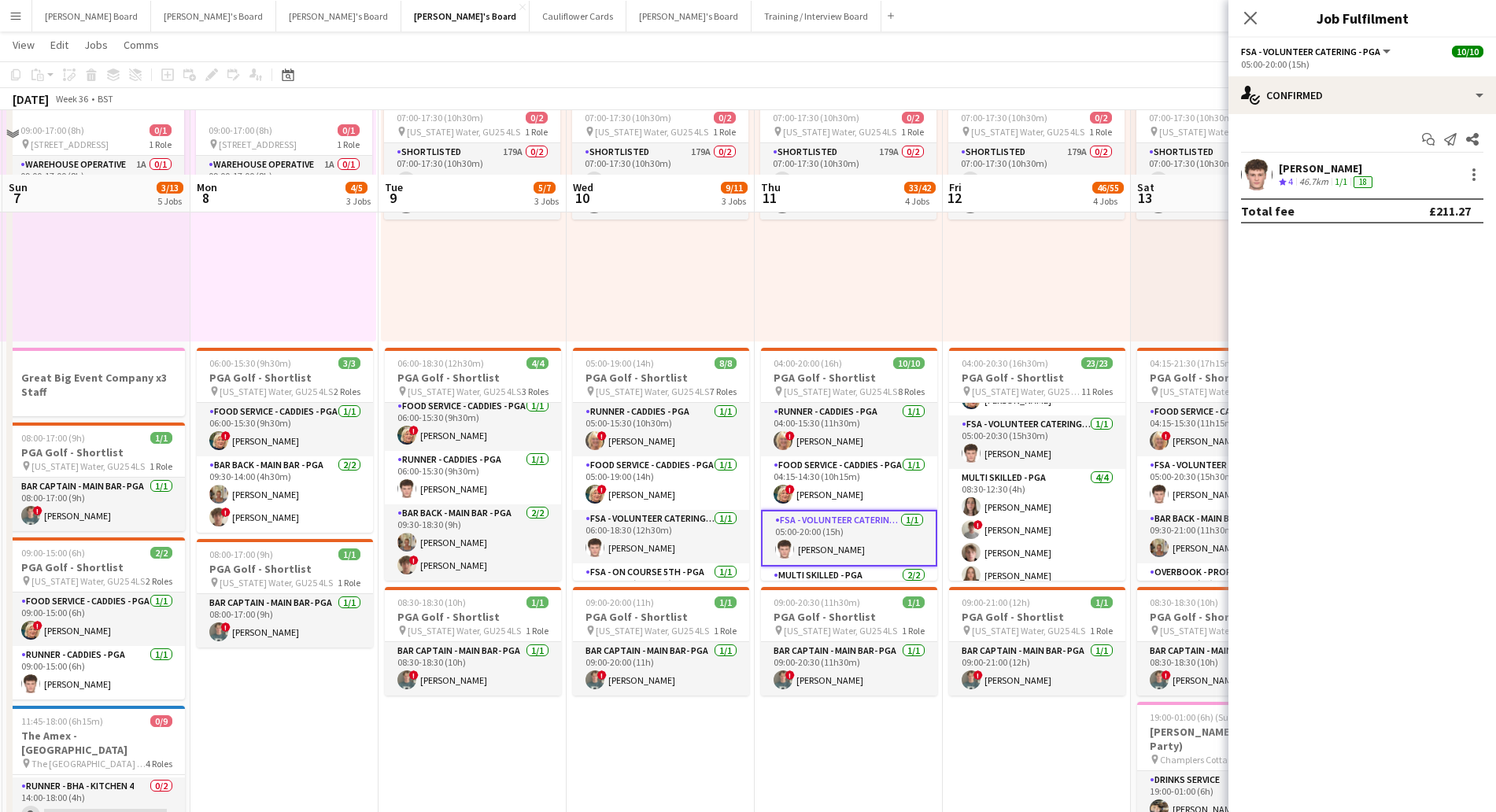
scroll to position [197, 0]
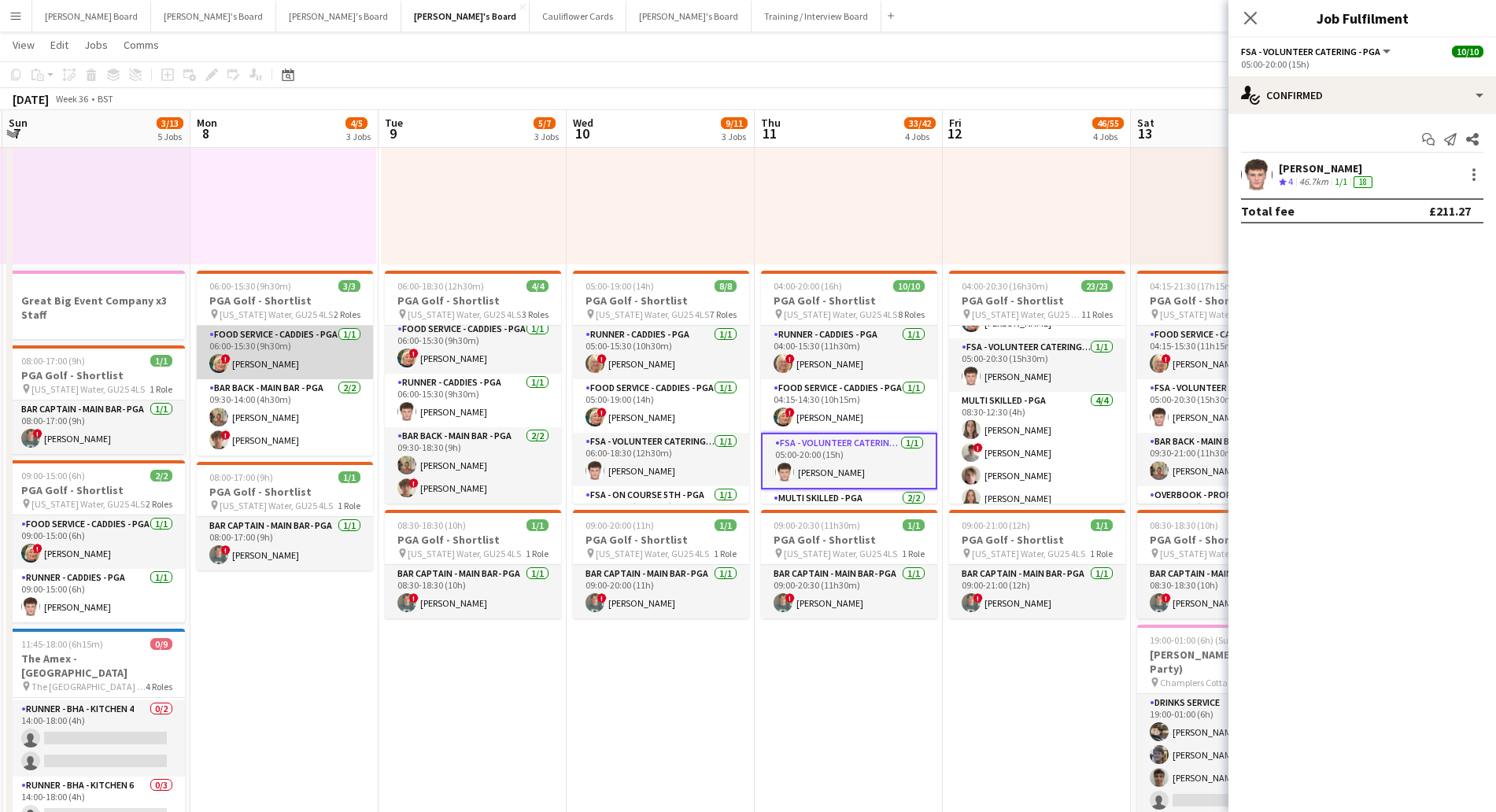
click at [288, 336] on app-card-role "Food Service - Caddies - PGA [DATE] 06:00-15:30 (9h30m) ! [PERSON_NAME]" at bounding box center [285, 352] width 176 height 54
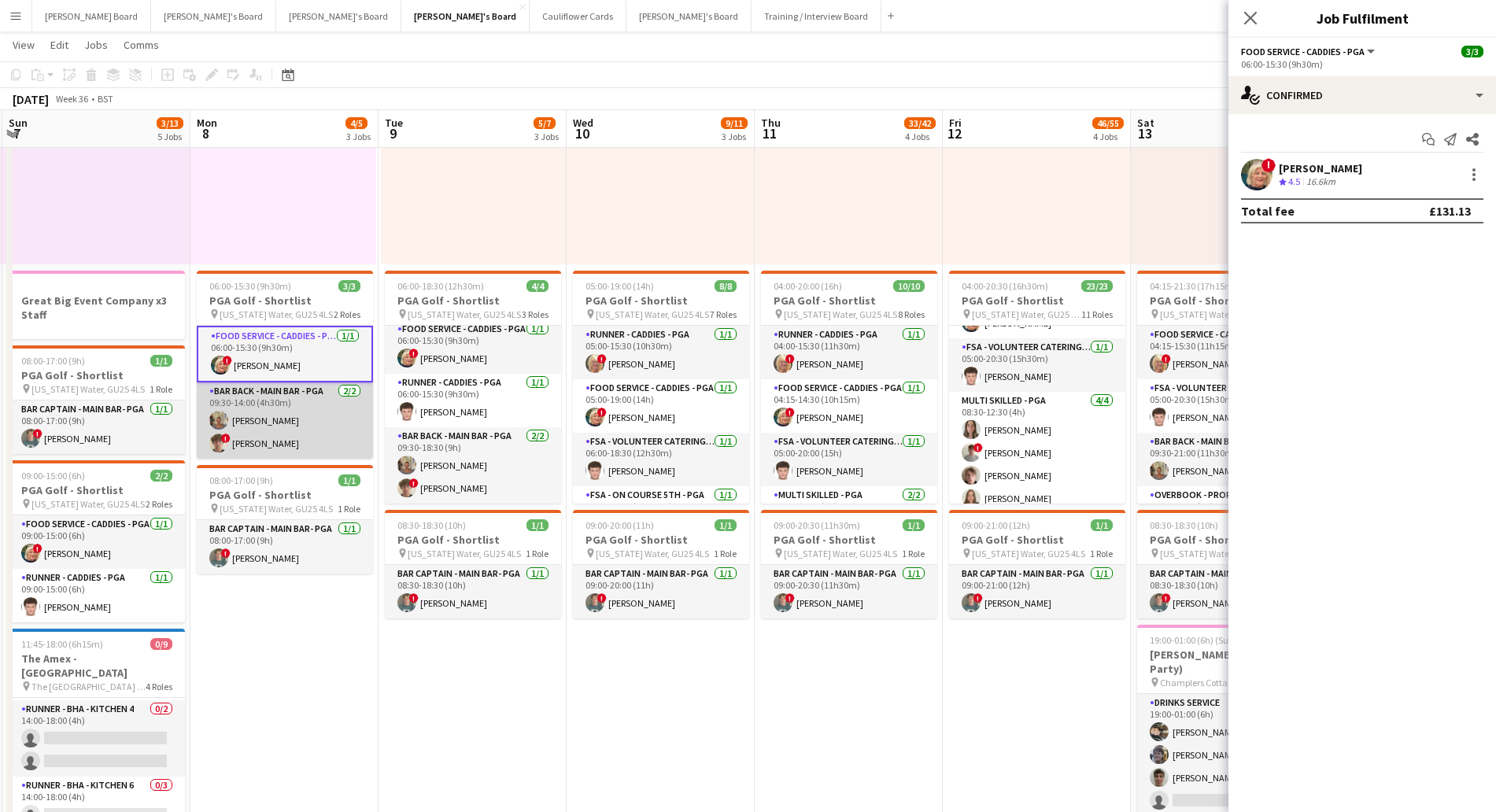
scroll to position [0, 561]
click at [278, 406] on app-card-role "Bar Back - Main Bar - PGA [DATE] 09:30-14:00 (4h30m) [PERSON_NAME] ! [PERSON_NA…" at bounding box center [285, 420] width 176 height 77
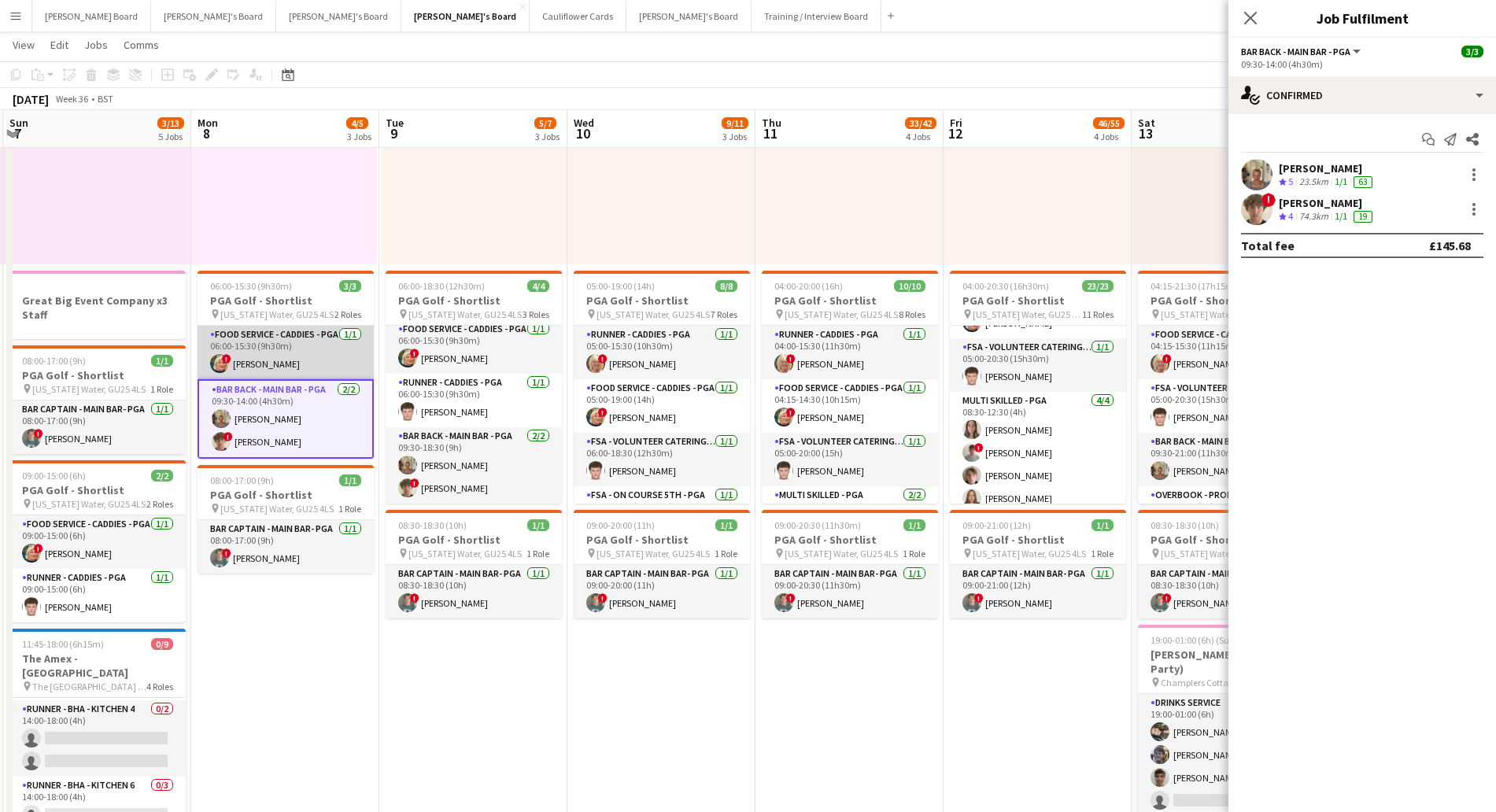
click at [273, 347] on app-card-role "Food Service - Caddies - PGA [DATE] 06:00-15:30 (9h30m) ! [PERSON_NAME]" at bounding box center [285, 352] width 176 height 54
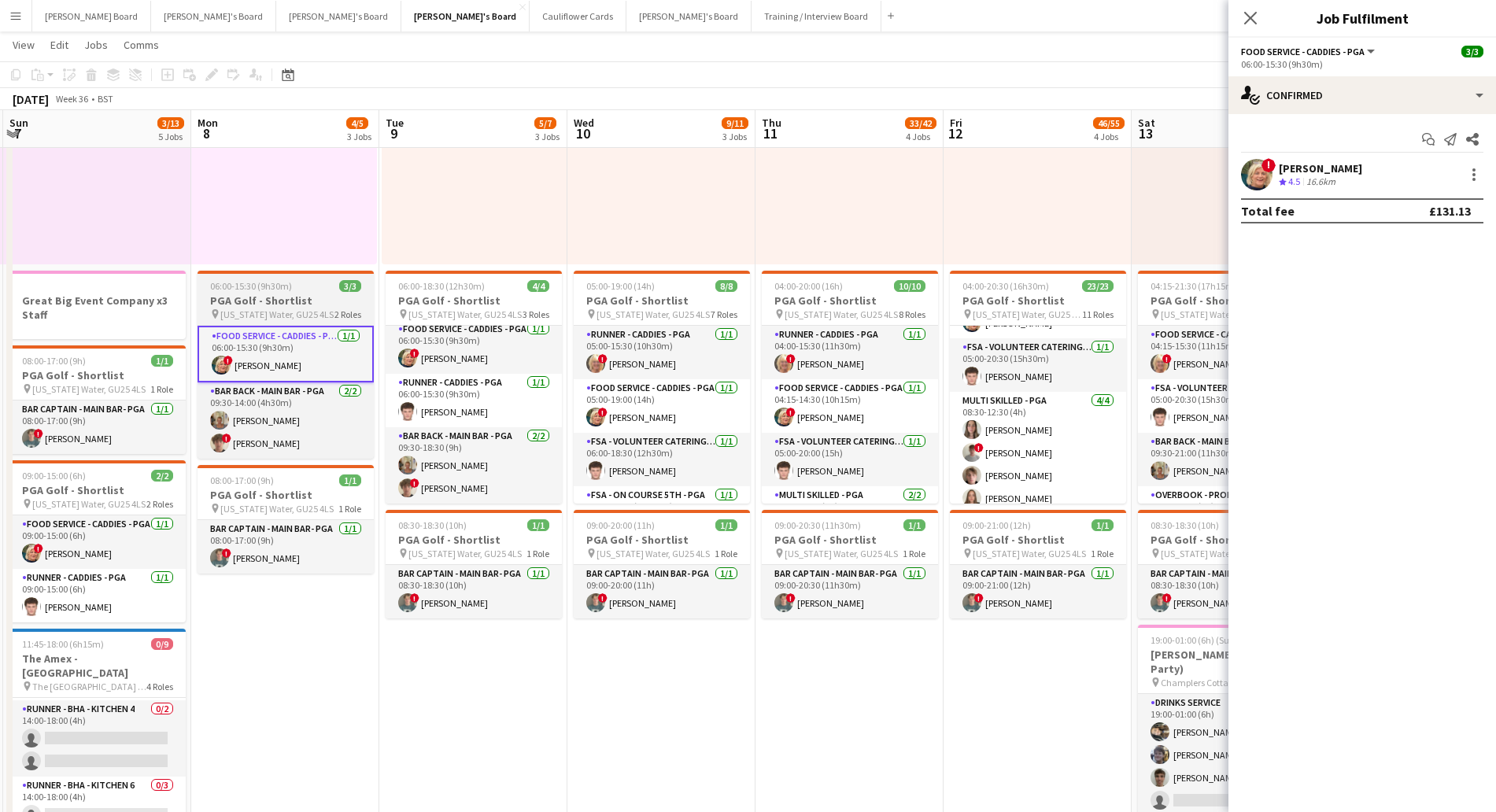
click at [289, 299] on h3 "PGA Golf - Shortlist" at bounding box center [285, 300] width 176 height 14
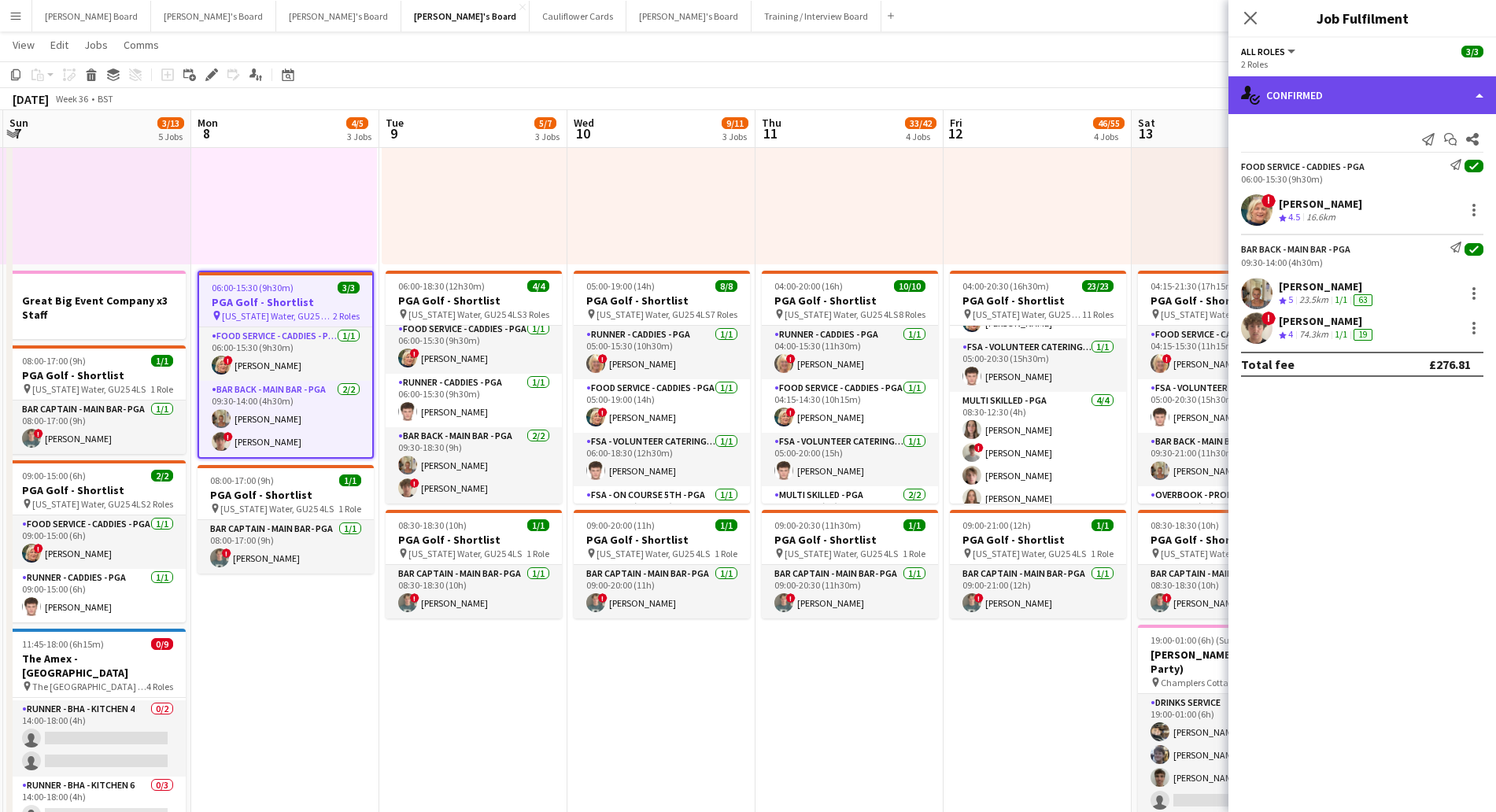
click at [1381, 94] on div "single-neutral-actions-check-2 Confirmed" at bounding box center [1362, 96] width 268 height 38
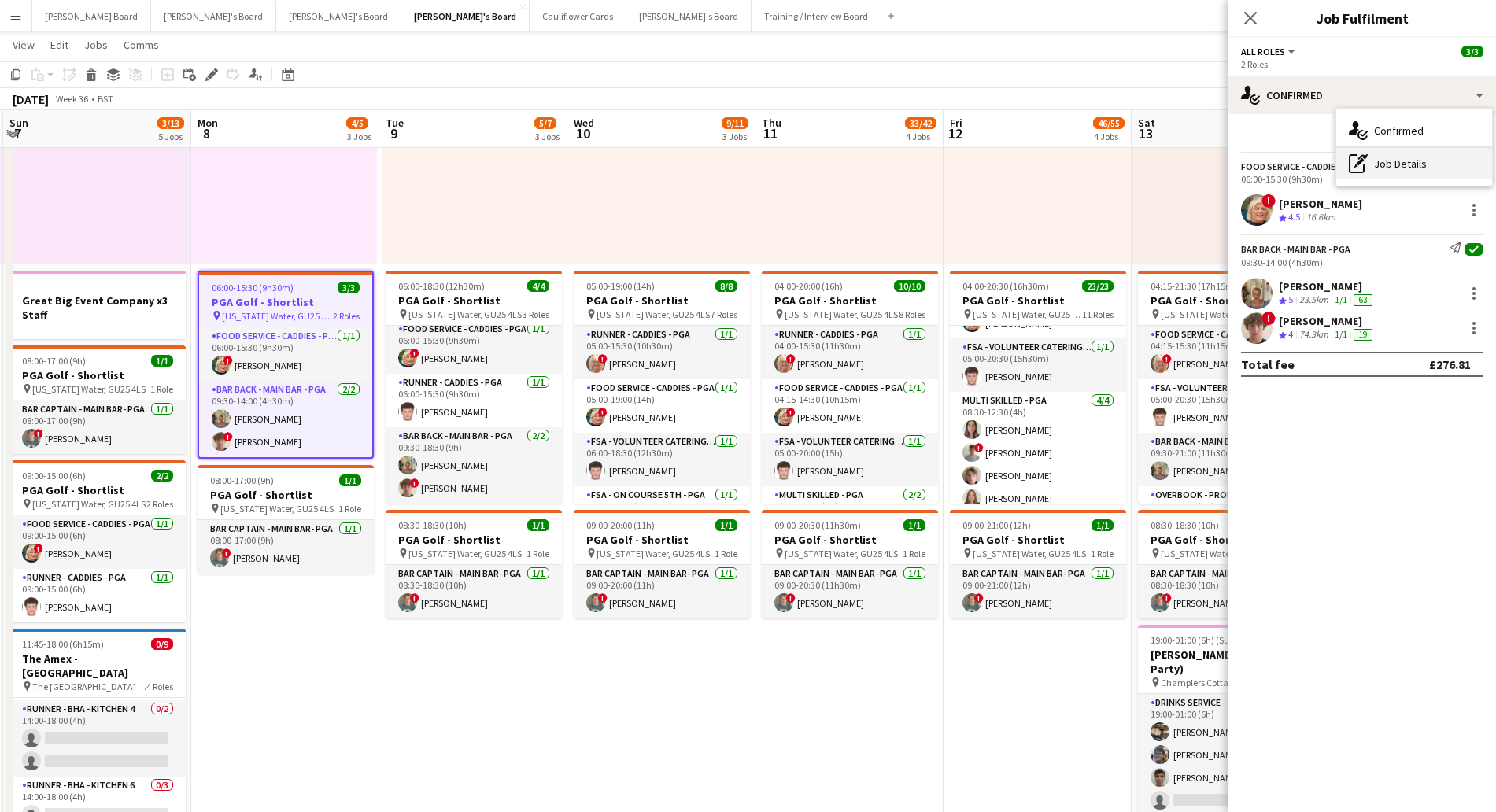
click at [1416, 164] on div "pen-write Job Details" at bounding box center [1414, 164] width 156 height 32
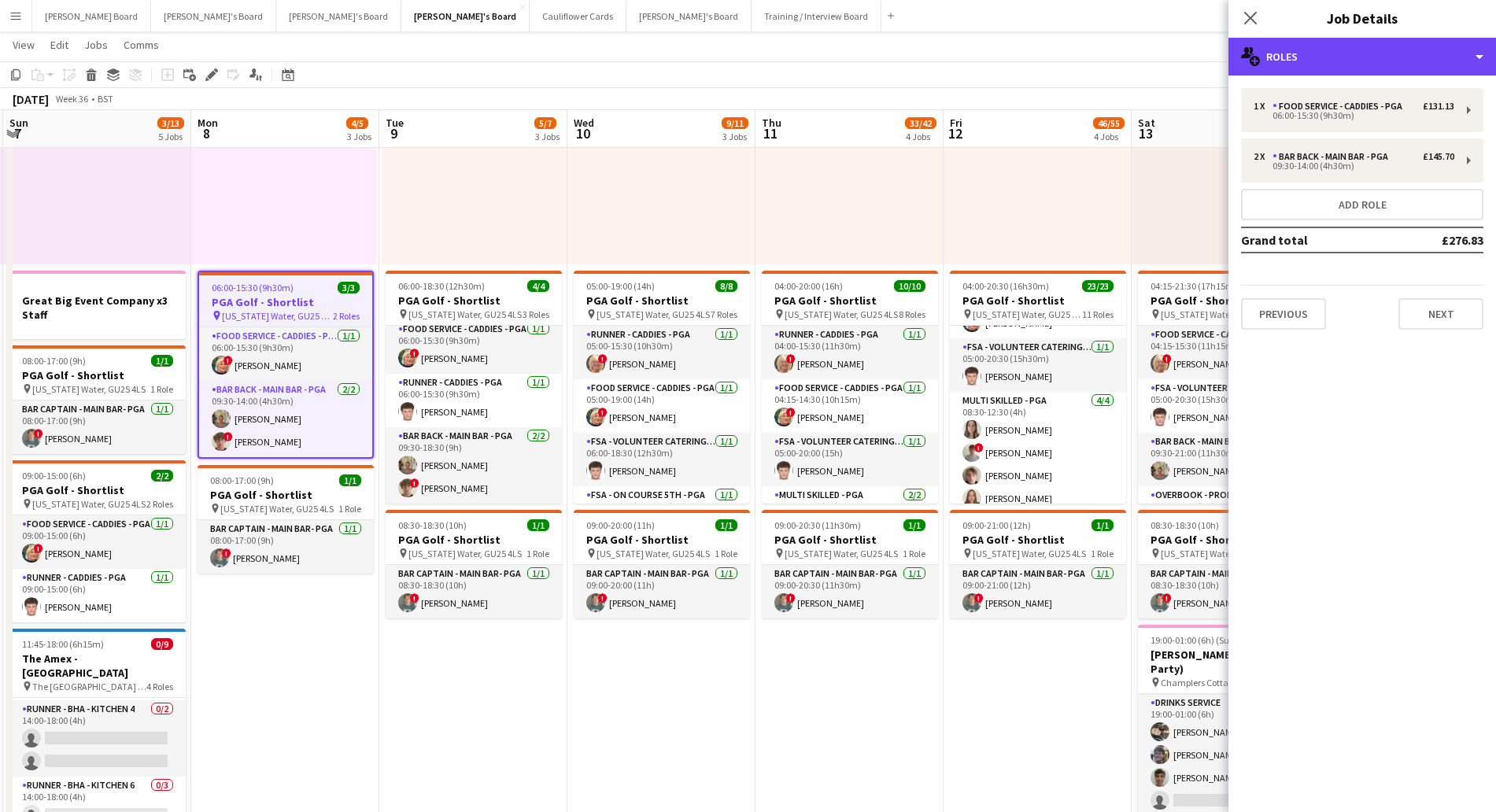
drag, startPoint x: 1372, startPoint y: 54, endPoint x: 1378, endPoint y: 107, distance: 53.3
click at [1372, 55] on div "multiple-users-add Roles" at bounding box center [1362, 57] width 268 height 38
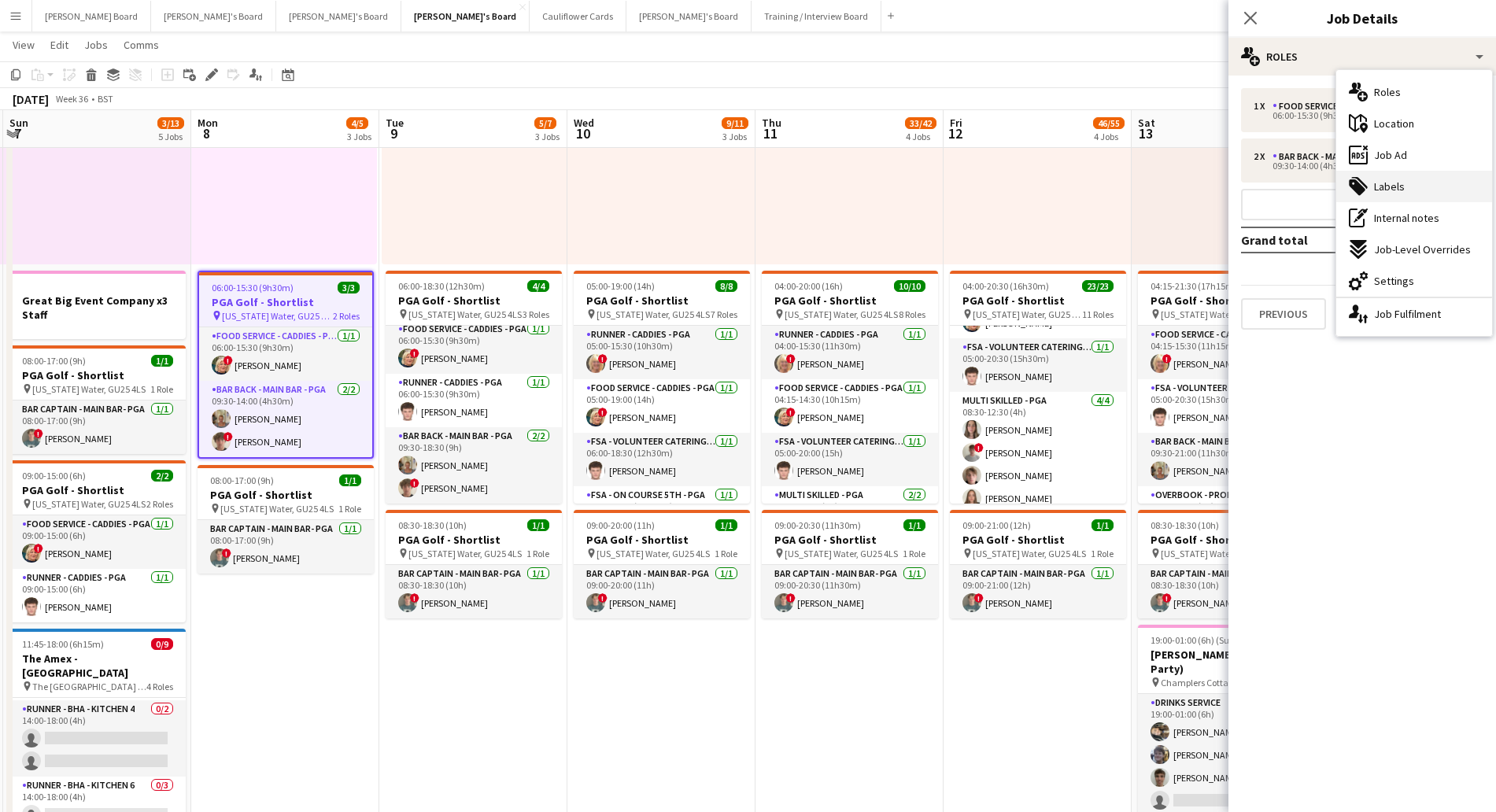
click at [1403, 192] on span "Labels" at bounding box center [1389, 186] width 31 height 14
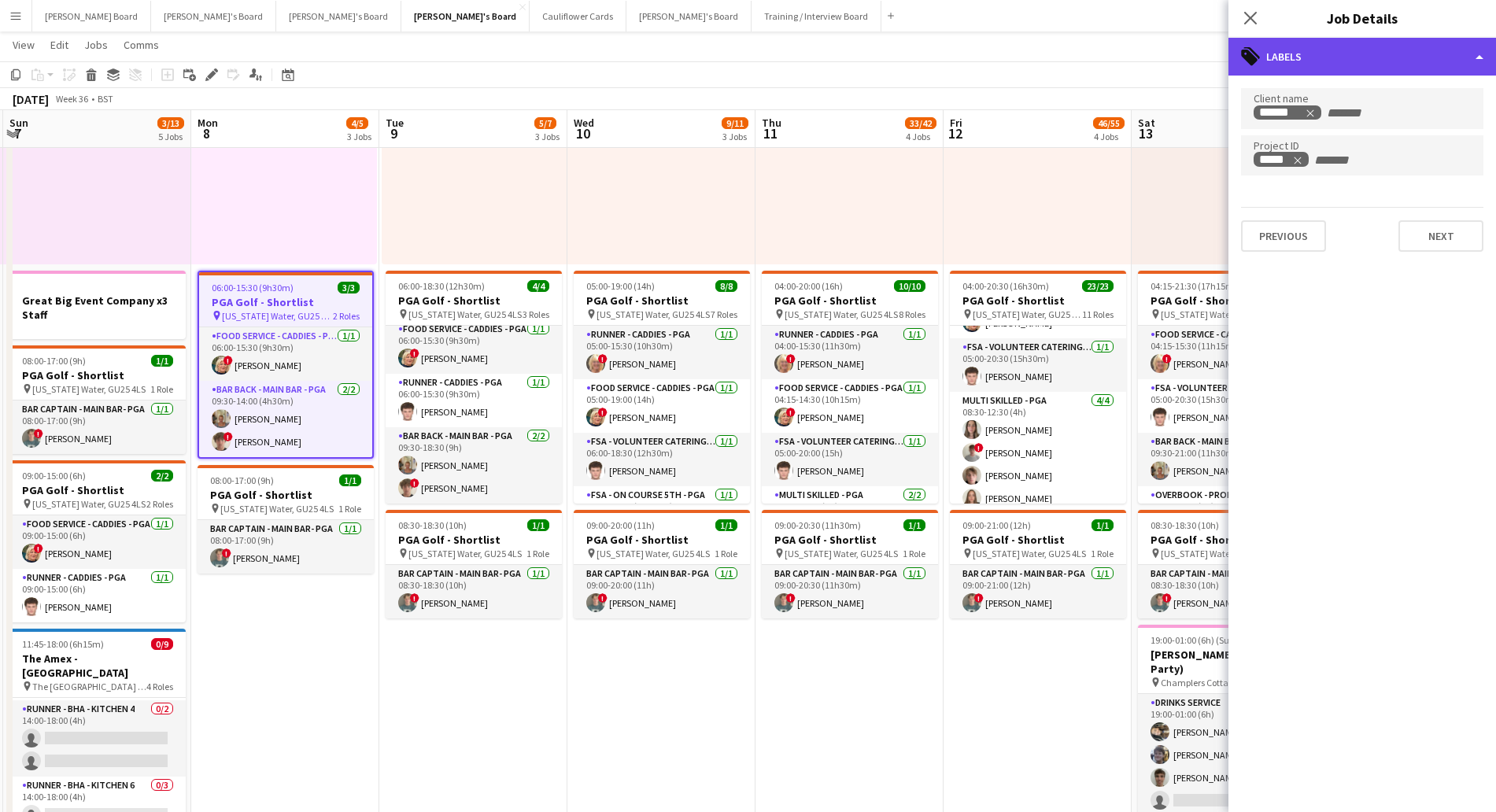
click at [1369, 62] on div "tags-double Labels" at bounding box center [1362, 57] width 268 height 38
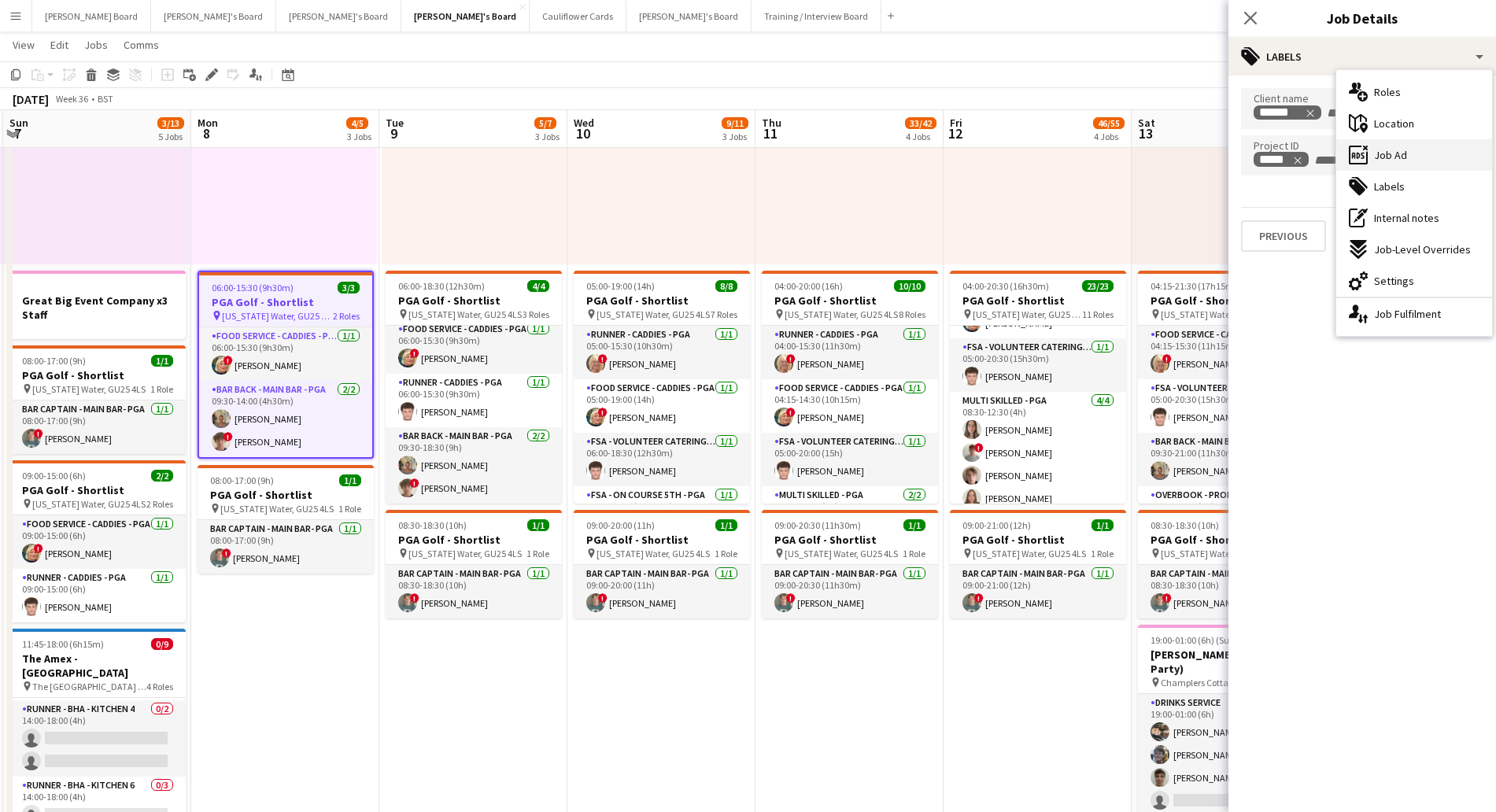
click at [1405, 159] on span "Job Ad" at bounding box center [1391, 155] width 33 height 14
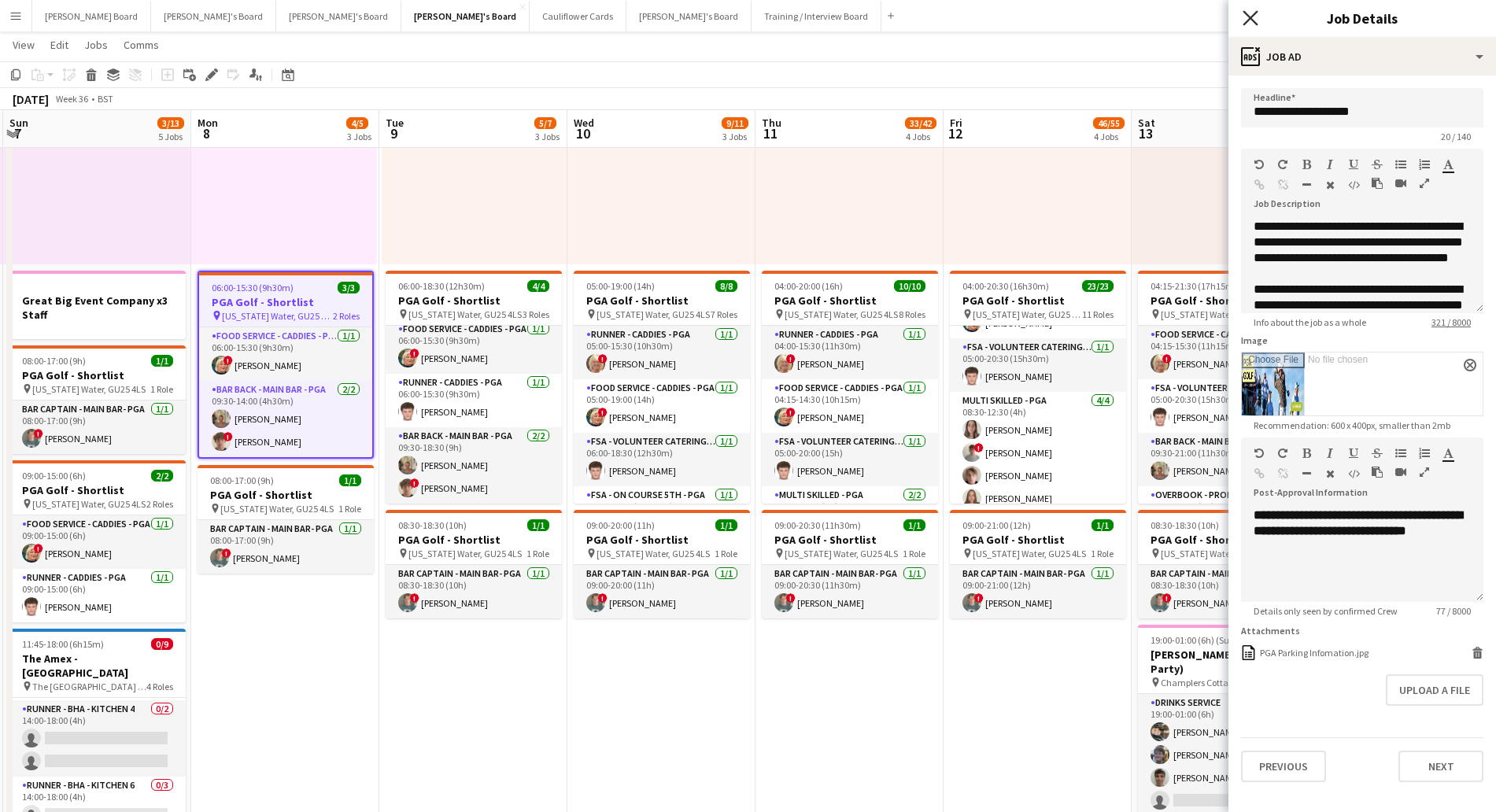
drag, startPoint x: 1267, startPoint y: 24, endPoint x: 1249, endPoint y: 18, distance: 19.0
click at [1261, 24] on div "Close pop-in" at bounding box center [1250, 18] width 44 height 36
click at [1253, 15] on icon at bounding box center [1249, 17] width 15 height 15
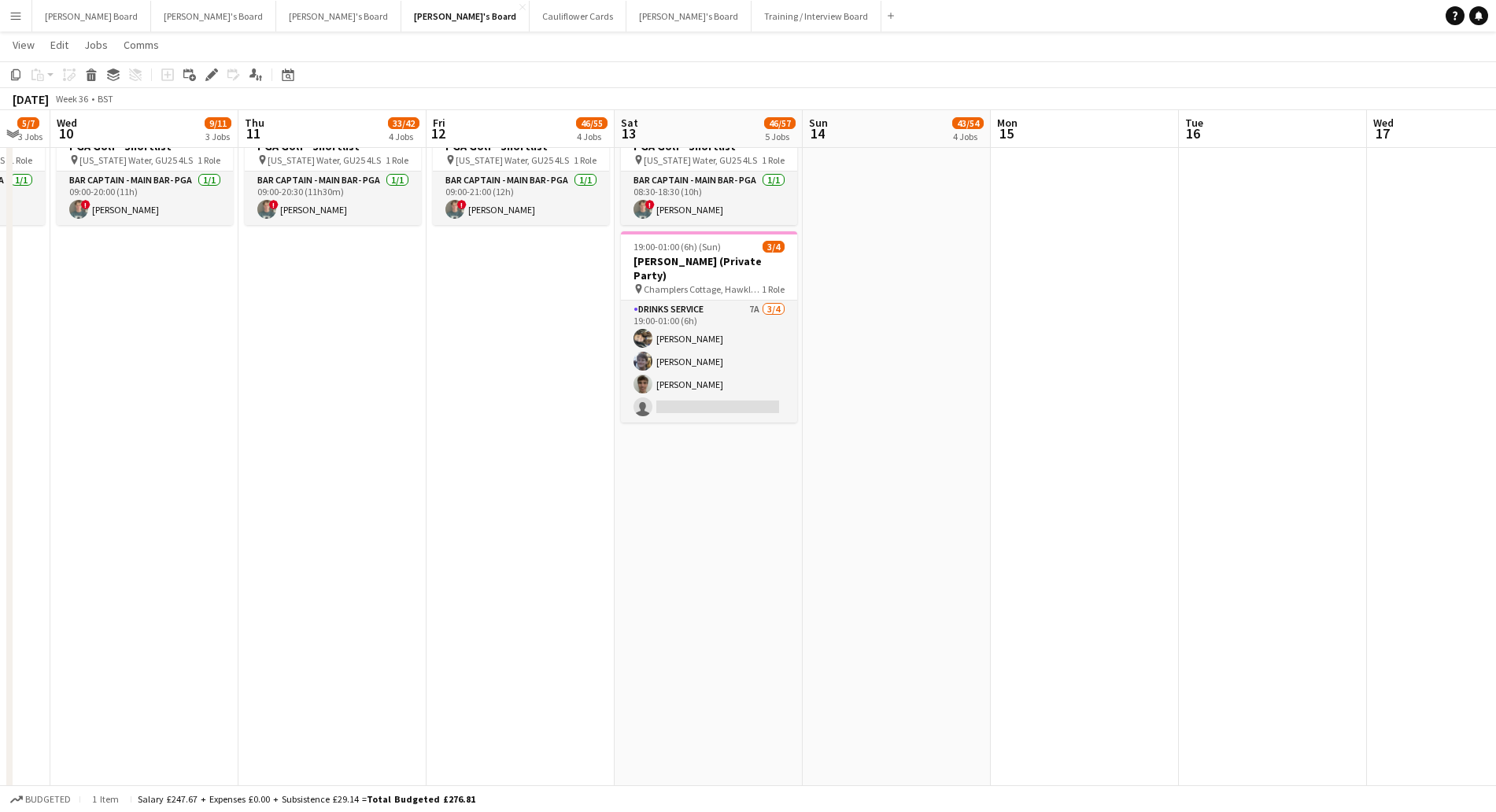
scroll to position [0, 522]
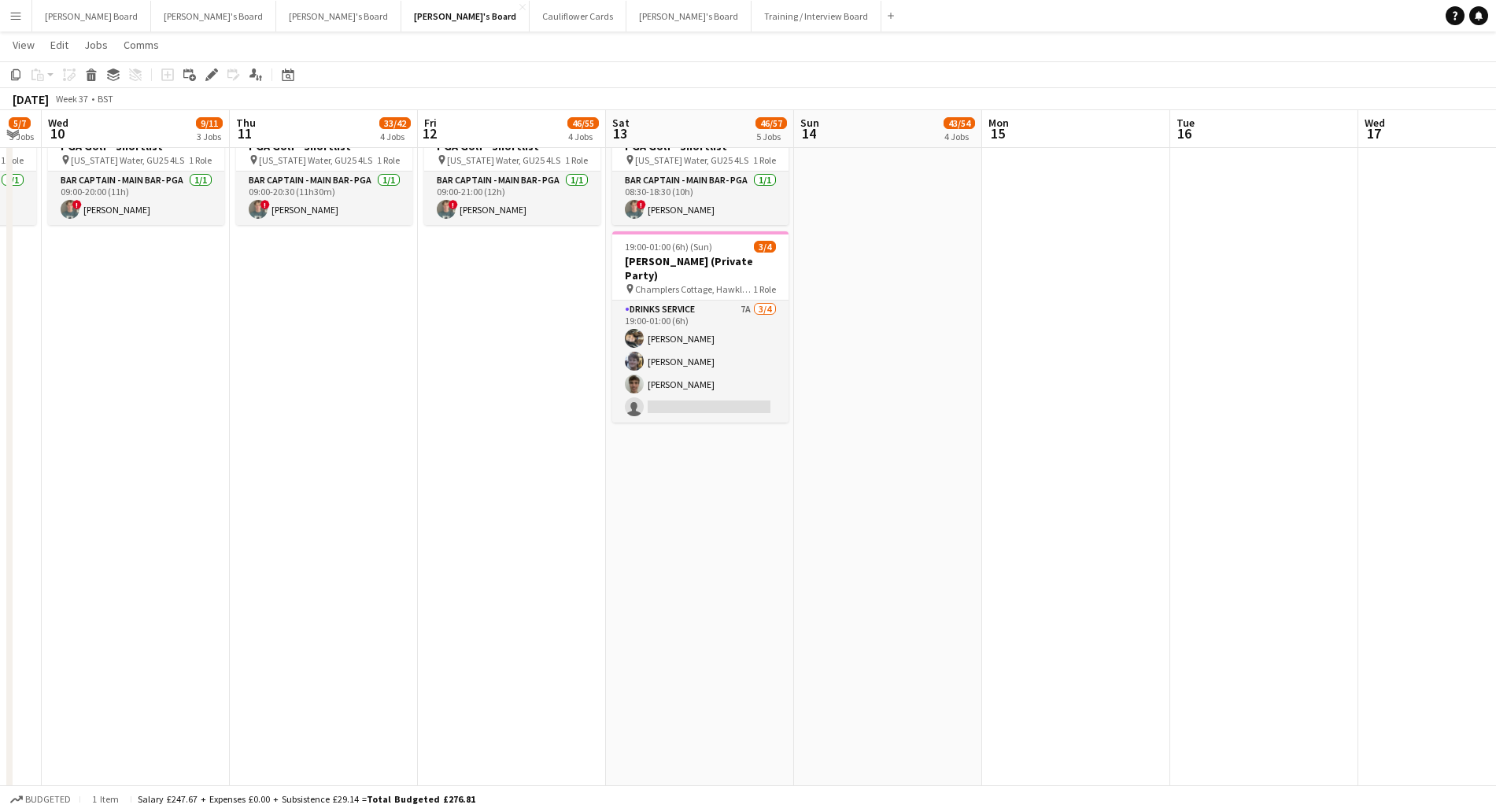
drag, startPoint x: 1385, startPoint y: 499, endPoint x: 859, endPoint y: 509, distance: 526.1
click at [859, 509] on app-calendar-viewport "Sun 7 3/13 5 Jobs Mon 8 4/5 3 Jobs Tue 9 5/7 3 Jobs Wed 10 9/11 3 Jobs Thu 11 3…" at bounding box center [748, 648] width 1496 height 2355
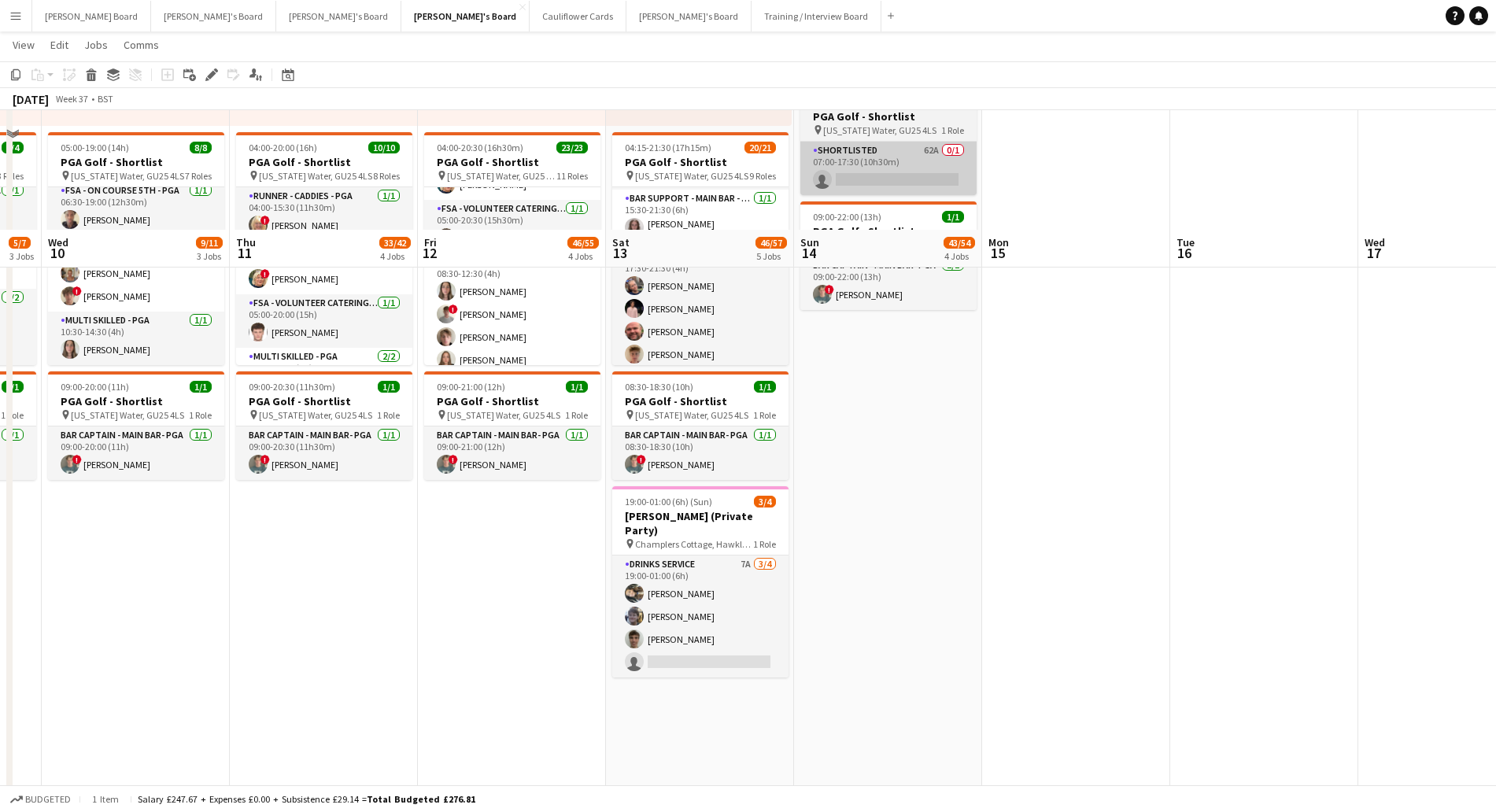
scroll to position [491, 0]
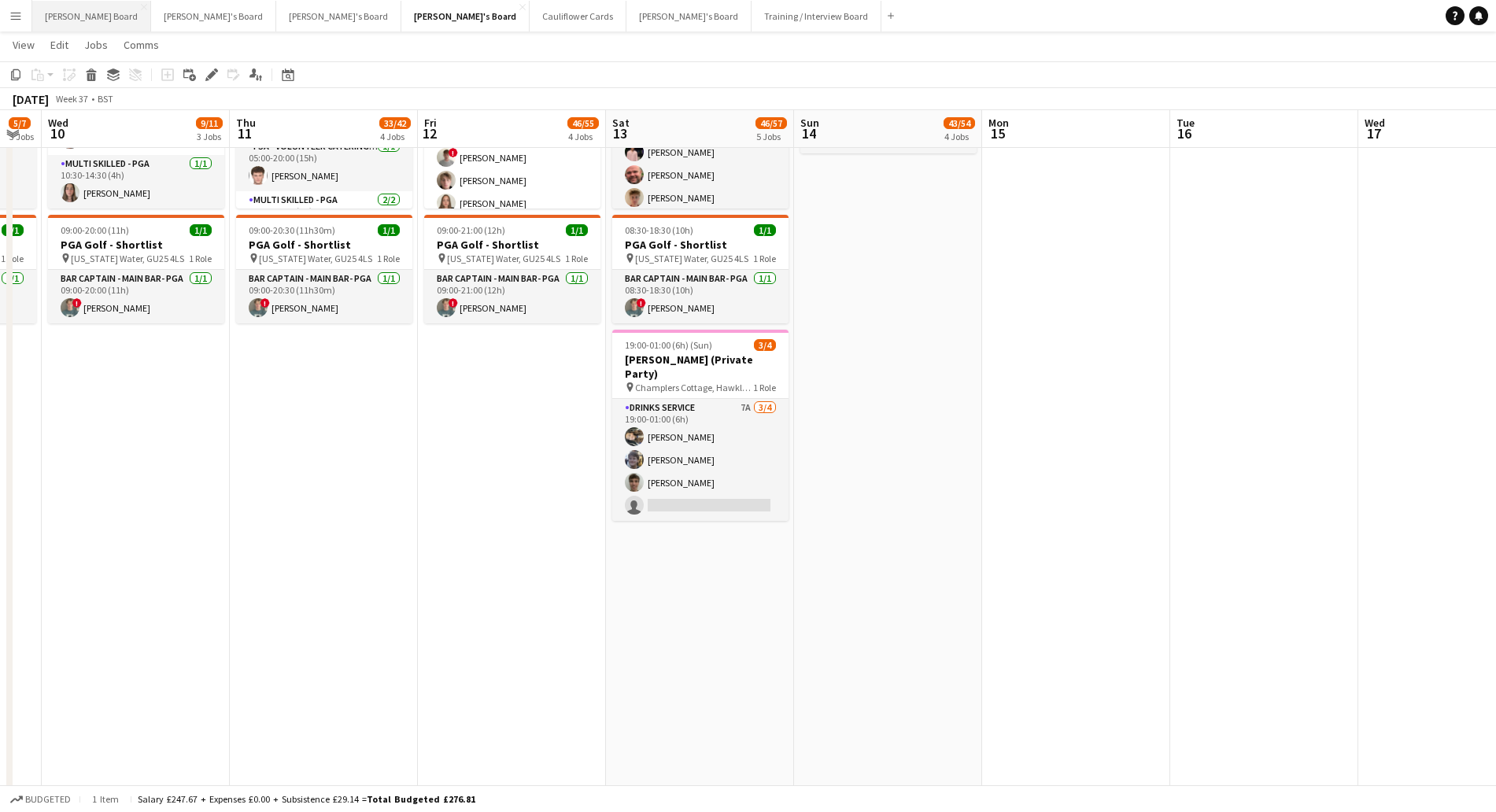
click at [67, 30] on button "[PERSON_NAME] Board Close" at bounding box center [92, 16] width 119 height 31
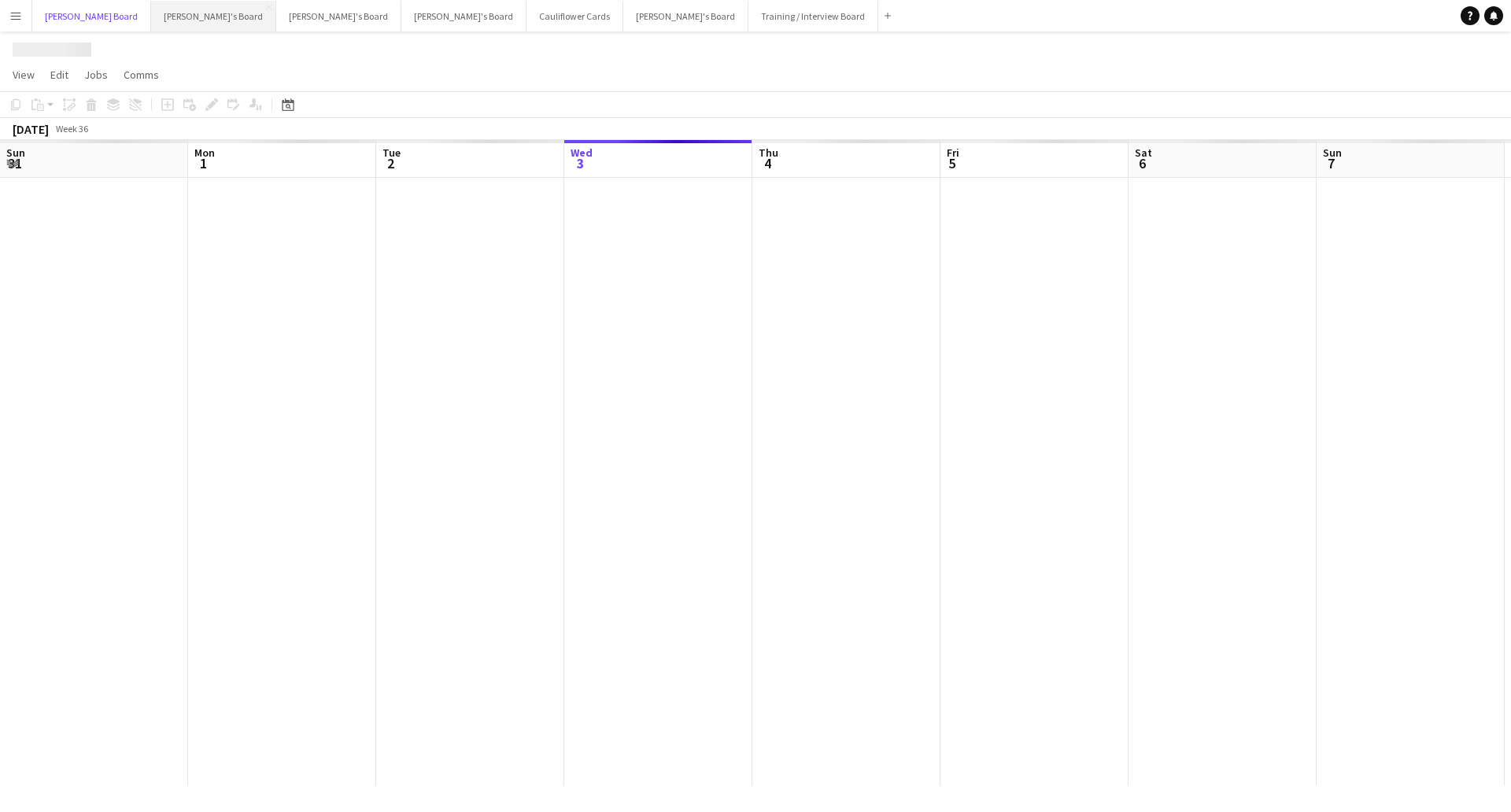
scroll to position [0, 376]
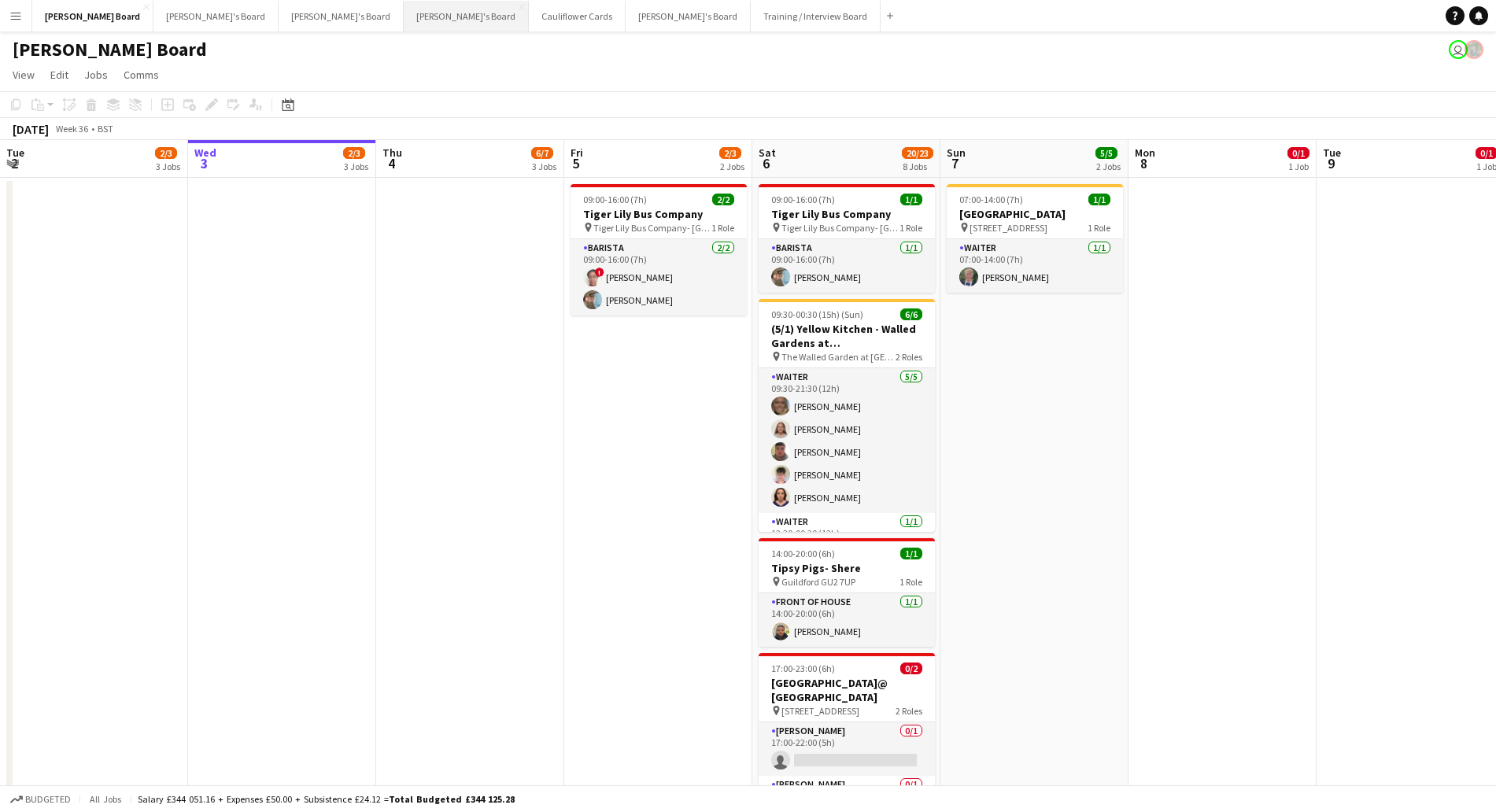
click at [404, 10] on button "[PERSON_NAME]'s Board Close" at bounding box center [466, 16] width 125 height 31
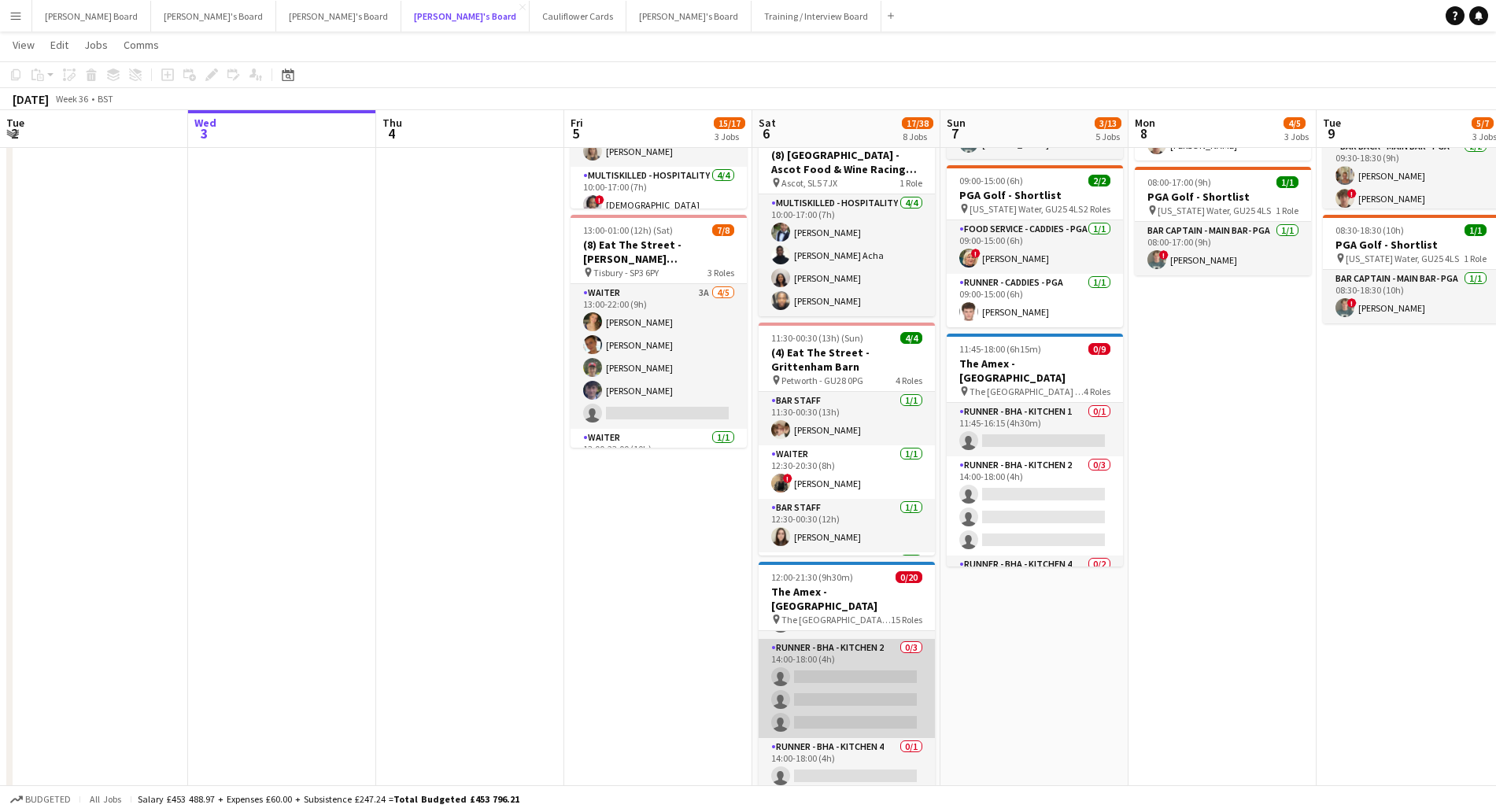
scroll to position [295, 0]
click at [877, 667] on app-card-role "Runner - BHA - Kitchen 2 0/3 14:00-18:00 (4h) single-neutral-actions single-neu…" at bounding box center [846, 675] width 176 height 99
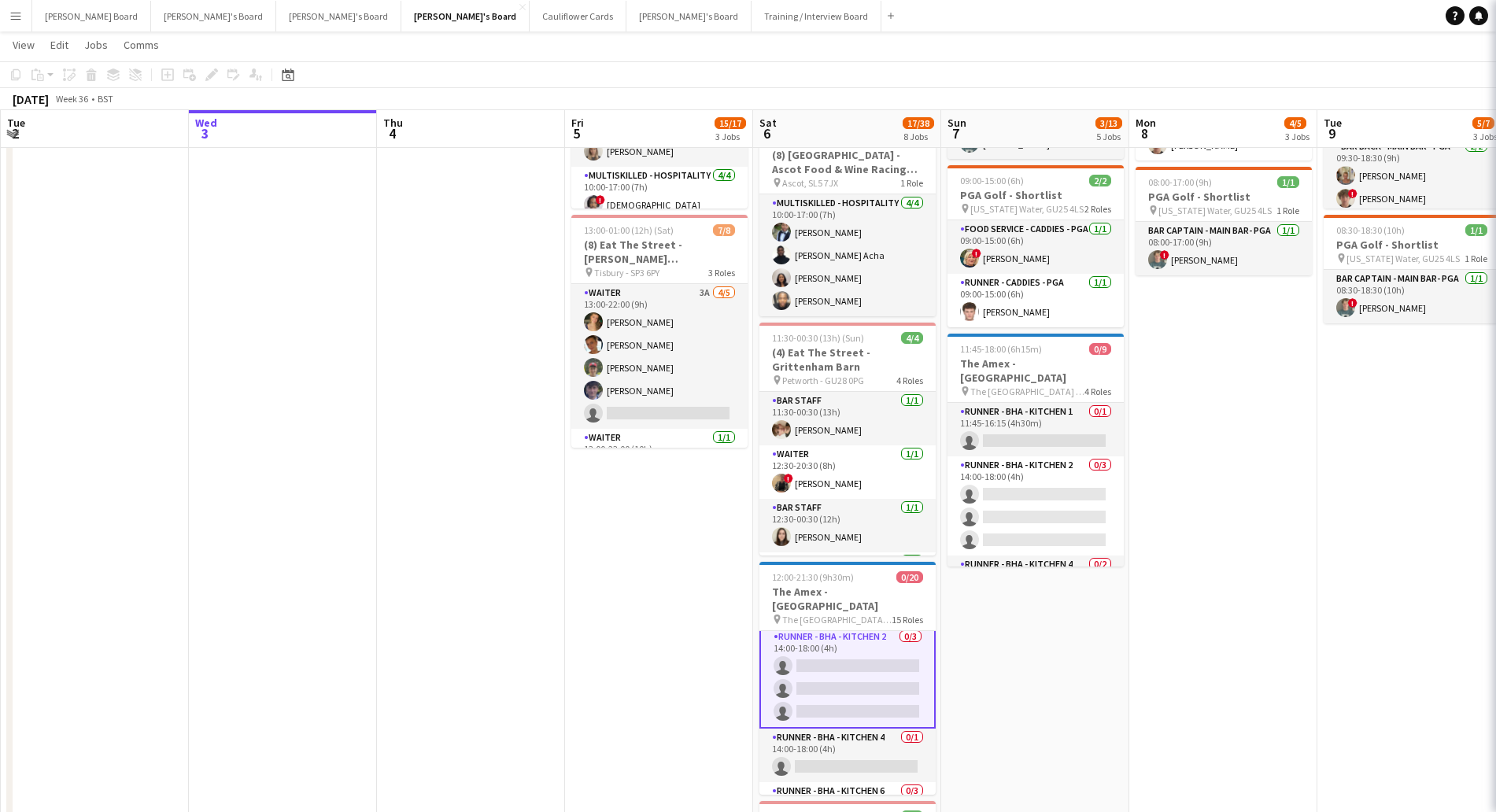
scroll to position [296, 0]
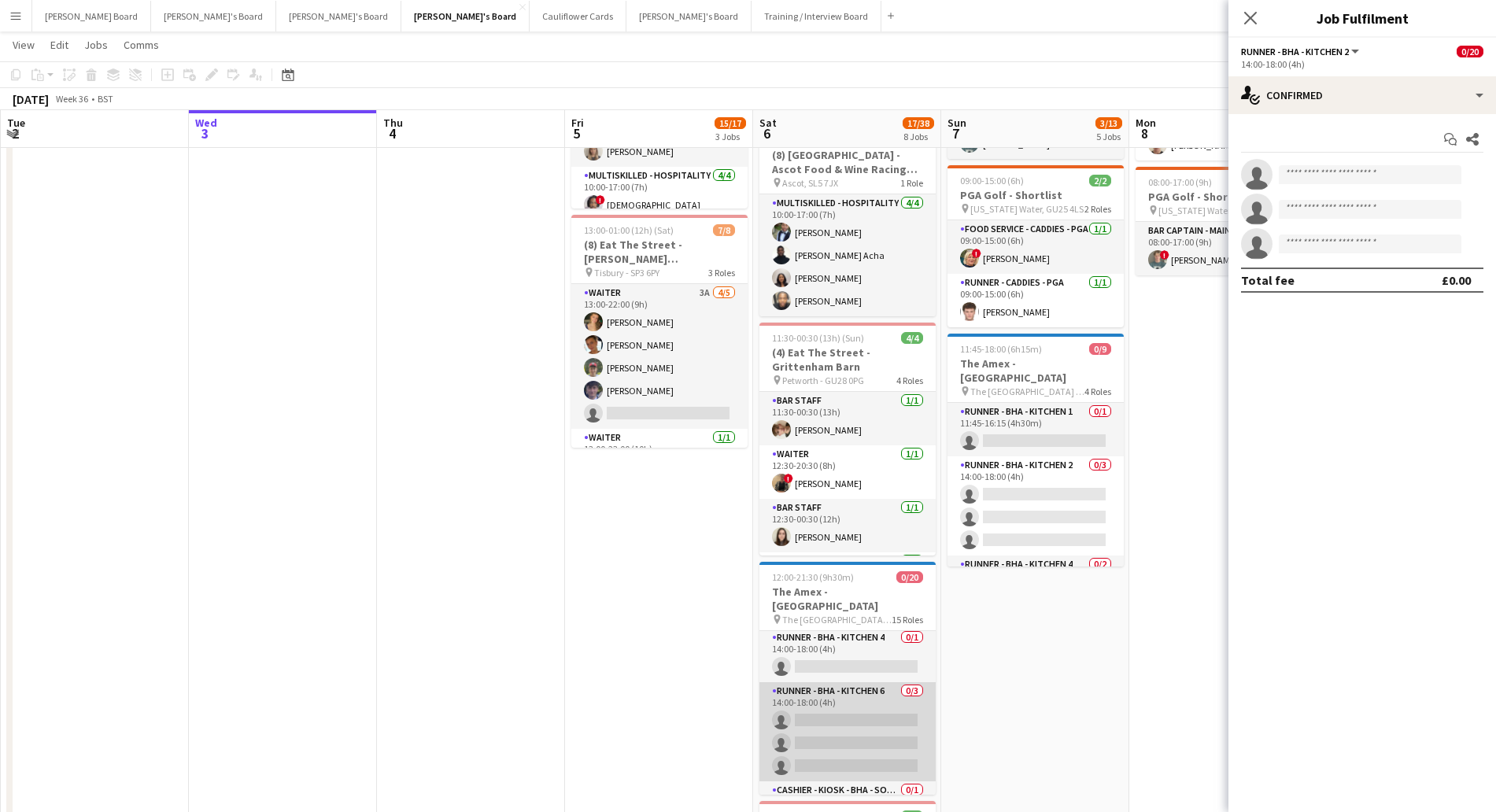
click at [861, 727] on app-card-role "Runner - BHA - Kitchen 6 0/3 14:00-18:00 (4h) single-neutral-actions single-neu…" at bounding box center [847, 731] width 176 height 99
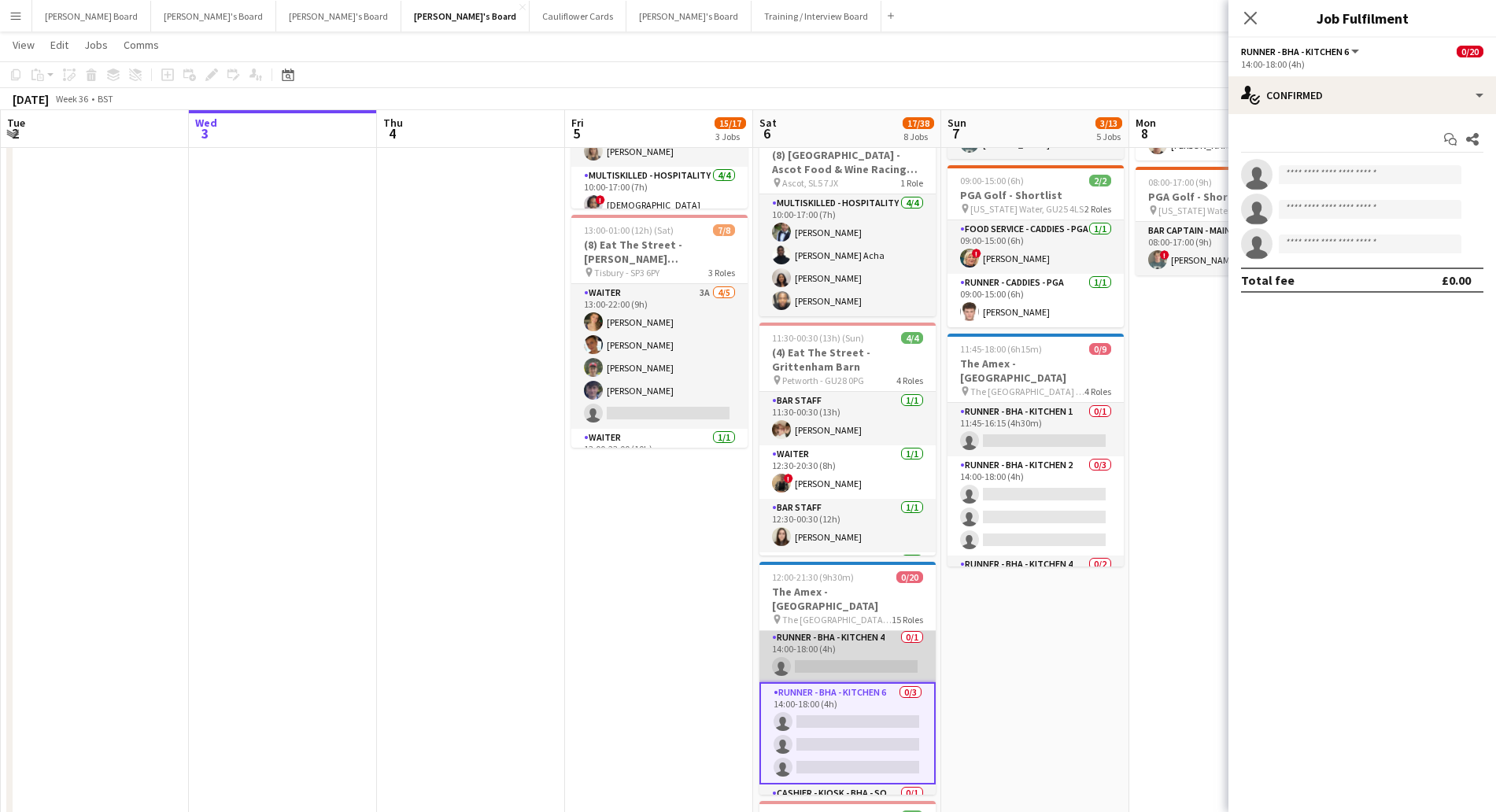
click at [857, 642] on app-card-role "Runner - BHA - Kitchen 4 0/1 14:00-18:00 (4h) single-neutral-actions" at bounding box center [847, 656] width 176 height 54
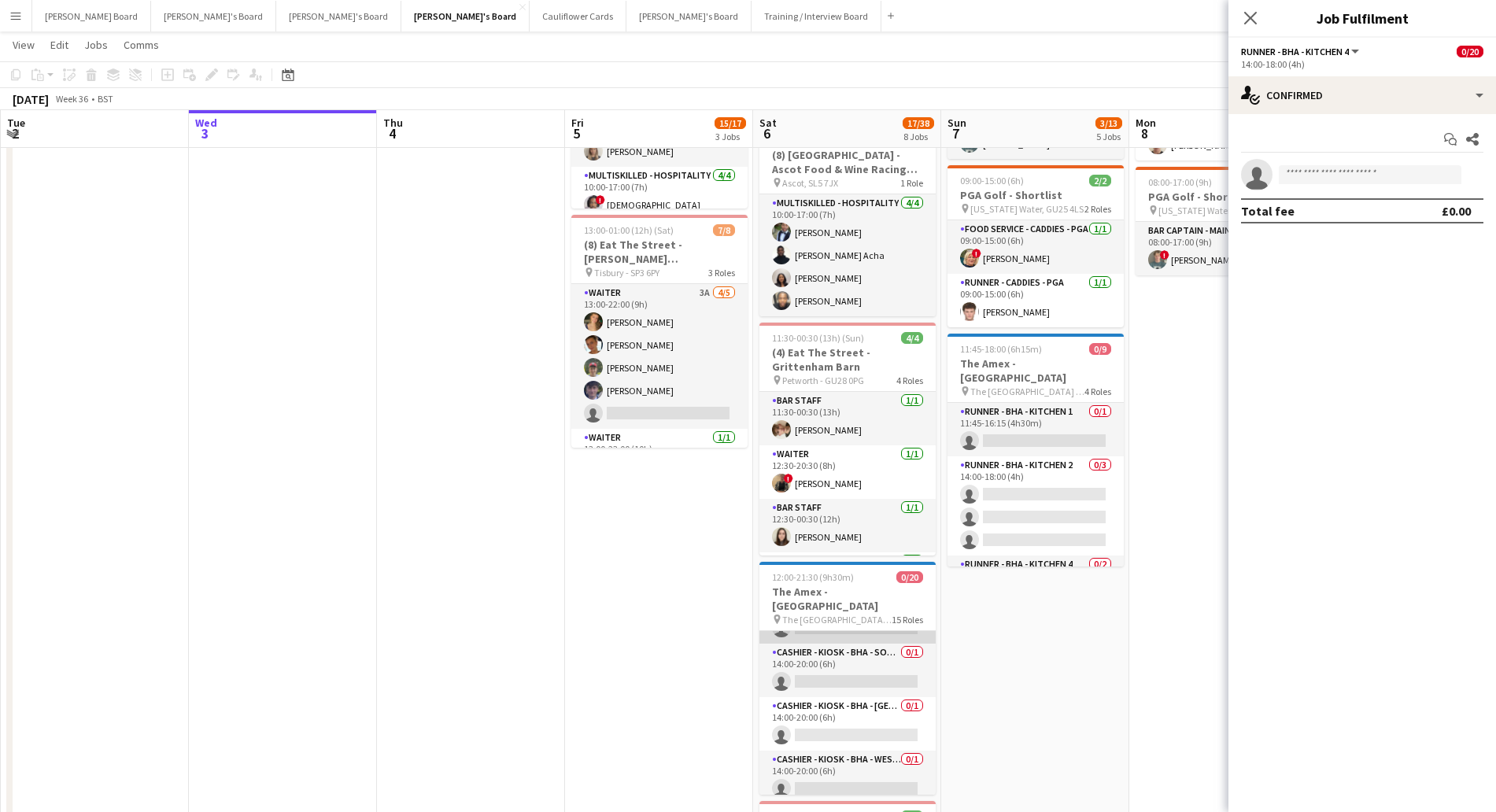
scroll to position [590, 0]
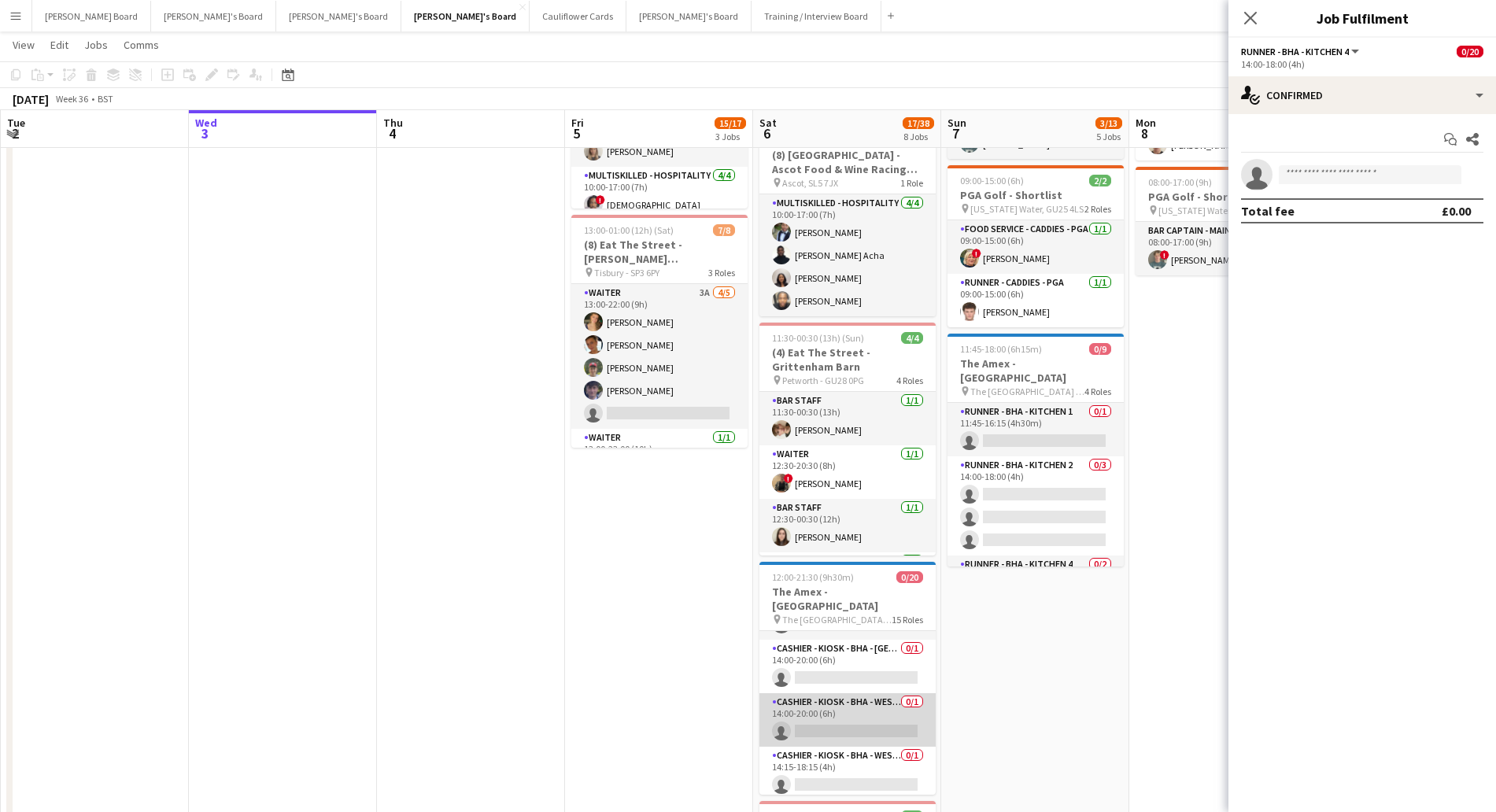
drag, startPoint x: 844, startPoint y: 652, endPoint x: 861, endPoint y: 716, distance: 66.2
click at [844, 655] on app-card-role "Cashier - Kiosk - BHA - West Lower 1 0/1 14:00-20:00 (6h) single-neutral-actions" at bounding box center [847, 667] width 176 height 54
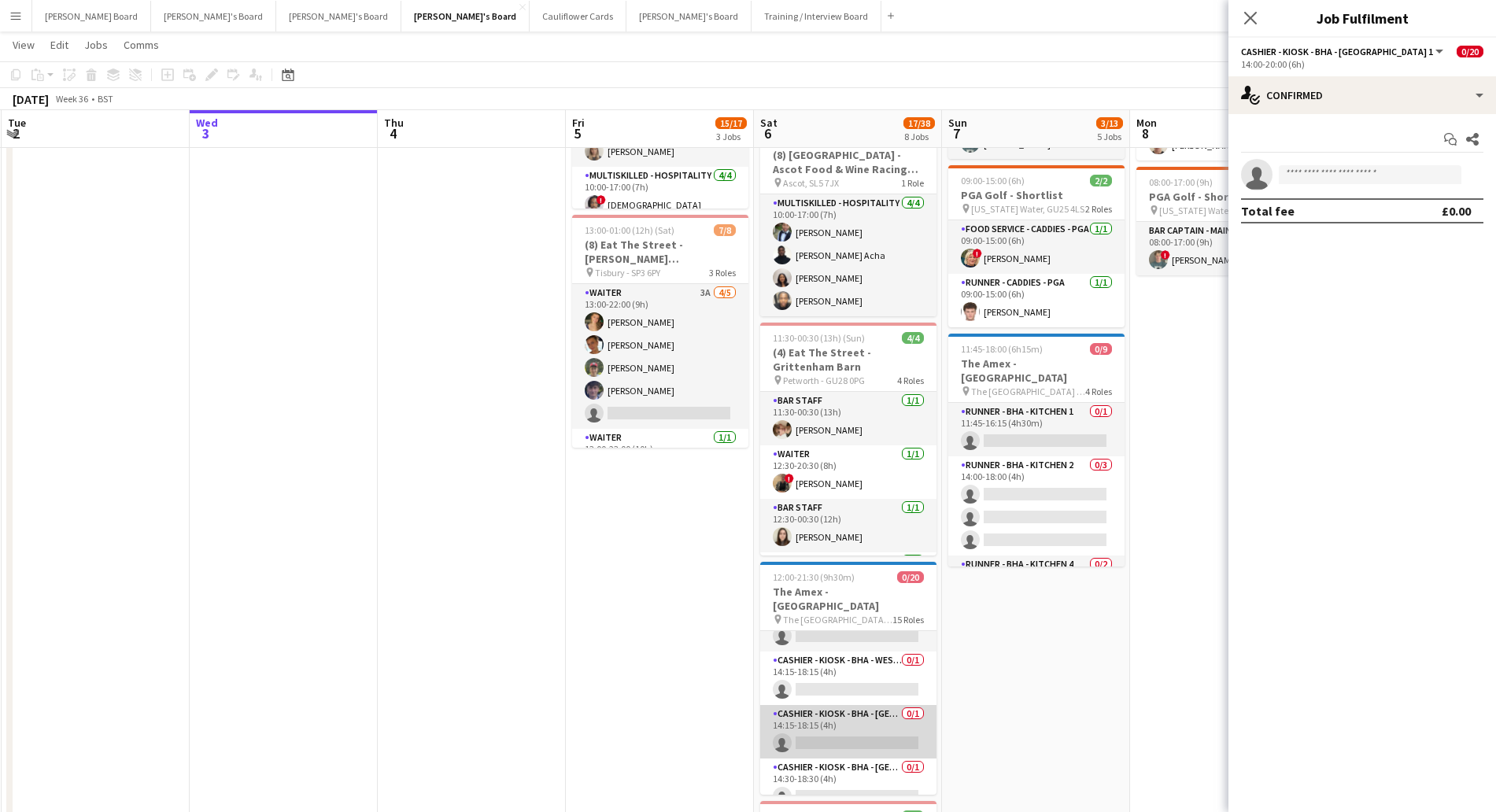
click at [850, 728] on app-card-role "Cashier - Kiosk - BHA - West Lower 3 0/1 14:15-18:15 (4h) single-neutral-actions" at bounding box center [848, 731] width 176 height 54
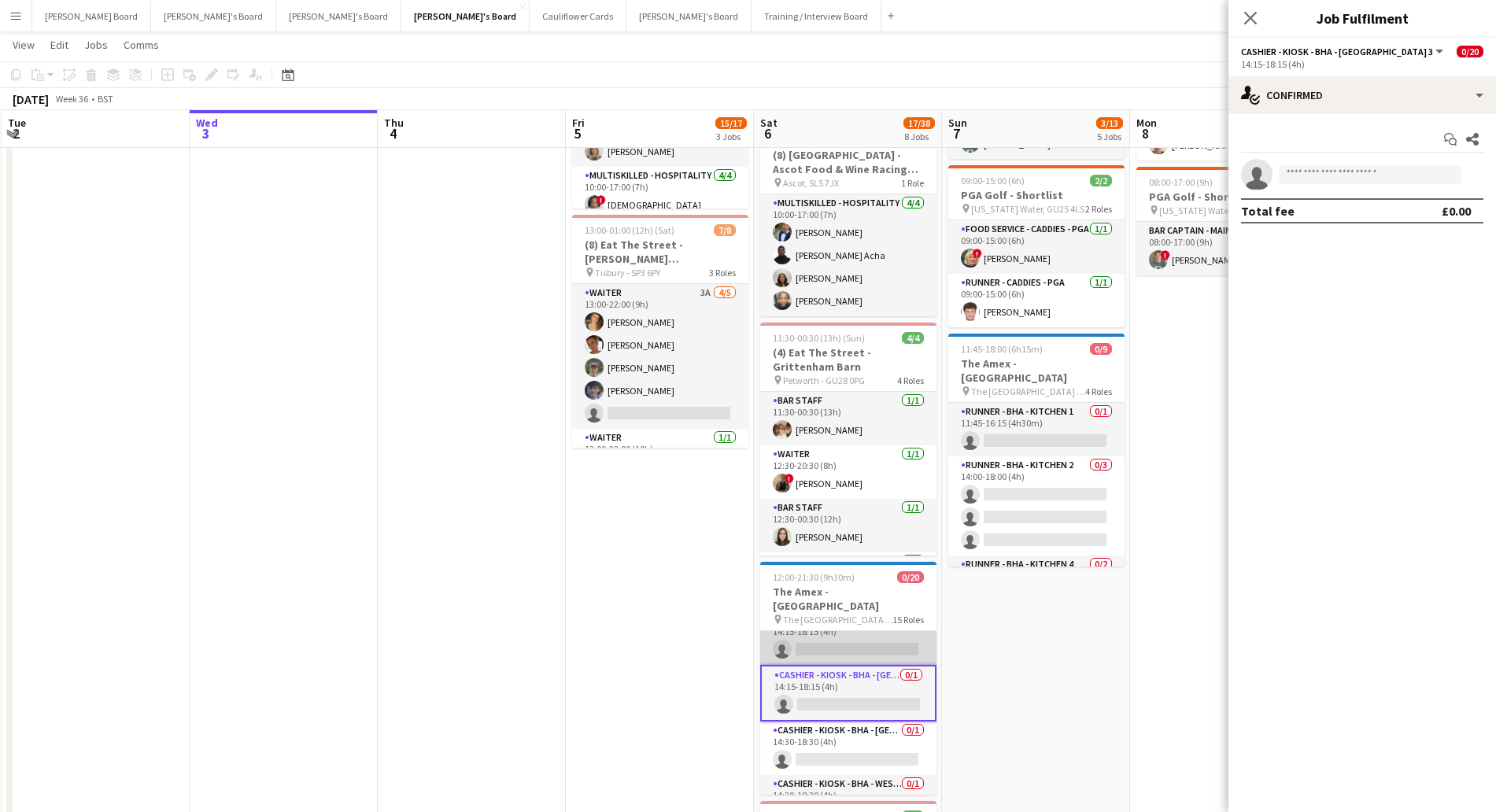
scroll to position [742, 0]
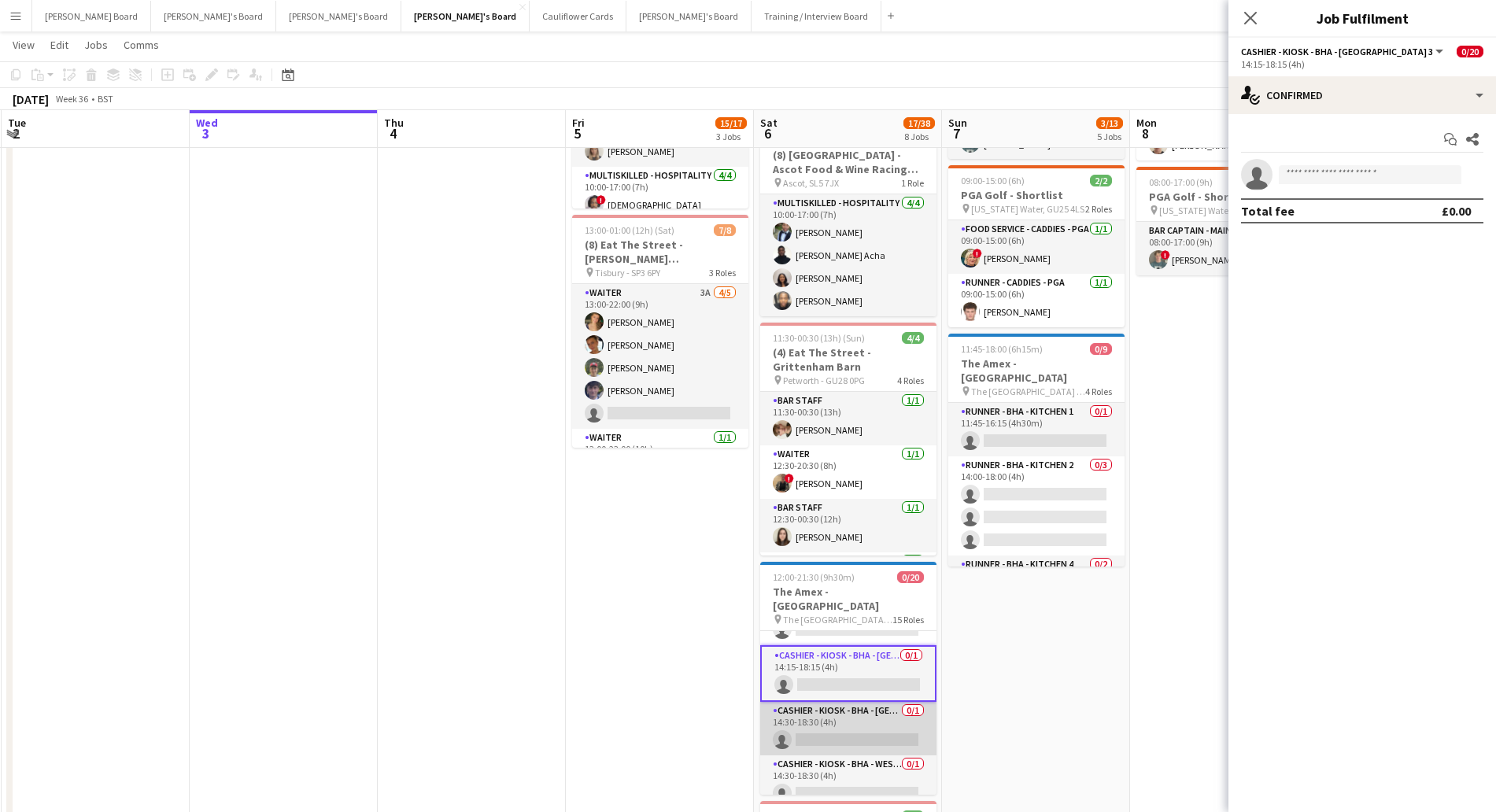
click at [862, 720] on app-card-role "Cashier - Kiosk - BHA - West Lower 3 0/1 14:30-18:30 (4h) single-neutral-actions" at bounding box center [848, 728] width 176 height 54
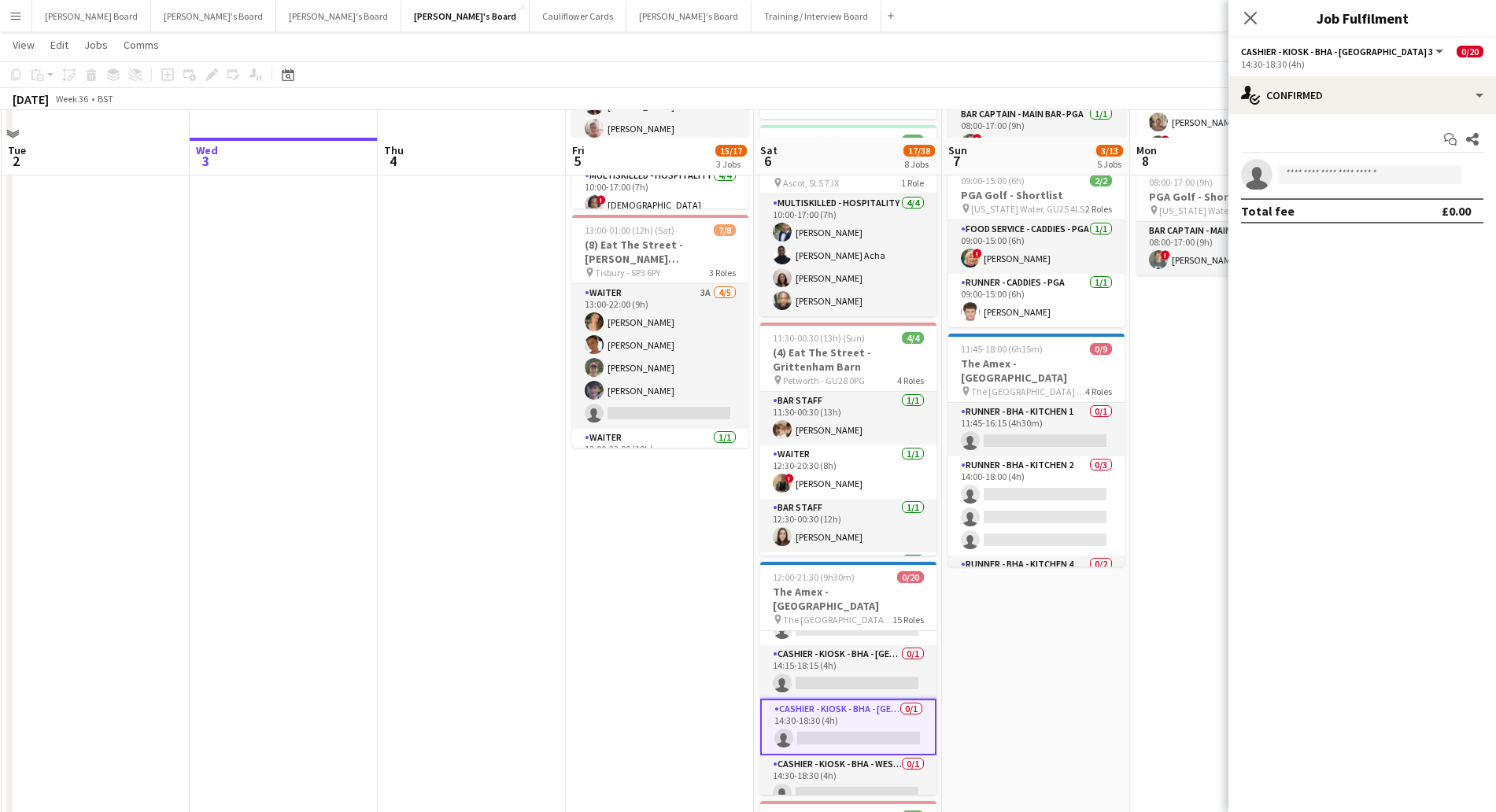
scroll to position [688, 0]
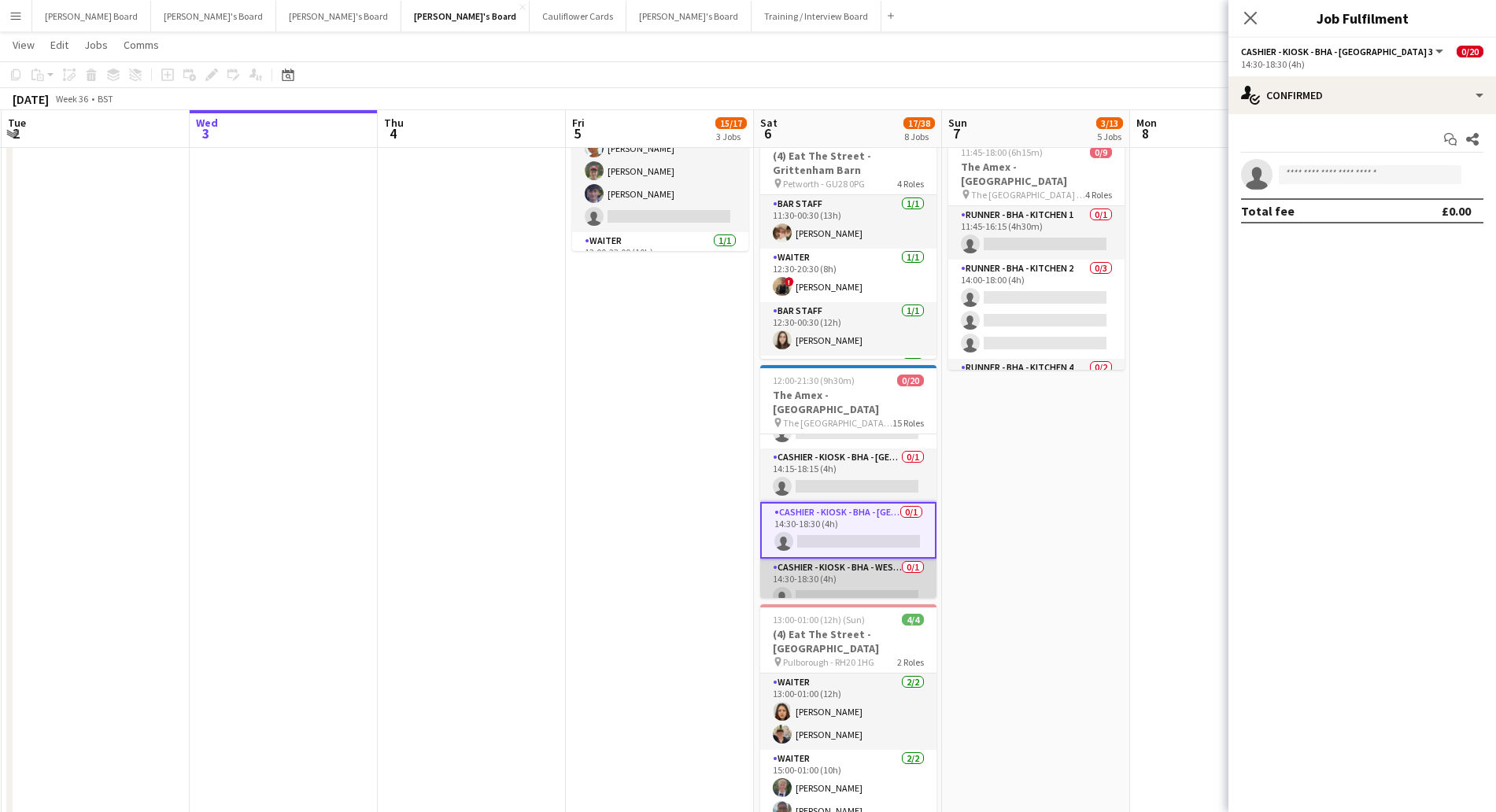
click at [838, 569] on app-card-role "Cashier - Kiosk - BHA - West Lower Beer & Pie 0/1 14:30-18:30 (4h) single-neutr…" at bounding box center [848, 585] width 176 height 54
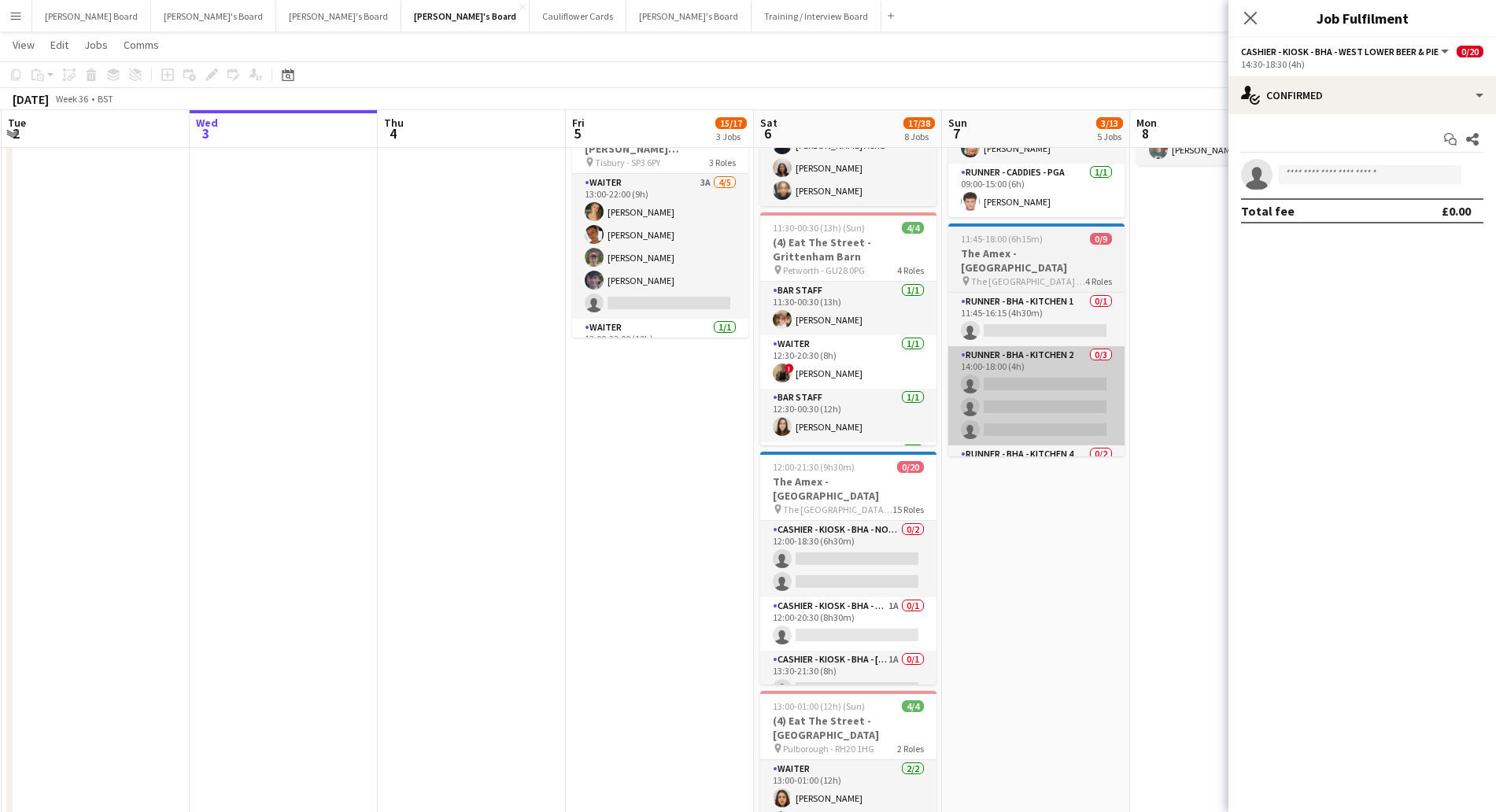
scroll to position [491, 0]
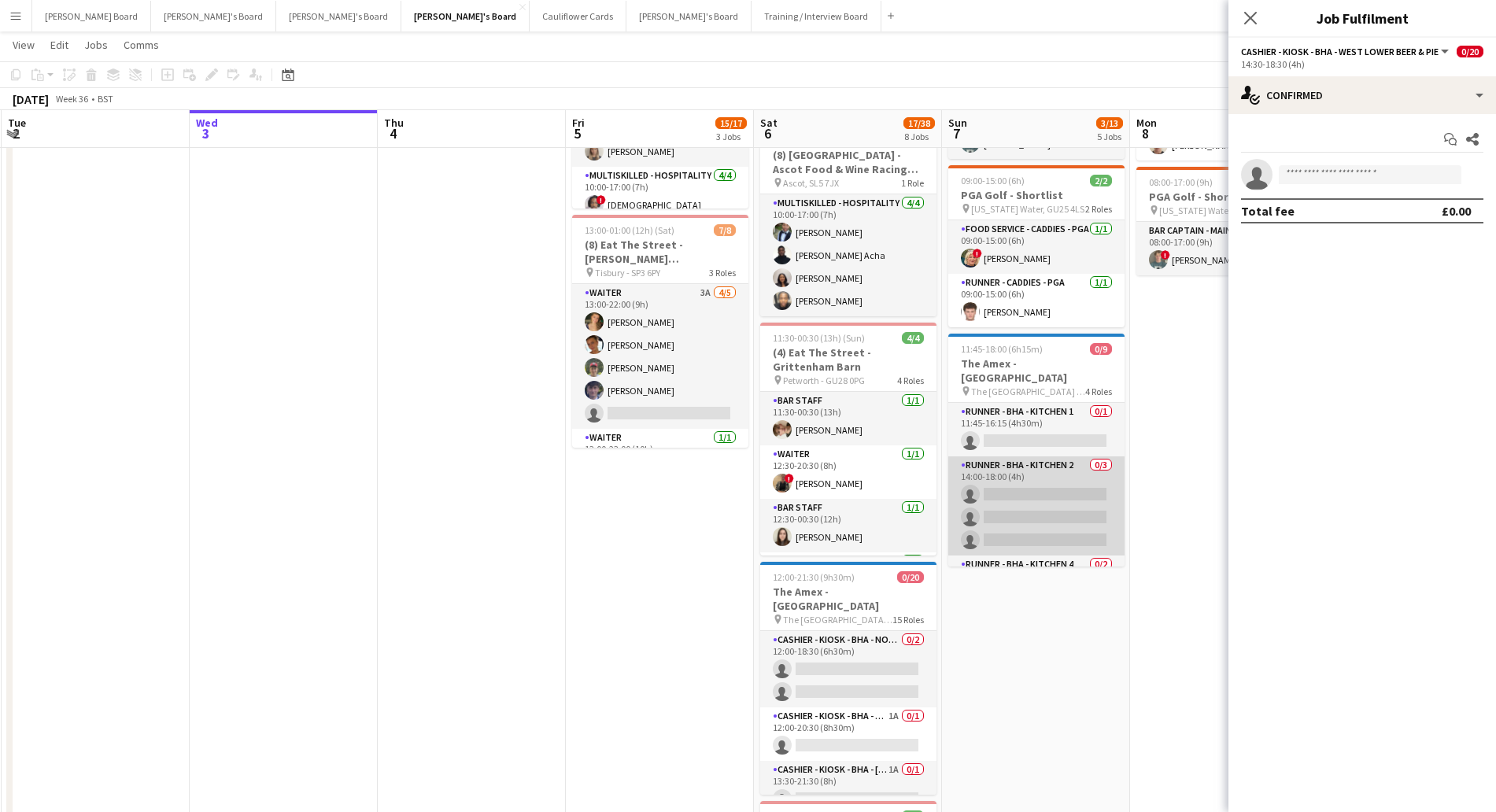
drag, startPoint x: 1007, startPoint y: 424, endPoint x: 1011, endPoint y: 461, distance: 37.2
click at [1008, 429] on app-card-role "Runner - BHA - Kitchen 1 0/1 11:45-16:15 (4h30m) single-neutral-actions" at bounding box center [1036, 430] width 176 height 54
click at [1011, 483] on app-card-role "Runner - BHA - Kitchen 2 0/3 14:00-18:00 (4h) single-neutral-actions single-neu…" at bounding box center [1037, 509] width 176 height 99
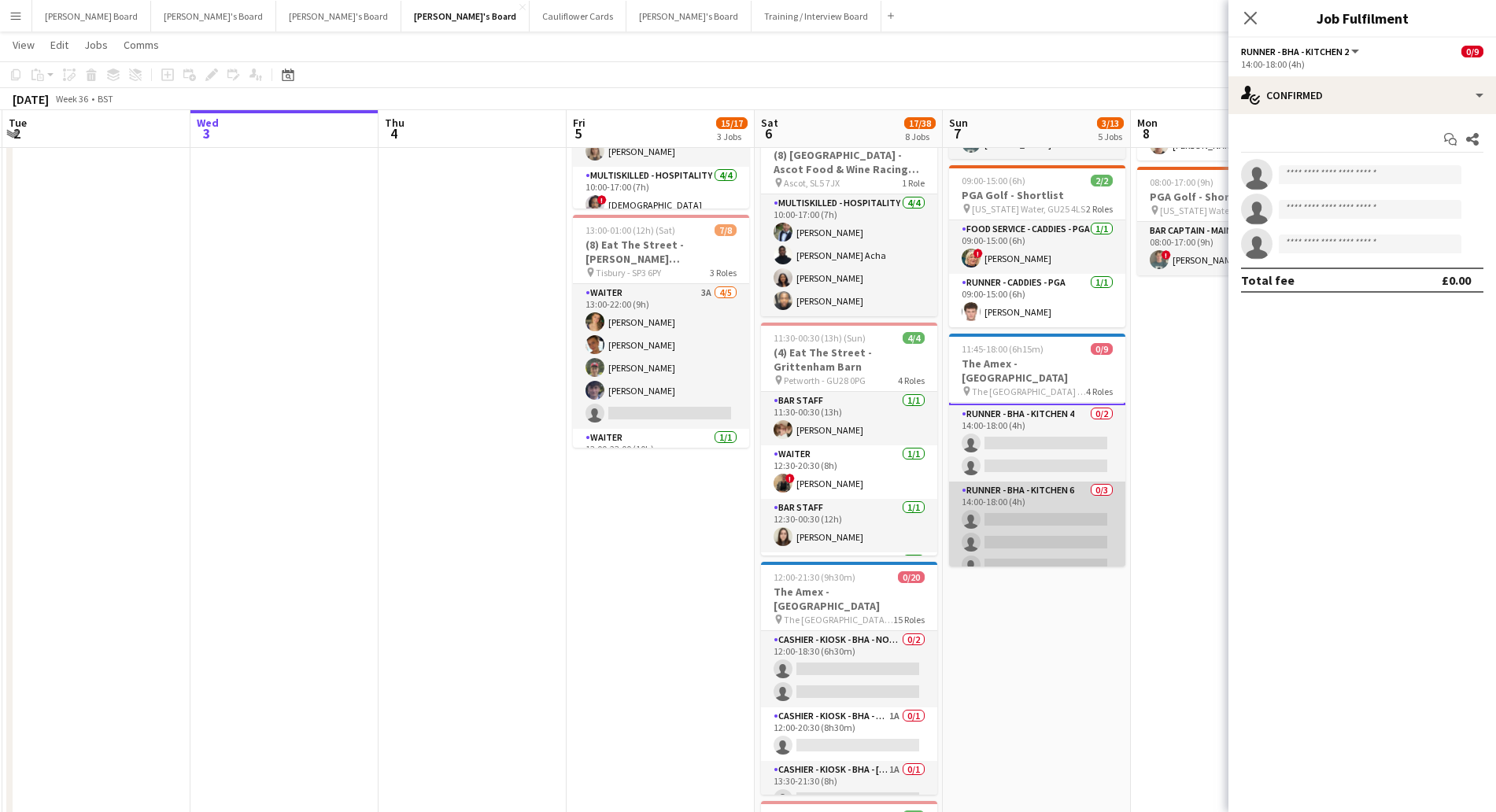
click at [1009, 521] on app-card-role "Runner - BHA - Kitchen 6 0/3 14:00-18:00 (4h) single-neutral-actions single-neu…" at bounding box center [1037, 530] width 176 height 99
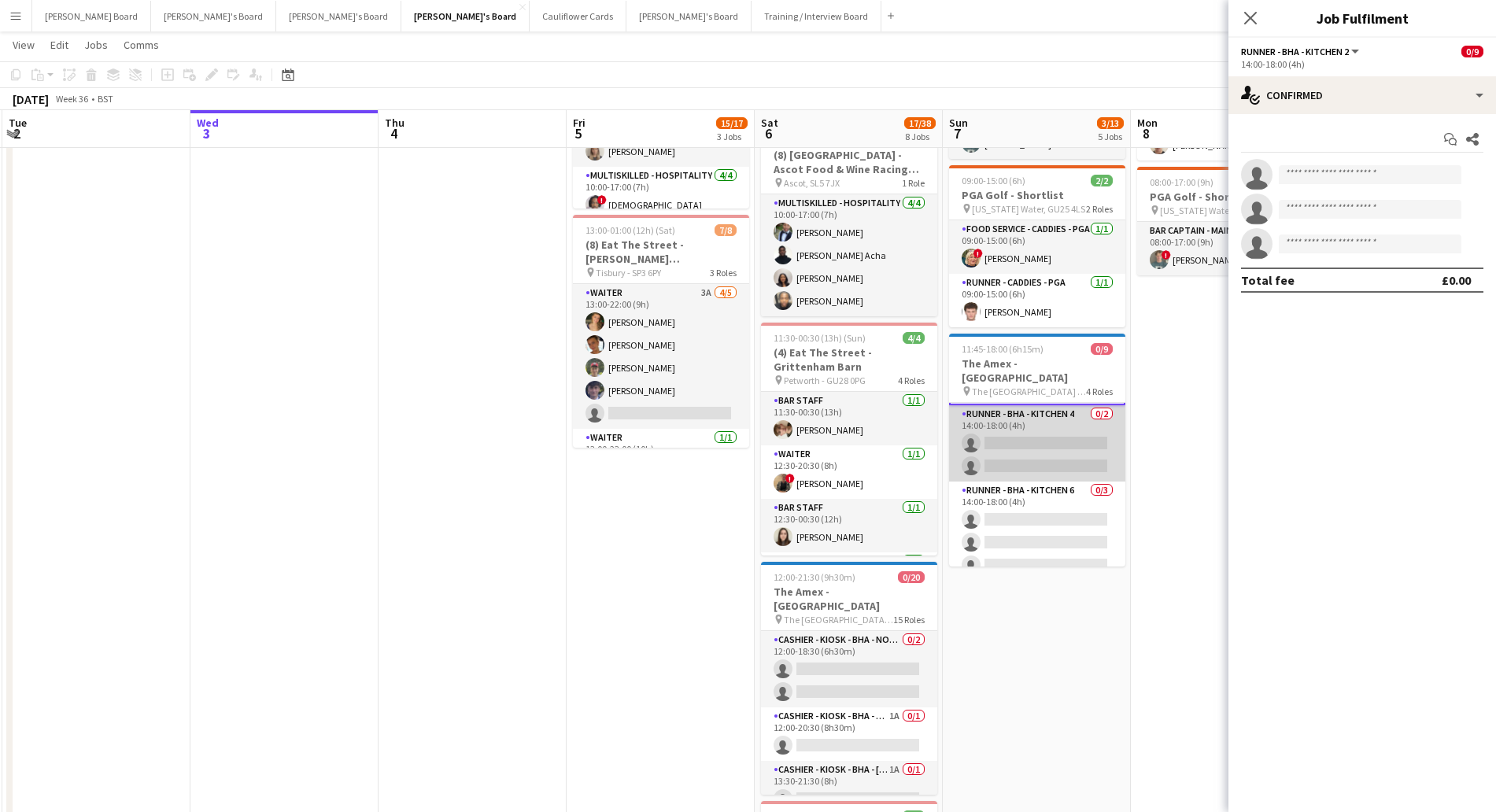
scroll to position [152, 0]
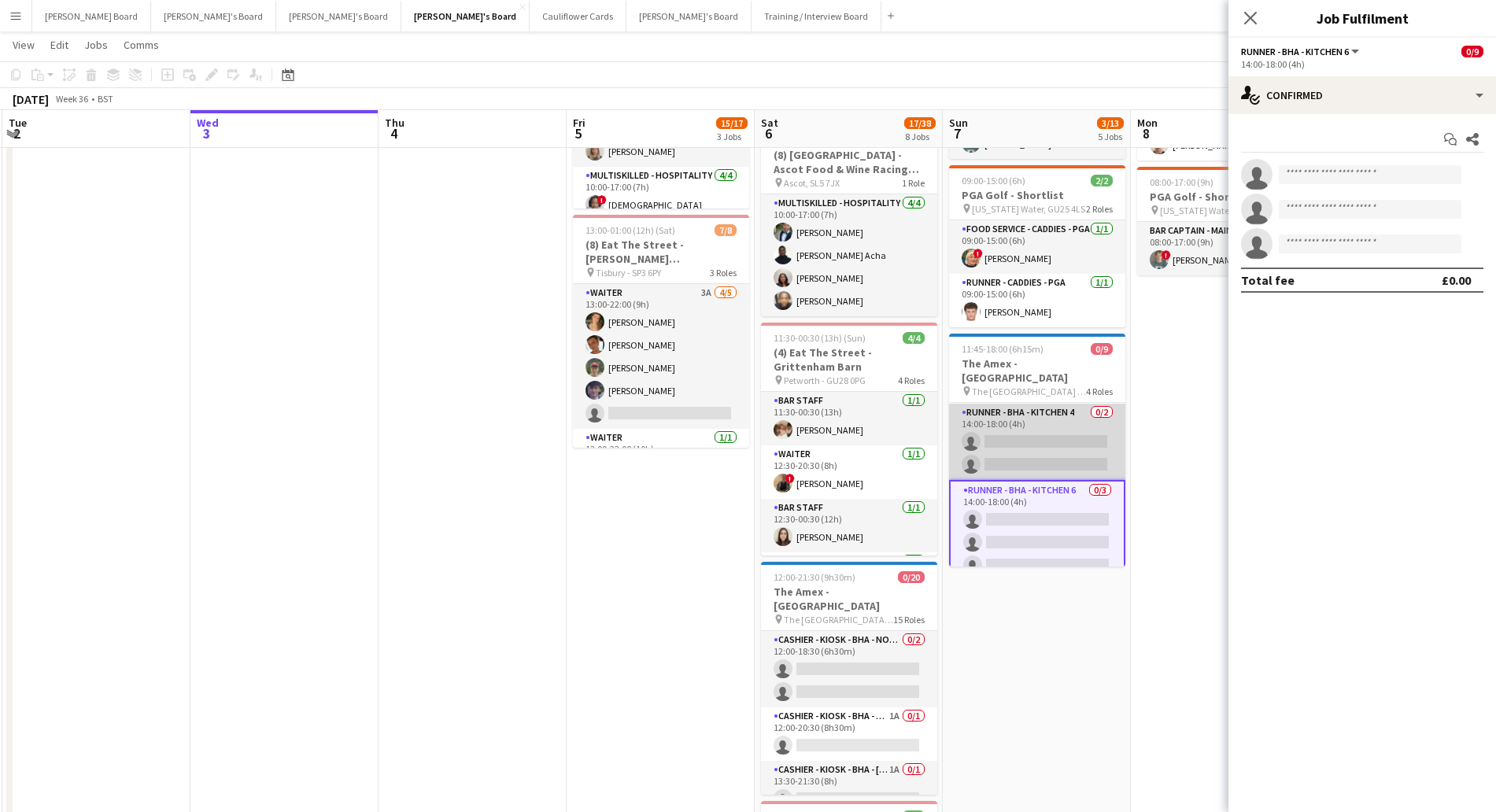
click at [1016, 434] on app-card-role "Runner - BHA - Kitchen 4 0/2 14:00-18:00 (4h) single-neutral-actions single-neu…" at bounding box center [1037, 442] width 176 height 77
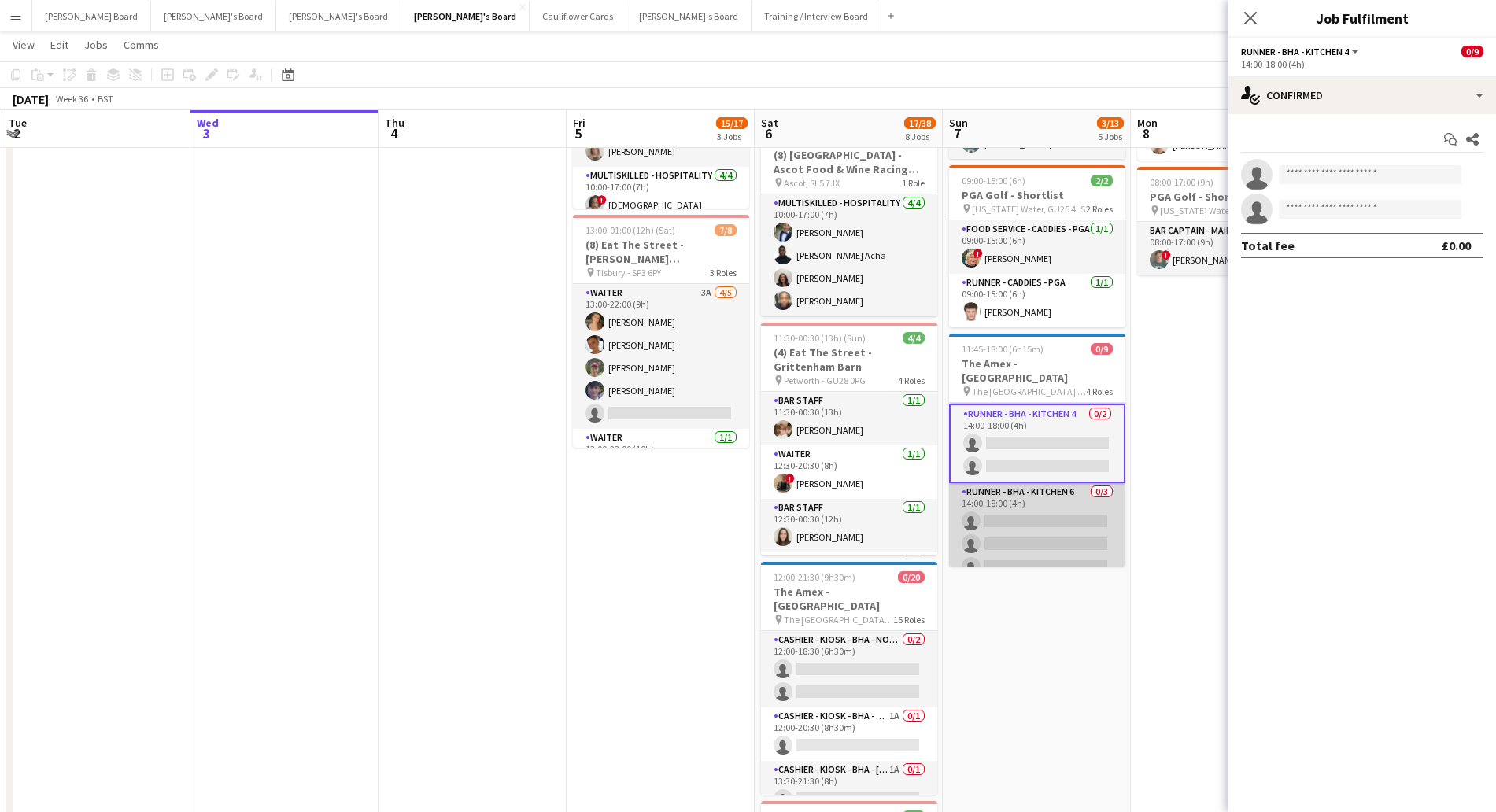
click at [1006, 522] on app-card-role "Runner - BHA - Kitchen 6 0/3 14:00-18:00 (4h) single-neutral-actions single-neu…" at bounding box center [1037, 532] width 176 height 99
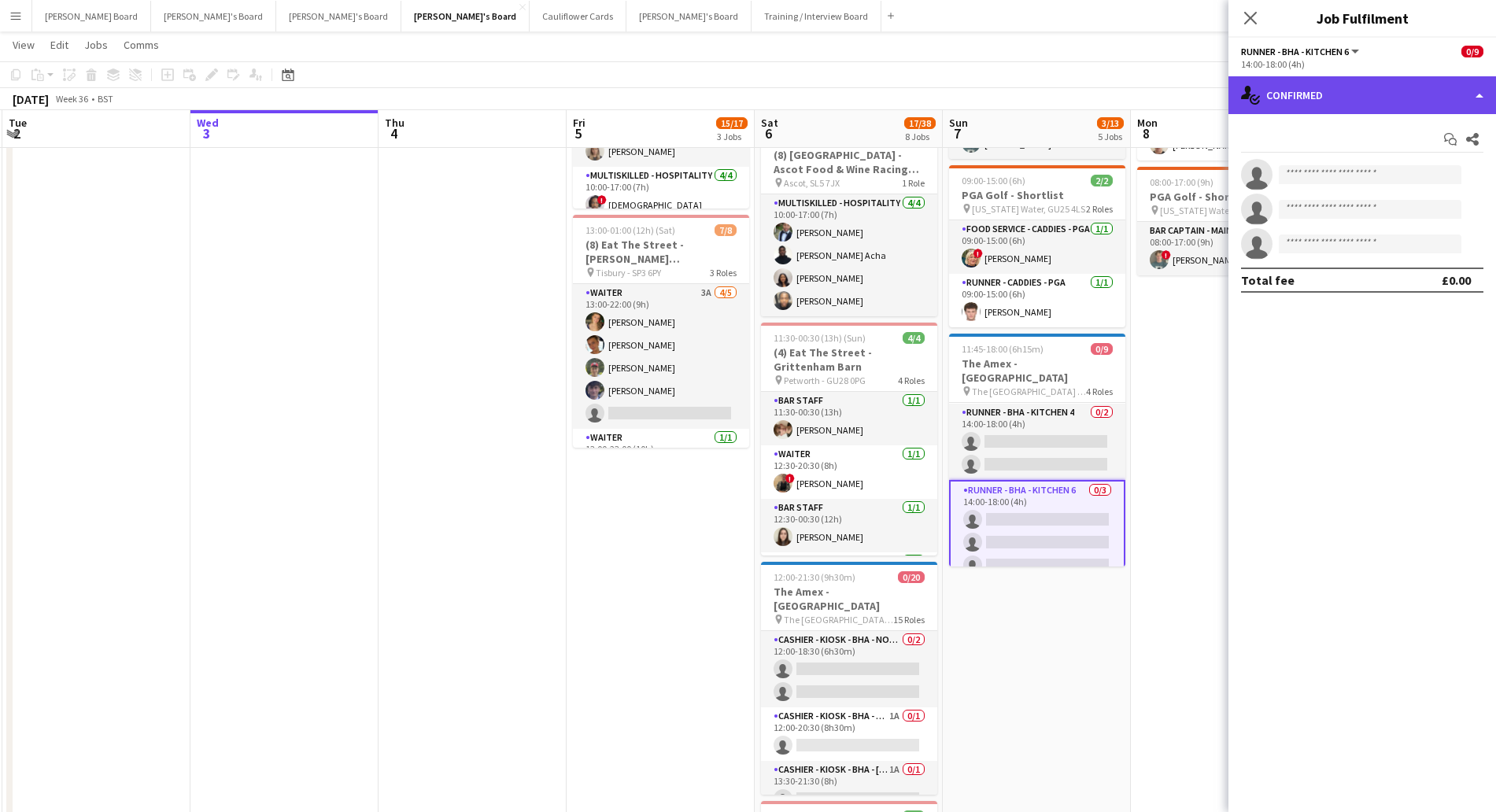
click at [1308, 103] on div "single-neutral-actions-check-2 Confirmed" at bounding box center [1362, 96] width 268 height 38
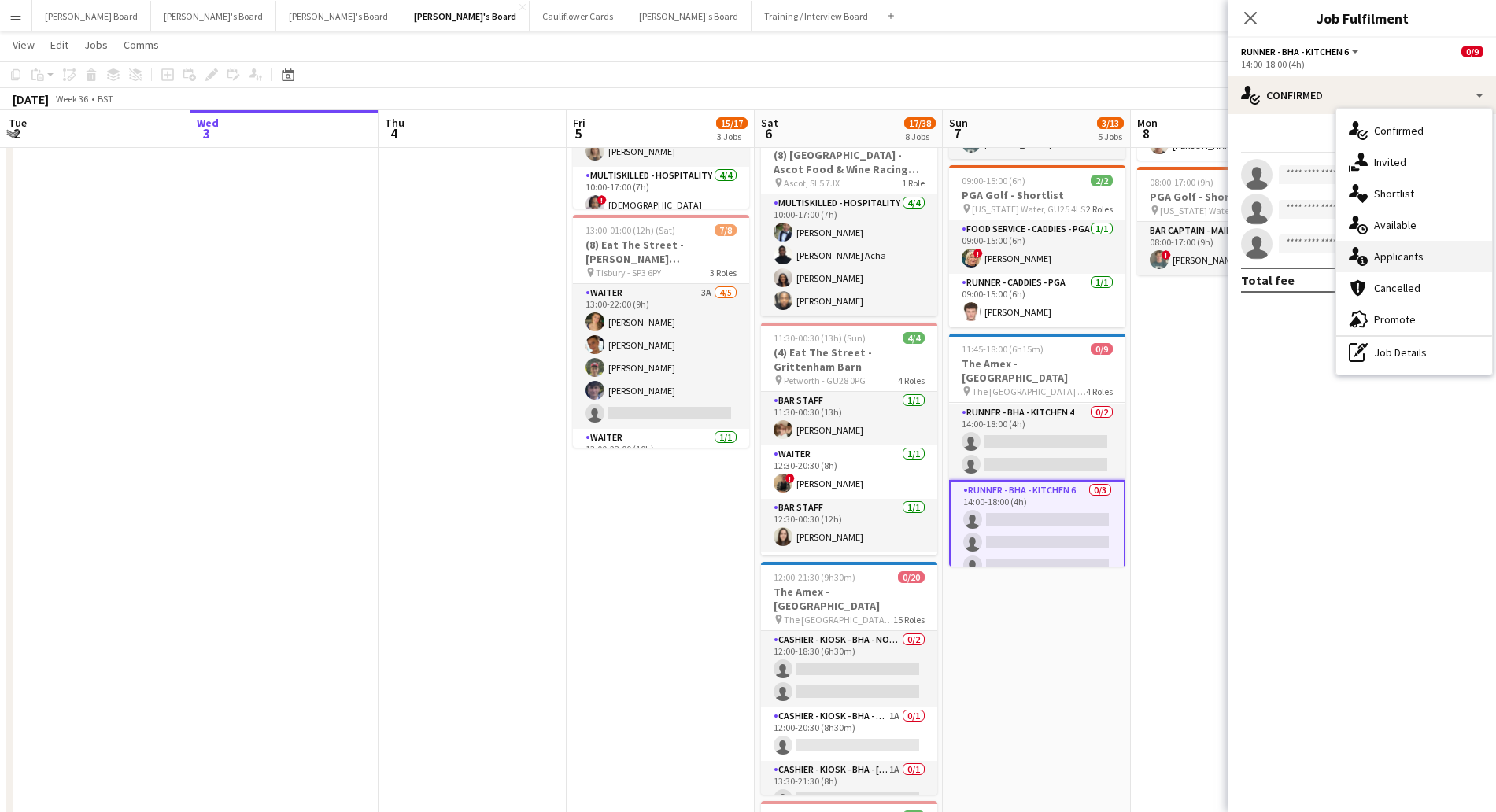
click at [1401, 255] on span "Applicants" at bounding box center [1399, 257] width 50 height 14
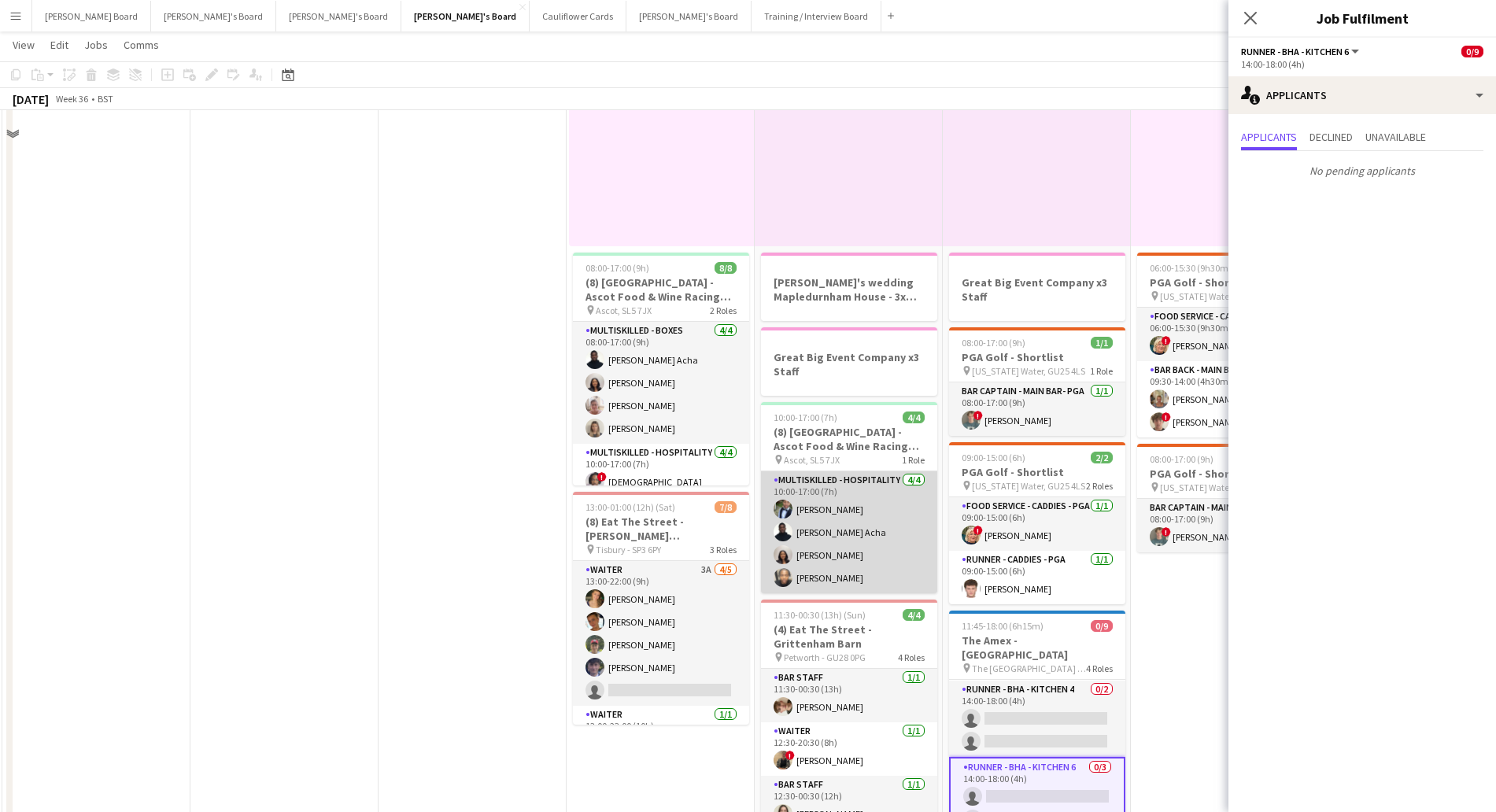
scroll to position [491, 0]
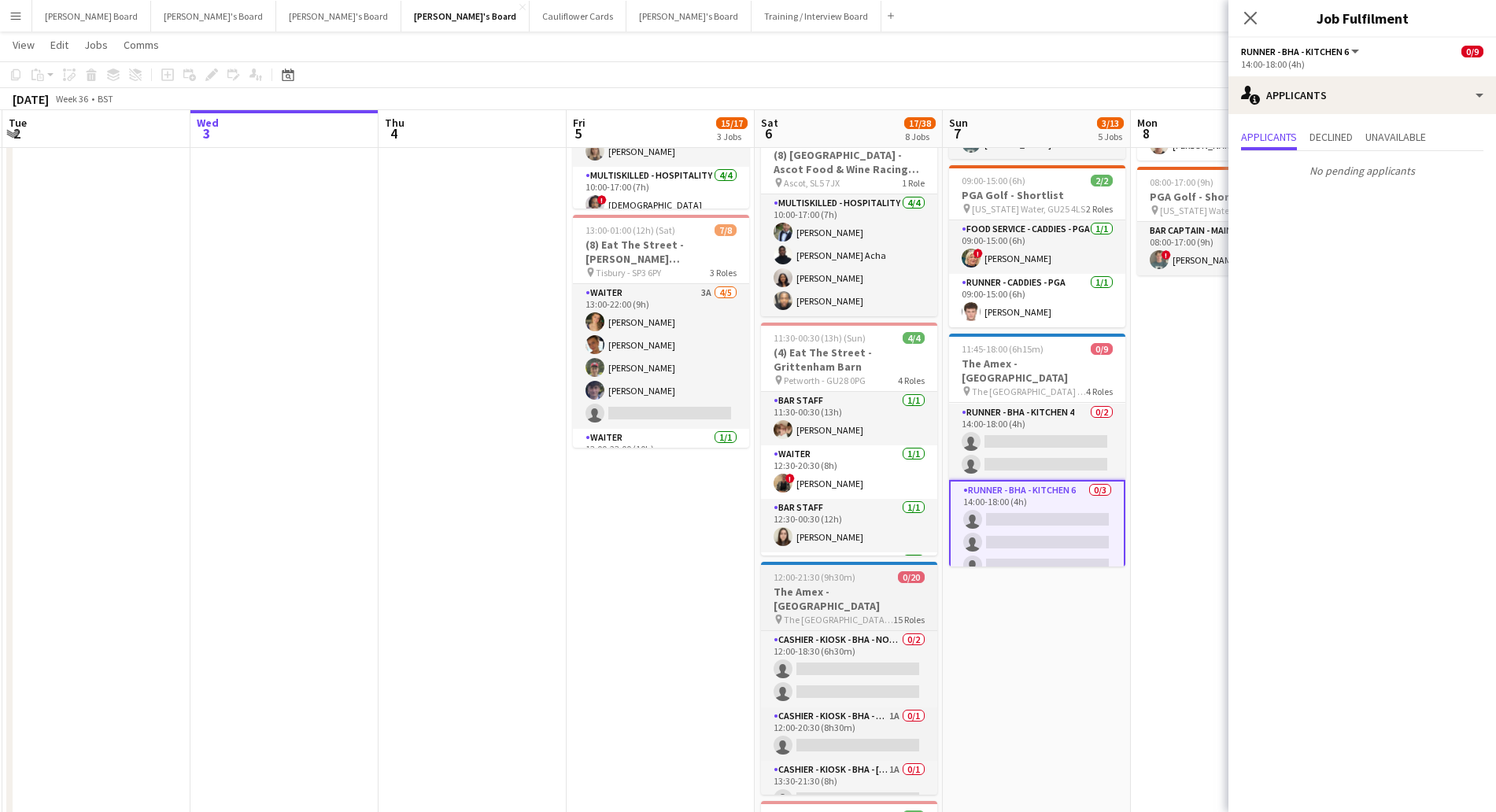
click at [868, 614] on span "The [GEOGRAPHIC_DATA] - [GEOGRAPHIC_DATA]" at bounding box center [838, 619] width 109 height 12
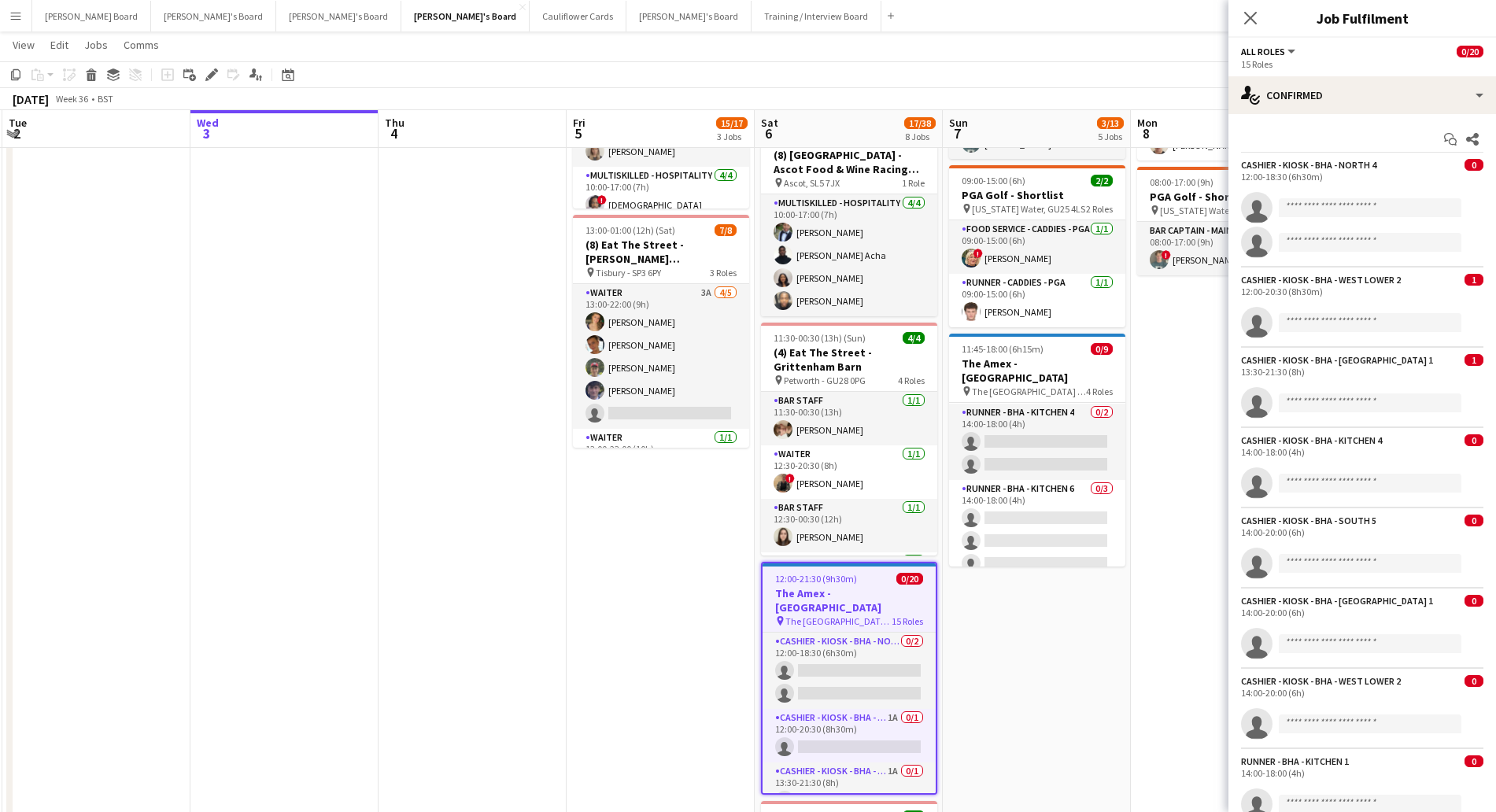
scroll to position [150, 0]
